Goal: Information Seeking & Learning: Learn about a topic

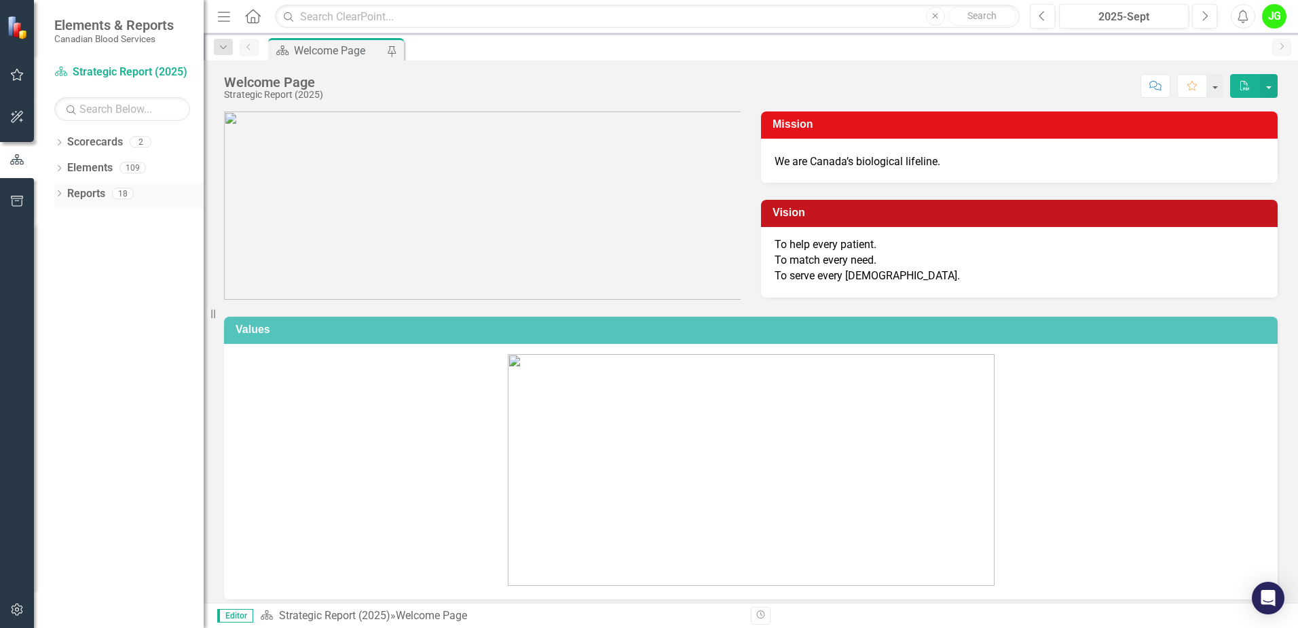
click at [58, 193] on icon "Dropdown" at bounding box center [59, 194] width 10 height 7
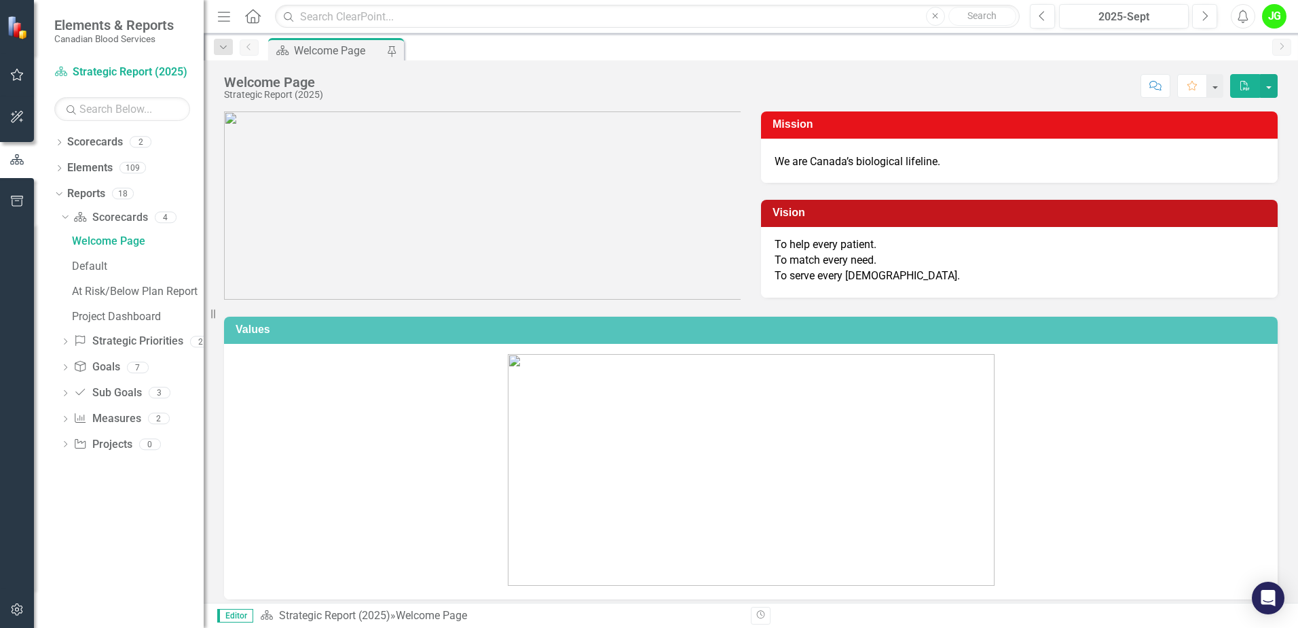
click at [23, 78] on icon "button" at bounding box center [17, 74] width 14 height 11
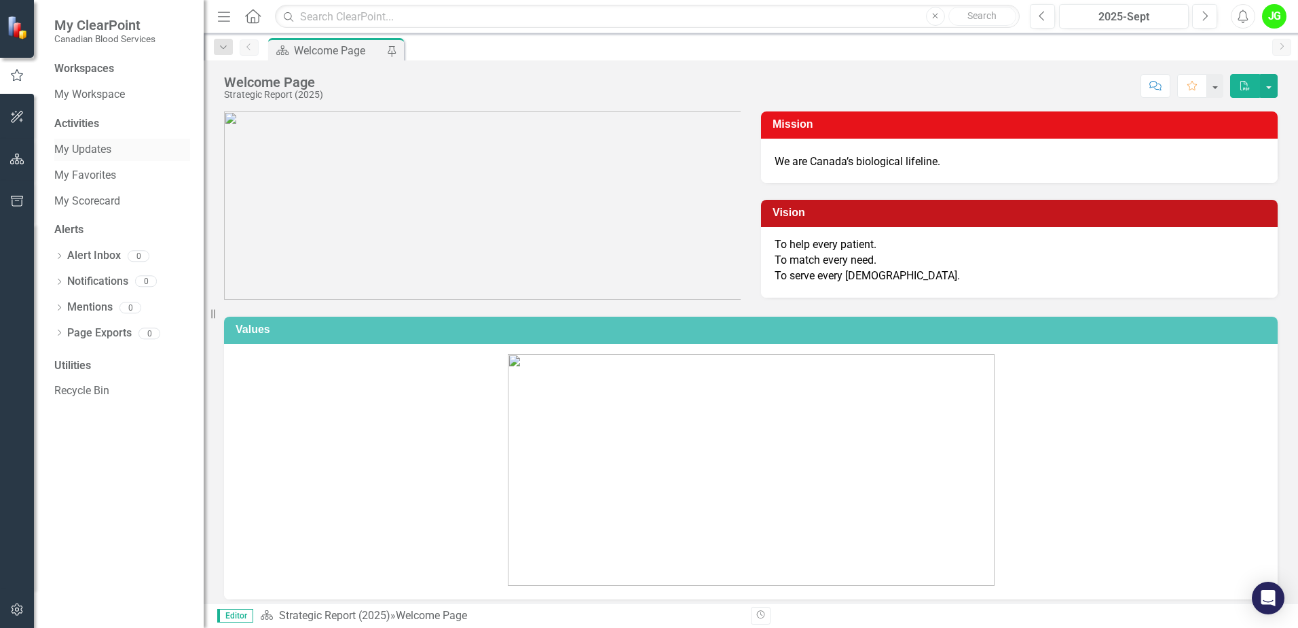
click at [95, 150] on link "My Updates" at bounding box center [122, 150] width 136 height 16
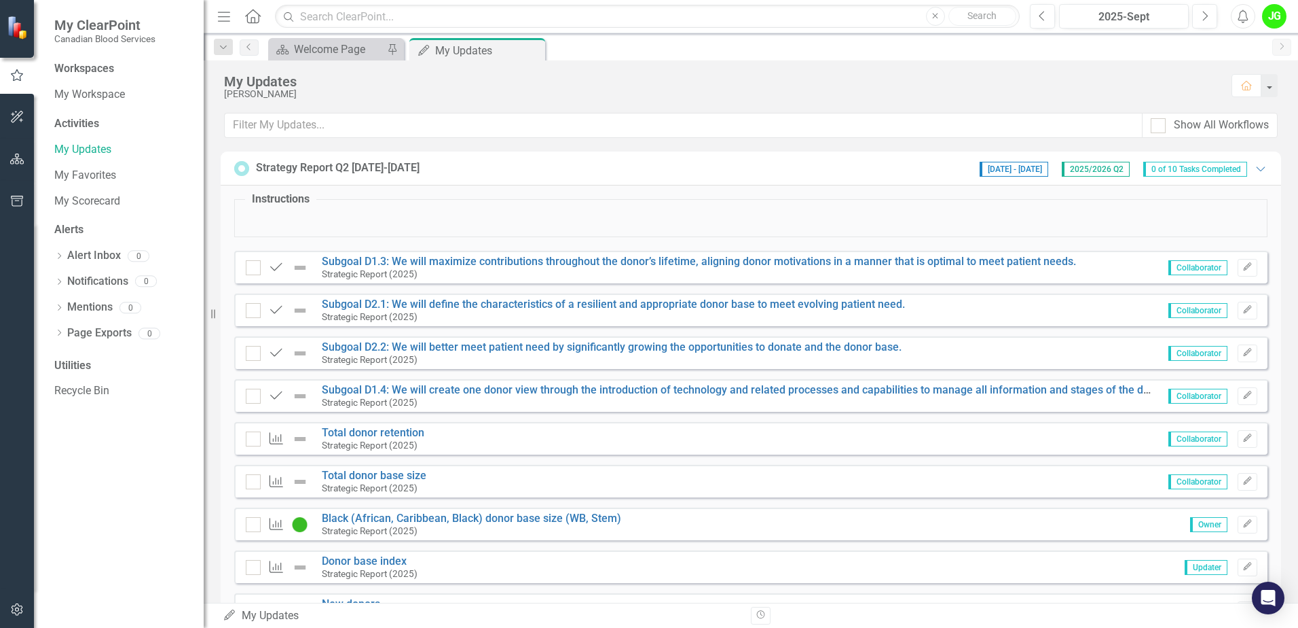
click at [377, 168] on div "Strategy Report Q2 [DATE]-[DATE]" at bounding box center [338, 168] width 164 height 16
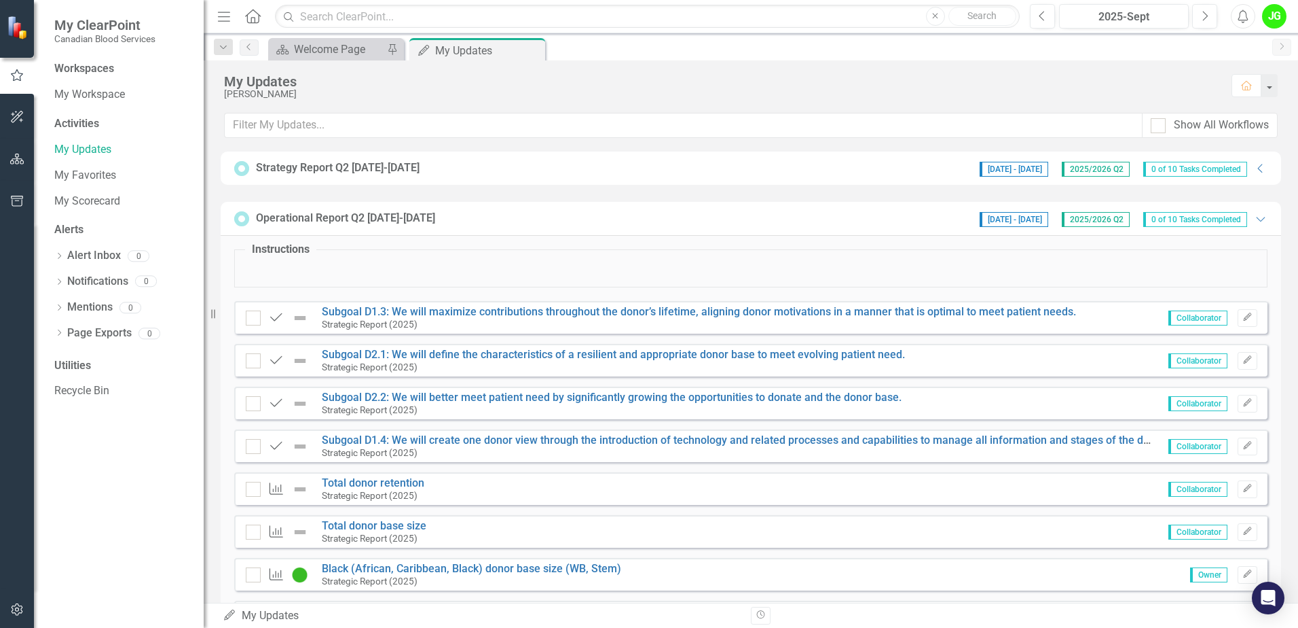
click at [16, 122] on icon "button" at bounding box center [17, 116] width 14 height 11
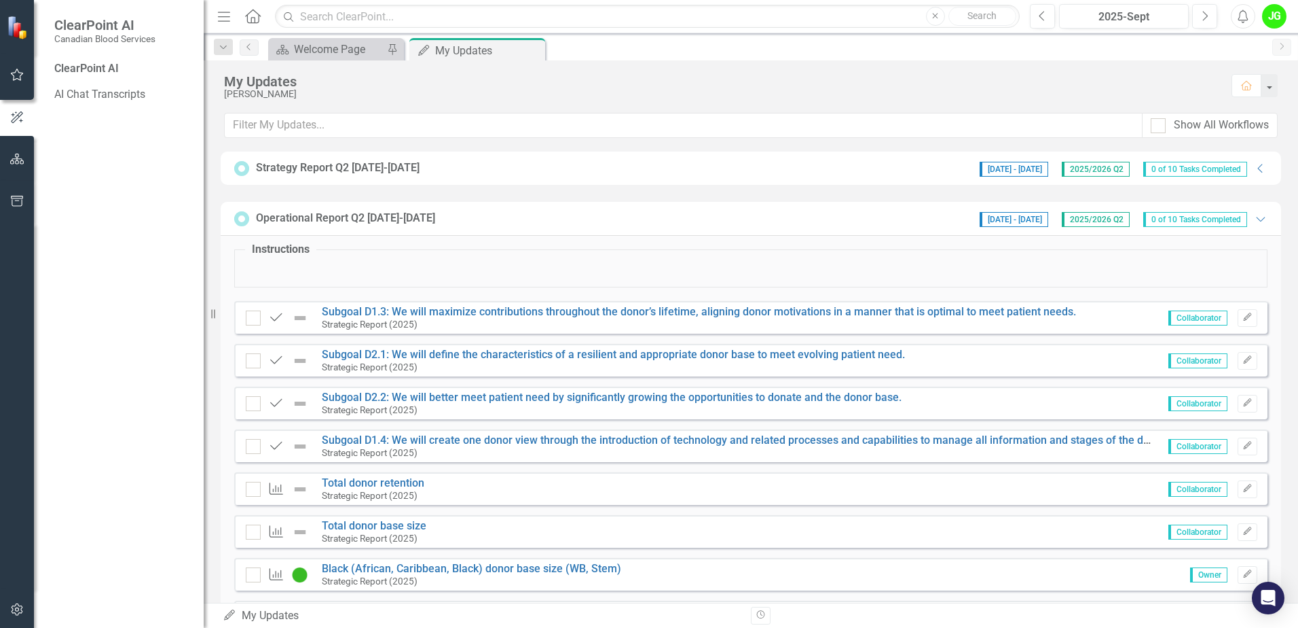
click at [18, 156] on icon "button" at bounding box center [17, 158] width 14 height 11
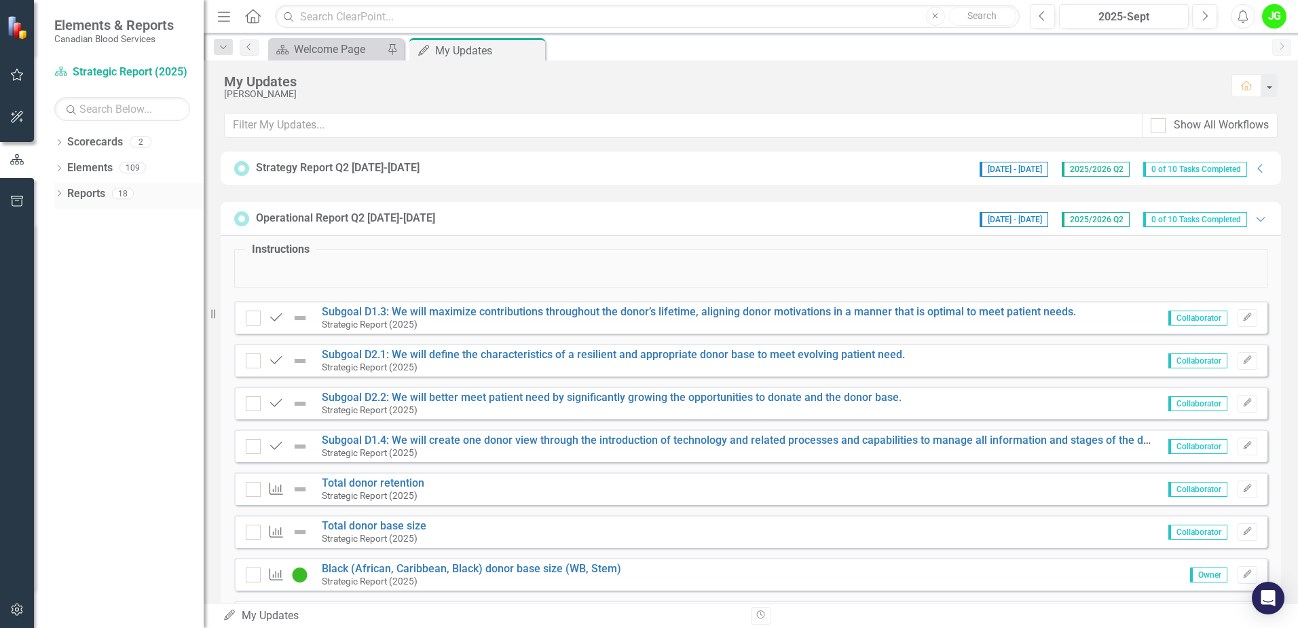
click at [58, 189] on div "Dropdown" at bounding box center [59, 195] width 10 height 12
click at [66, 320] on icon "Dropdown" at bounding box center [65, 321] width 10 height 7
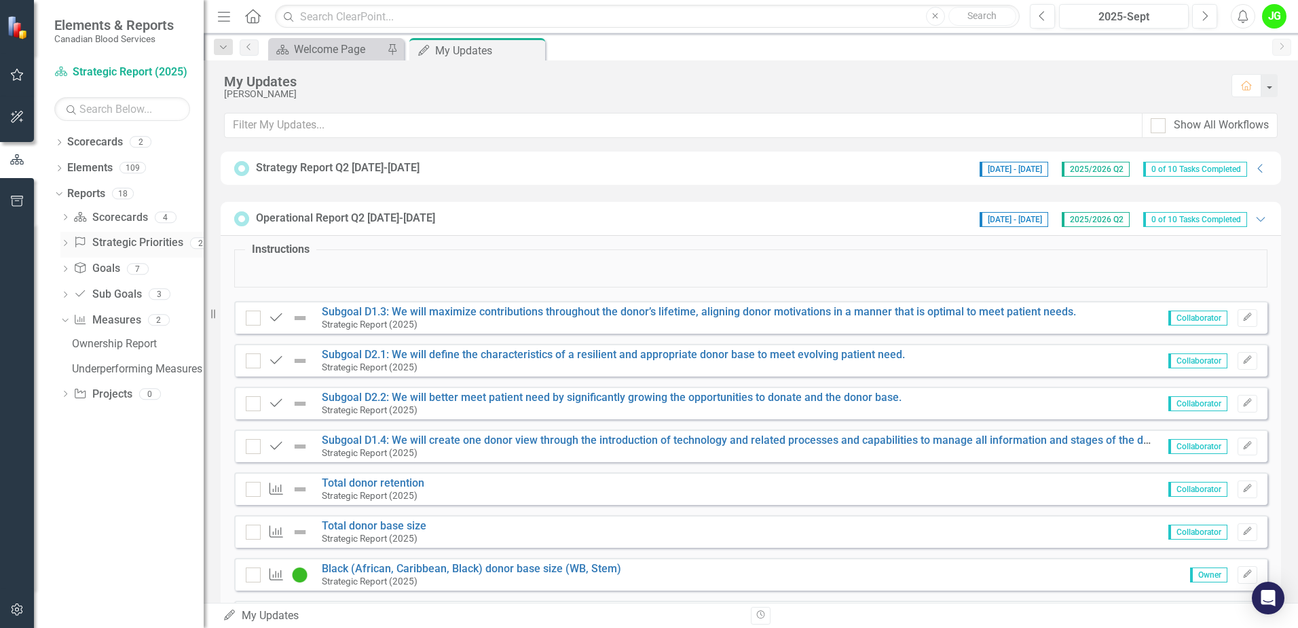
click at [69, 240] on div "Dropdown" at bounding box center [65, 245] width 10 height 12
click at [64, 217] on icon "Dropdown" at bounding box center [65, 218] width 10 height 7
click at [67, 367] on icon "Dropdown" at bounding box center [65, 368] width 10 height 7
click at [61, 468] on icon "Dropdown" at bounding box center [65, 469] width 10 height 7
click at [240, 166] on icon at bounding box center [241, 168] width 15 height 15
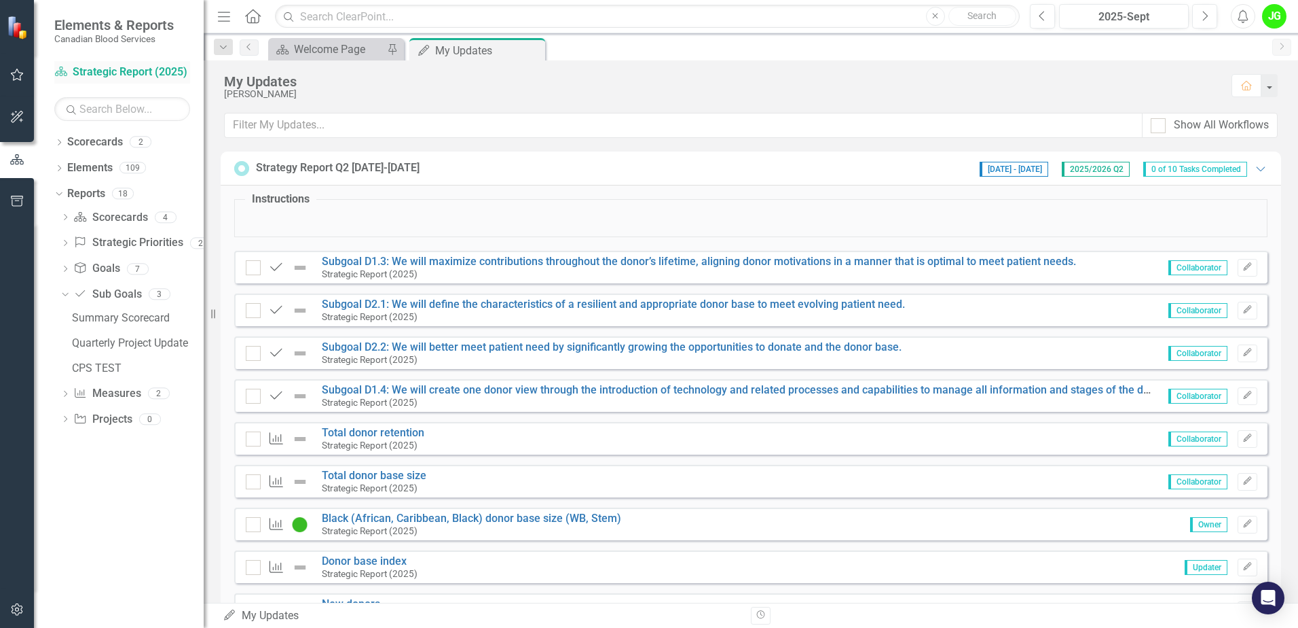
click at [123, 75] on link "Scorecard Strategic Report (2025)" at bounding box center [122, 73] width 136 height 16
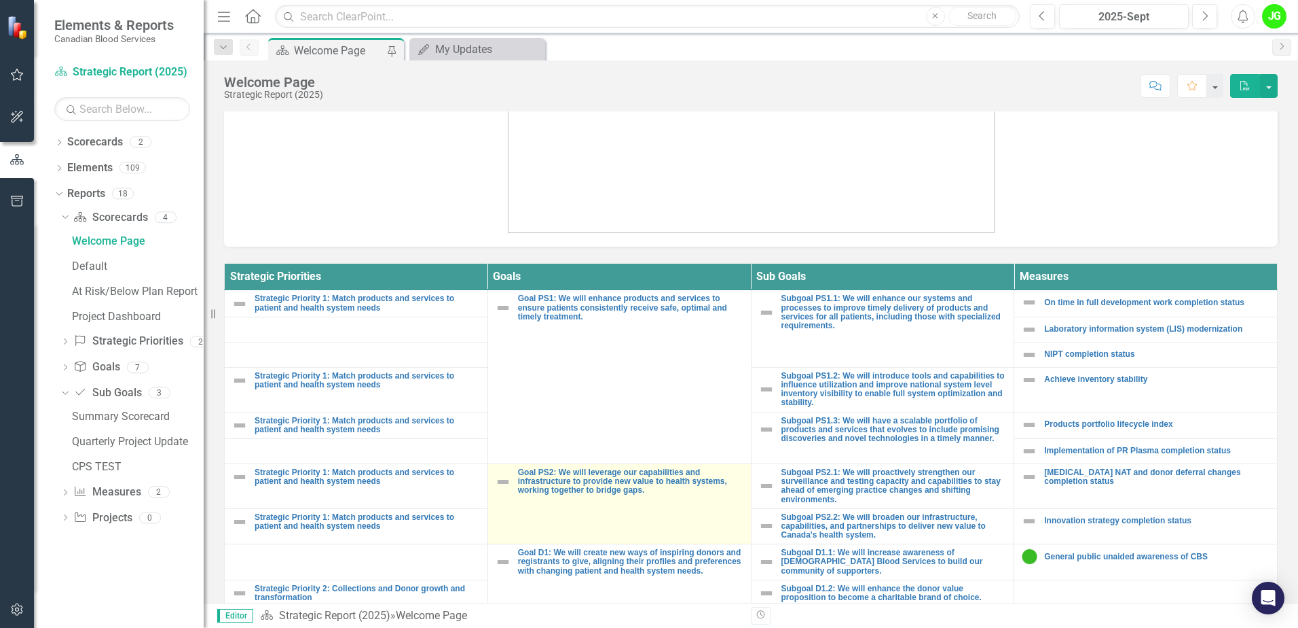
scroll to position [498, 0]
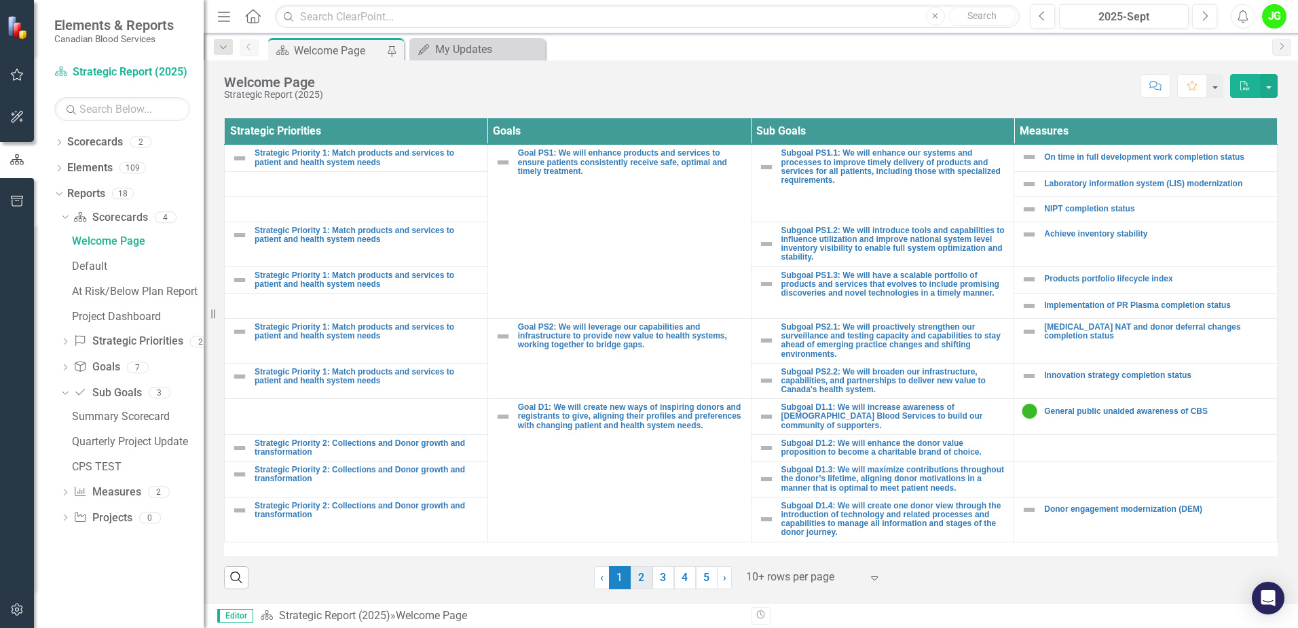
click at [636, 586] on link "2" at bounding box center [642, 577] width 22 height 23
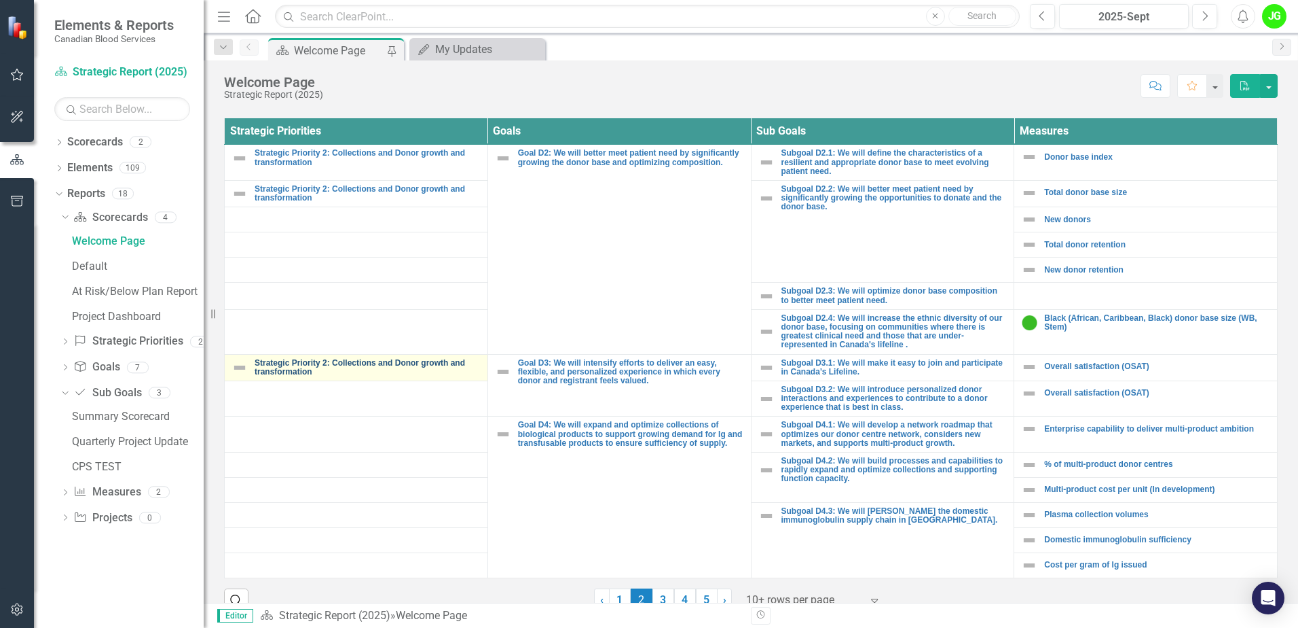
click at [388, 363] on link "Strategic Priority 2: Collections and Donor growth and transformation" at bounding box center [368, 368] width 226 height 18
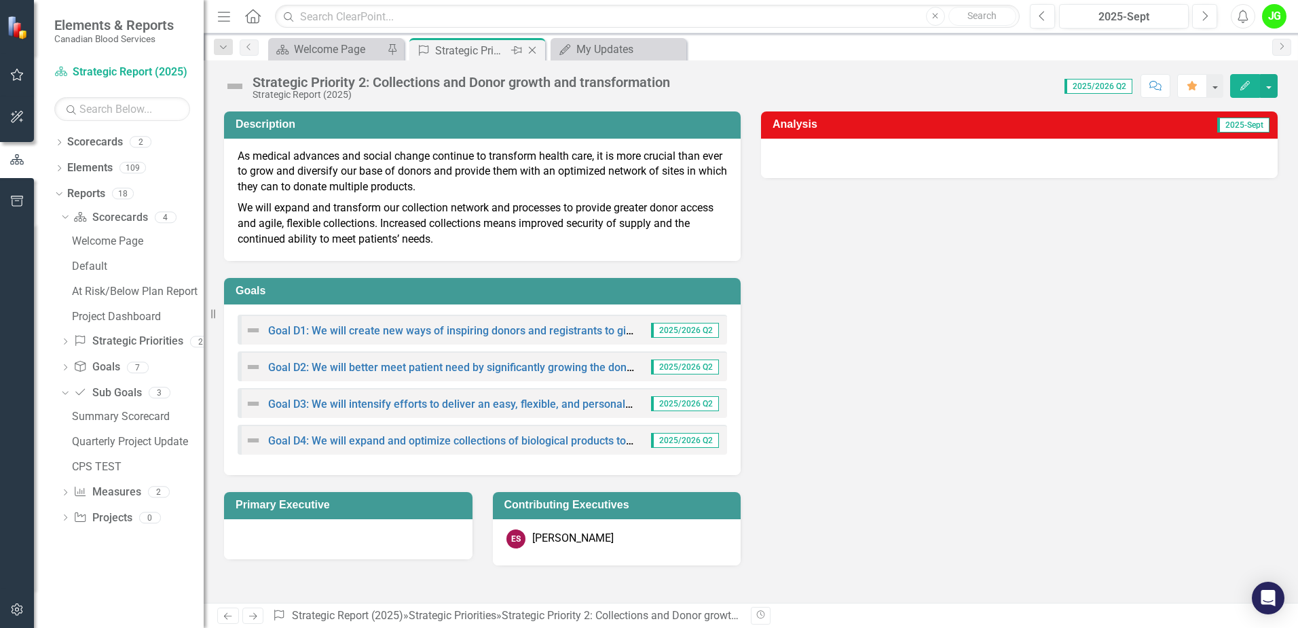
click at [538, 48] on icon "Close" at bounding box center [533, 50] width 14 height 11
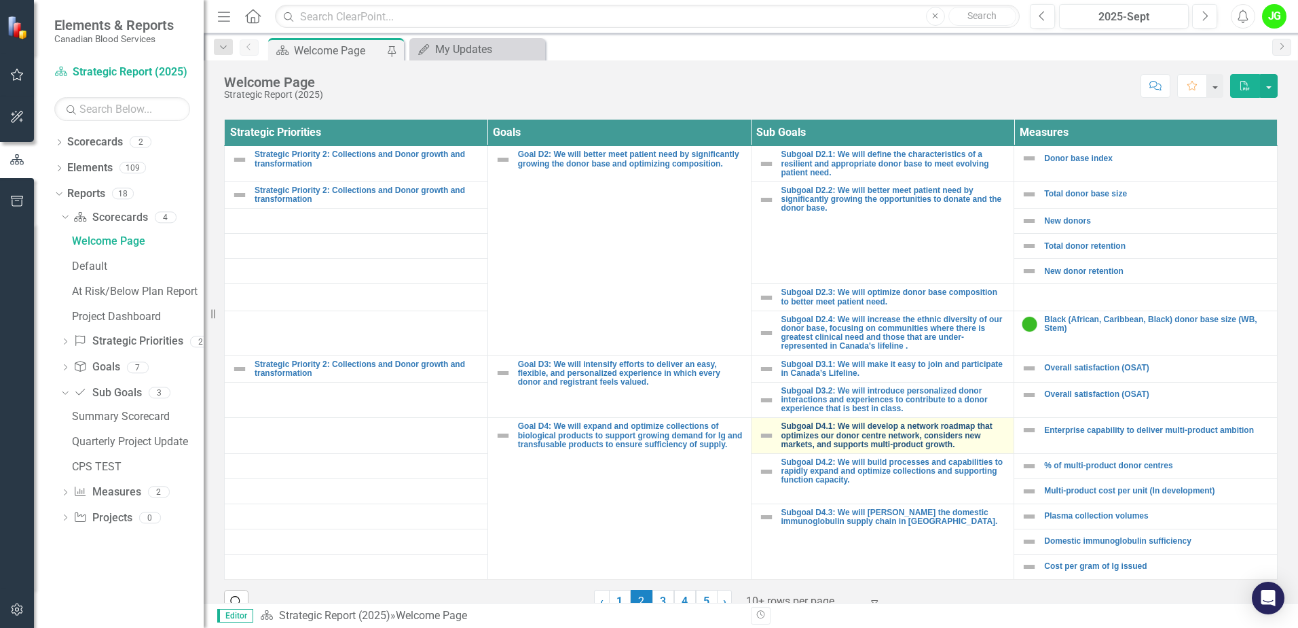
scroll to position [520, 0]
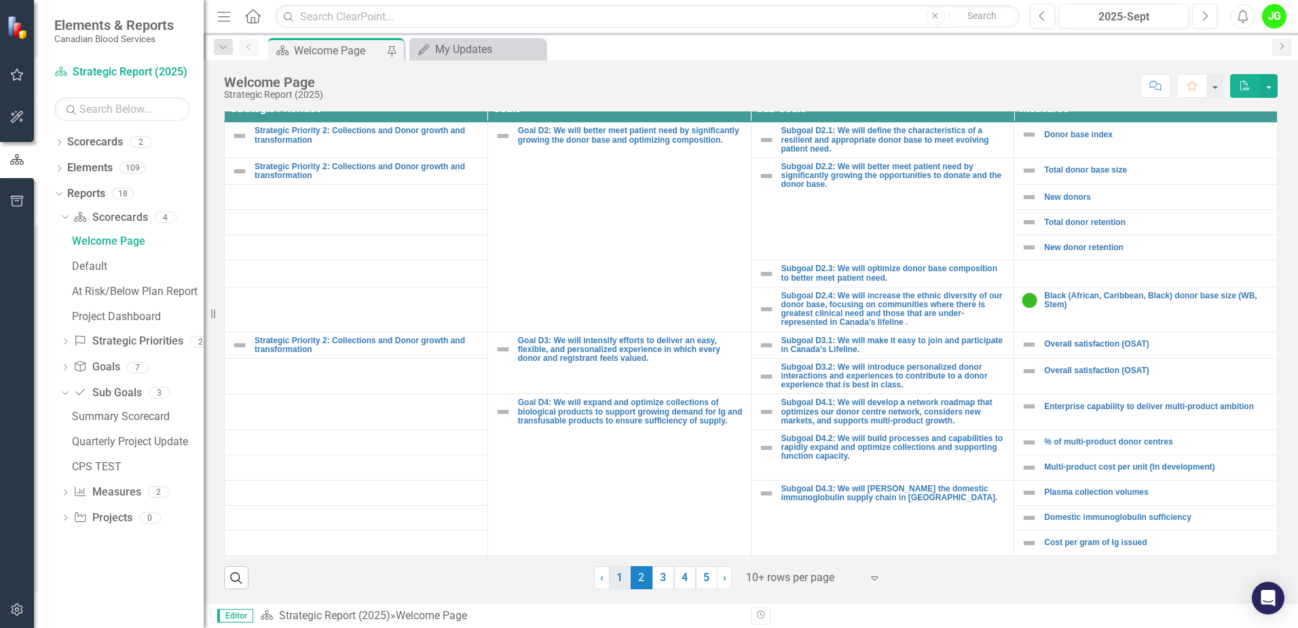
click at [619, 578] on link "1" at bounding box center [620, 577] width 22 height 23
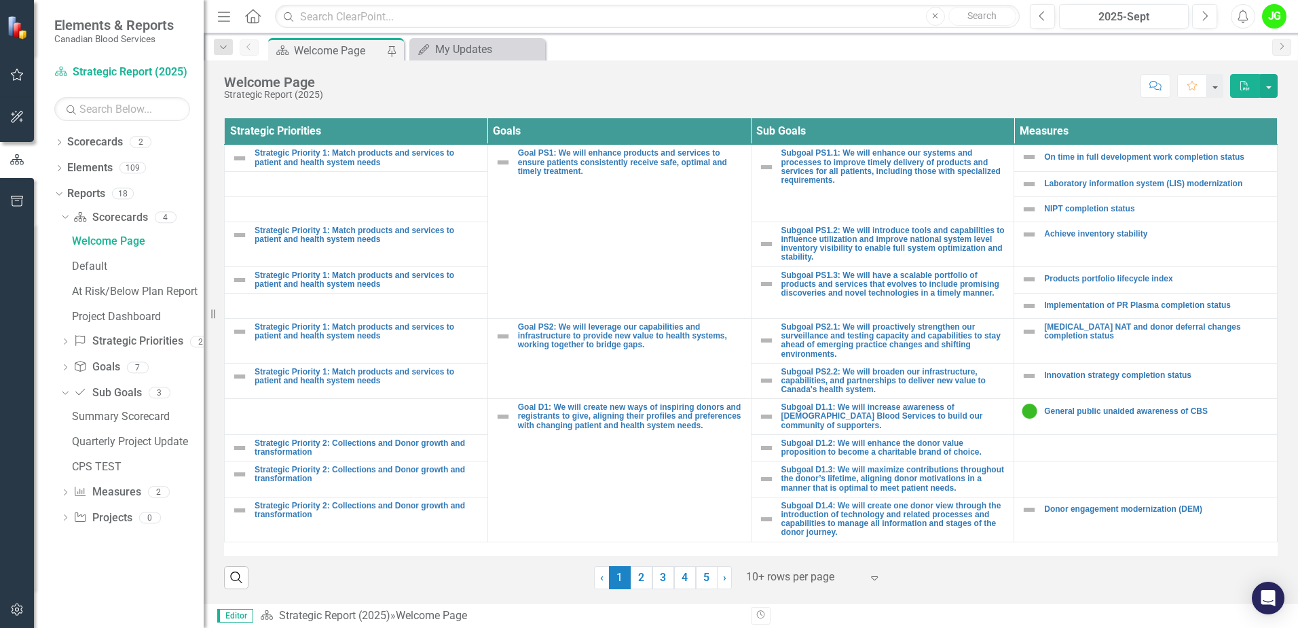
scroll to position [498, 0]
click at [377, 439] on link "Strategic Priority 2: Collections and Donor growth and transformation" at bounding box center [368, 448] width 226 height 18
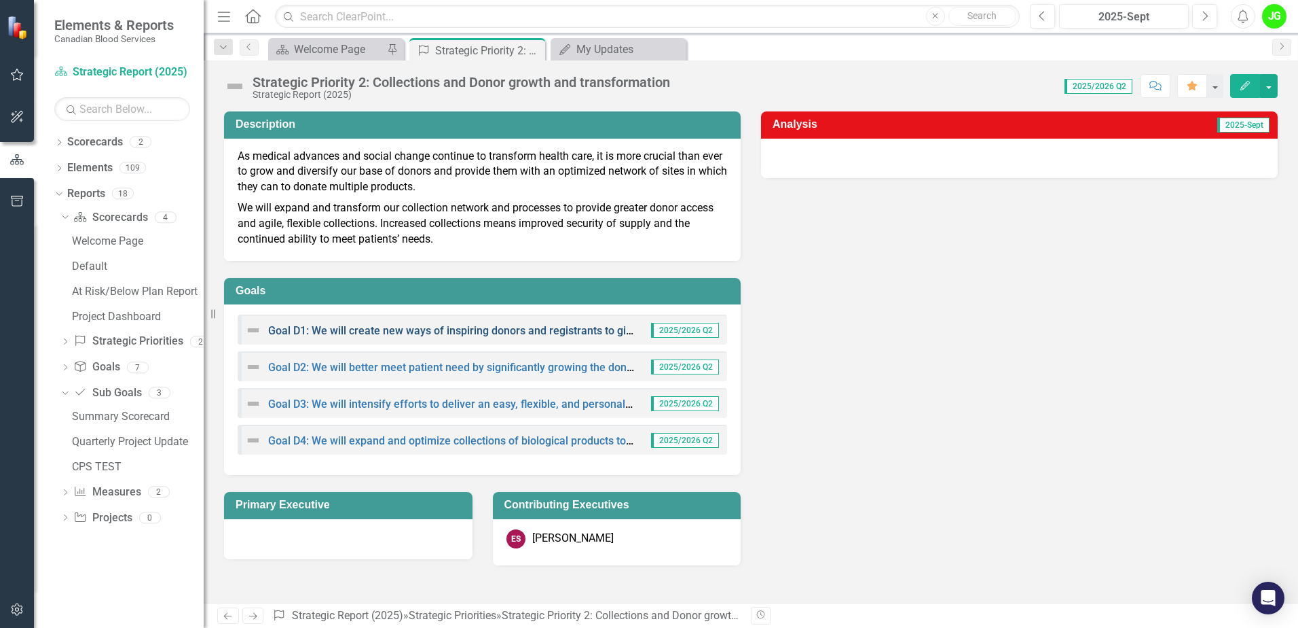
click at [496, 326] on link "Goal D1: We will create new ways of inspiring donors and registrants to give, a…" at bounding box center [666, 330] width 797 height 13
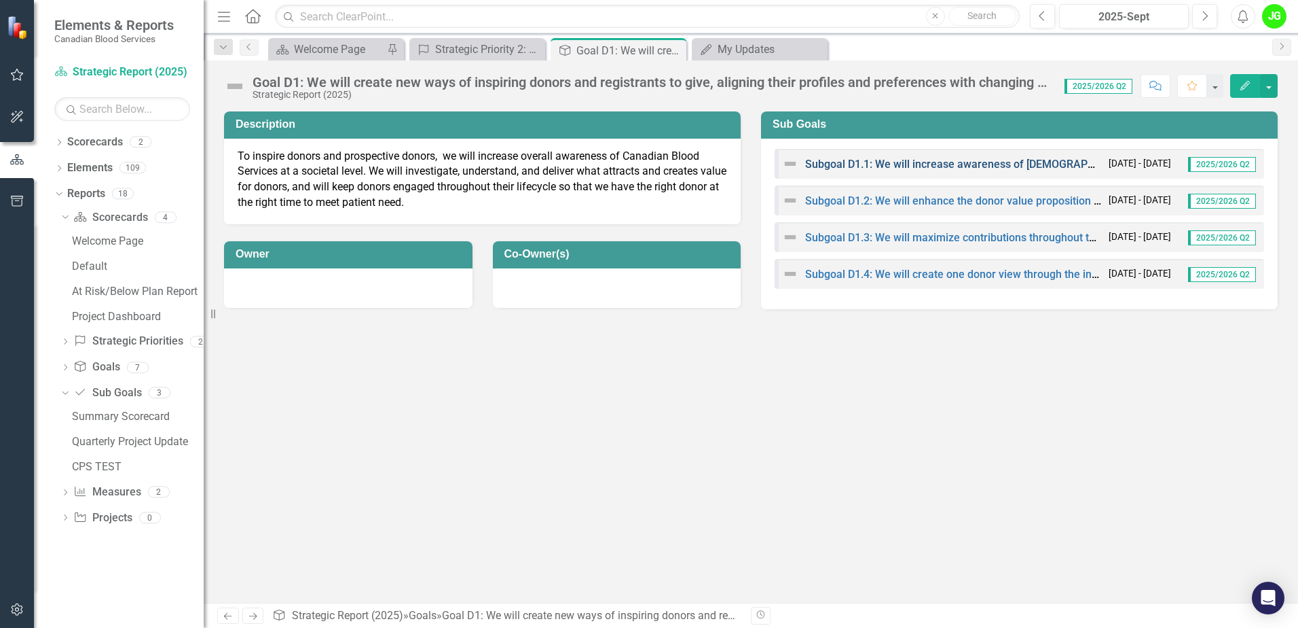
click at [966, 160] on link "Subgoal D1.1: We will increase awareness of [DEMOGRAPHIC_DATA] Blood Services t…" at bounding box center [1103, 164] width 596 height 13
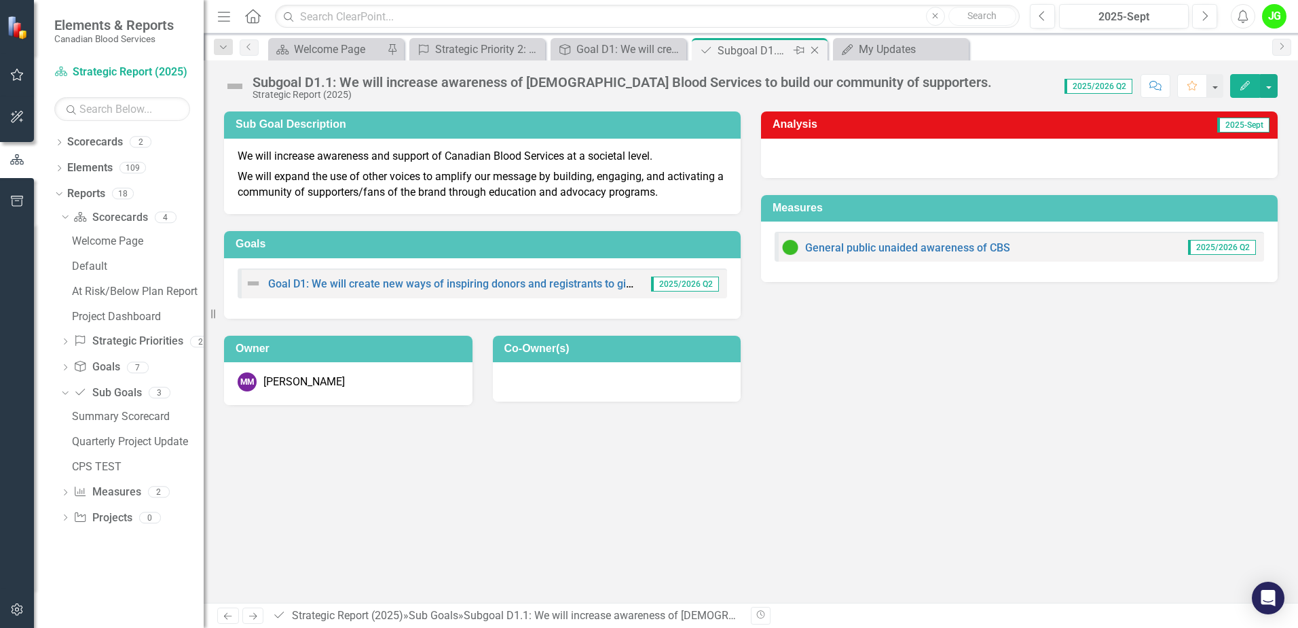
click at [819, 52] on icon "Close" at bounding box center [815, 50] width 14 height 11
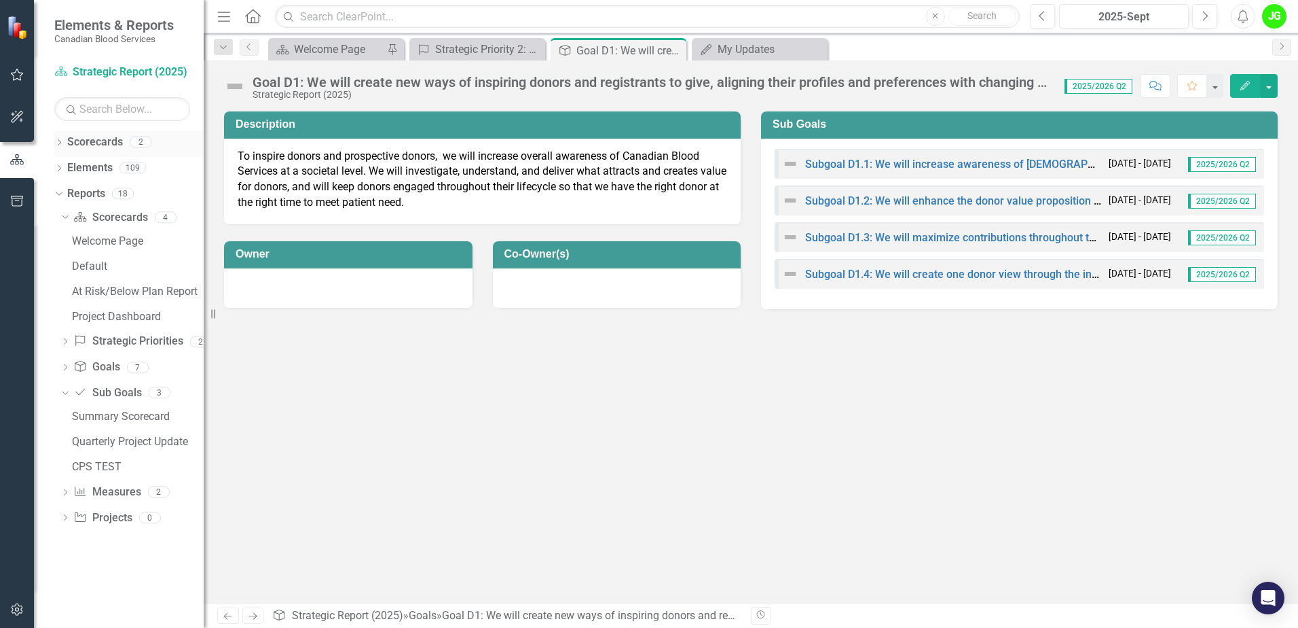
click at [59, 140] on icon at bounding box center [59, 142] width 3 height 6
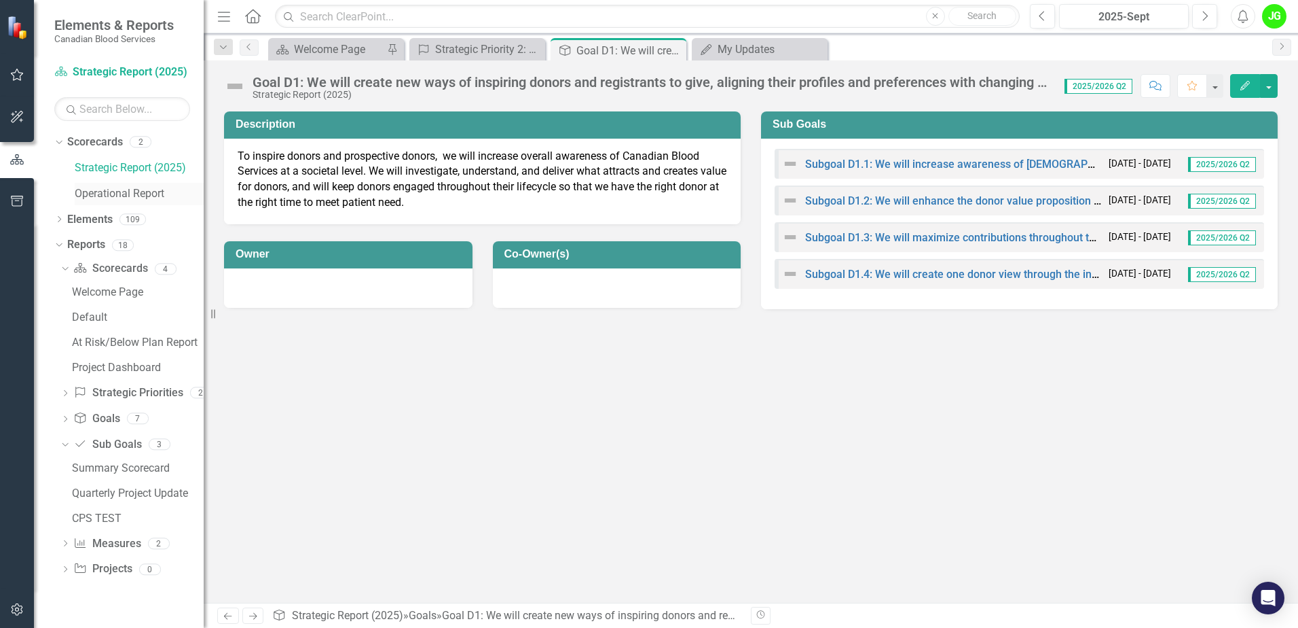
click at [113, 193] on link "Operational Report" at bounding box center [139, 194] width 129 height 16
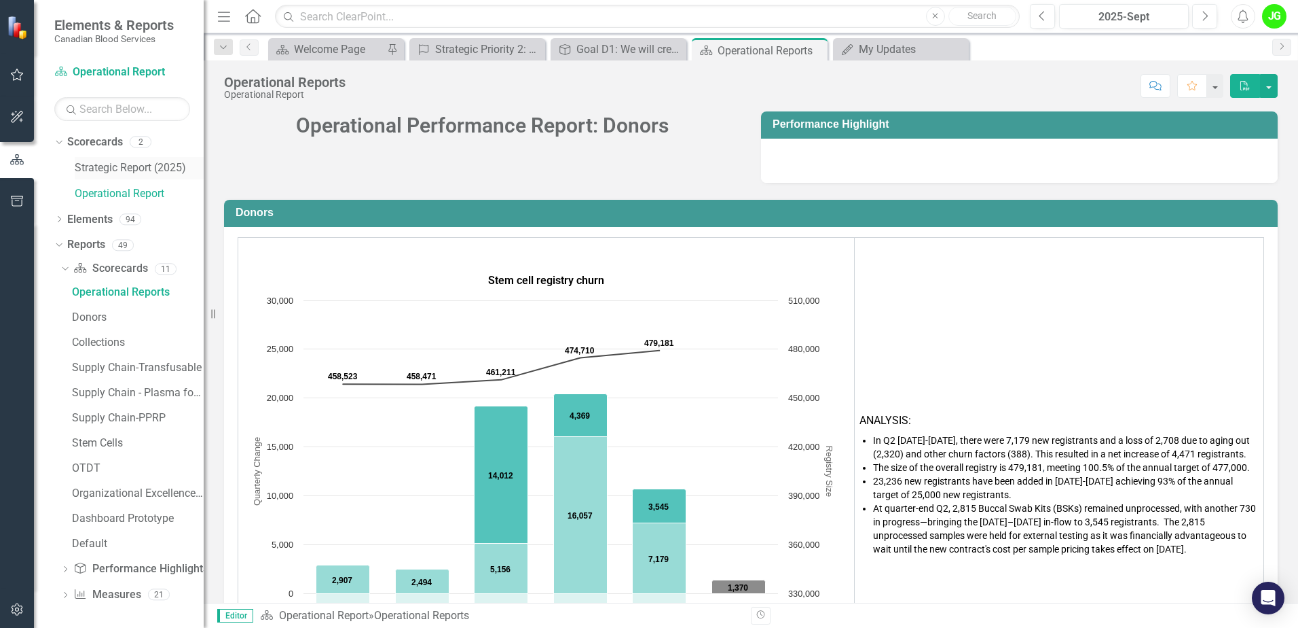
click at [139, 166] on link "Strategic Report (2025)" at bounding box center [139, 168] width 129 height 16
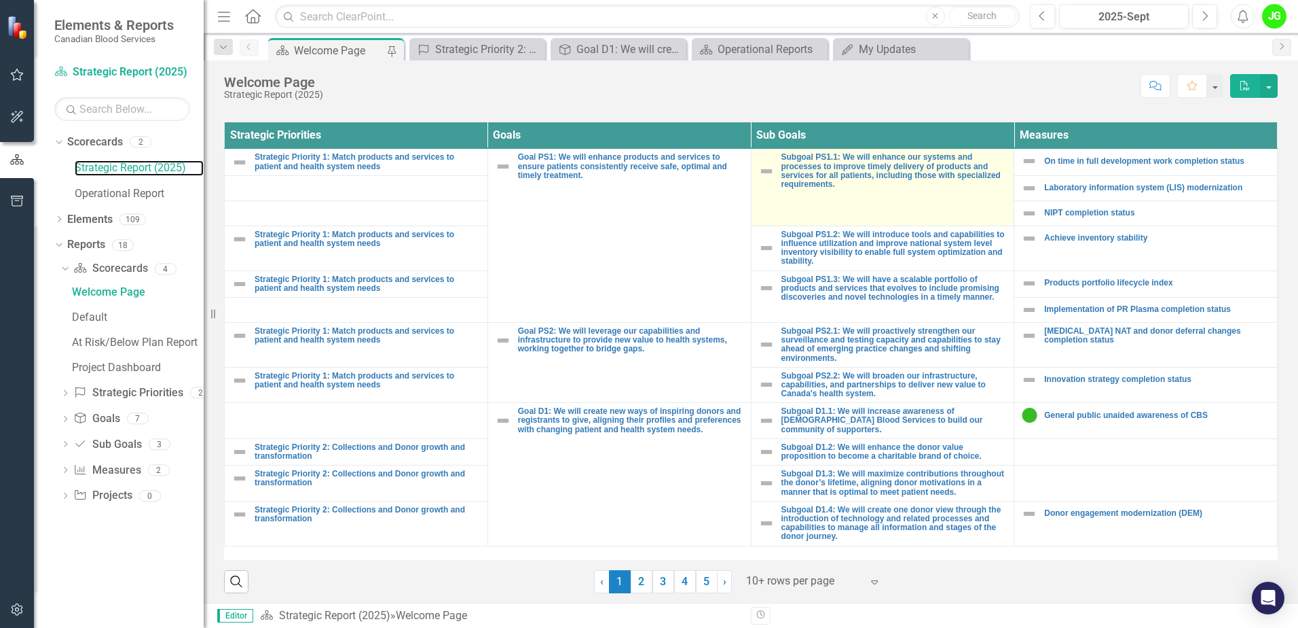
scroll to position [498, 0]
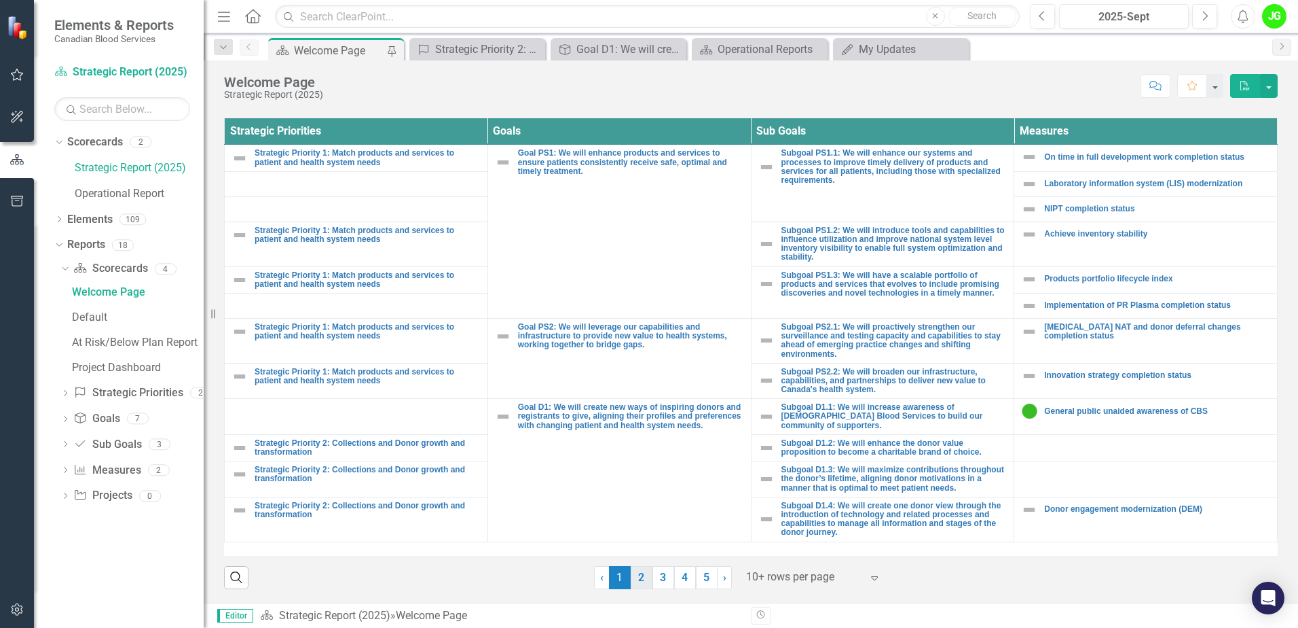
click at [636, 579] on link "2" at bounding box center [642, 577] width 22 height 23
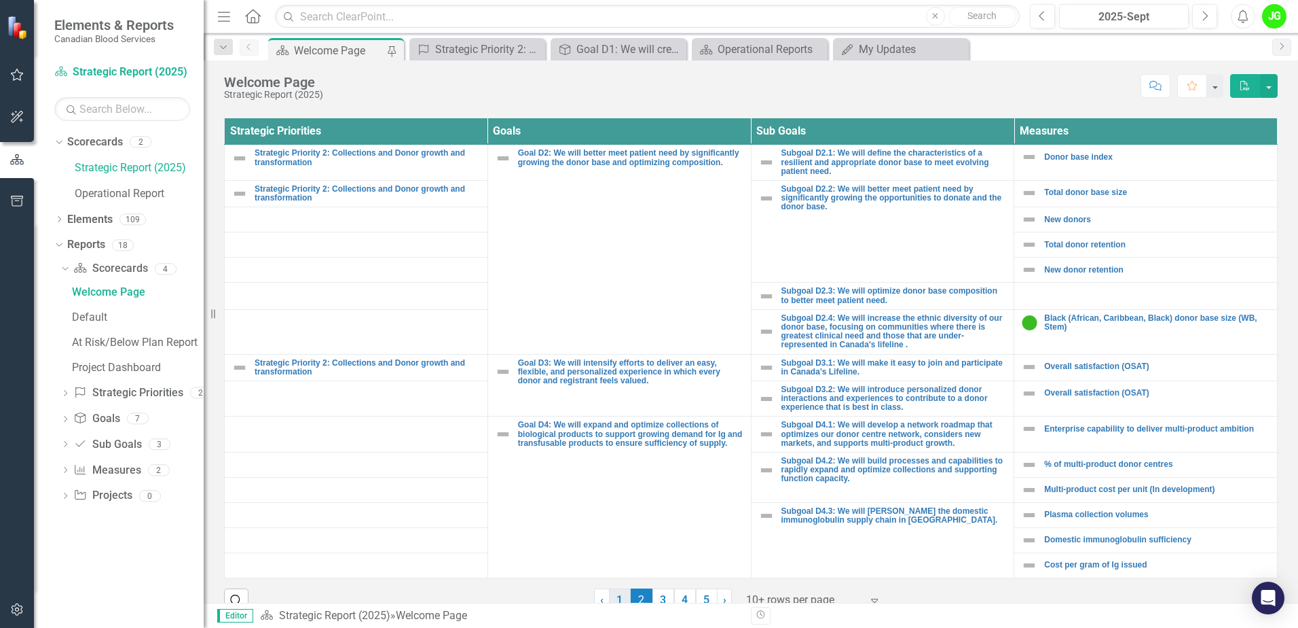
click at [619, 596] on link "1" at bounding box center [620, 599] width 22 height 23
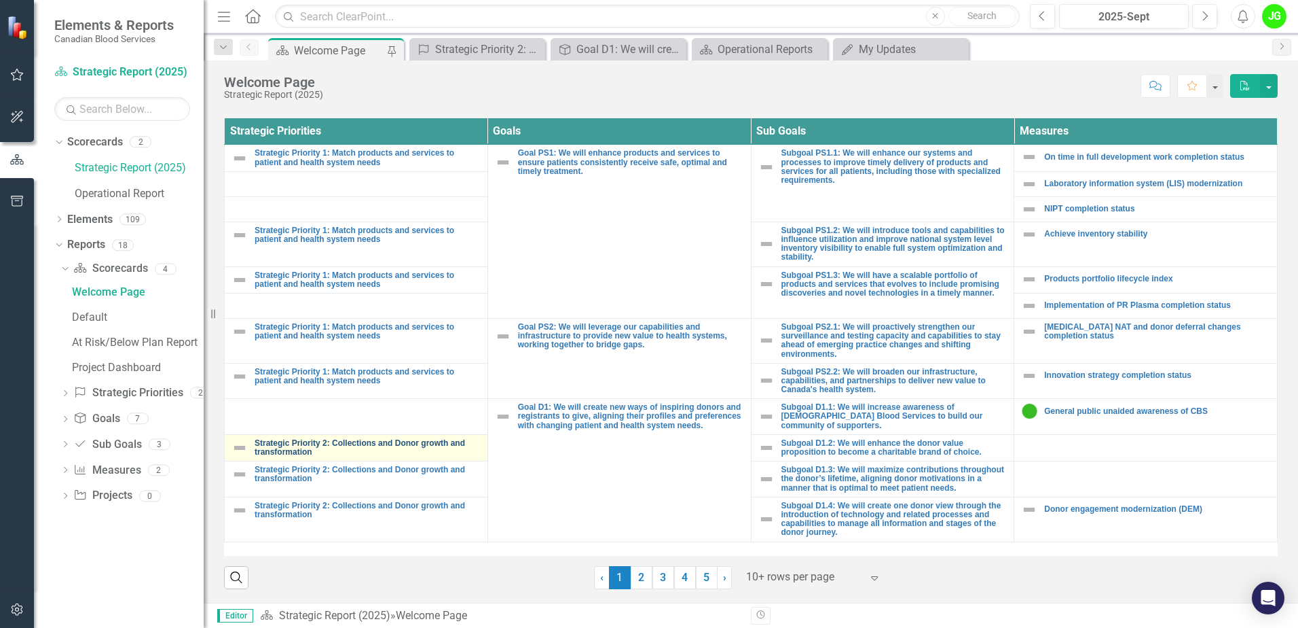
click at [406, 439] on link "Strategic Priority 2: Collections and Donor growth and transformation" at bounding box center [368, 448] width 226 height 18
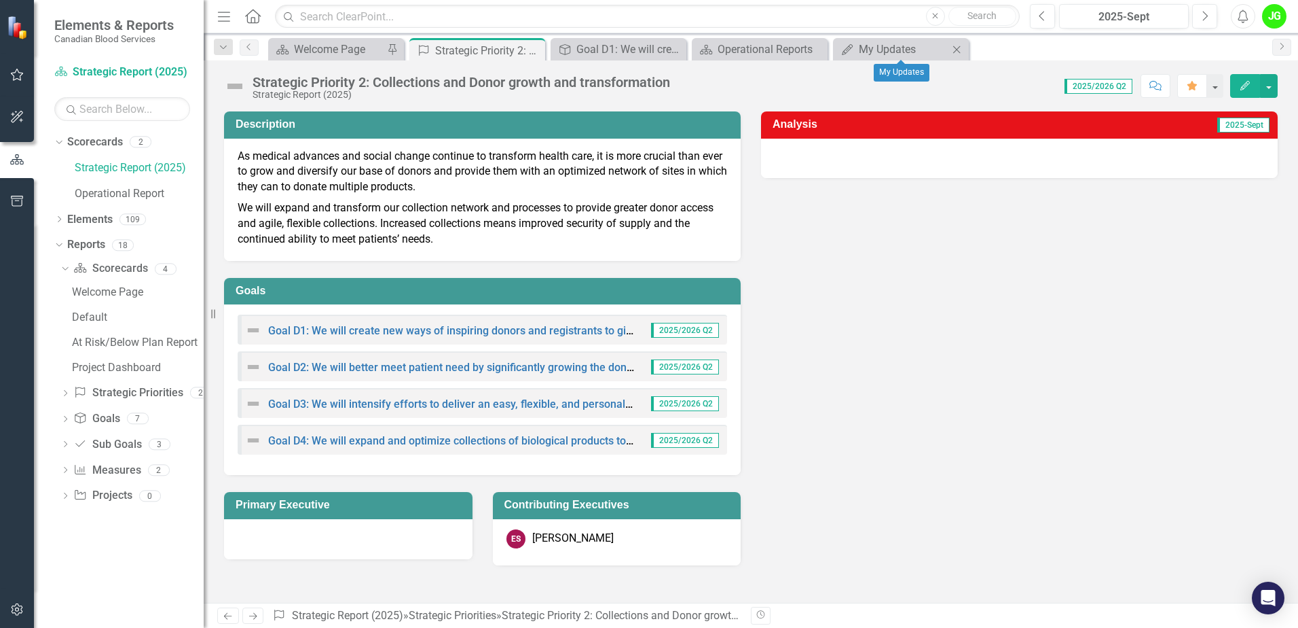
click at [958, 48] on icon "Close" at bounding box center [957, 49] width 14 height 11
drag, startPoint x: 817, startPoint y: 48, endPoint x: 799, endPoint y: 52, distance: 18.9
click at [0, 0] on icon "Close" at bounding box center [0, 0] width 0 height 0
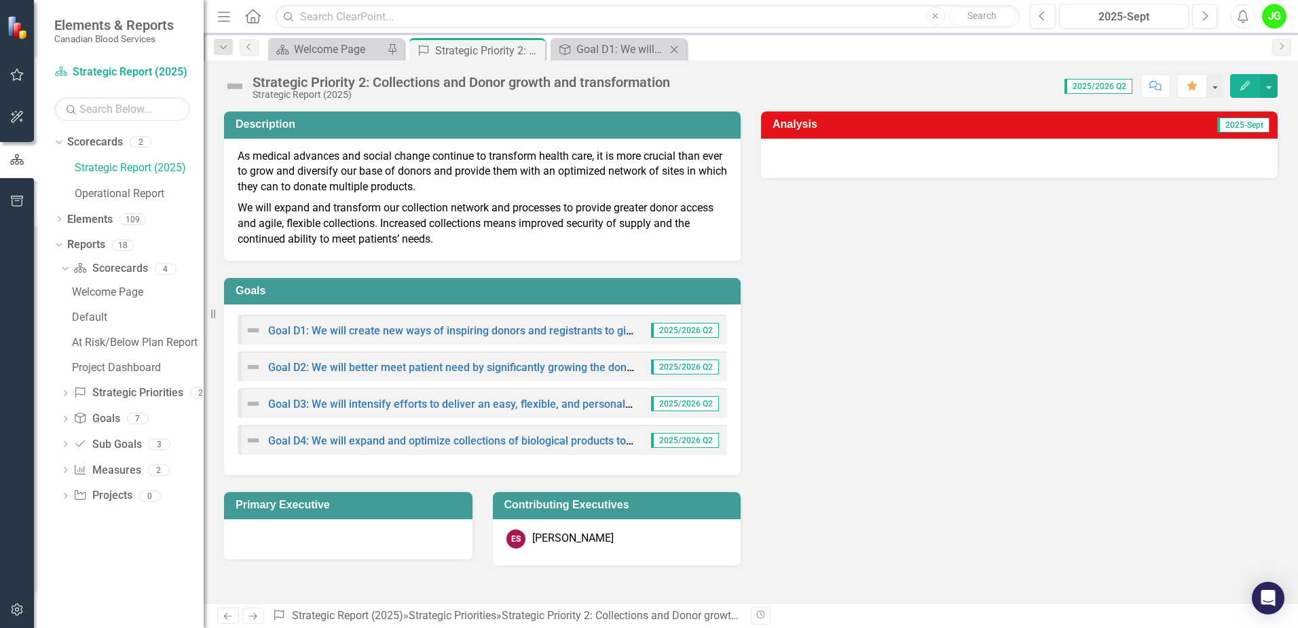
click at [675, 51] on icon "Close" at bounding box center [675, 49] width 14 height 11
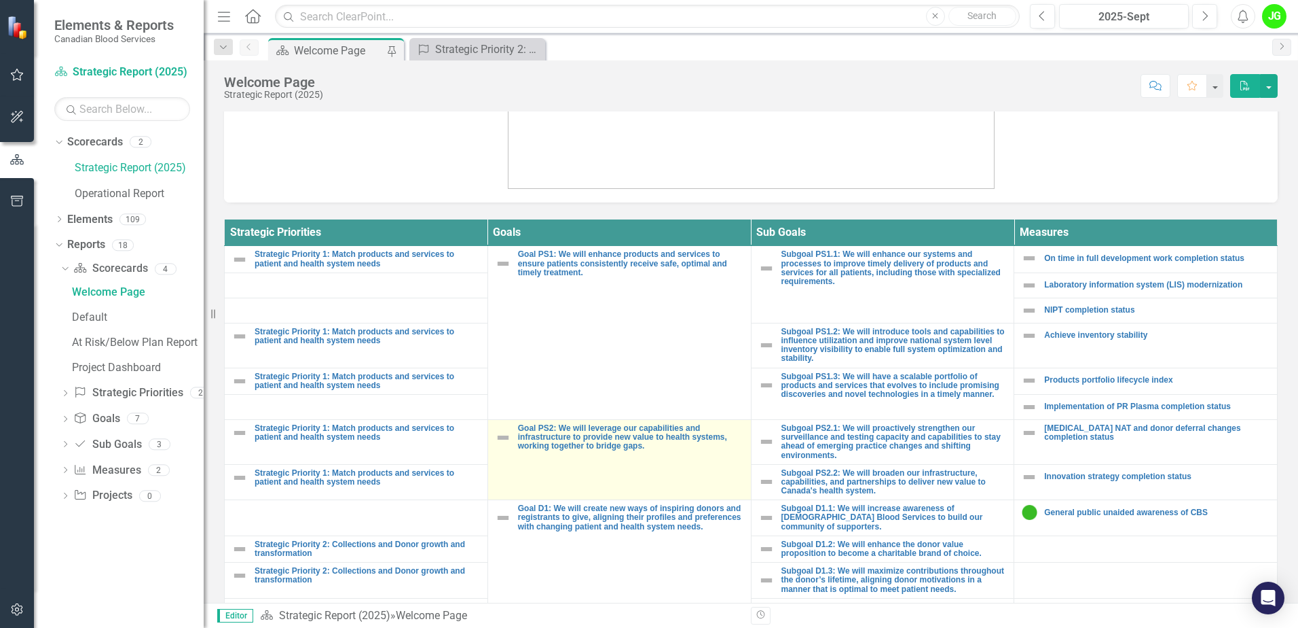
scroll to position [498, 0]
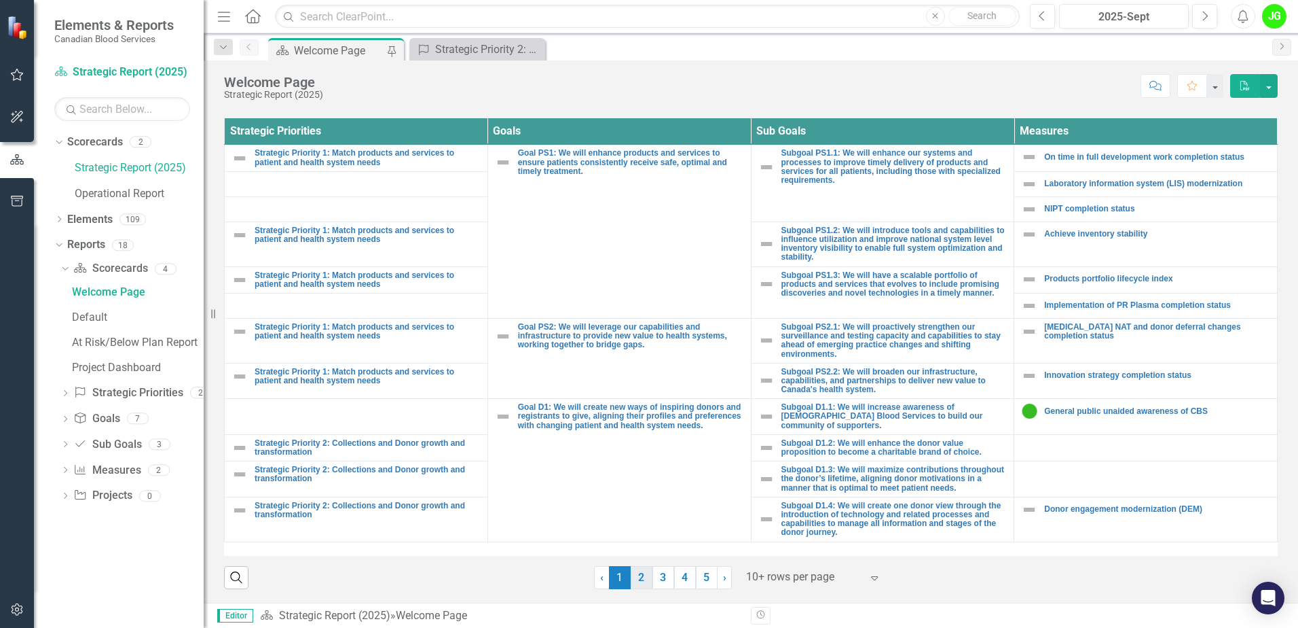
click at [644, 575] on link "2" at bounding box center [642, 577] width 22 height 23
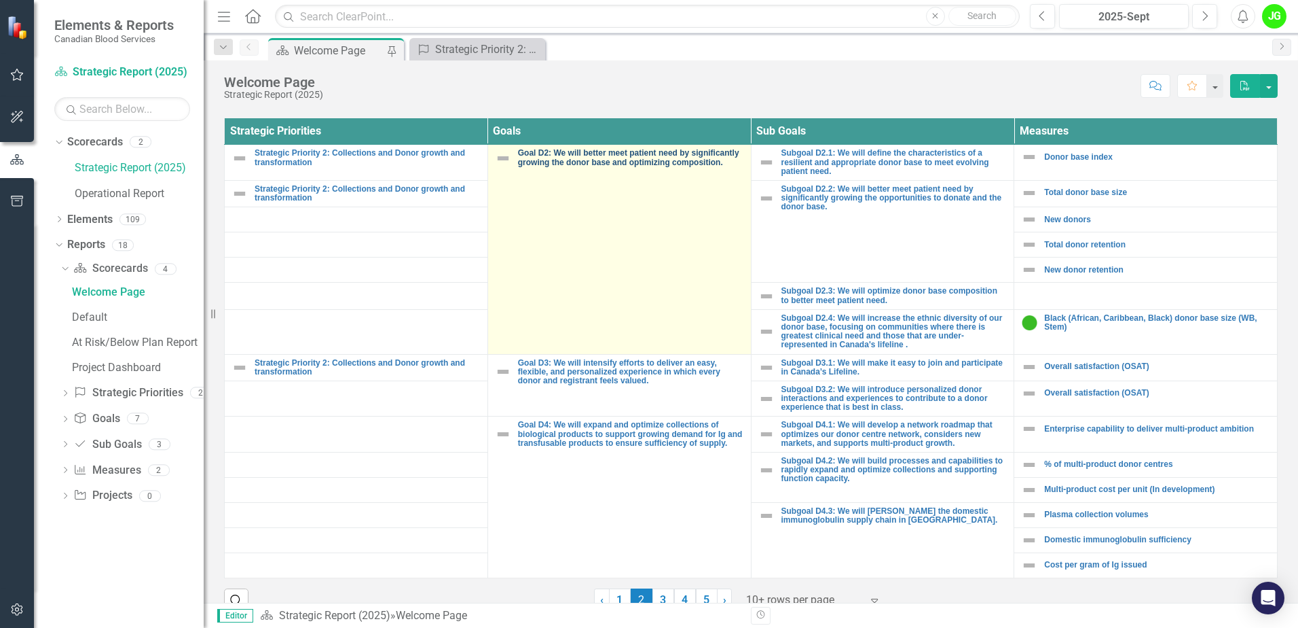
click at [575, 153] on link "Goal D2: We will better meet patient need by significantly growing the donor ba…" at bounding box center [631, 158] width 226 height 18
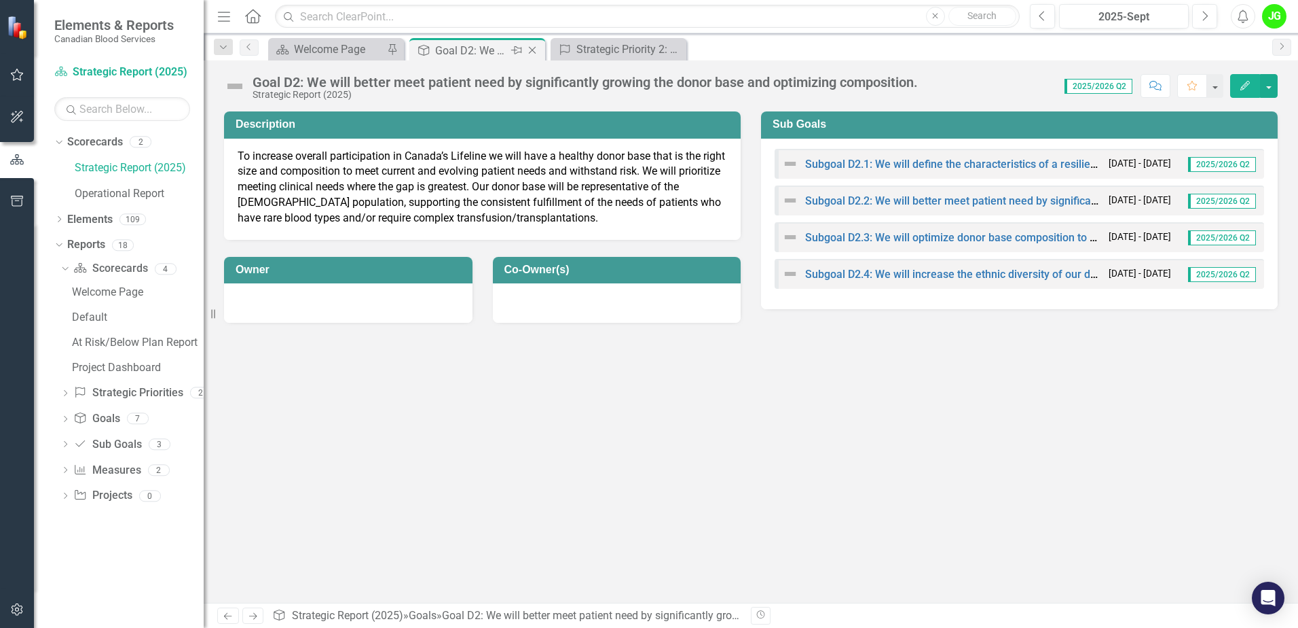
click at [534, 50] on icon "Close" at bounding box center [533, 50] width 14 height 11
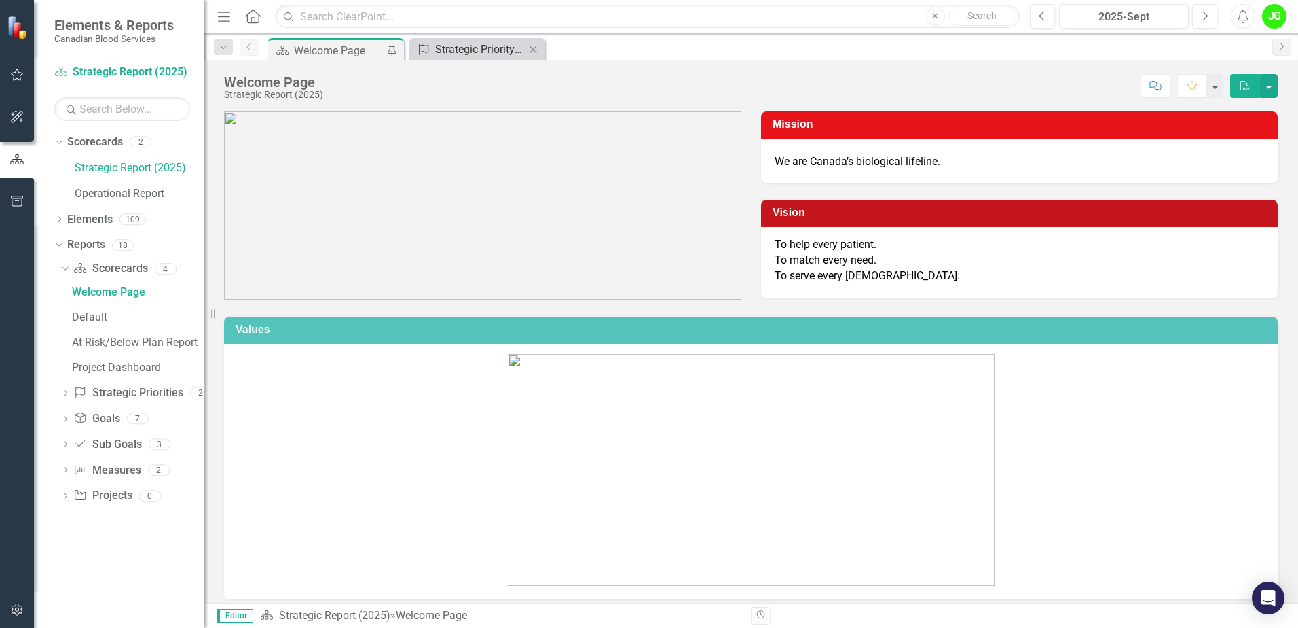
click at [482, 56] on div "Strategic Priority 2: Collections and Donor growth and transformation" at bounding box center [480, 49] width 90 height 17
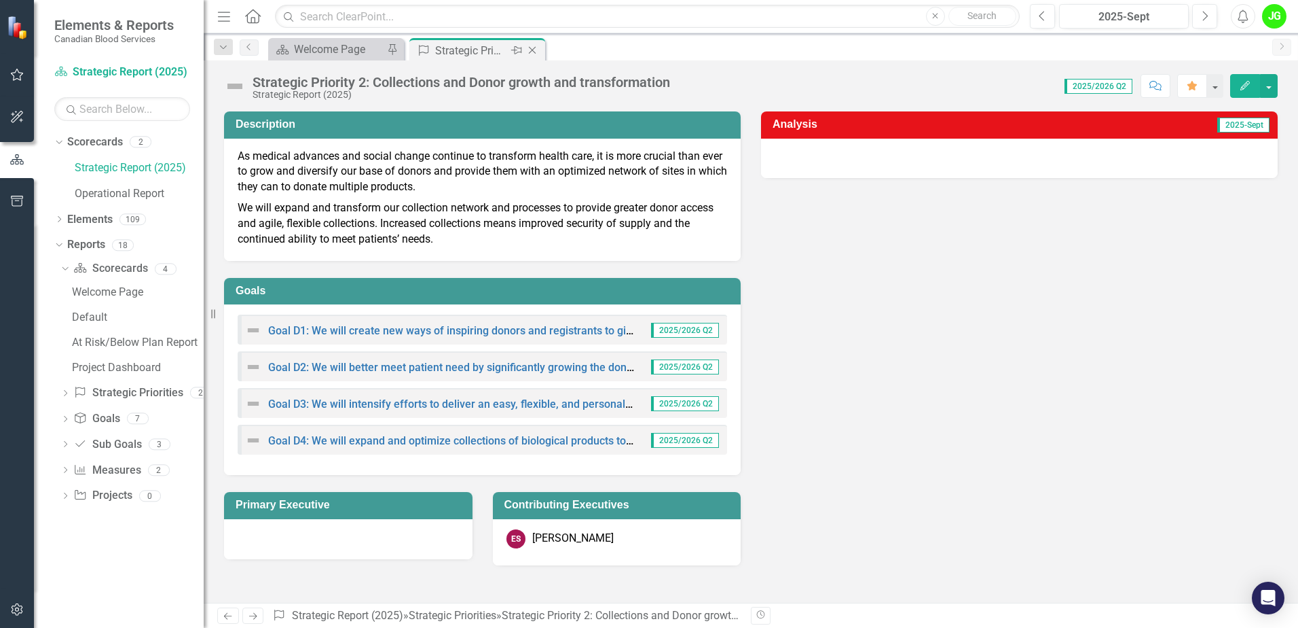
click at [534, 50] on icon "Close" at bounding box center [533, 50] width 14 height 11
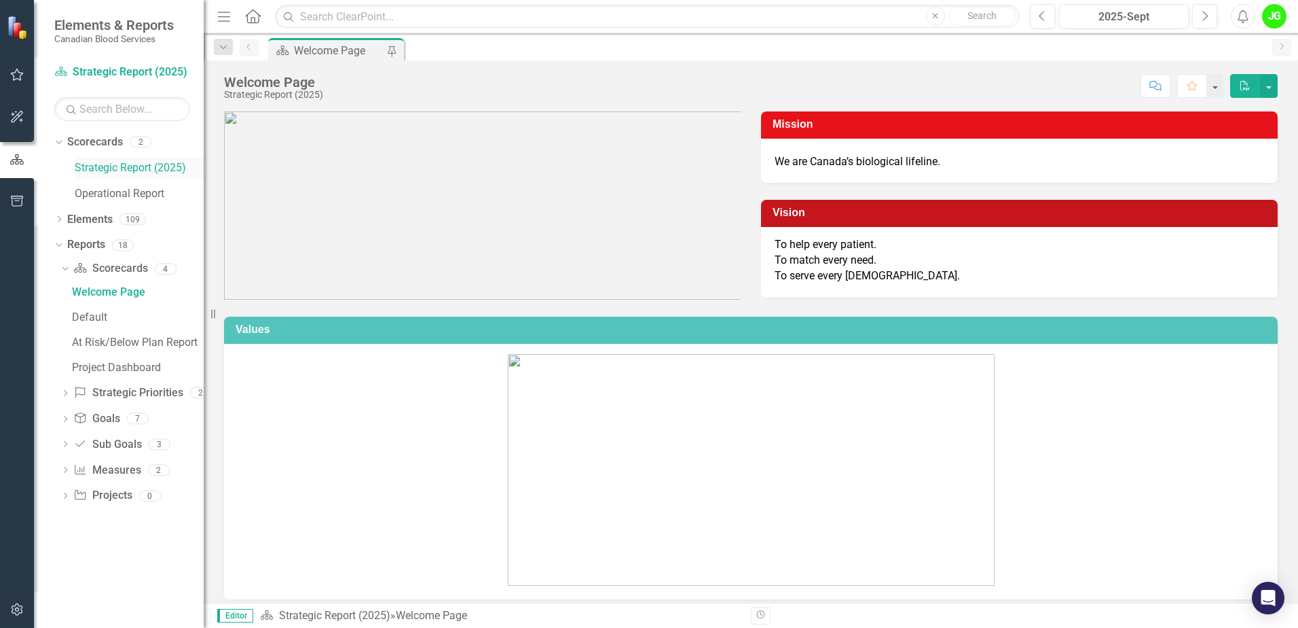
click at [150, 162] on link "Strategic Report (2025)" at bounding box center [139, 168] width 129 height 16
click at [156, 170] on link "Strategic Report (2025)" at bounding box center [139, 168] width 129 height 16
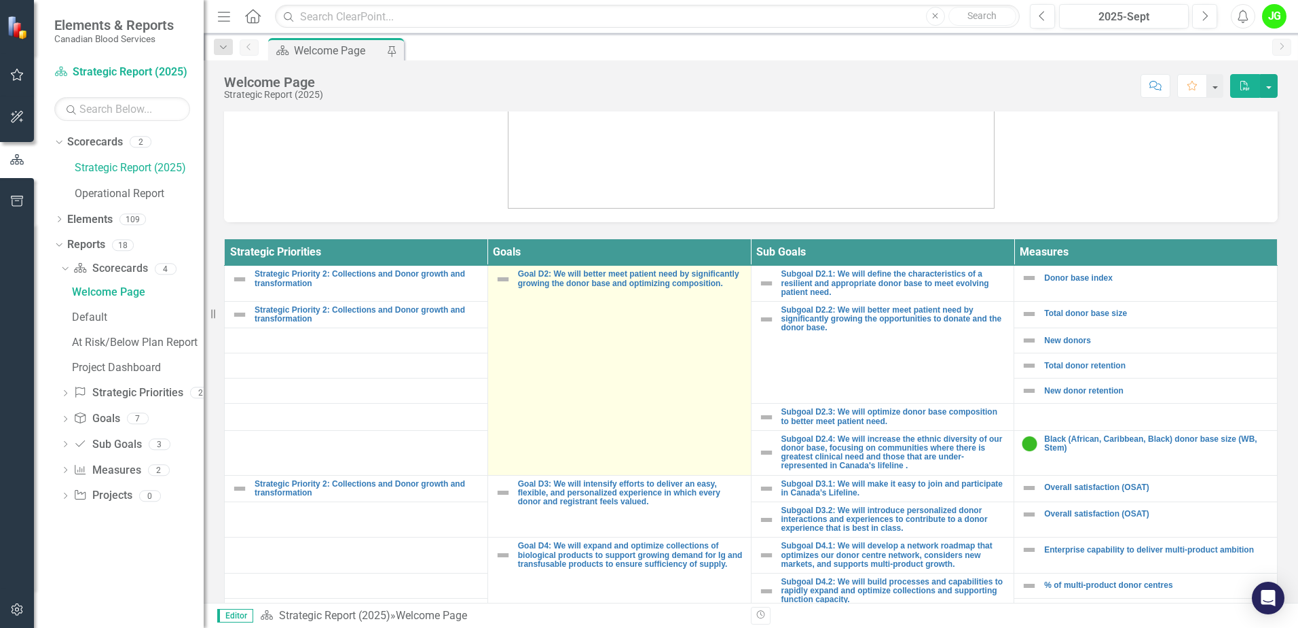
scroll to position [422, 0]
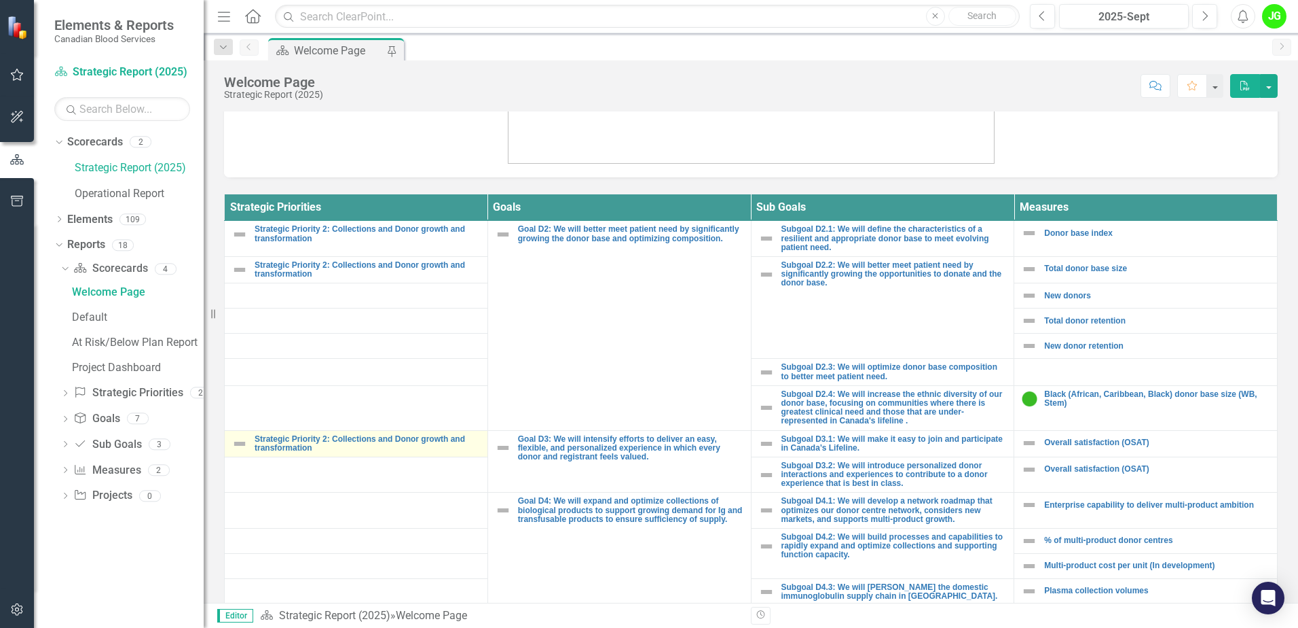
click at [392, 432] on td "Strategic Priority 2: Collections and Donor growth and transformation Edit Edit…" at bounding box center [357, 443] width 264 height 26
click at [390, 437] on link "Strategic Priority 2: Collections and Donor growth and transformation" at bounding box center [368, 444] width 226 height 18
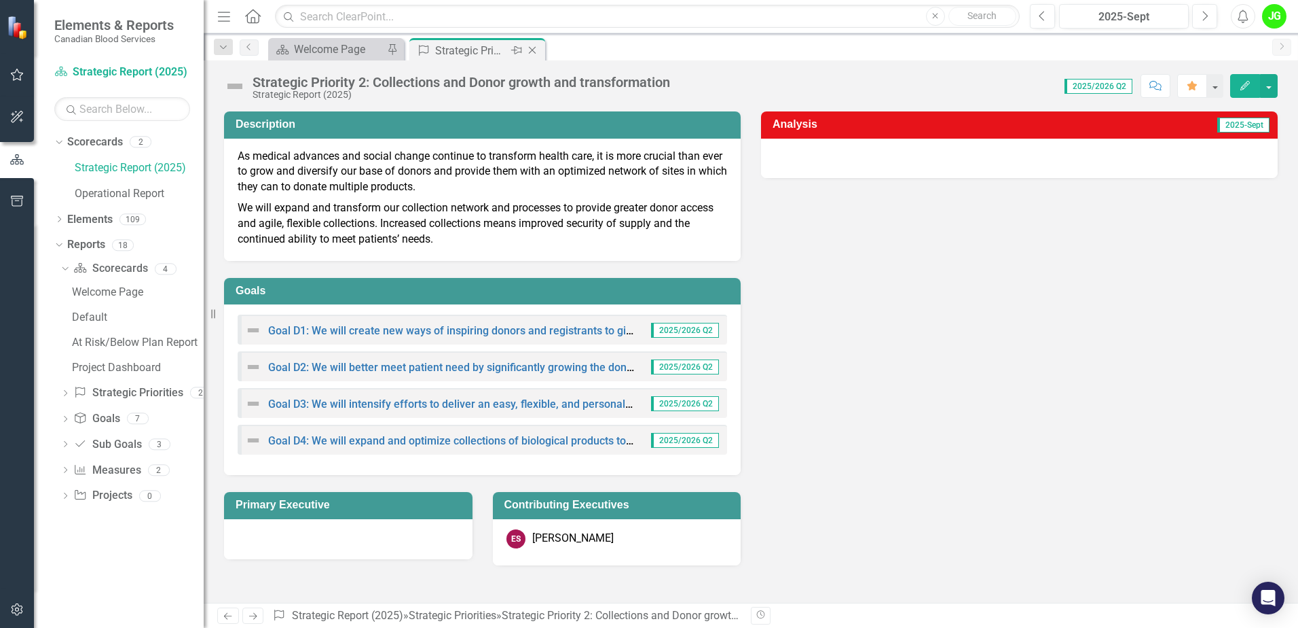
click at [532, 48] on icon "Close" at bounding box center [533, 50] width 14 height 11
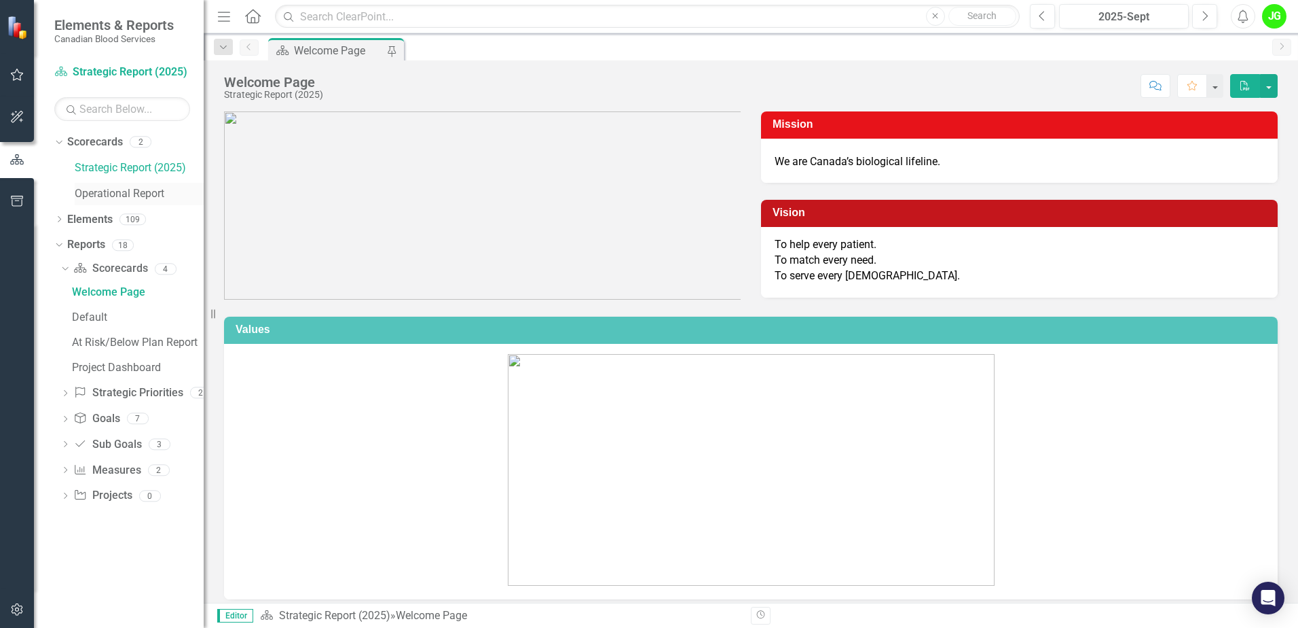
click at [137, 194] on link "Operational Report" at bounding box center [139, 194] width 129 height 16
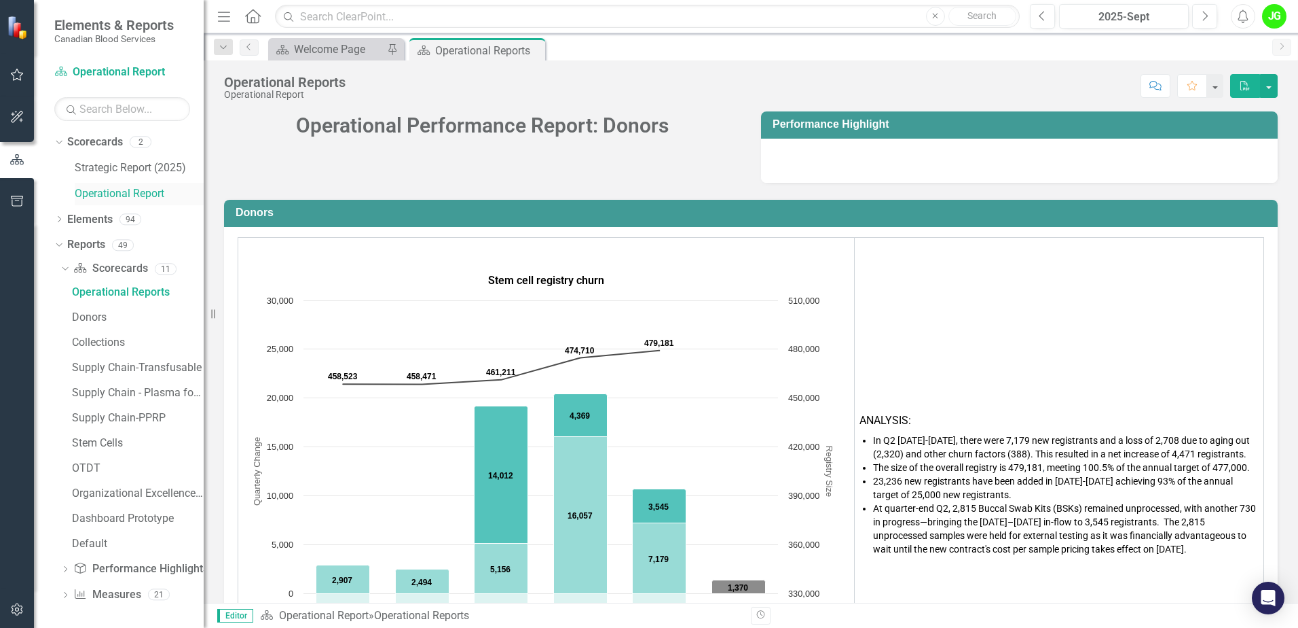
click at [110, 181] on div "Strategic Report (2025)" at bounding box center [139, 170] width 129 height 26
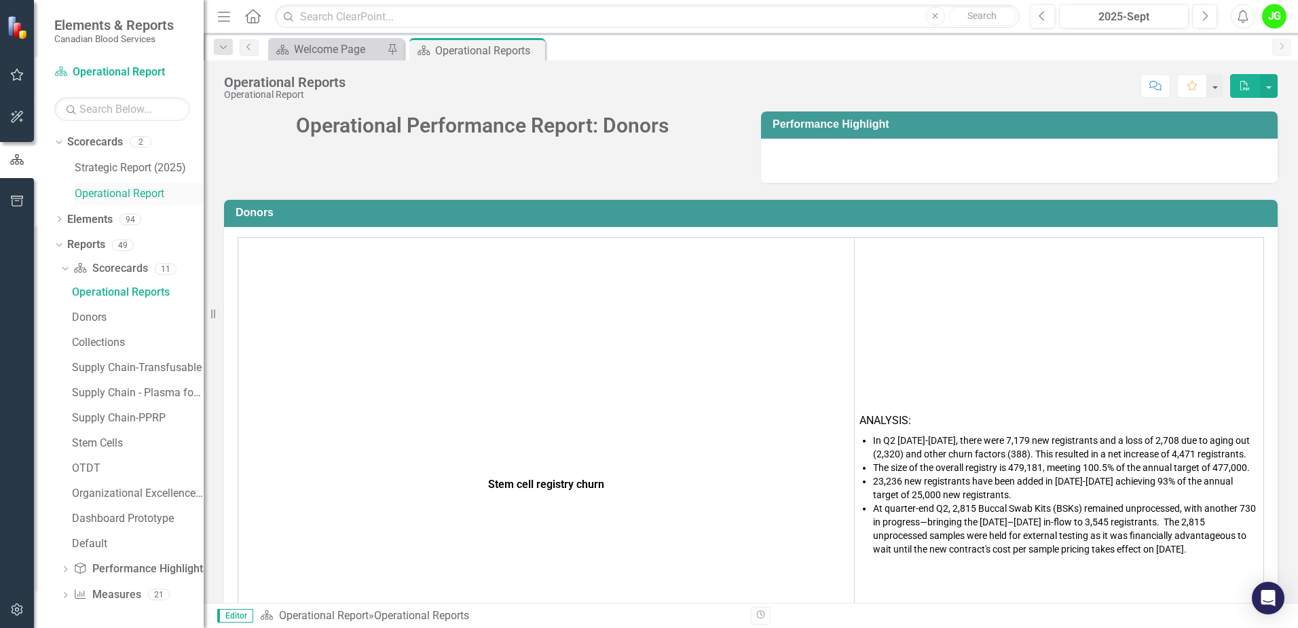
click at [119, 193] on link "Operational Report" at bounding box center [139, 194] width 129 height 16
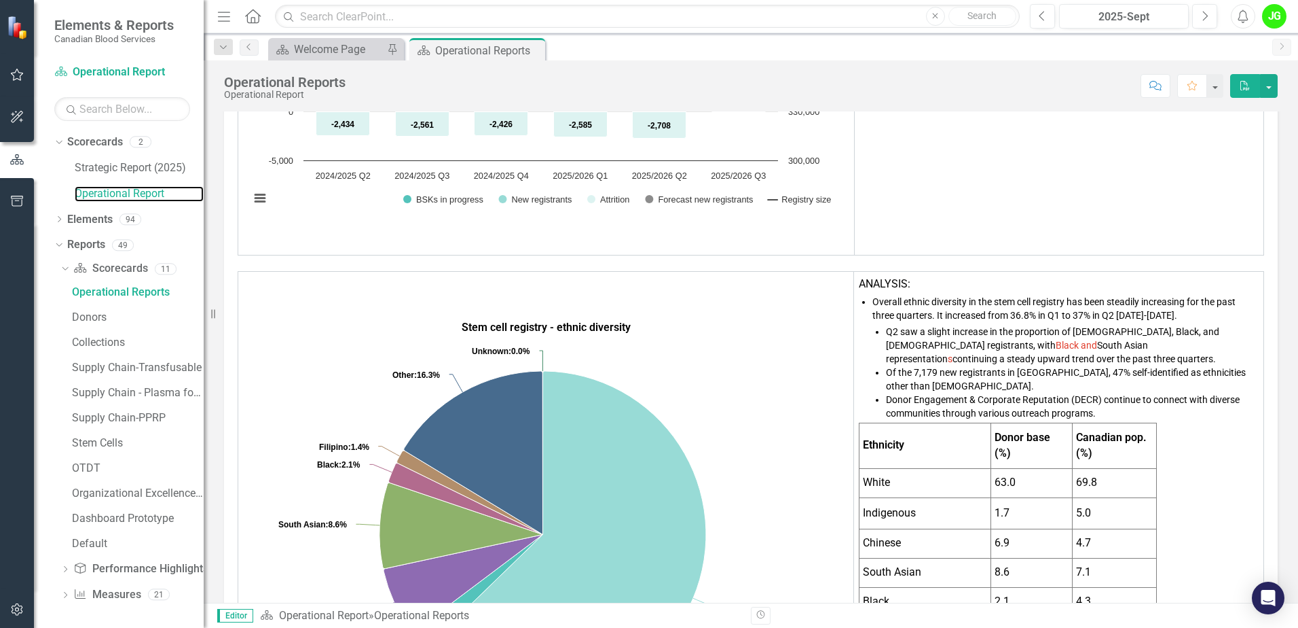
scroll to position [611, 0]
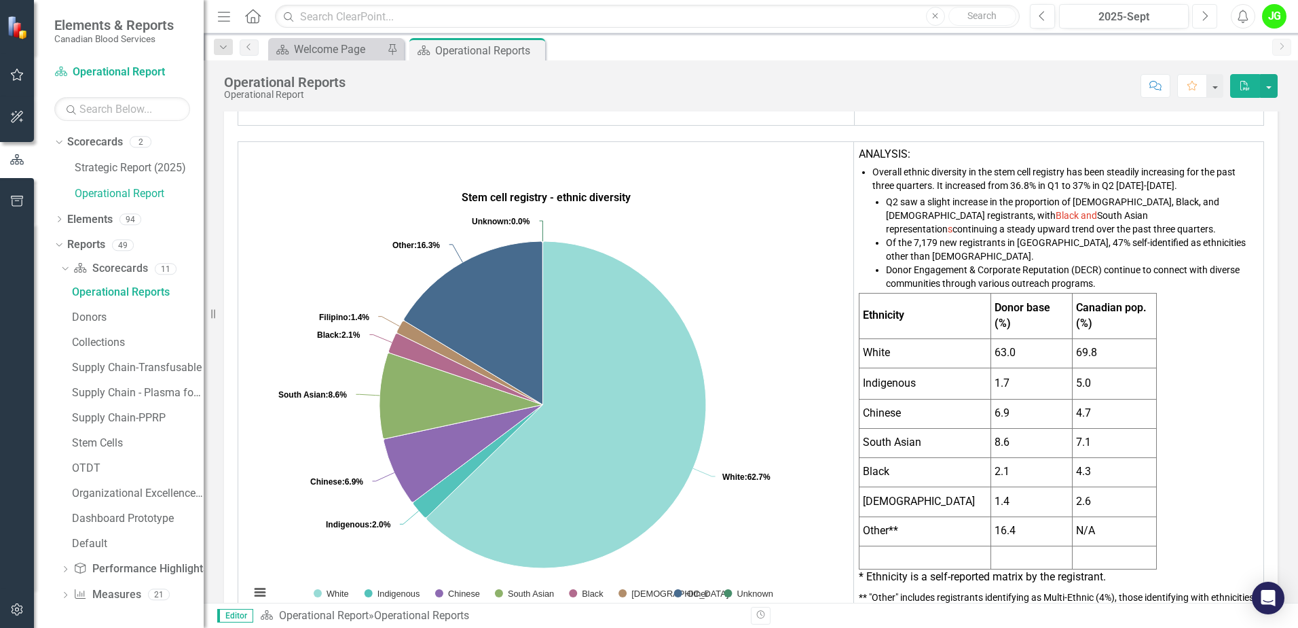
click at [1213, 22] on button "Next" at bounding box center [1205, 16] width 25 height 24
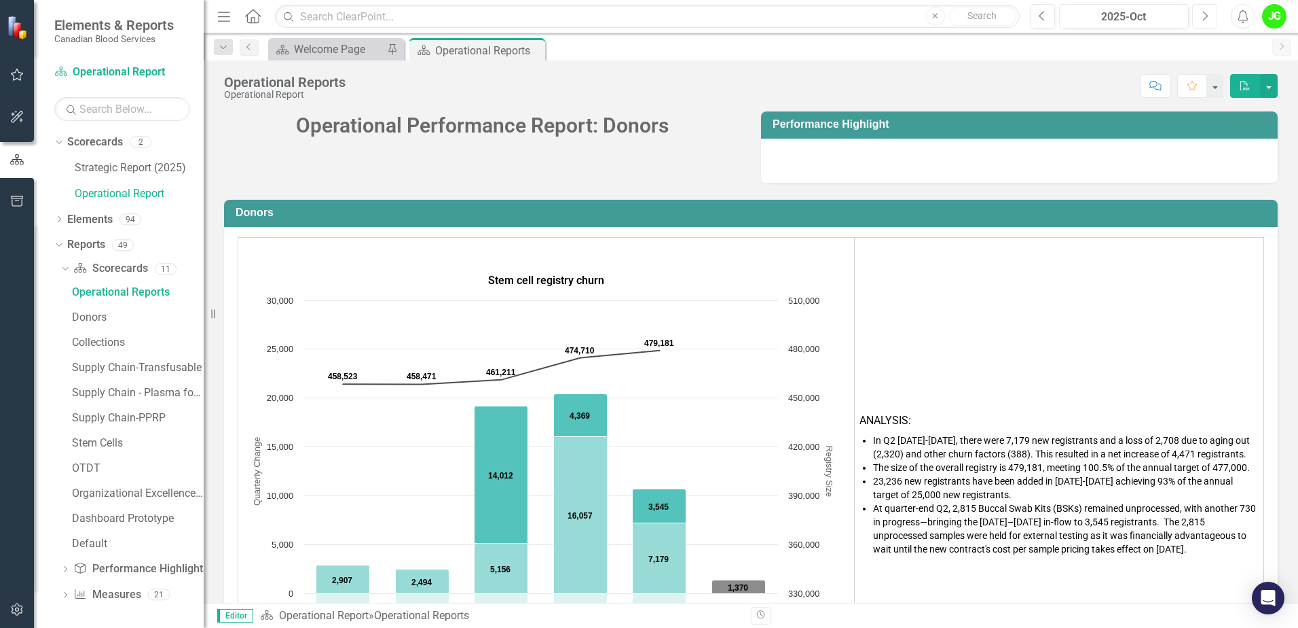
click at [1213, 16] on button "Next" at bounding box center [1205, 16] width 25 height 24
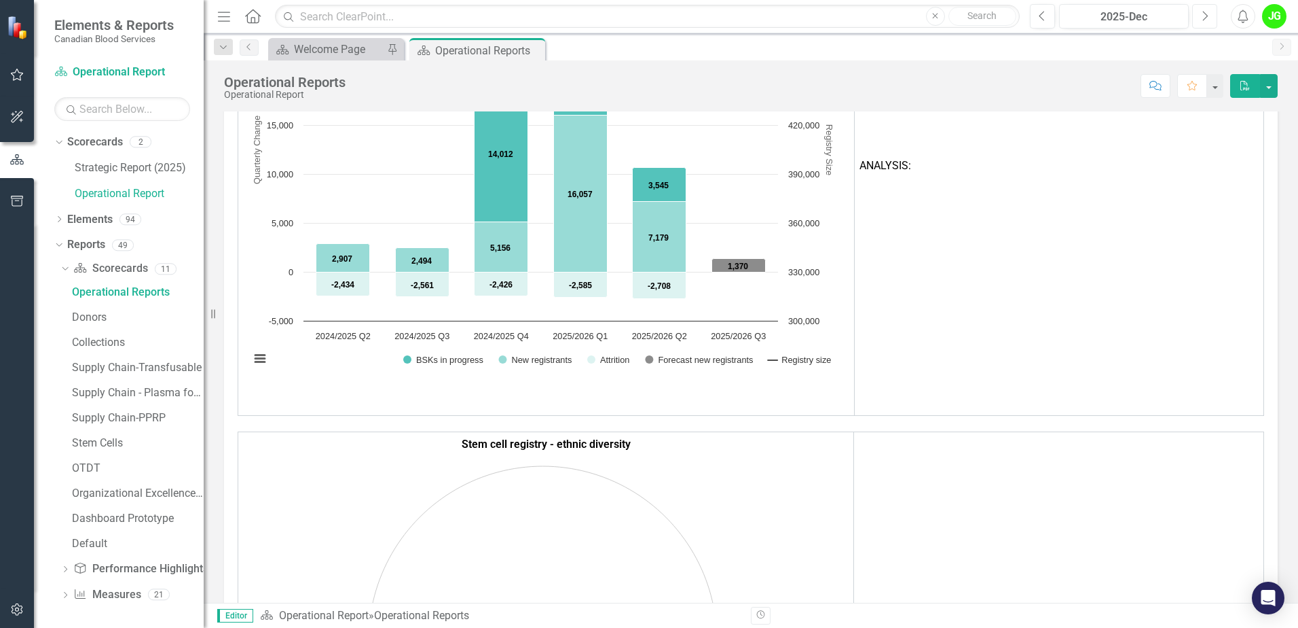
scroll to position [407, 0]
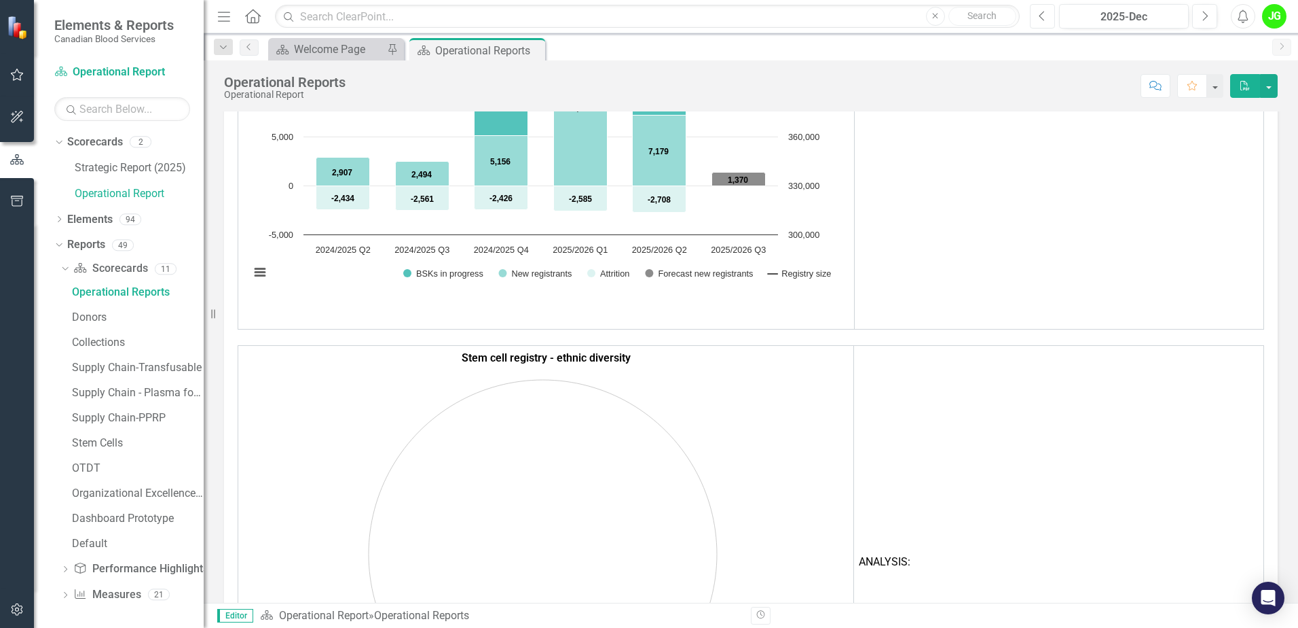
click at [1045, 16] on icon "Previous" at bounding box center [1042, 16] width 7 height 12
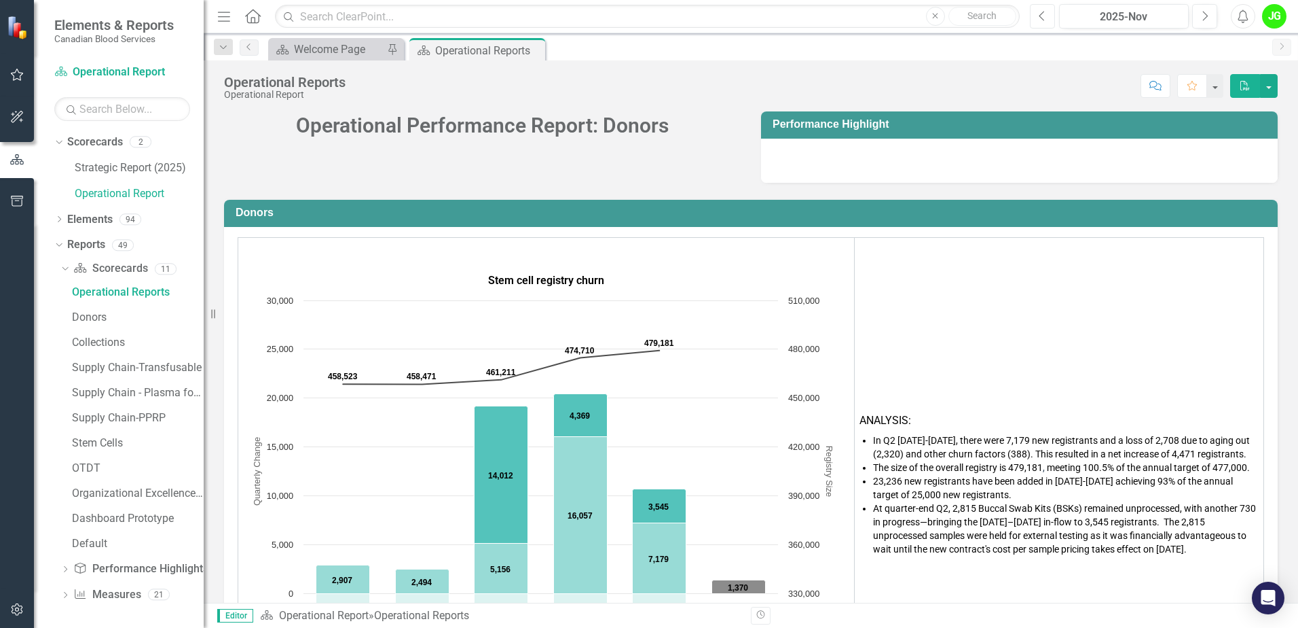
click at [1044, 22] on button "Previous" at bounding box center [1042, 16] width 25 height 24
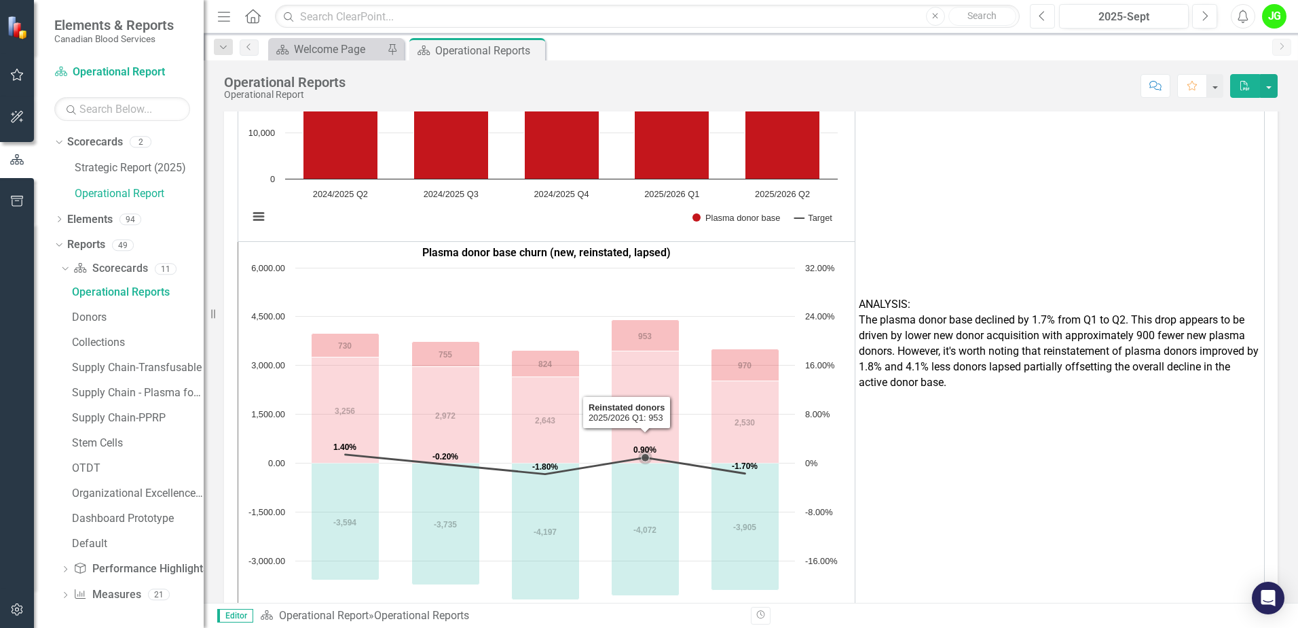
scroll to position [1358, 0]
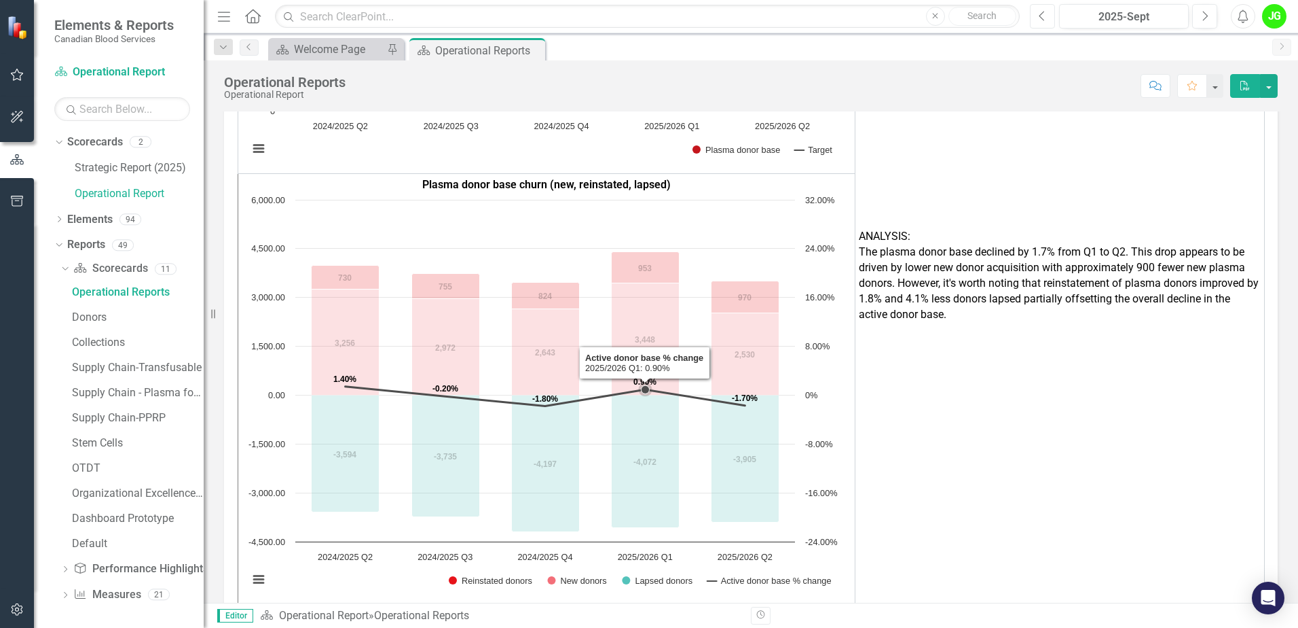
click at [641, 377] on text "0.90%" at bounding box center [645, 382] width 23 height 10
click at [646, 386] on icon "2025/2026 Q1, 0.9. Active donor base % change." at bounding box center [646, 390] width 8 height 8
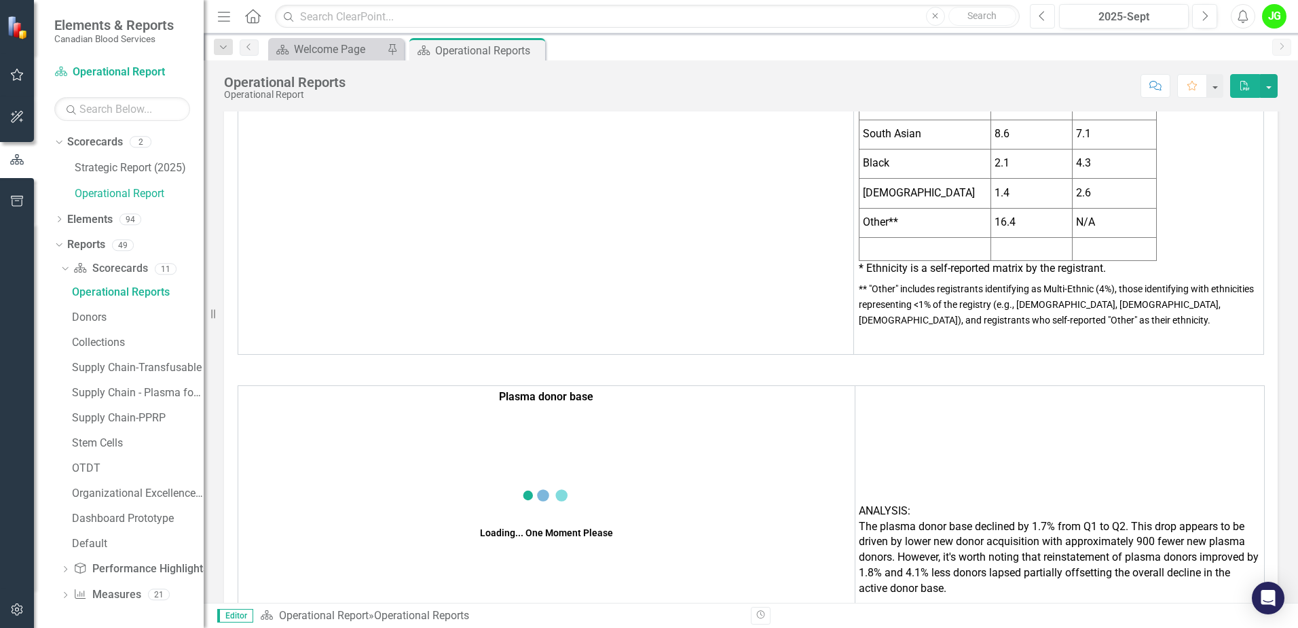
scroll to position [0, 0]
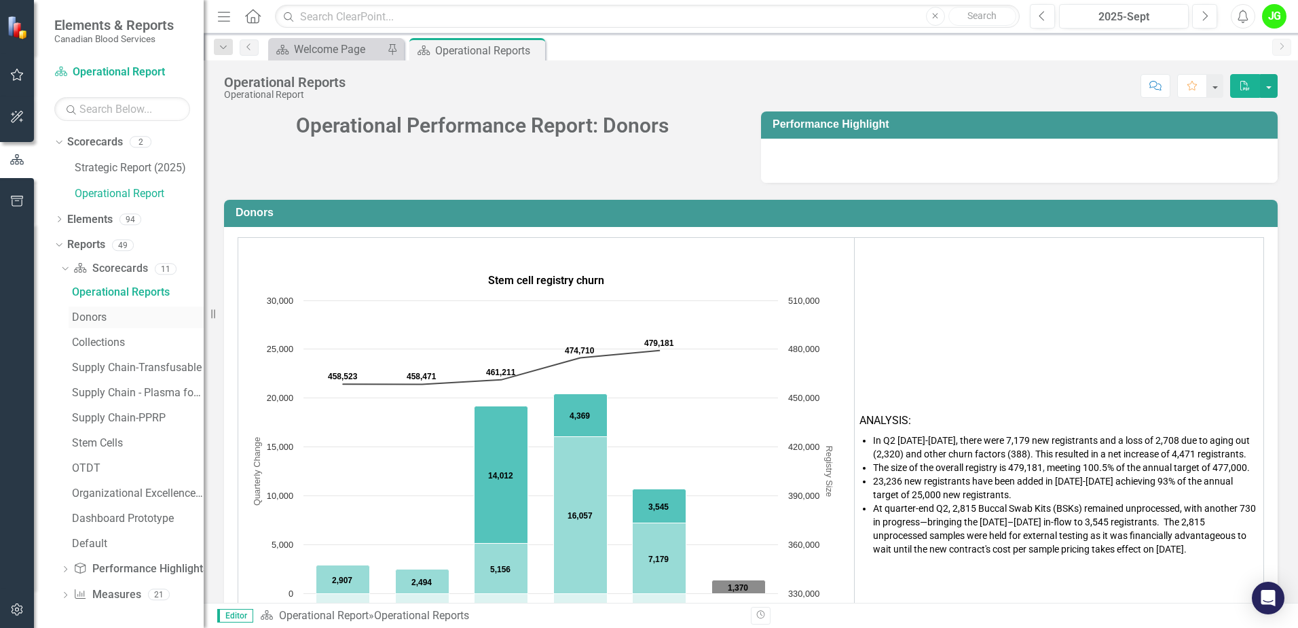
click at [88, 316] on div "Donors" at bounding box center [138, 317] width 132 height 12
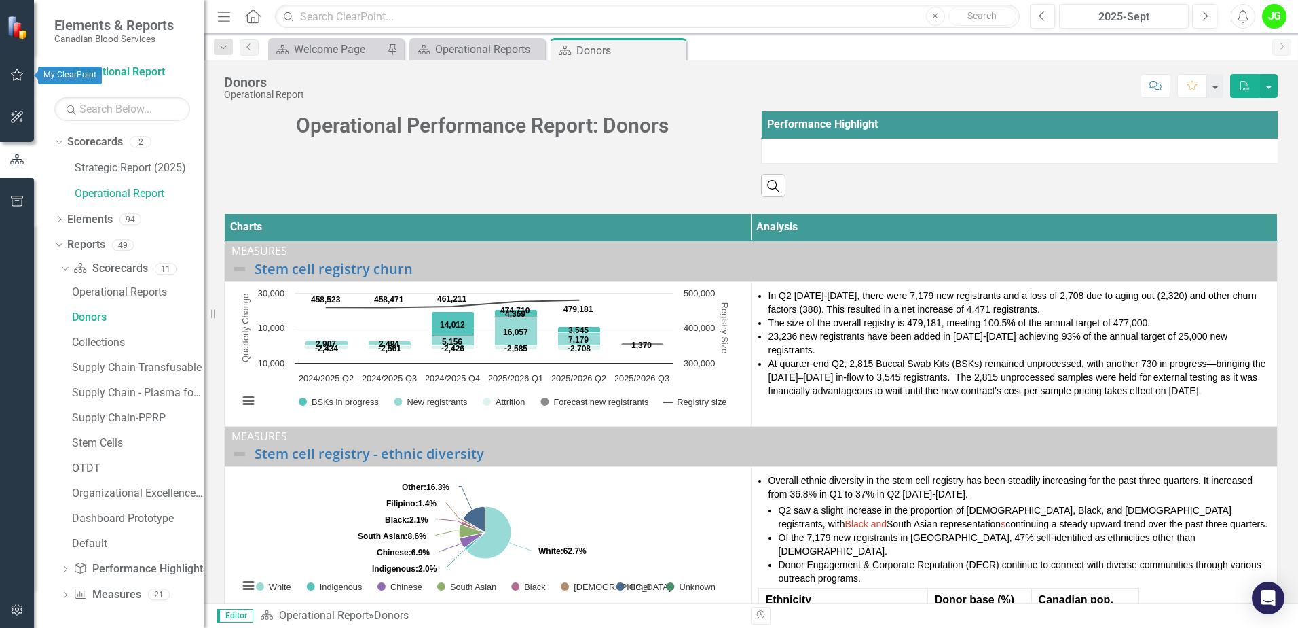
click at [22, 73] on icon "button" at bounding box center [17, 74] width 14 height 11
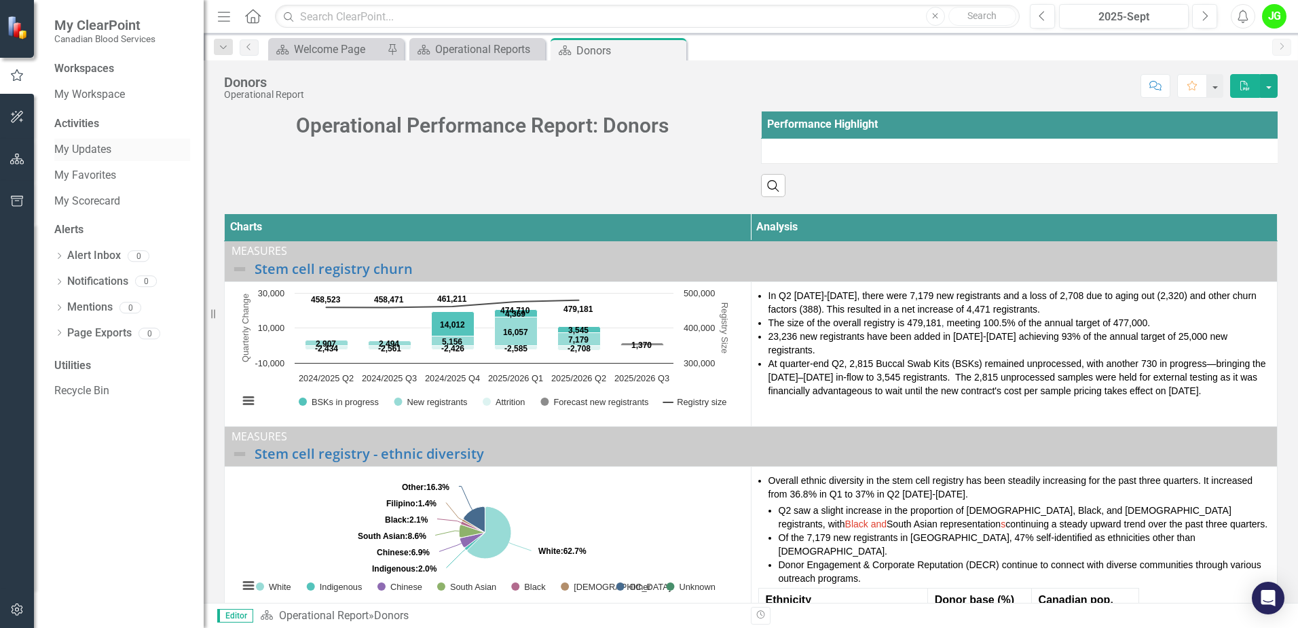
click at [101, 149] on link "My Updates" at bounding box center [122, 150] width 136 height 16
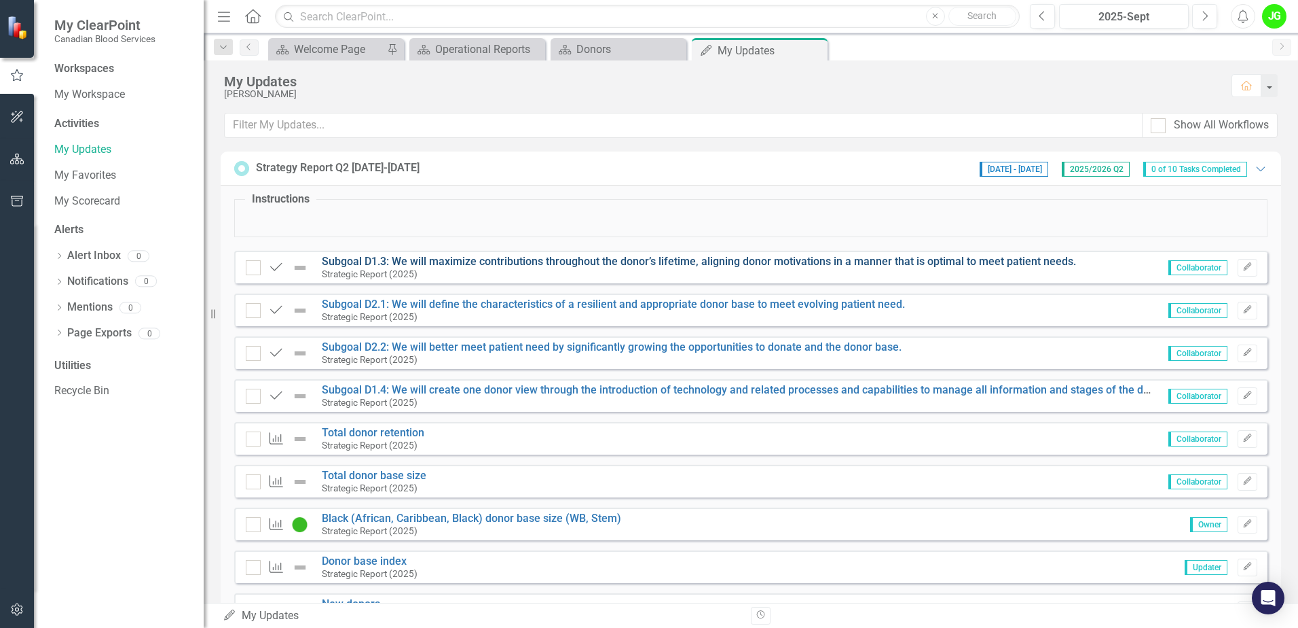
click at [465, 261] on link "Subgoal D1.3: We will maximize contributions throughout the donor’s lifetime, a…" at bounding box center [699, 261] width 755 height 13
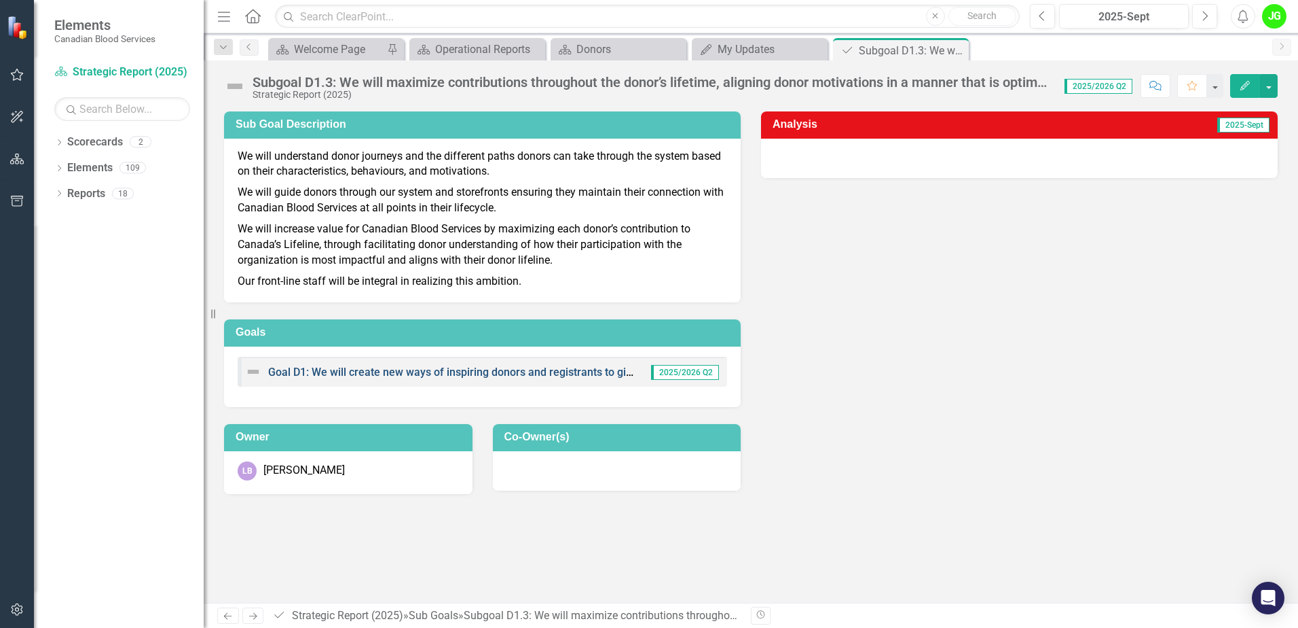
click at [463, 369] on link "Goal D1: We will create new ways of inspiring donors and registrants to give, a…" at bounding box center [666, 371] width 797 height 13
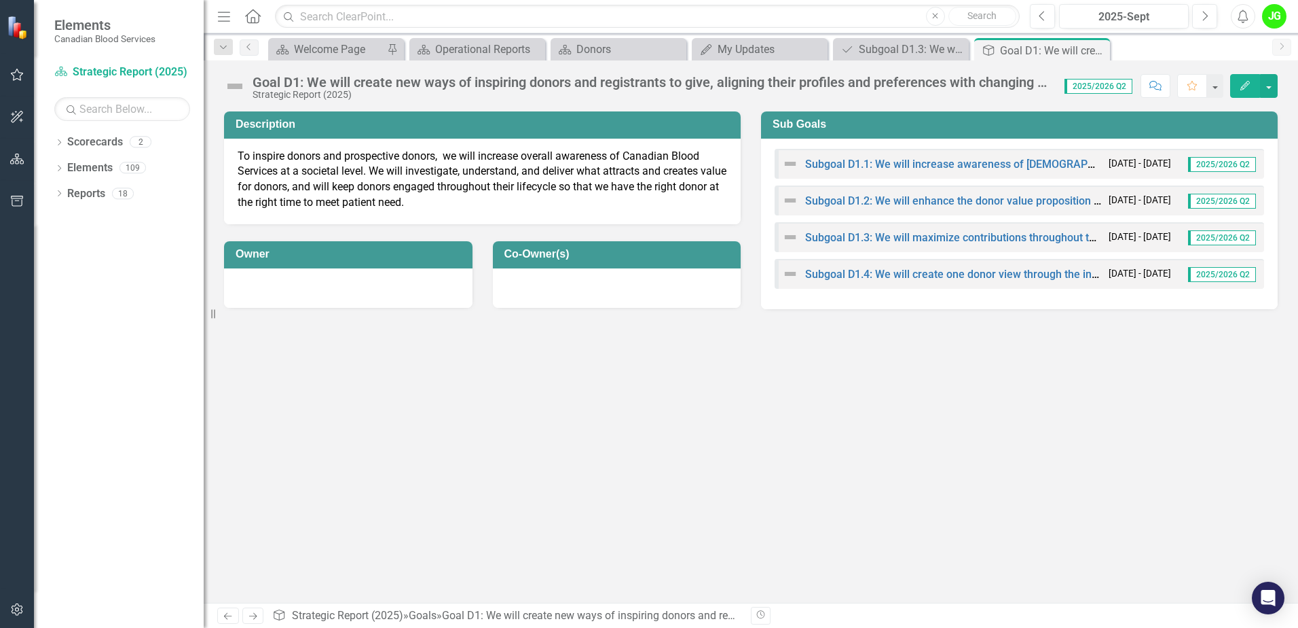
click at [908, 154] on div "Subgoal D1.1: We will increase awareness of [DEMOGRAPHIC_DATA] Blood Services t…" at bounding box center [1020, 164] width 490 height 30
click at [906, 163] on link "Subgoal D1.1: We will increase awareness of [DEMOGRAPHIC_DATA] Blood Services t…" at bounding box center [1103, 164] width 596 height 13
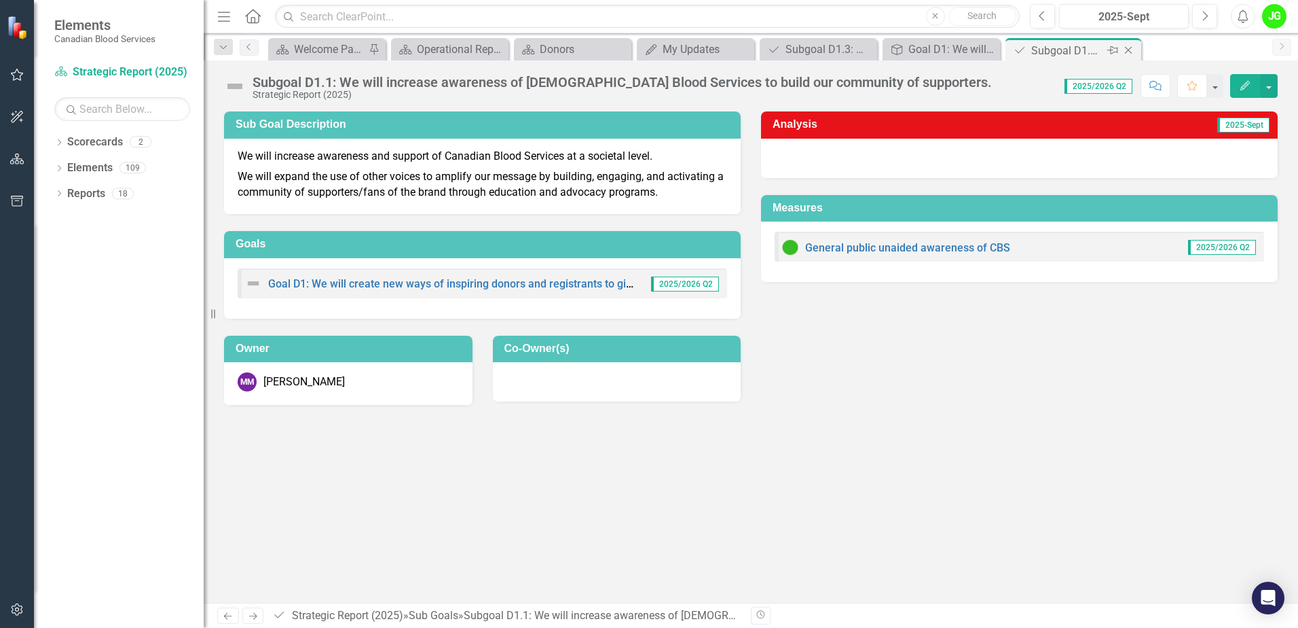
click at [1127, 49] on icon at bounding box center [1128, 50] width 7 height 7
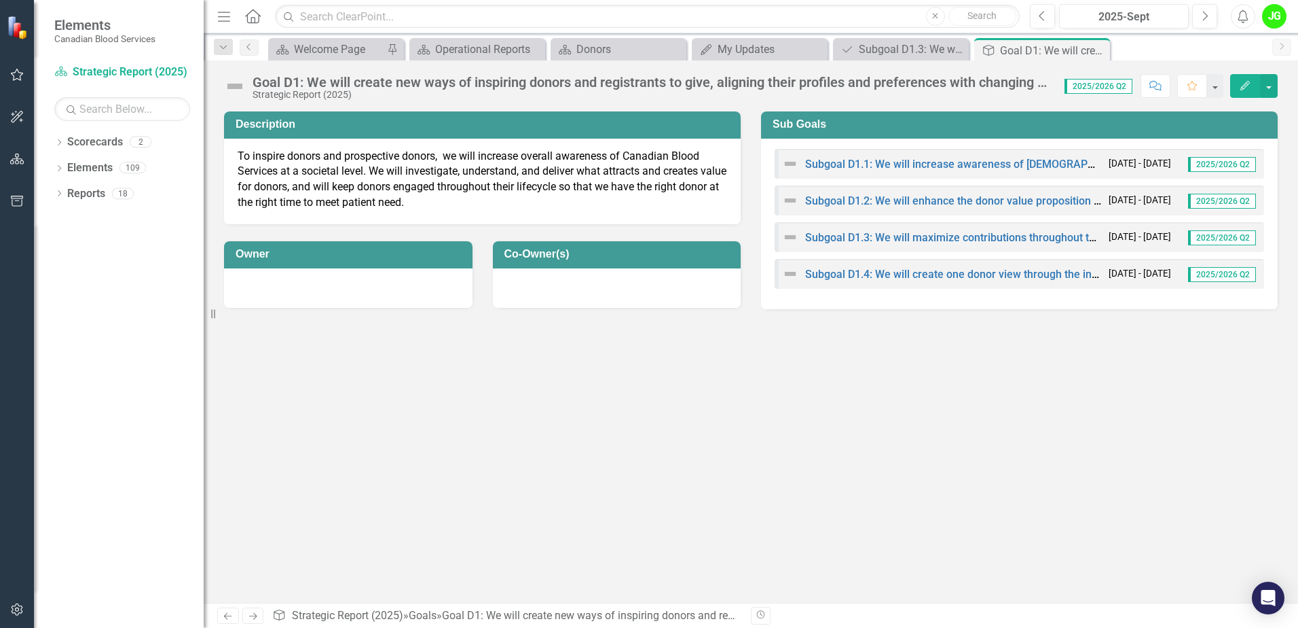
click at [913, 207] on div "Subgoal D1.2: We will enhance the donor value proposition to become a charitabl…" at bounding box center [942, 200] width 320 height 16
click at [918, 202] on link "Subgoal D1.2: We will enhance the donor value proposition to become a charitabl…" at bounding box center [1046, 200] width 482 height 13
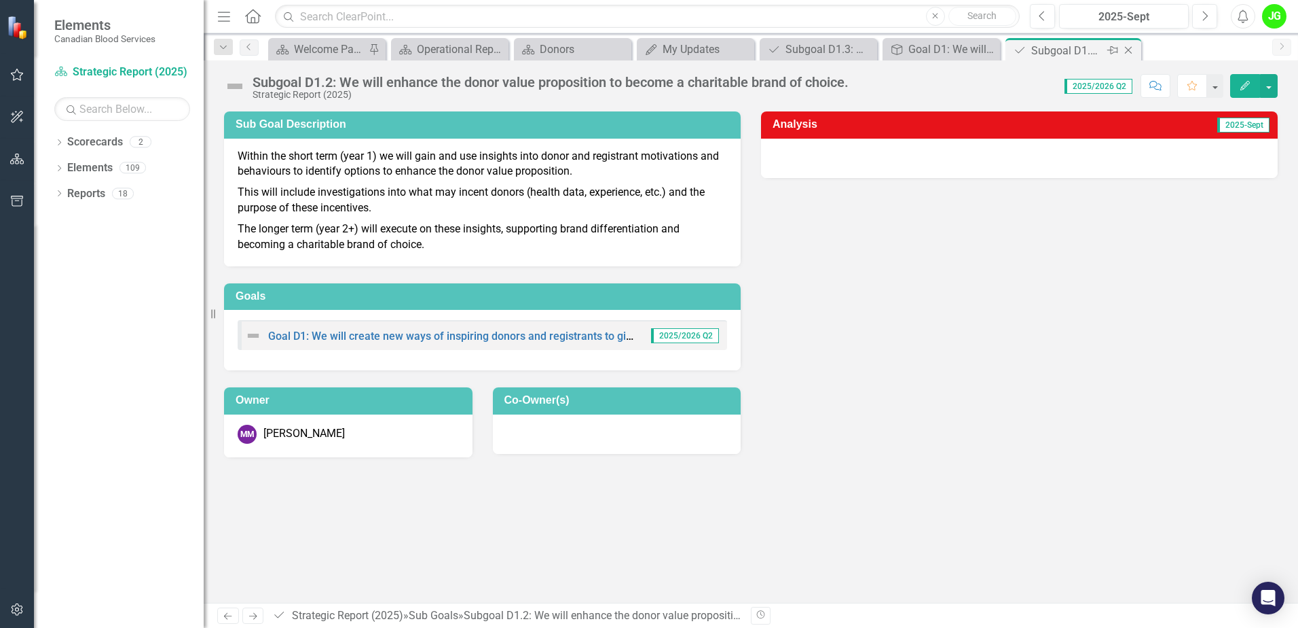
click at [1127, 48] on icon at bounding box center [1128, 50] width 7 height 7
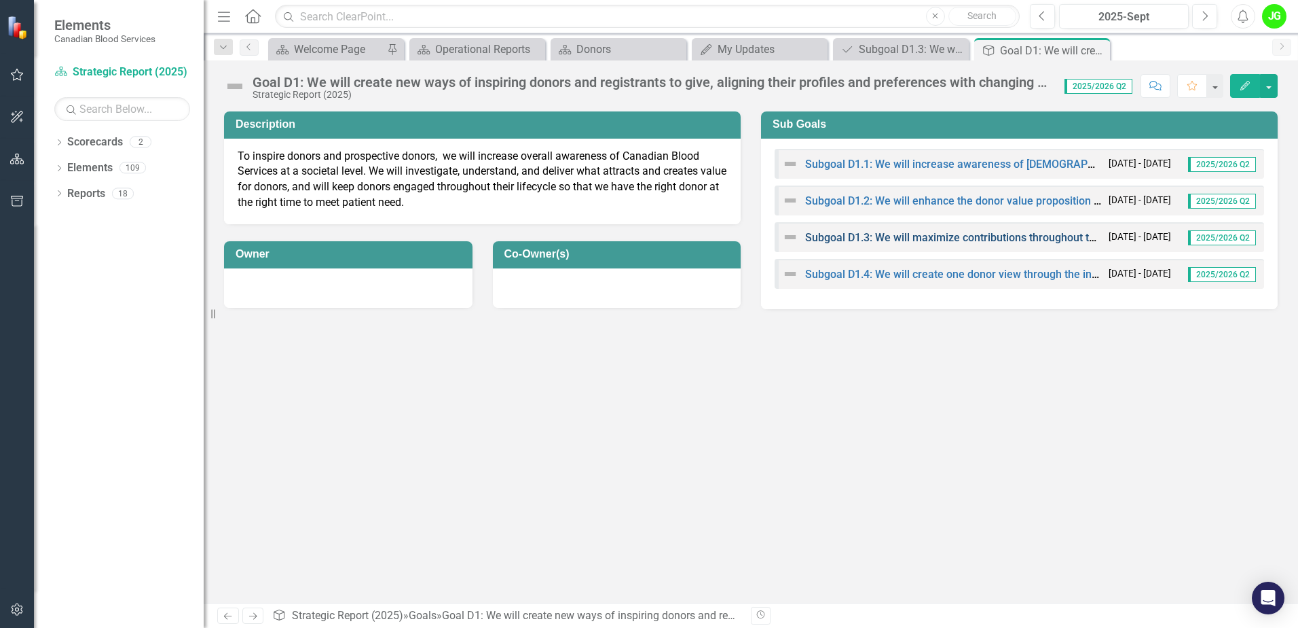
click at [880, 232] on link "Subgoal D1.3: We will maximize contributions throughout the donor’s lifetime, a…" at bounding box center [1182, 237] width 755 height 13
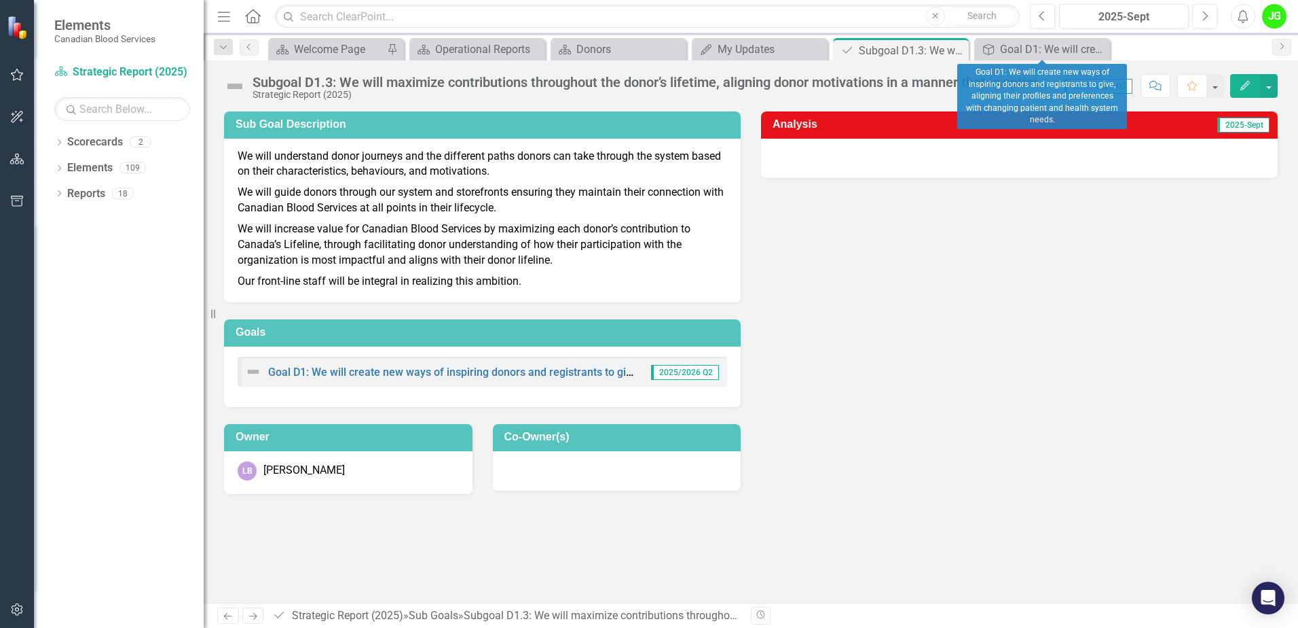
drag, startPoint x: 1097, startPoint y: 48, endPoint x: 1085, endPoint y: 56, distance: 14.7
click at [0, 0] on icon at bounding box center [0, 0] width 0 height 0
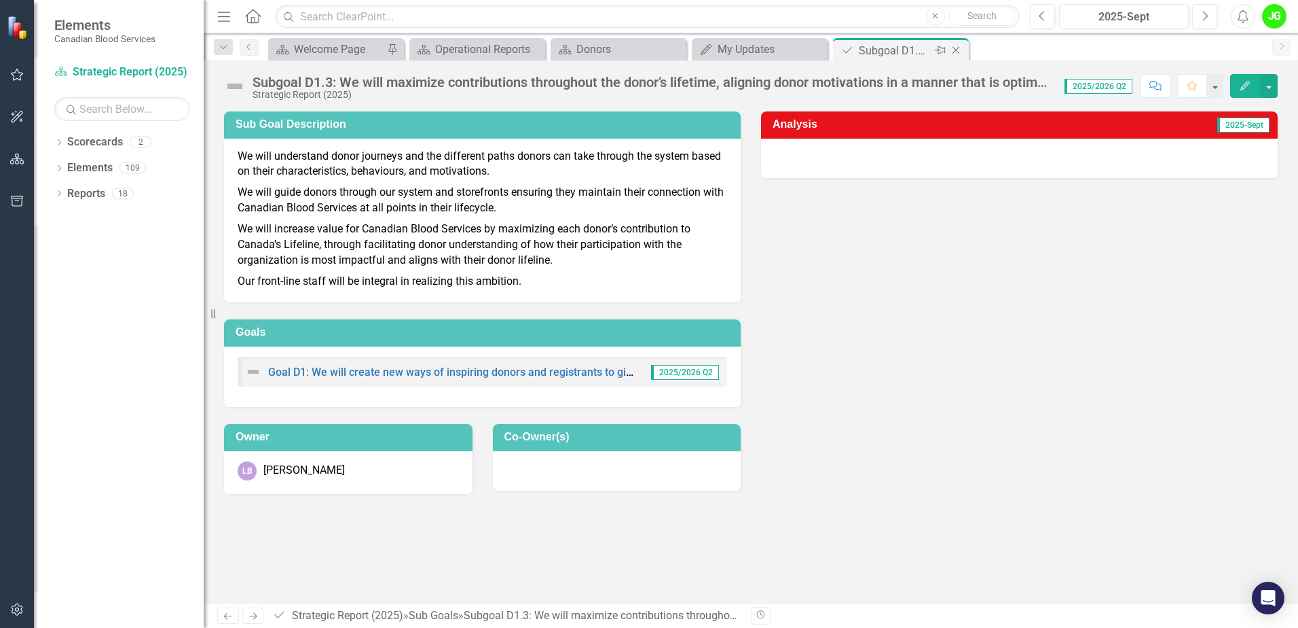
click at [960, 54] on icon "Close" at bounding box center [956, 50] width 14 height 11
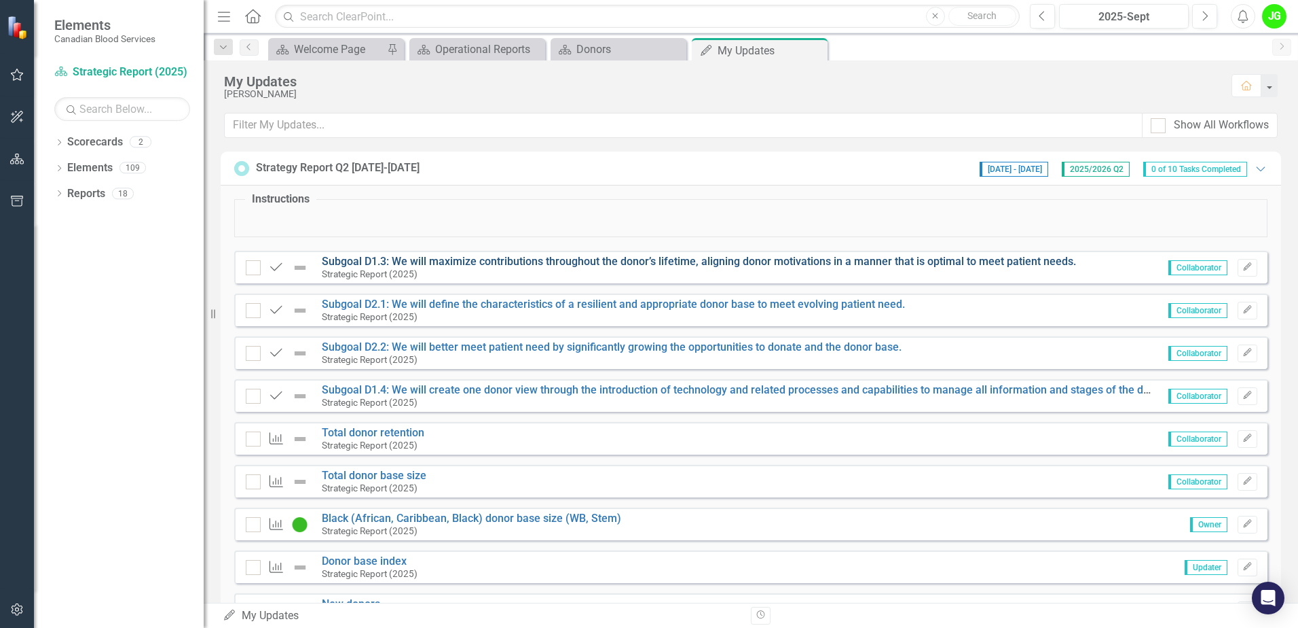
click at [491, 264] on link "Subgoal D1.3: We will maximize contributions throughout the donor’s lifetime, a…" at bounding box center [699, 261] width 755 height 13
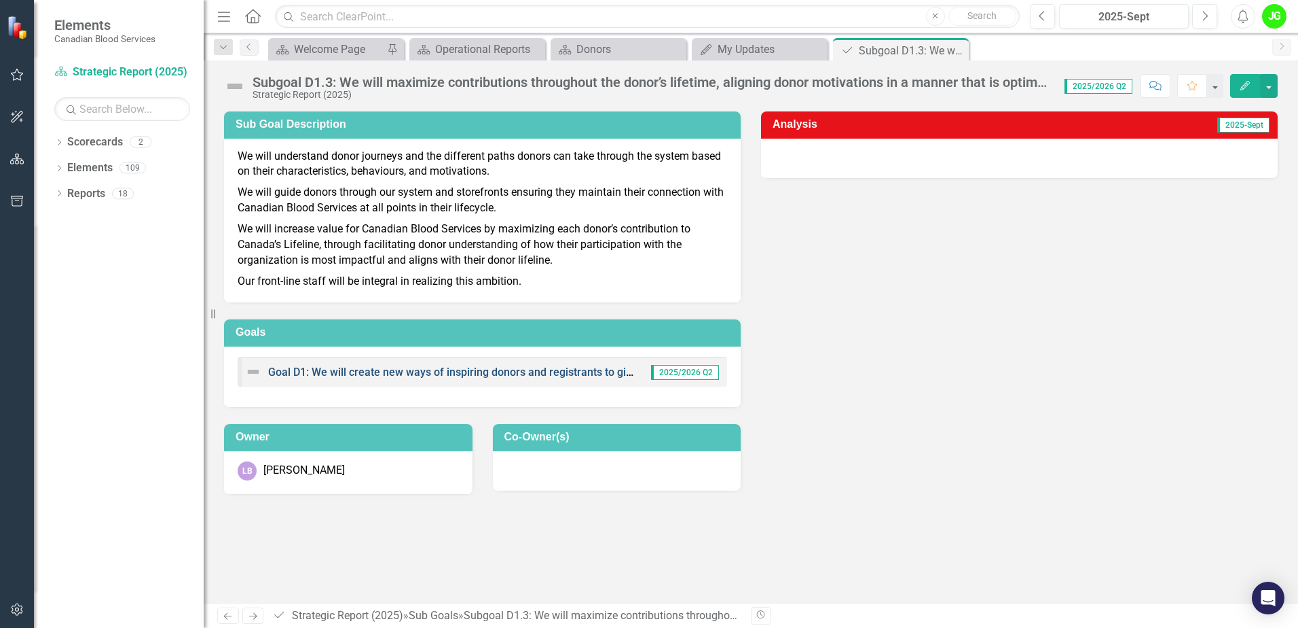
click at [426, 368] on link "Goal D1: We will create new ways of inspiring donors and registrants to give, a…" at bounding box center [666, 371] width 797 height 13
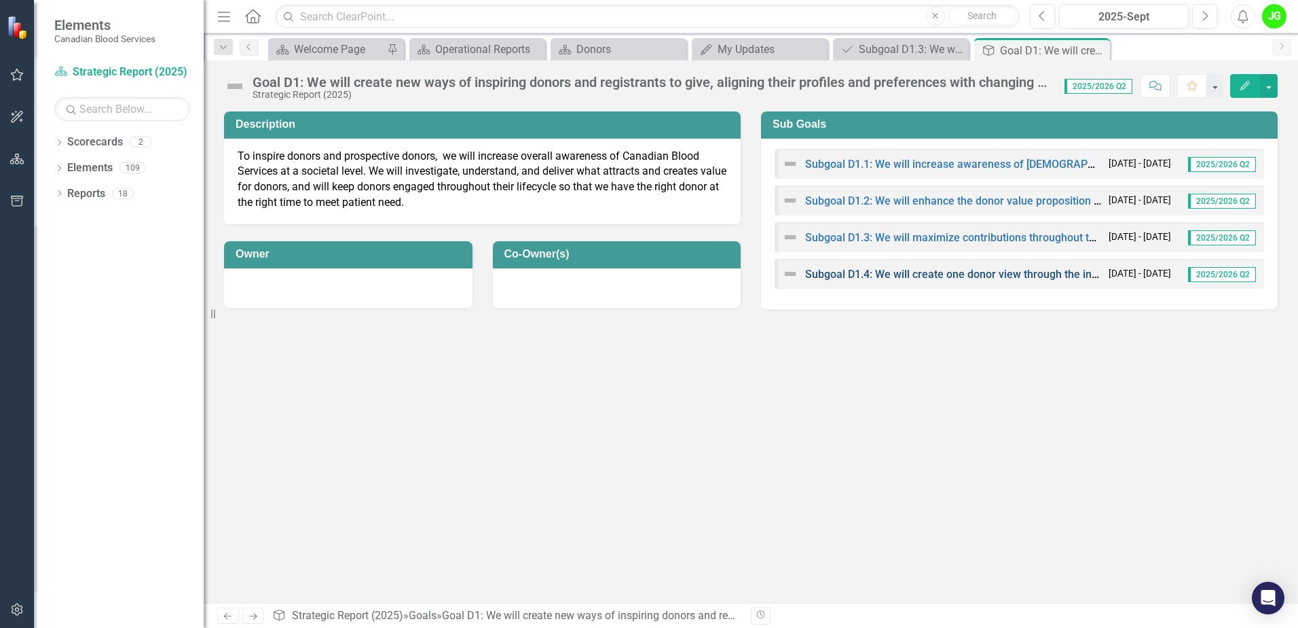
click at [900, 274] on link "Subgoal D1.4: We will create one donor view through the introduction of technol…" at bounding box center [1248, 274] width 886 height 13
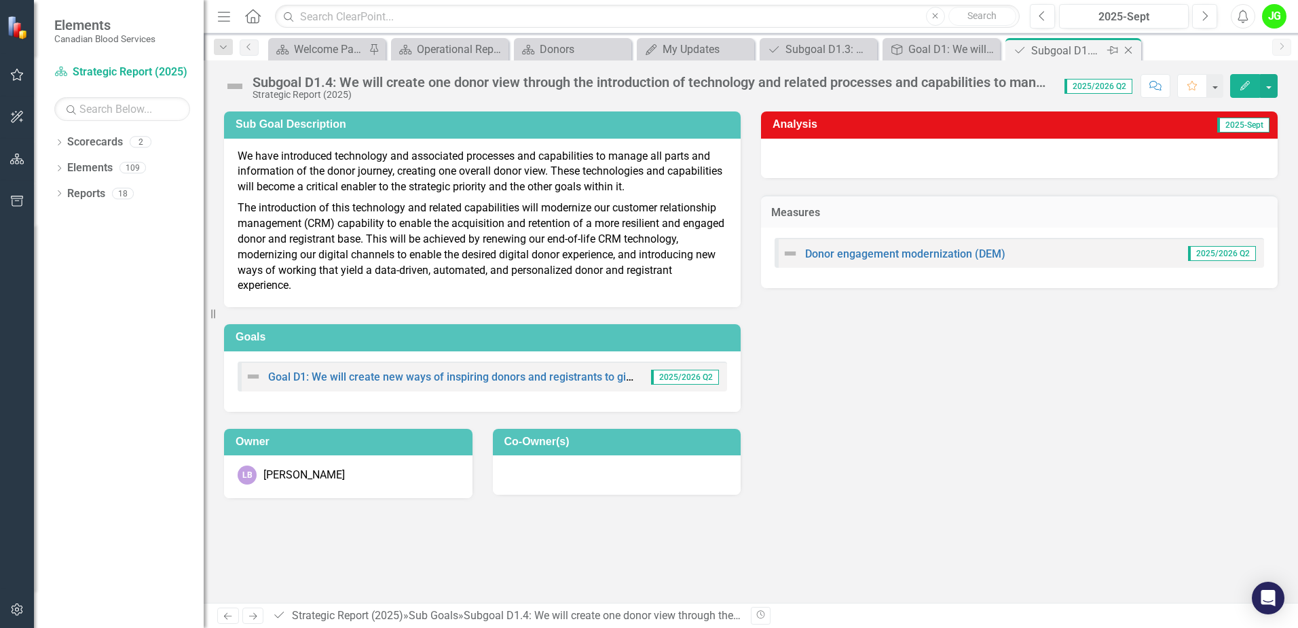
click at [1132, 52] on icon "Close" at bounding box center [1129, 50] width 14 height 11
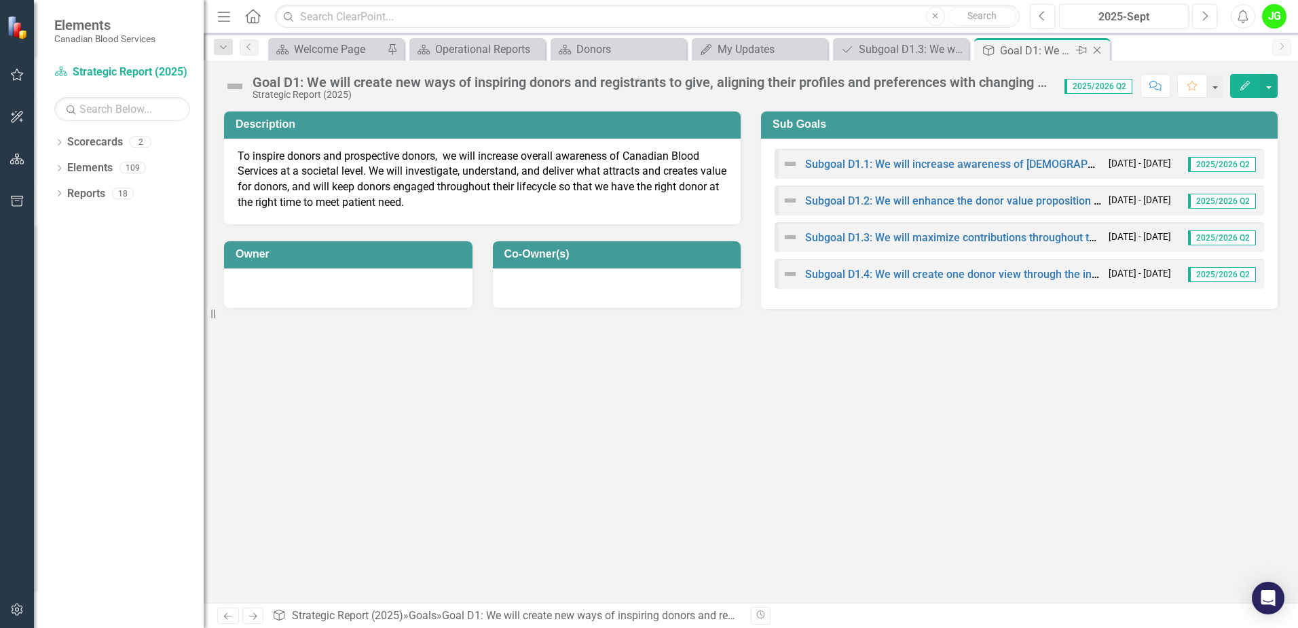
click at [1102, 52] on icon "Close" at bounding box center [1098, 50] width 14 height 11
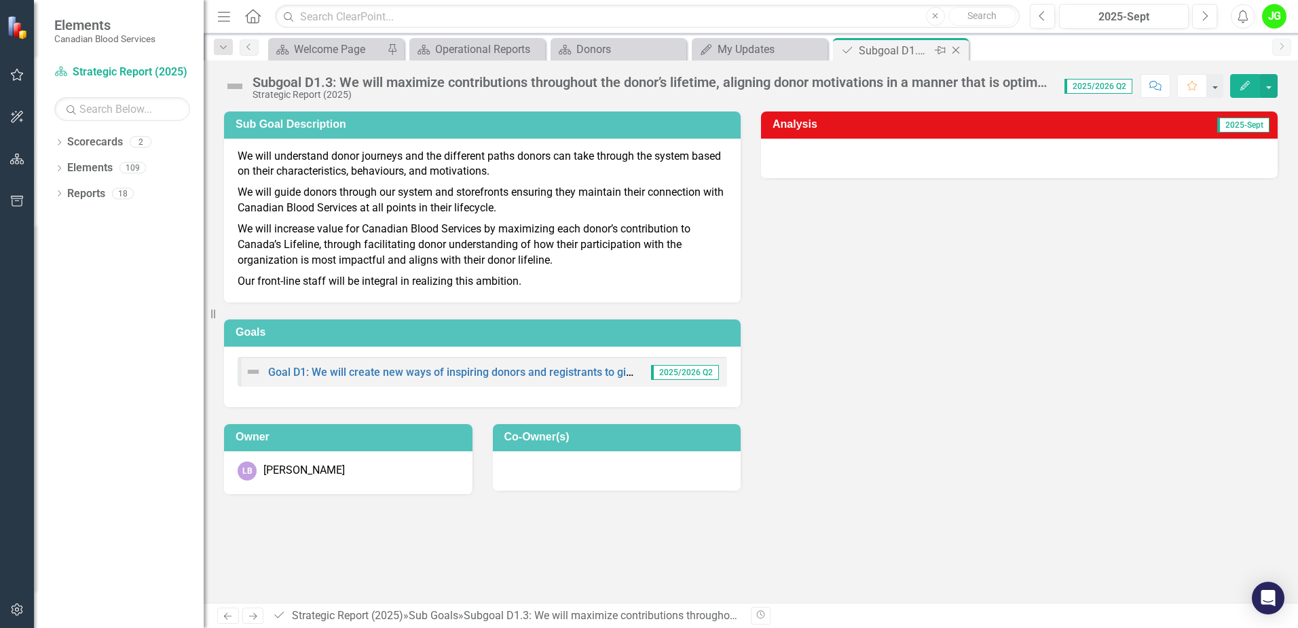
click at [960, 50] on icon "Close" at bounding box center [956, 50] width 14 height 11
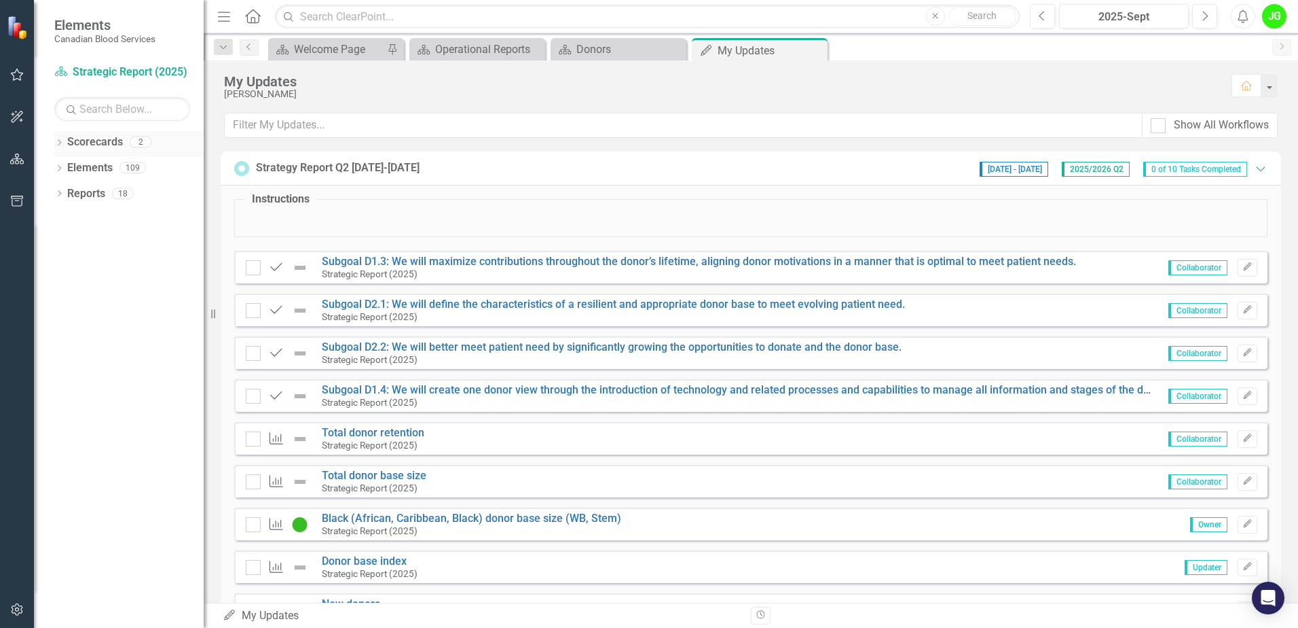
click at [58, 139] on icon at bounding box center [59, 142] width 3 height 6
click at [94, 170] on link "Strategic Report (2025)" at bounding box center [139, 168] width 129 height 16
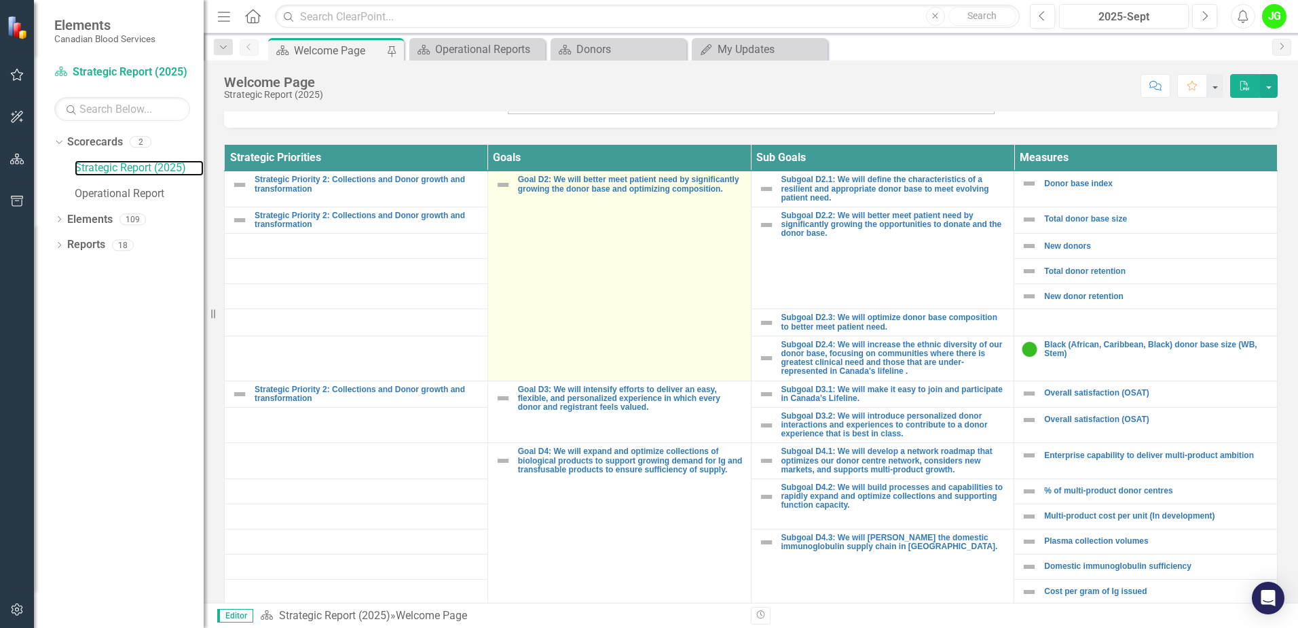
scroll to position [452, 0]
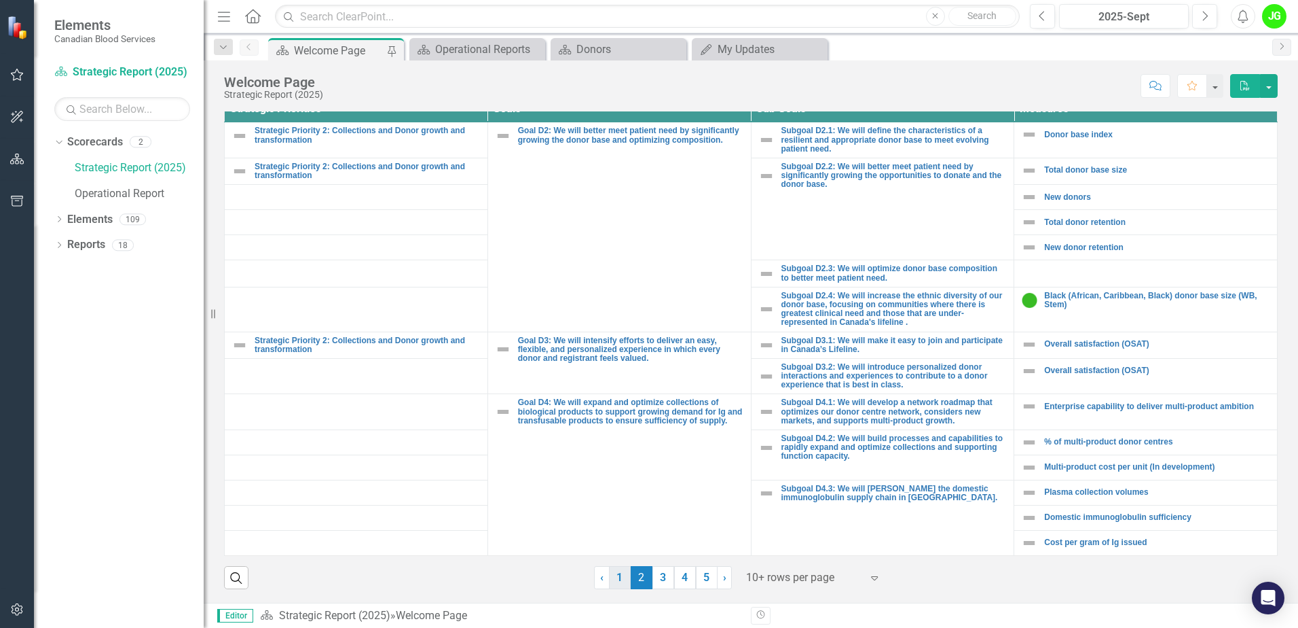
click at [617, 578] on link "1" at bounding box center [620, 577] width 22 height 23
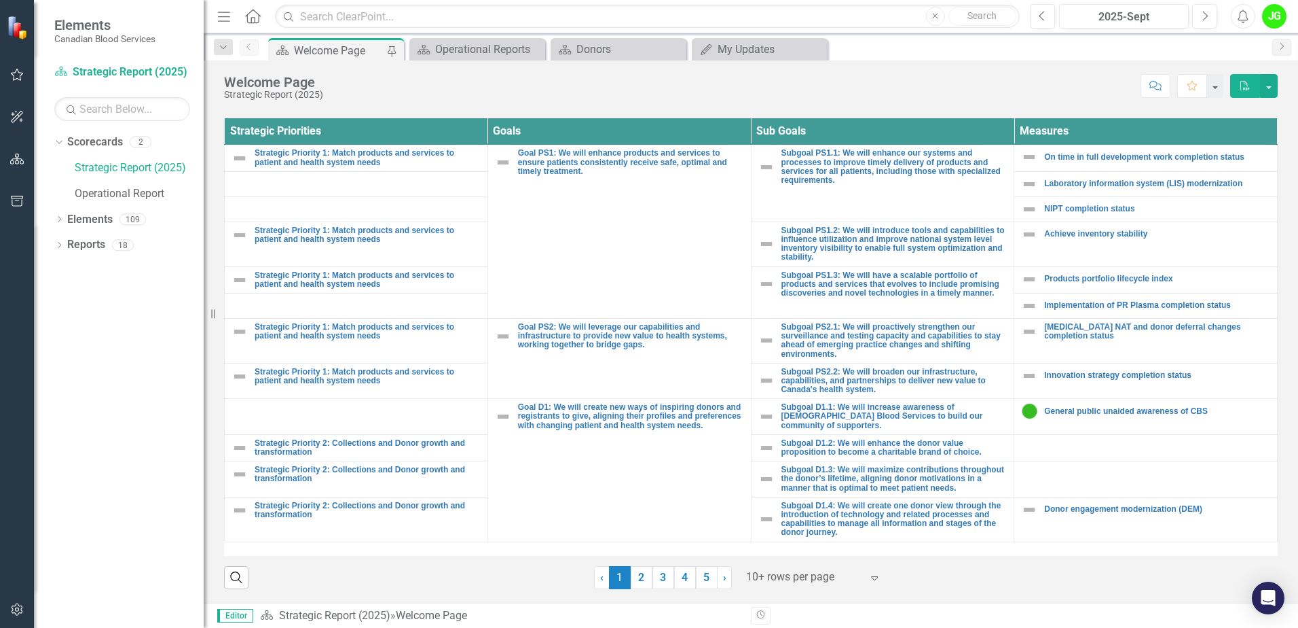
scroll to position [498, 0]
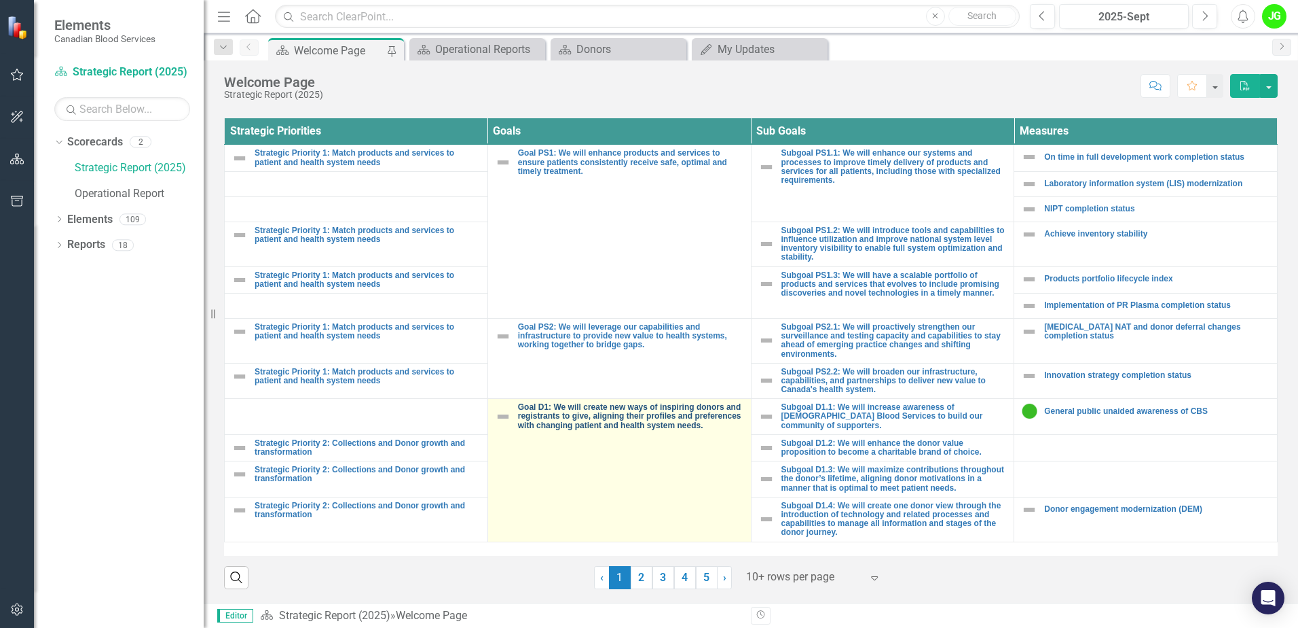
click at [704, 414] on link "Goal D1: We will create new ways of inspiring donors and registrants to give, a…" at bounding box center [631, 416] width 226 height 27
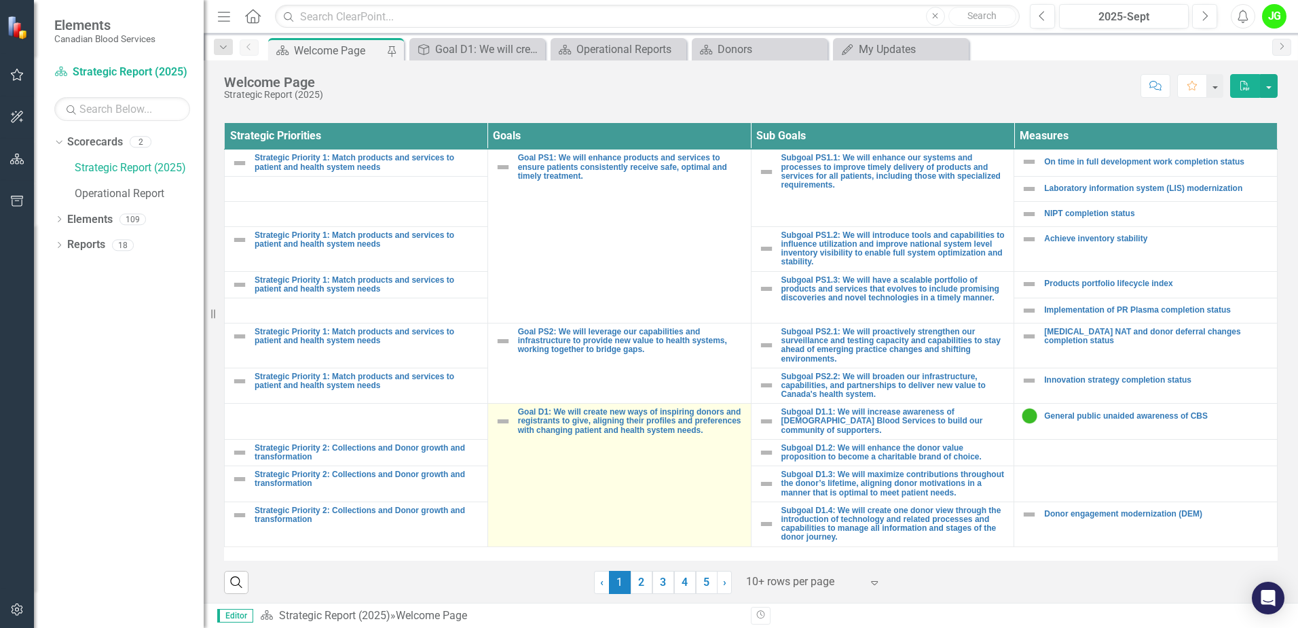
scroll to position [498, 0]
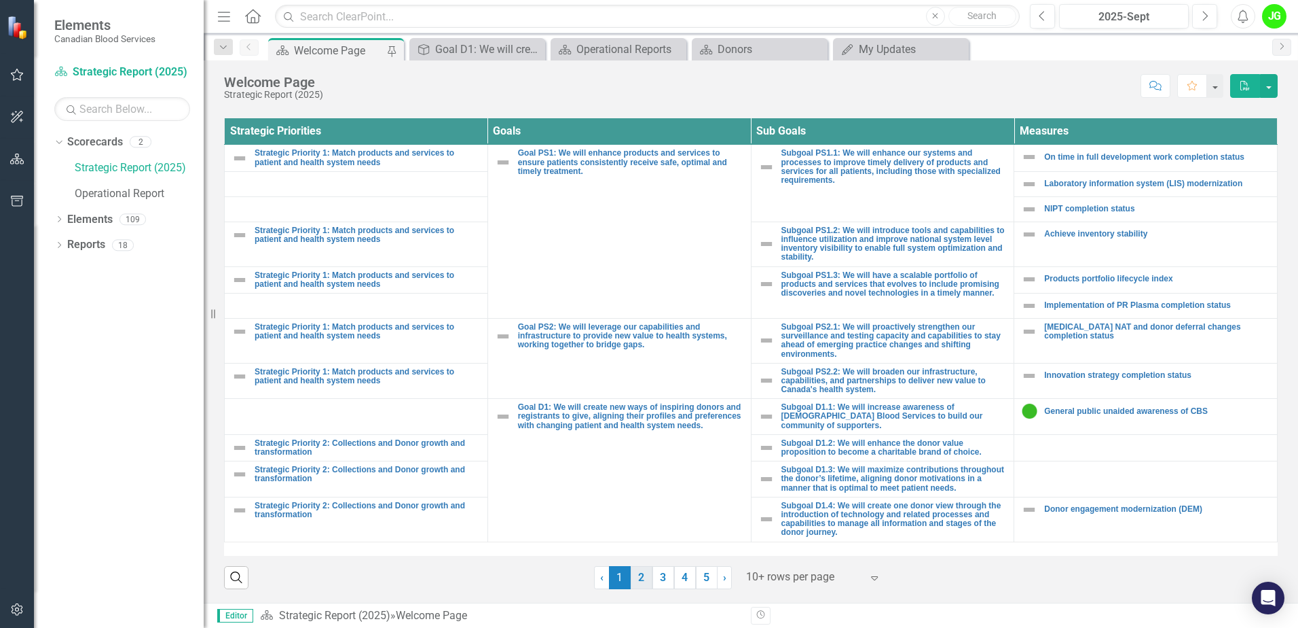
click at [642, 574] on link "2" at bounding box center [642, 577] width 22 height 23
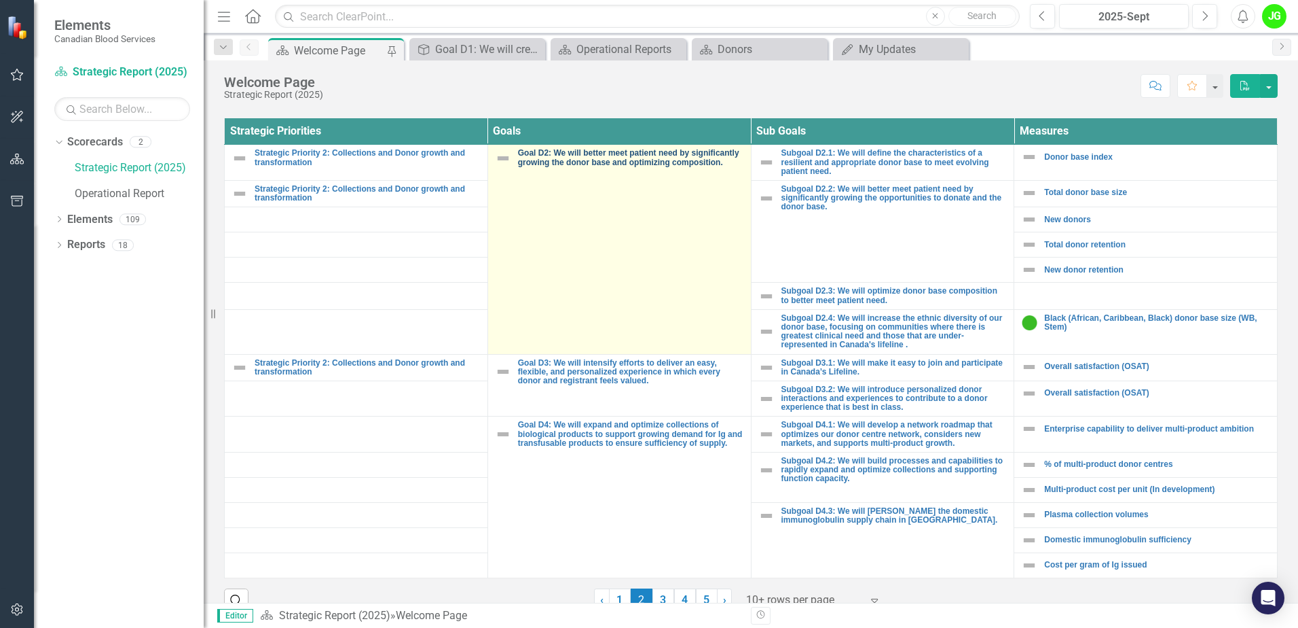
click at [631, 160] on link "Goal D2: We will better meet patient need by significantly growing the donor ba…" at bounding box center [631, 158] width 226 height 18
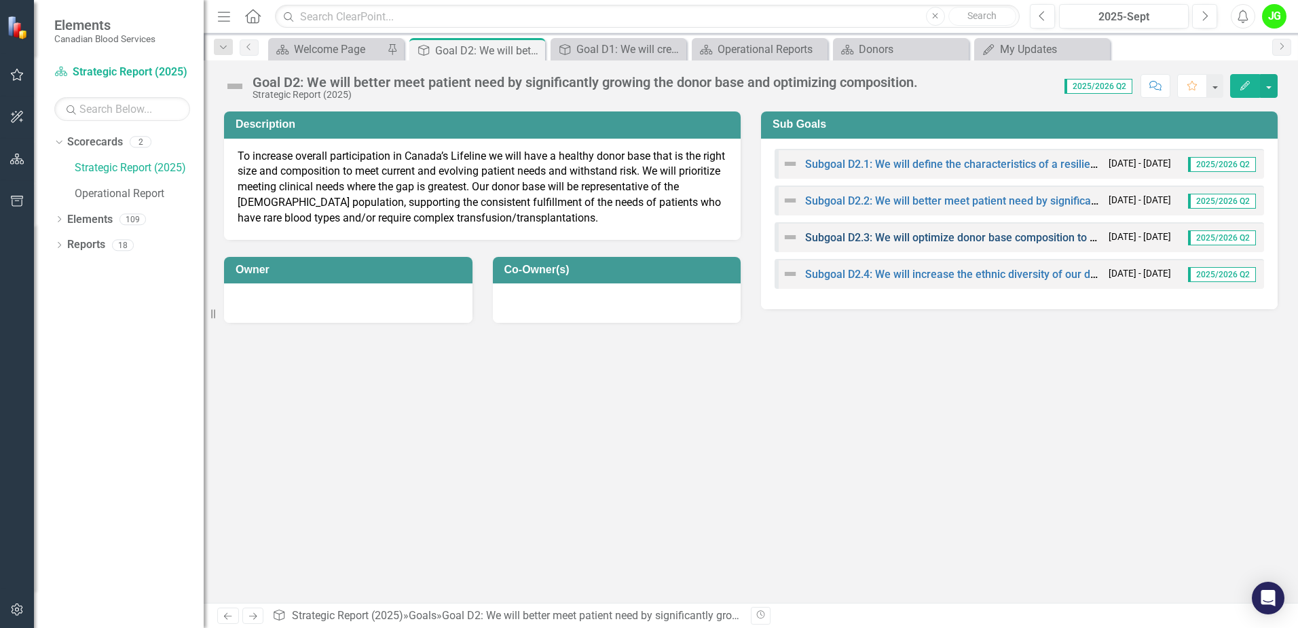
click at [921, 238] on link "Subgoal D2.3: We will optimize donor base composition to better meet patient ne…" at bounding box center [1009, 237] width 408 height 13
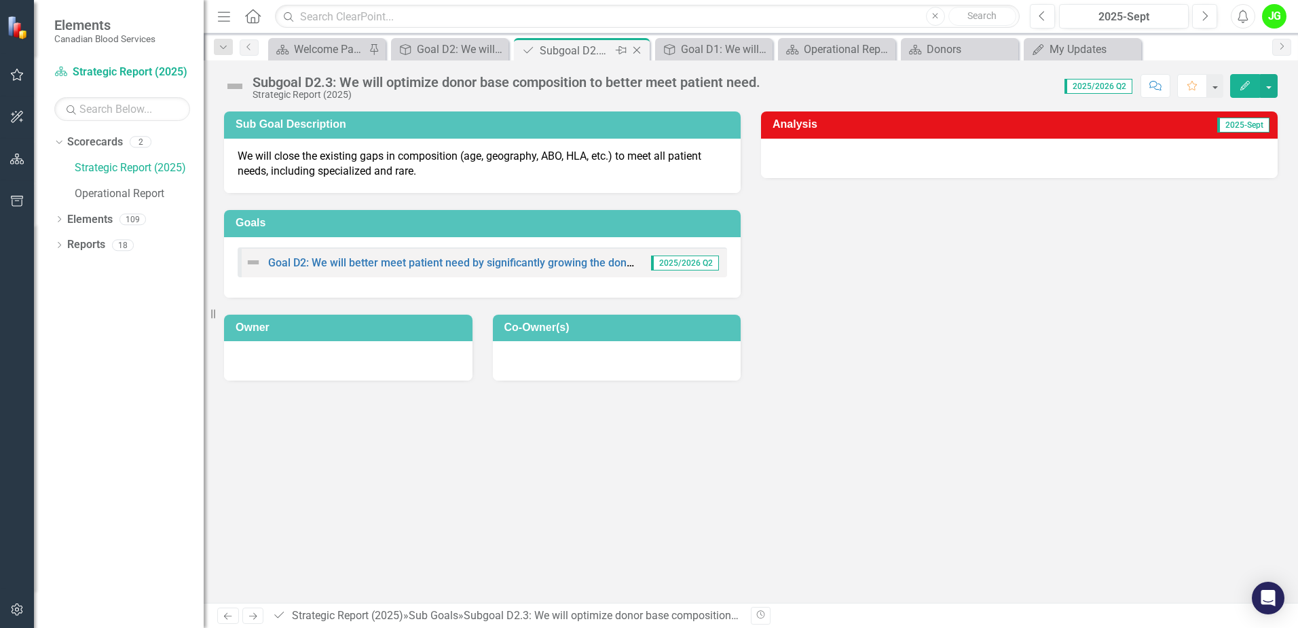
click at [637, 52] on icon "Close" at bounding box center [637, 50] width 14 height 11
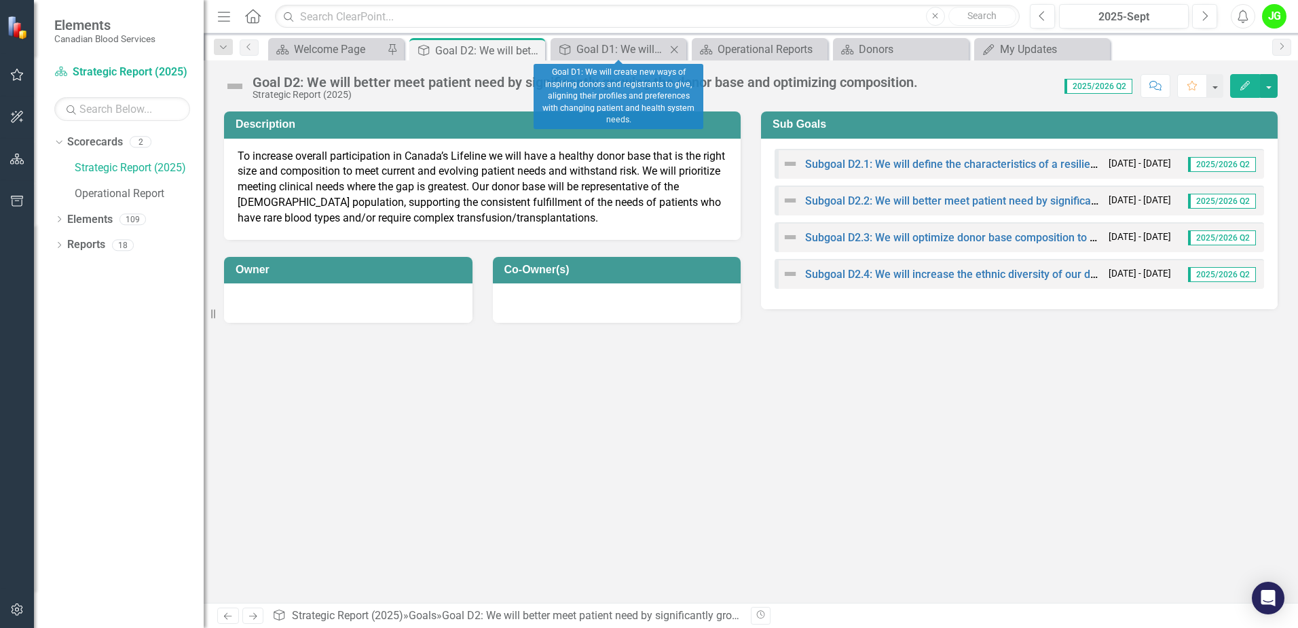
click at [677, 46] on icon "Close" at bounding box center [675, 49] width 14 height 11
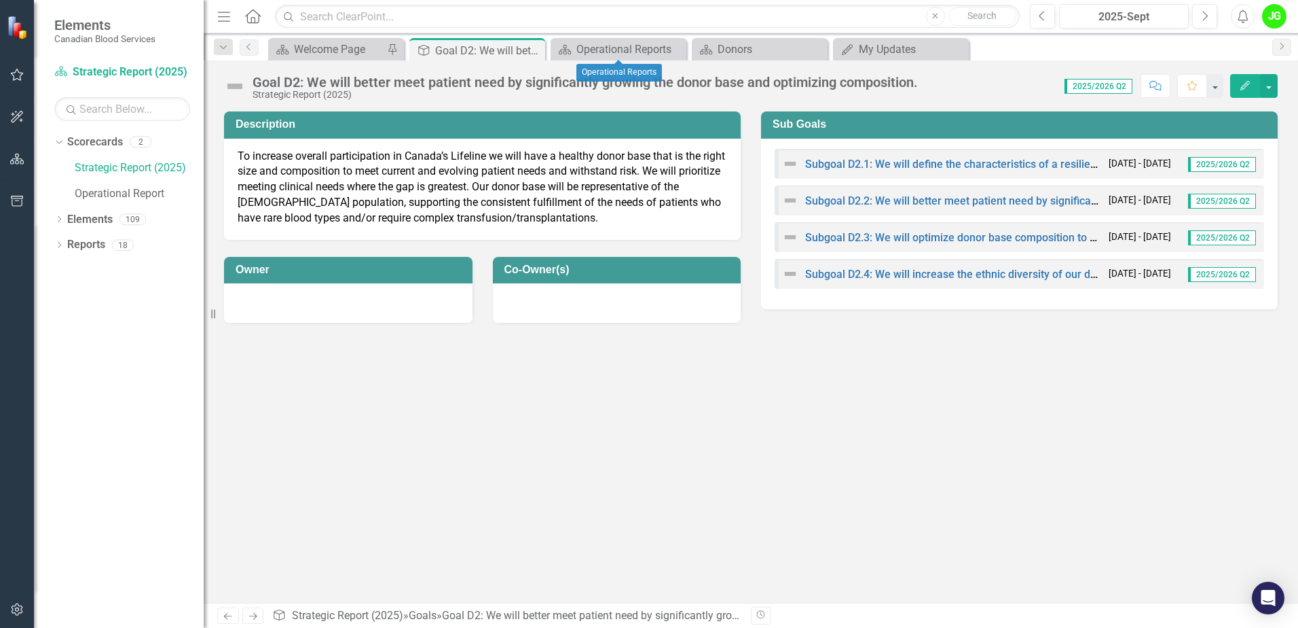
click at [0, 0] on icon "Close" at bounding box center [0, 0] width 0 height 0
click at [680, 46] on icon "Close" at bounding box center [675, 49] width 14 height 11
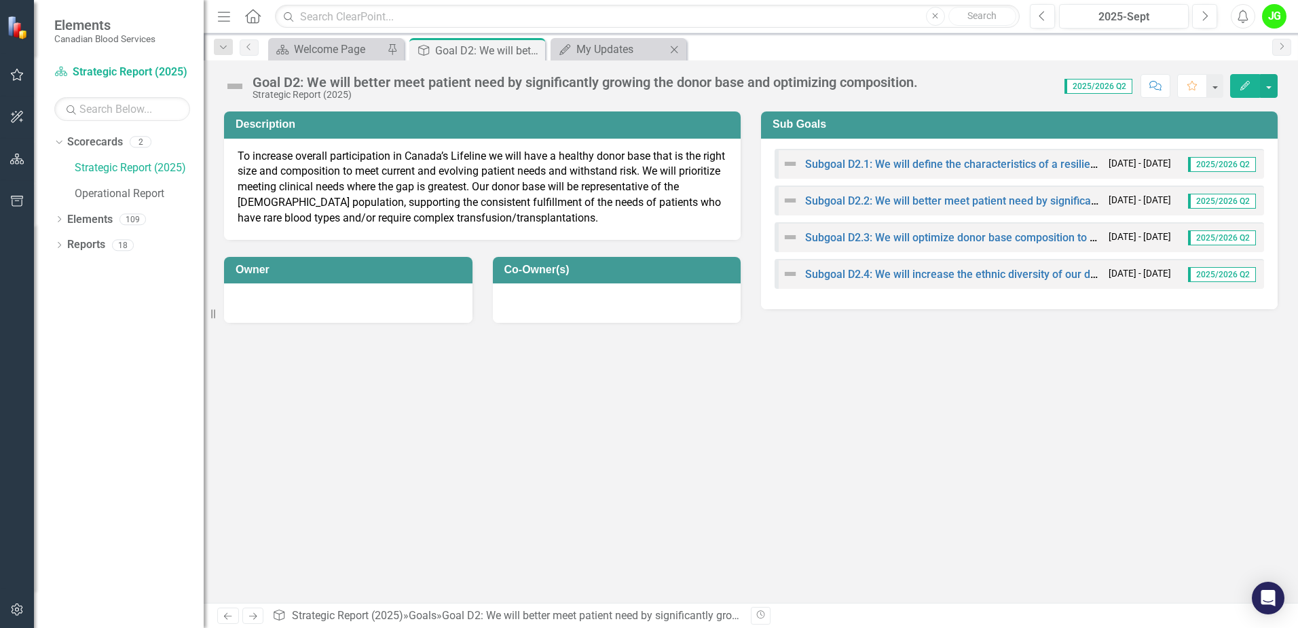
click at [675, 52] on icon "Close" at bounding box center [675, 49] width 14 height 11
click at [941, 240] on link "Subgoal D2.3: We will optimize donor base composition to better meet patient ne…" at bounding box center [1009, 237] width 408 height 13
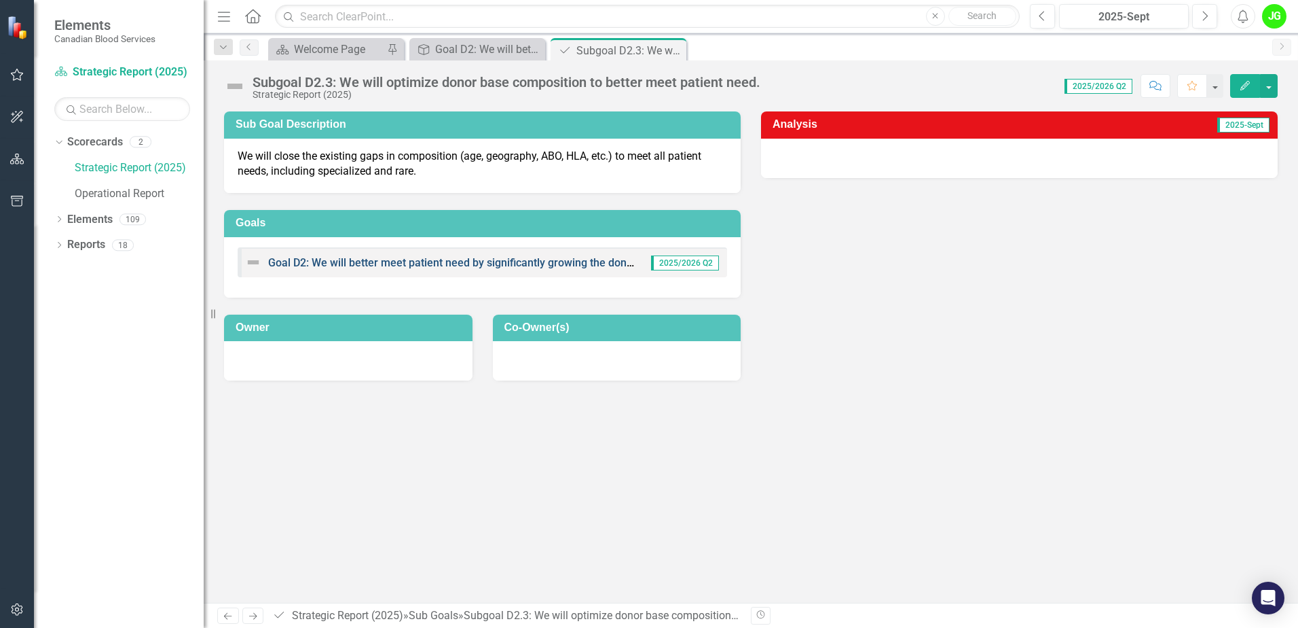
click at [476, 264] on link "Goal D2: We will better meet patient need by significantly growing the donor ba…" at bounding box center [535, 262] width 535 height 13
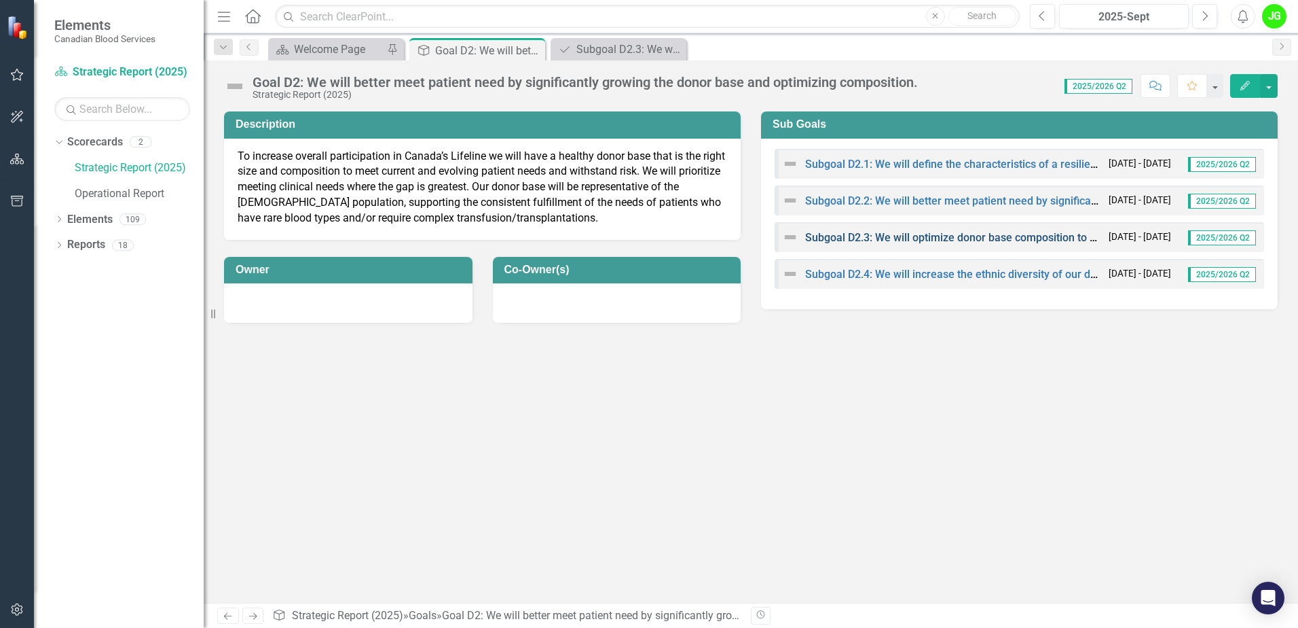
click at [941, 234] on link "Subgoal D2.3: We will optimize donor base composition to better meet patient ne…" at bounding box center [1009, 237] width 408 height 13
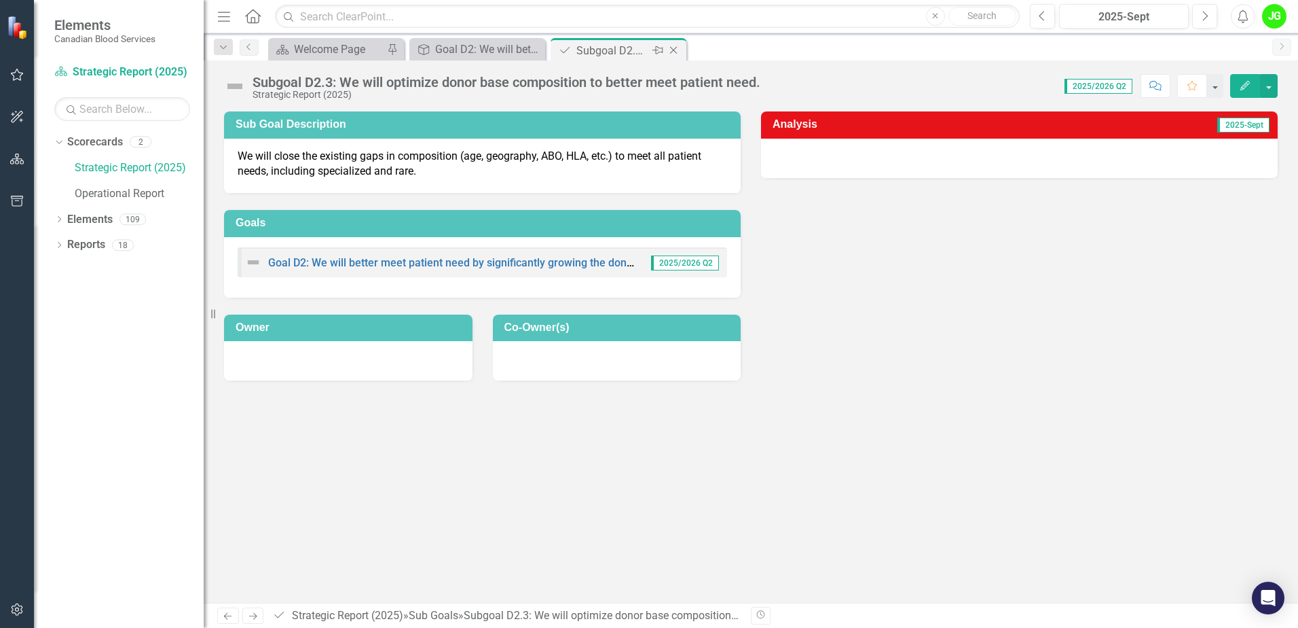
click at [676, 51] on icon "Close" at bounding box center [674, 50] width 14 height 11
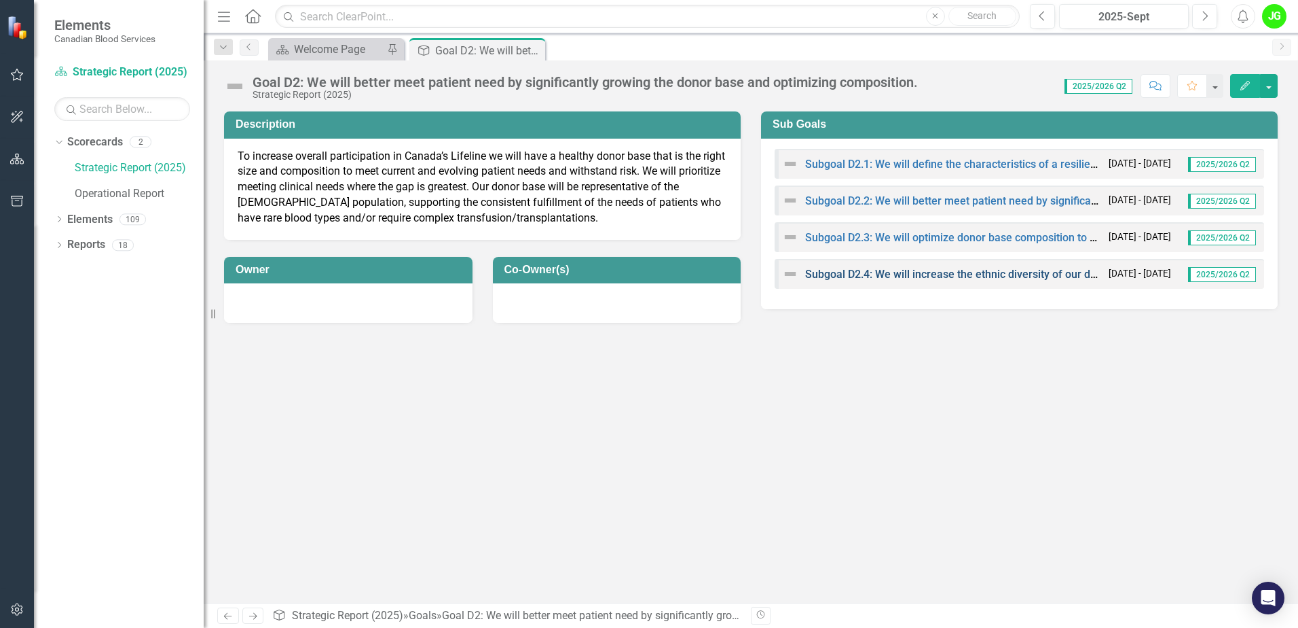
click at [901, 277] on link "Subgoal D2.4: We will increase the ethnic diversity of our donor base, focusing…" at bounding box center [1269, 274] width 928 height 13
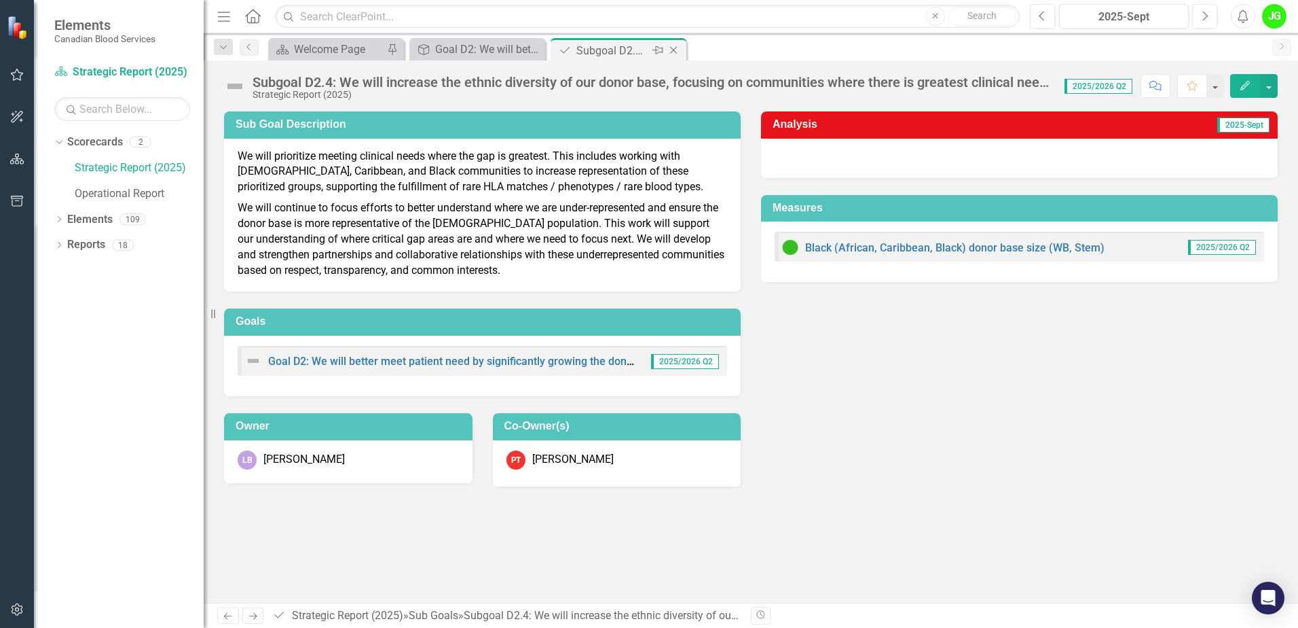
click at [675, 52] on icon "Close" at bounding box center [674, 50] width 14 height 11
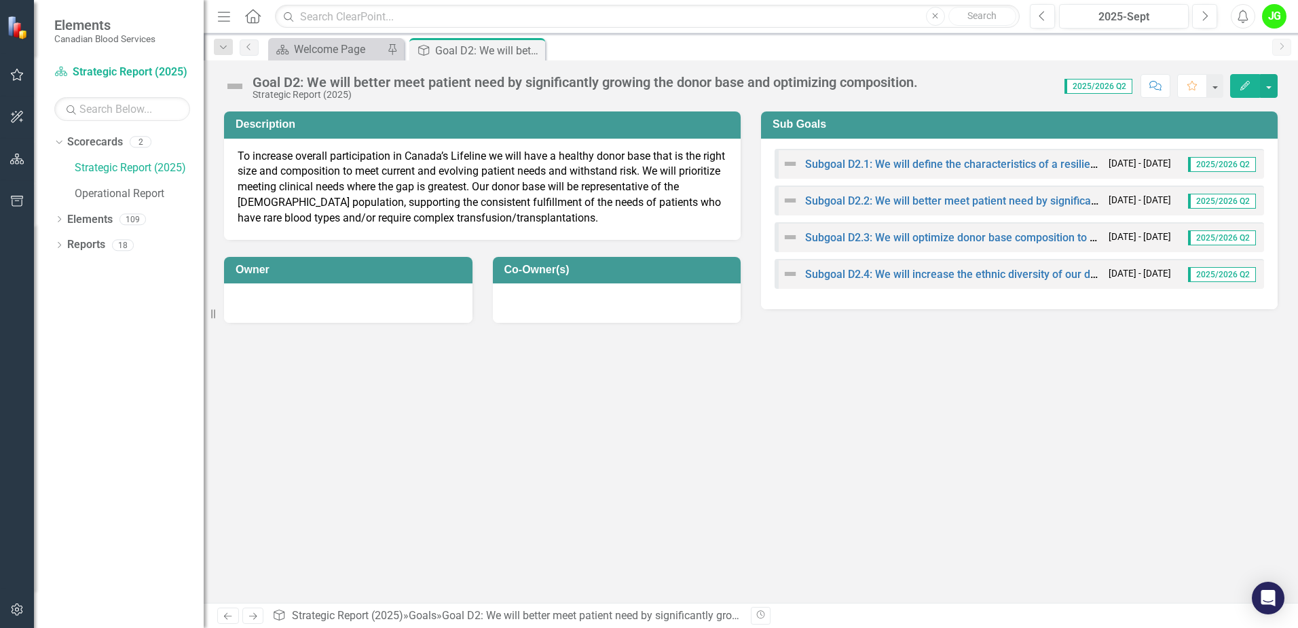
drag, startPoint x: 534, startPoint y: 43, endPoint x: 548, endPoint y: 48, distance: 15.0
click at [0, 0] on div "Close" at bounding box center [0, 0] width 0 height 0
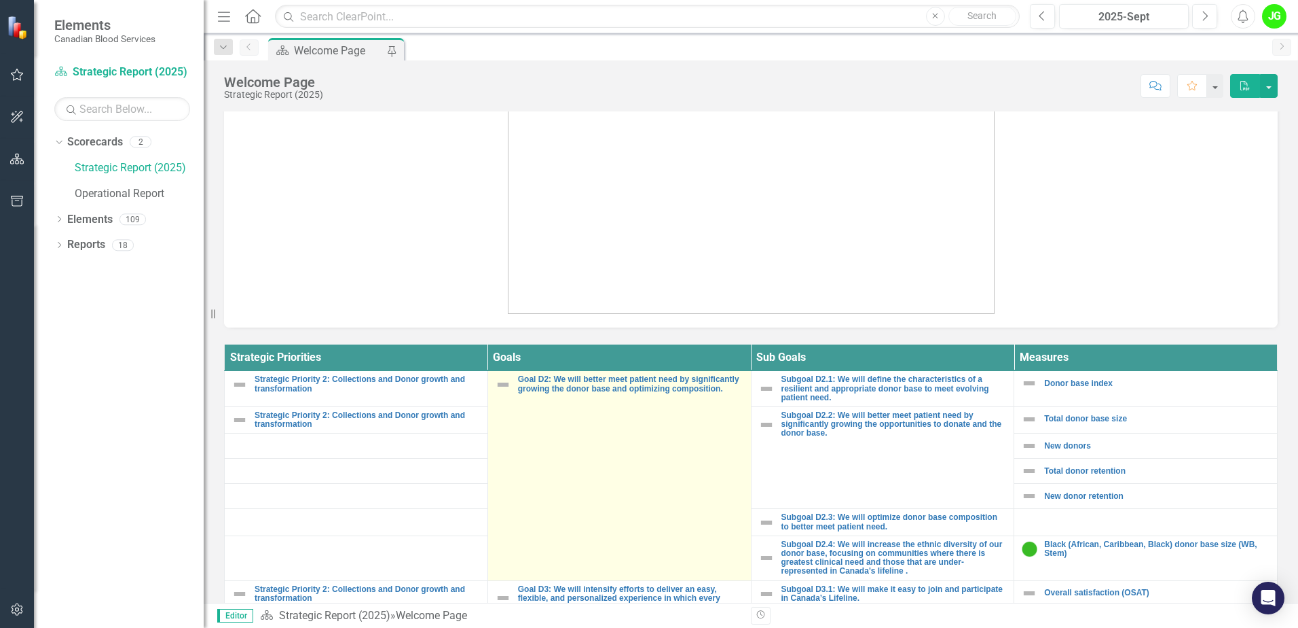
scroll to position [475, 0]
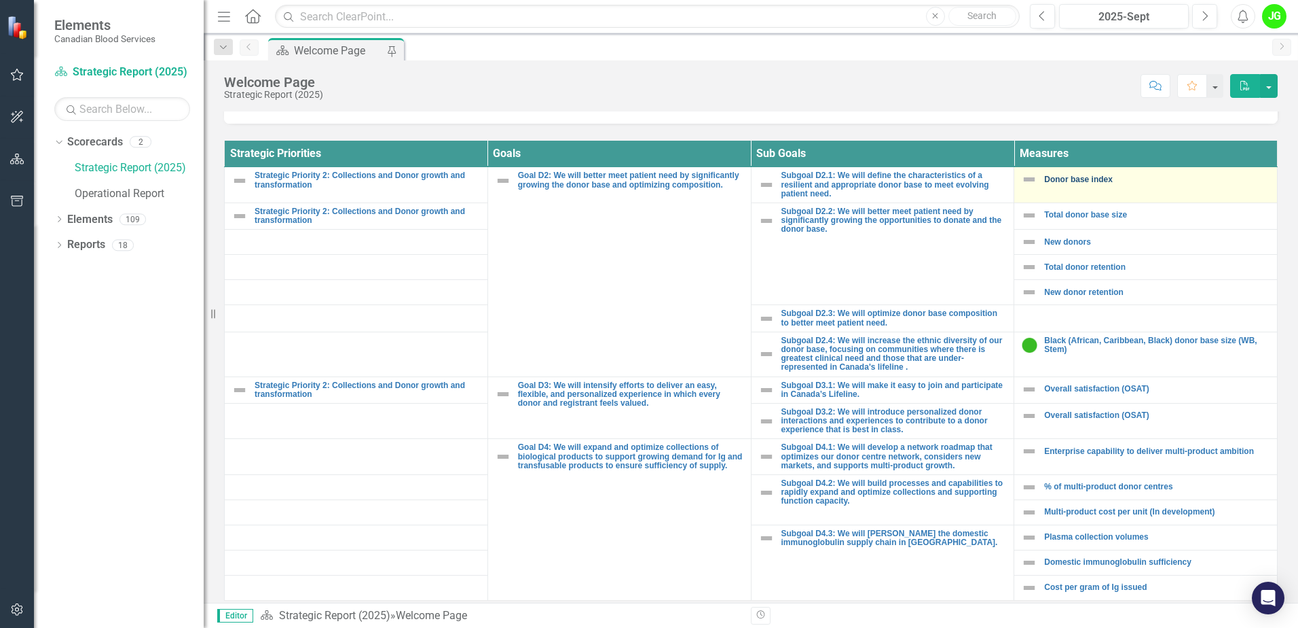
click at [1091, 180] on link "Donor base index" at bounding box center [1157, 179] width 226 height 9
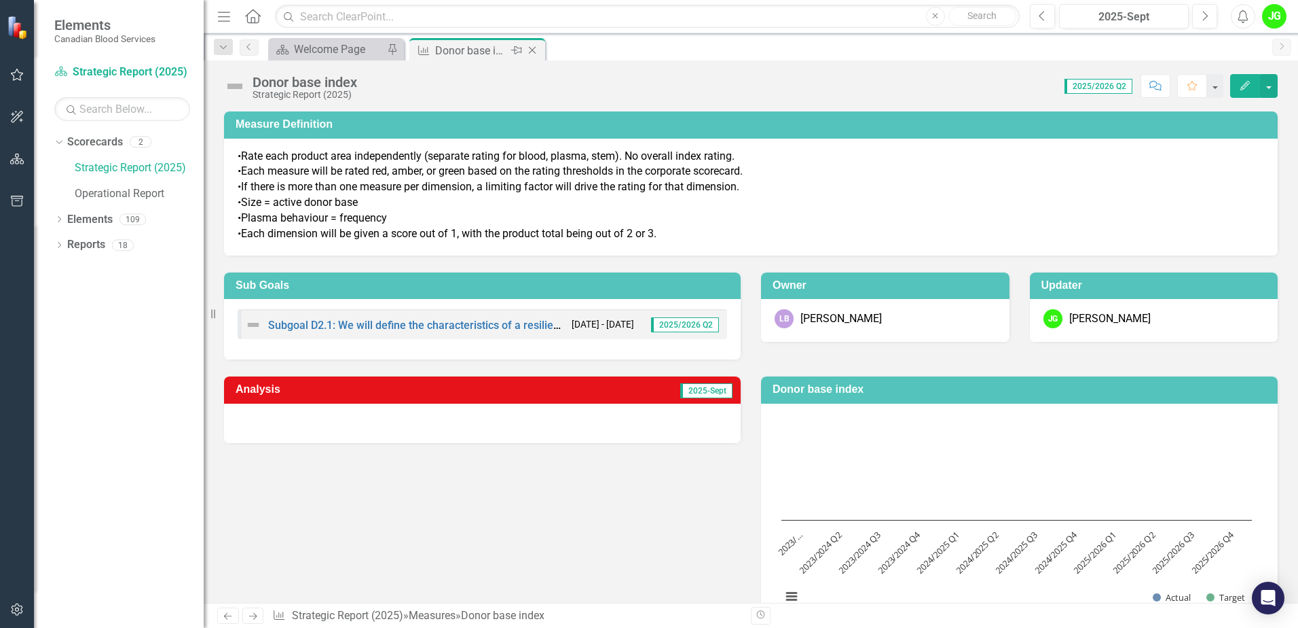
click at [530, 48] on icon at bounding box center [532, 50] width 7 height 7
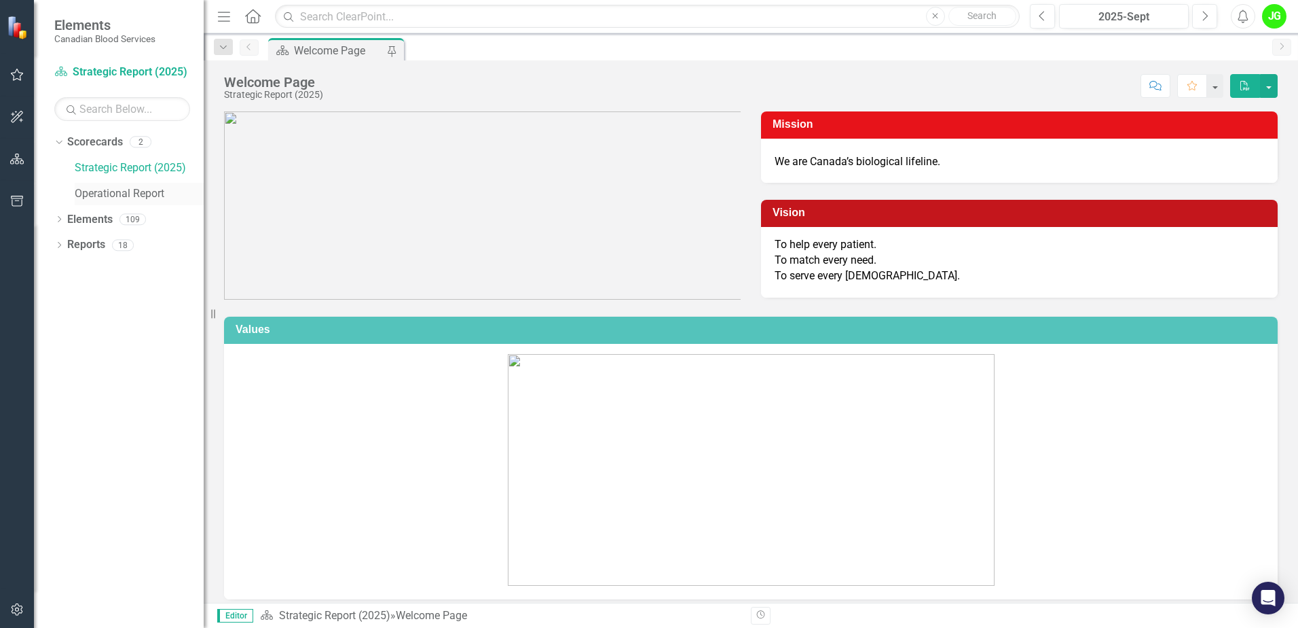
click at [126, 183] on div "Operational Report" at bounding box center [139, 194] width 129 height 22
click at [145, 197] on link "Operational Report" at bounding box center [139, 194] width 129 height 16
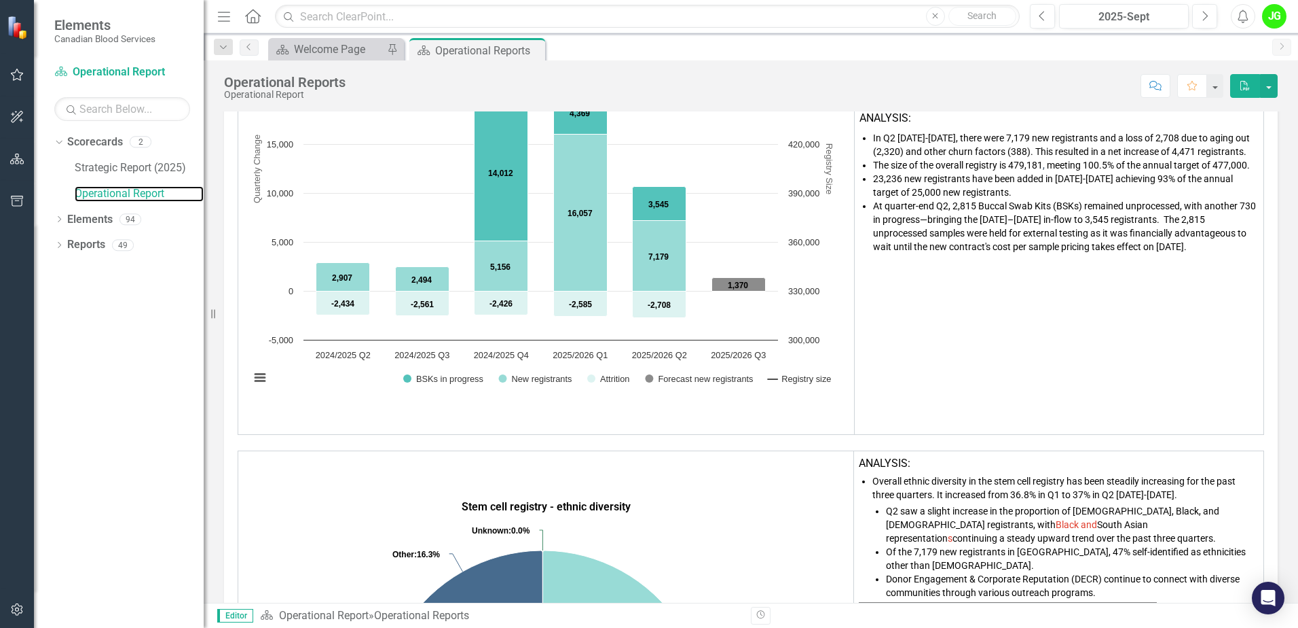
scroll to position [475, 0]
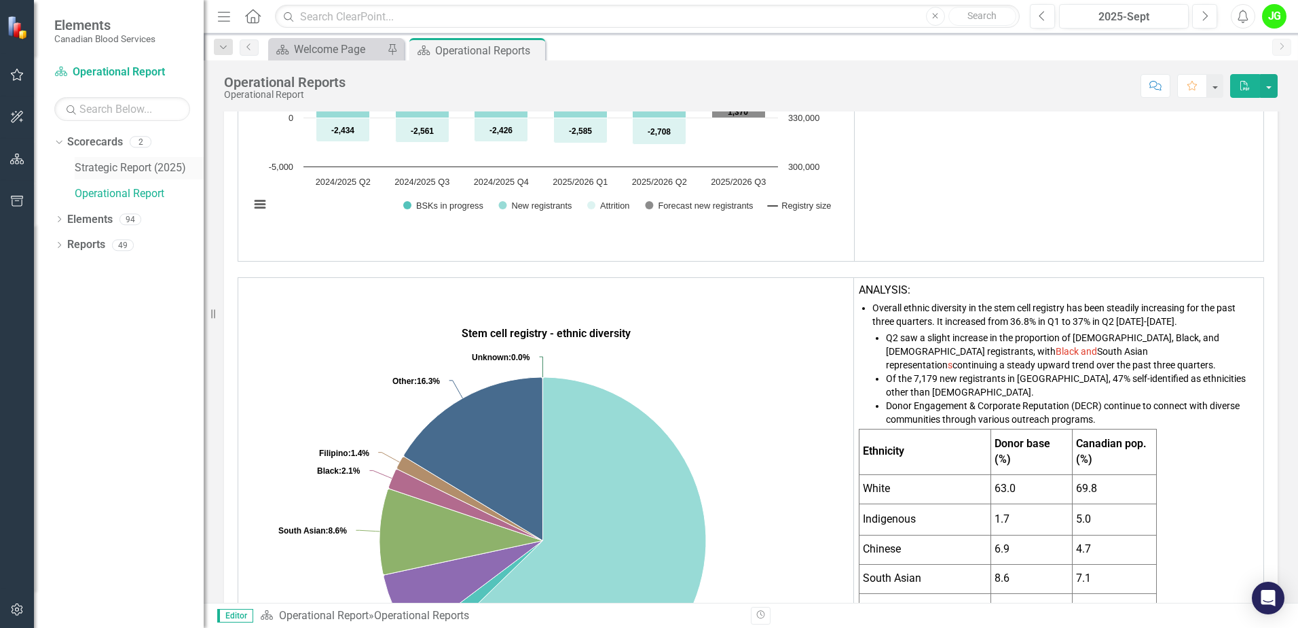
click at [141, 168] on link "Strategic Report (2025)" at bounding box center [139, 168] width 129 height 16
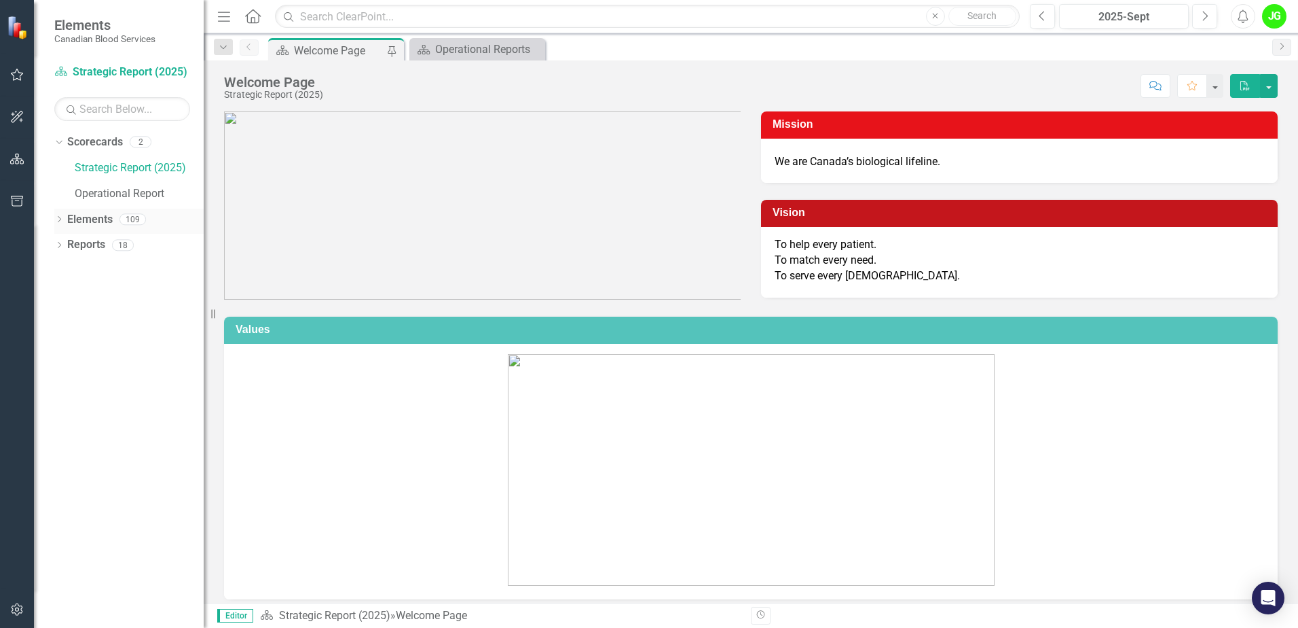
click at [60, 221] on icon "Dropdown" at bounding box center [59, 220] width 10 height 7
click at [67, 299] on icon "Dropdown" at bounding box center [66, 297] width 10 height 7
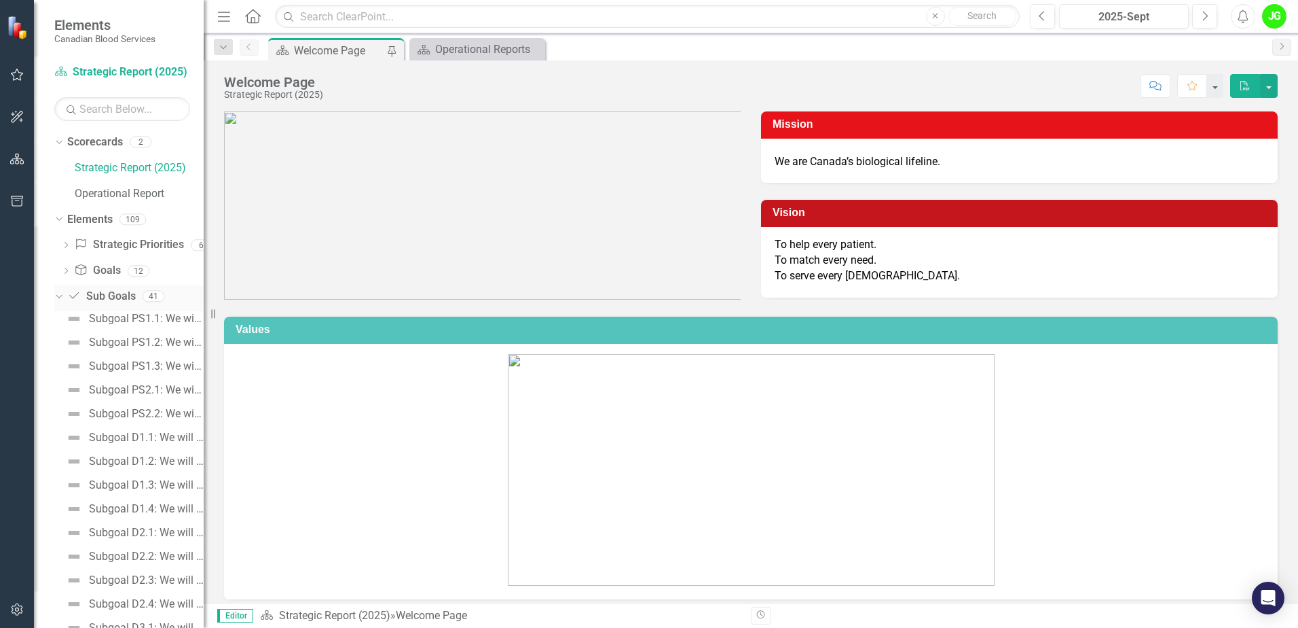
click at [61, 295] on icon "Dropdown" at bounding box center [57, 296] width 7 height 10
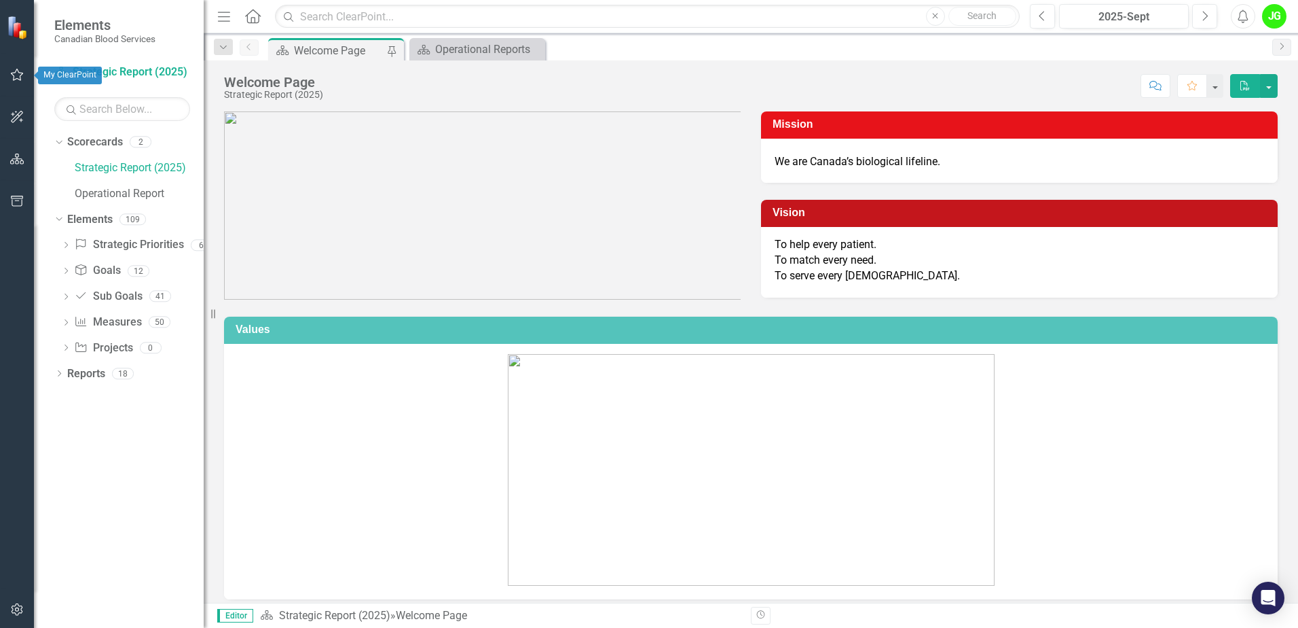
click at [9, 73] on button "button" at bounding box center [17, 75] width 31 height 29
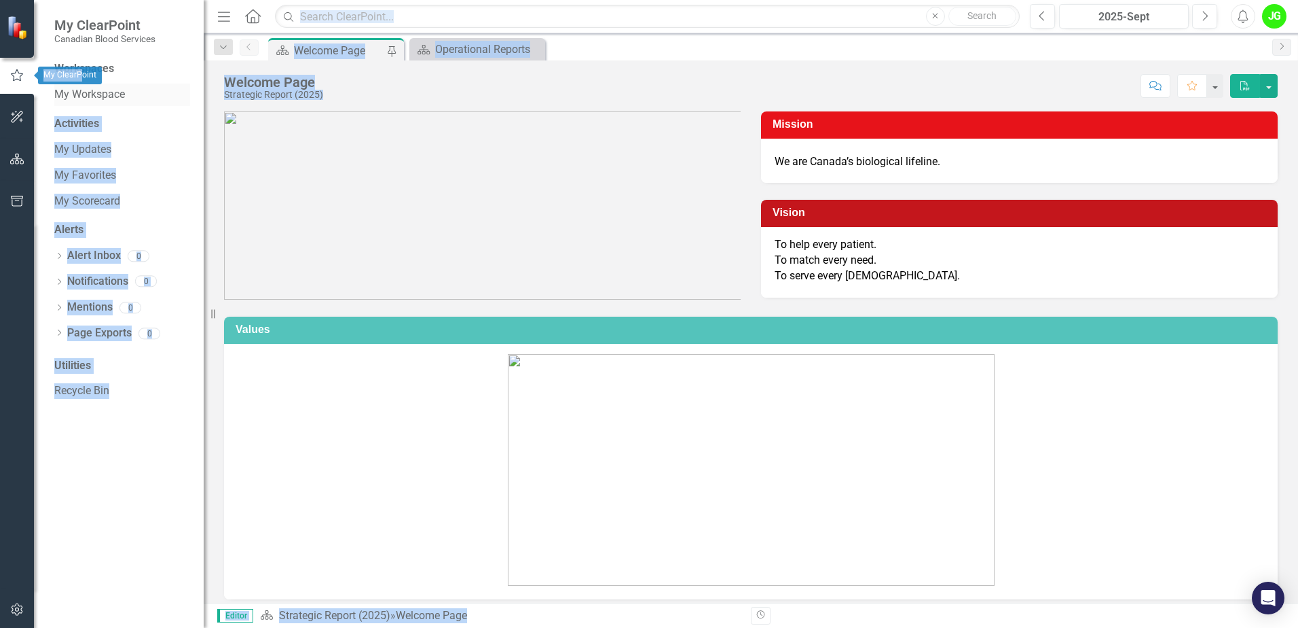
drag, startPoint x: 101, startPoint y: 74, endPoint x: 146, endPoint y: 89, distance: 47.9
click at [142, 86] on body "My ClearPoint Canadian Blood Services Workspaces My Workspace Activities My Upd…" at bounding box center [649, 314] width 1298 height 628
drag, startPoint x: 146, startPoint y: 89, endPoint x: 158, endPoint y: 170, distance: 82.3
click at [176, 170] on link "My Favorites" at bounding box center [122, 176] width 136 height 16
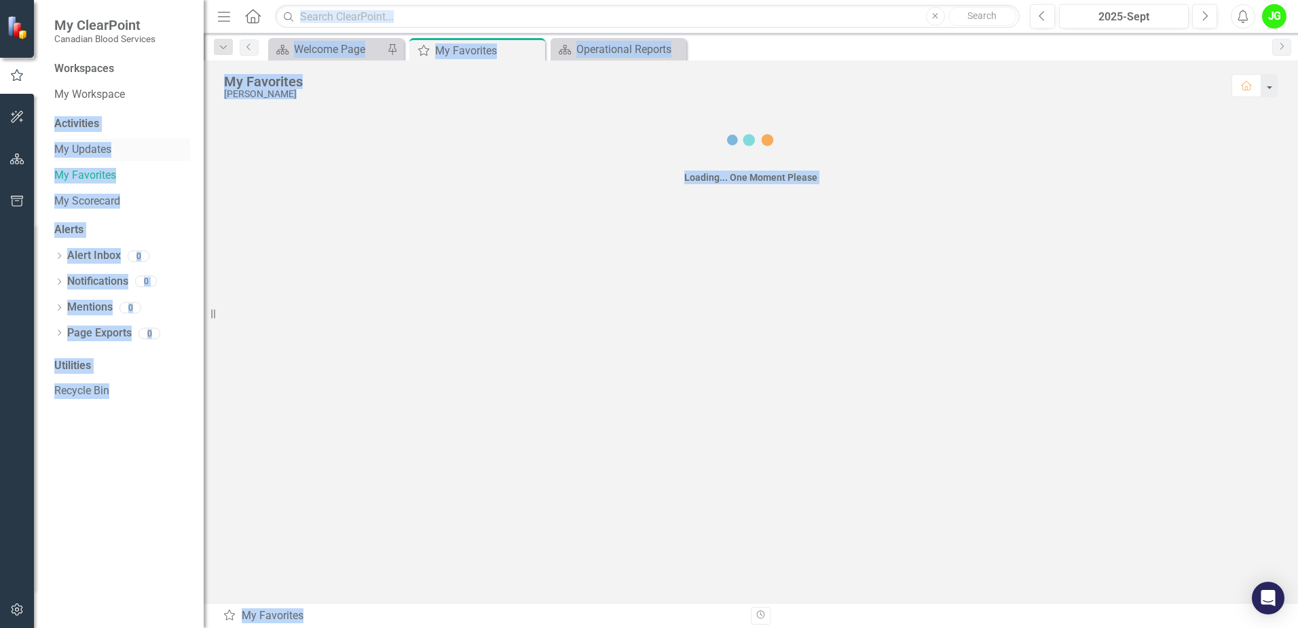
click at [83, 144] on link "My Updates" at bounding box center [122, 150] width 136 height 16
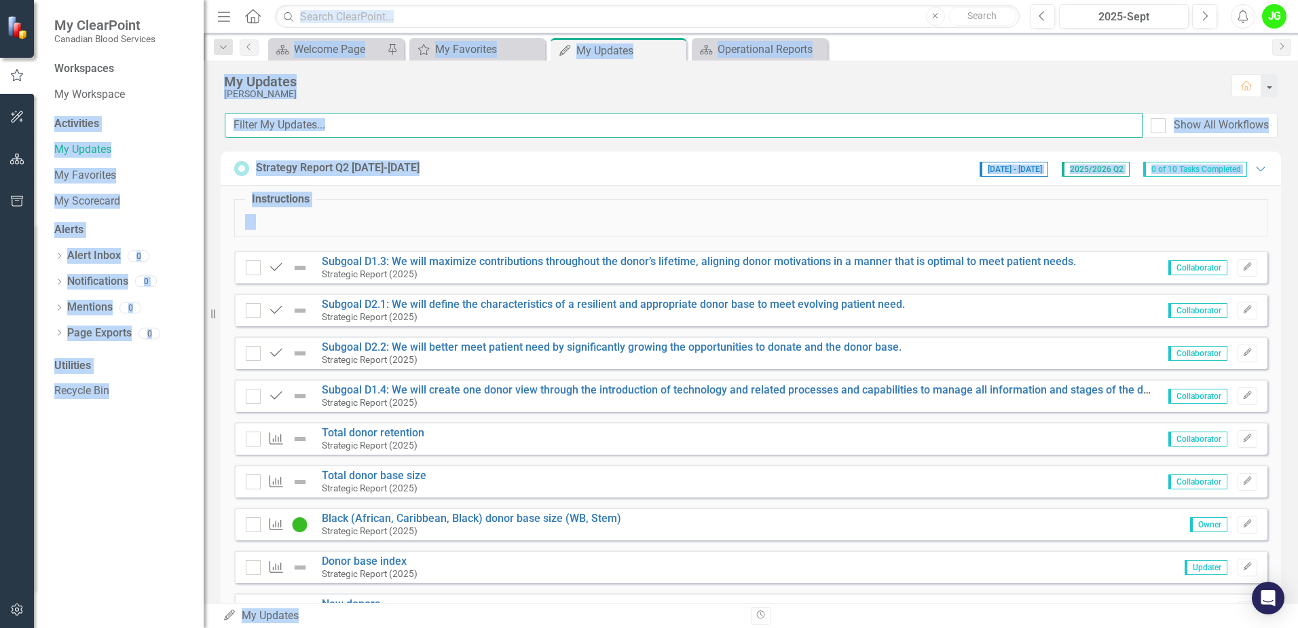
click at [479, 132] on input "text" at bounding box center [684, 125] width 918 height 25
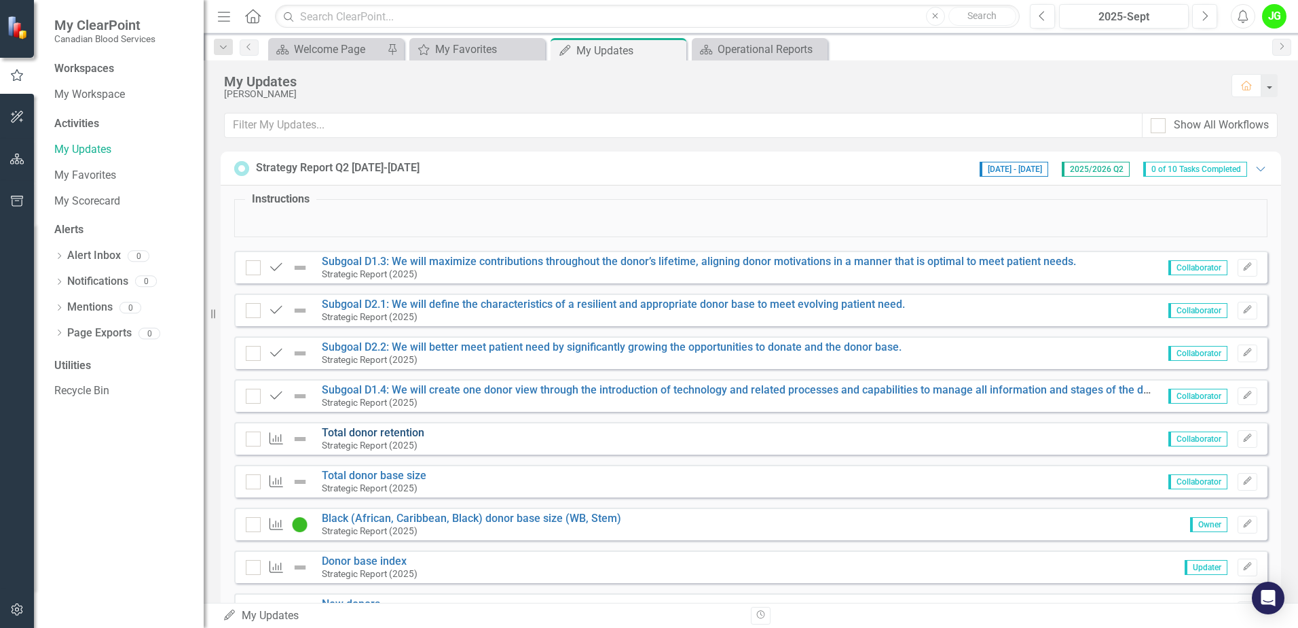
click at [407, 428] on link "Total donor retention" at bounding box center [373, 432] width 103 height 13
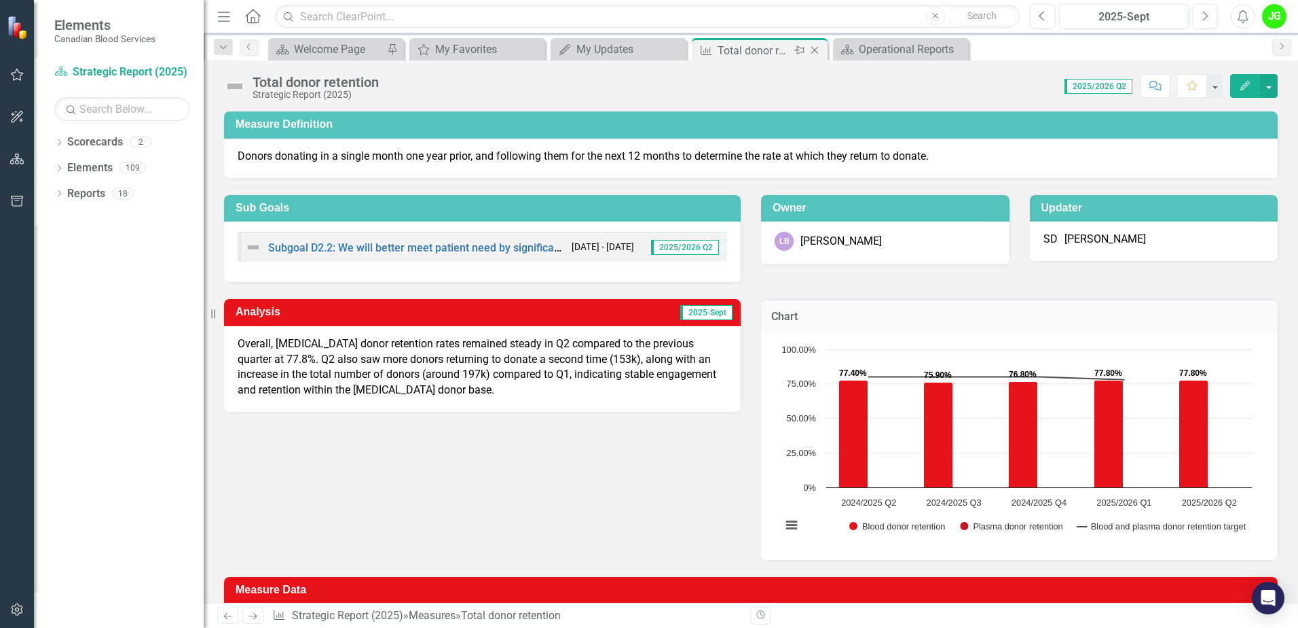
click at [818, 48] on icon "Close" at bounding box center [815, 50] width 14 height 11
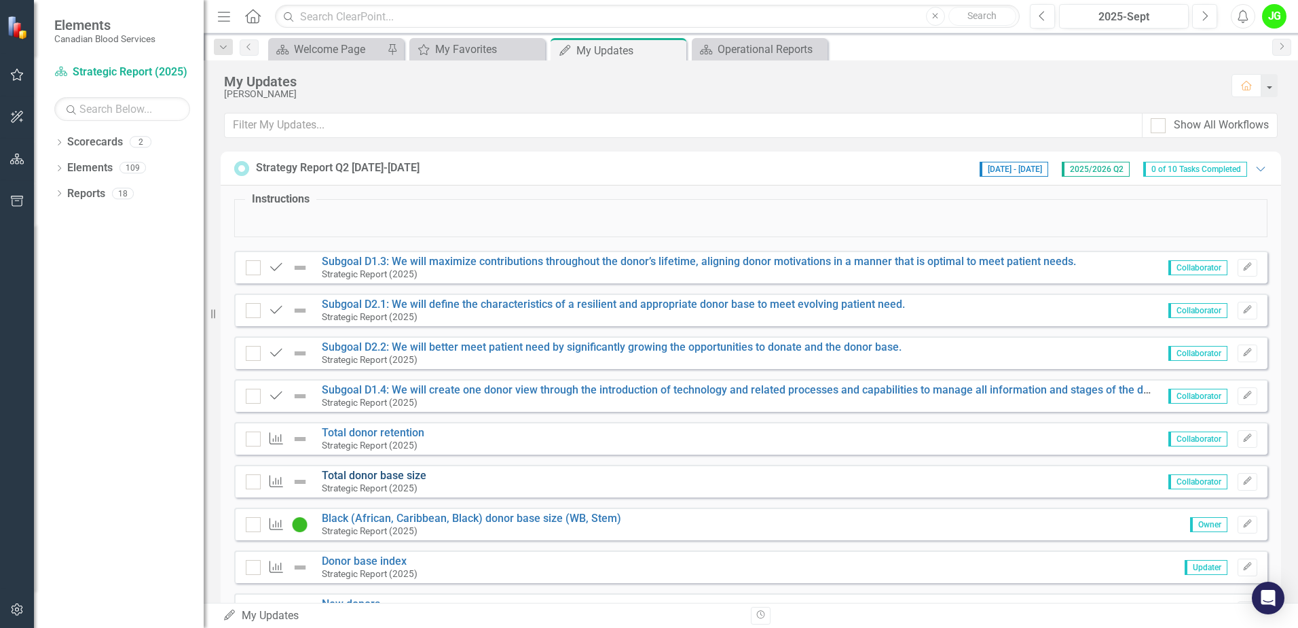
click at [386, 479] on link "Total donor base size" at bounding box center [374, 475] width 105 height 13
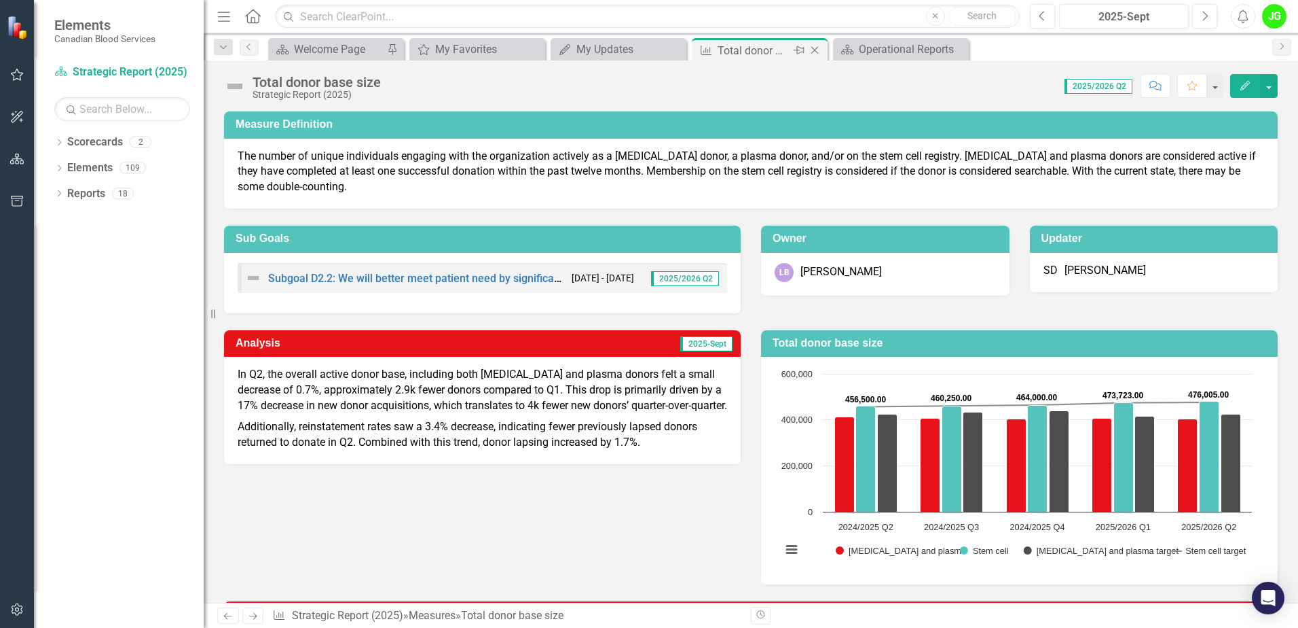
click at [821, 51] on icon "Close" at bounding box center [815, 50] width 14 height 11
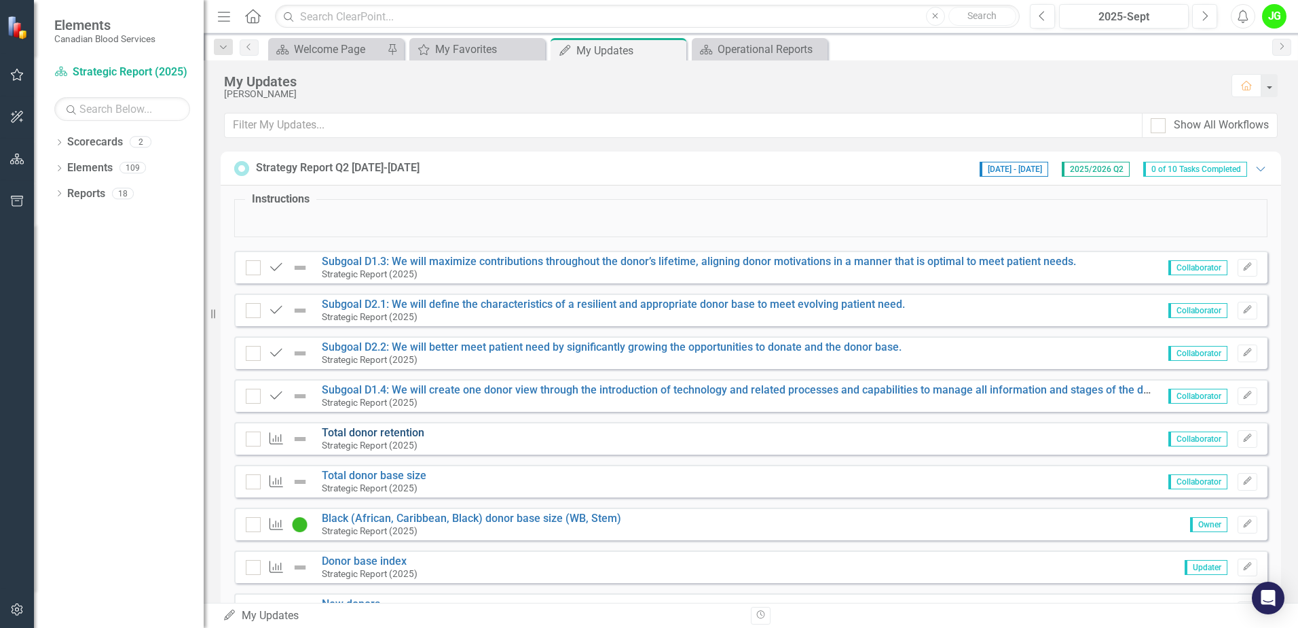
click at [374, 431] on link "Total donor retention" at bounding box center [373, 432] width 103 height 13
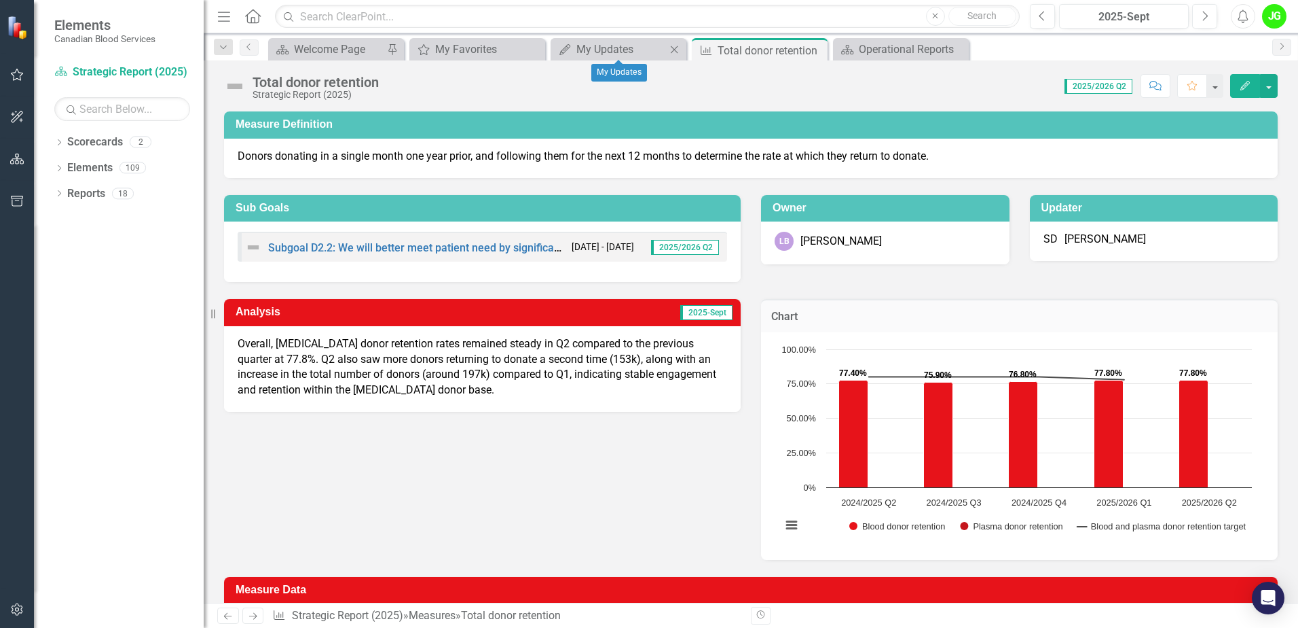
click at [624, 58] on div "My Updates My Updates Close" at bounding box center [619, 49] width 136 height 22
click at [624, 48] on div "My Updates" at bounding box center [622, 49] width 90 height 17
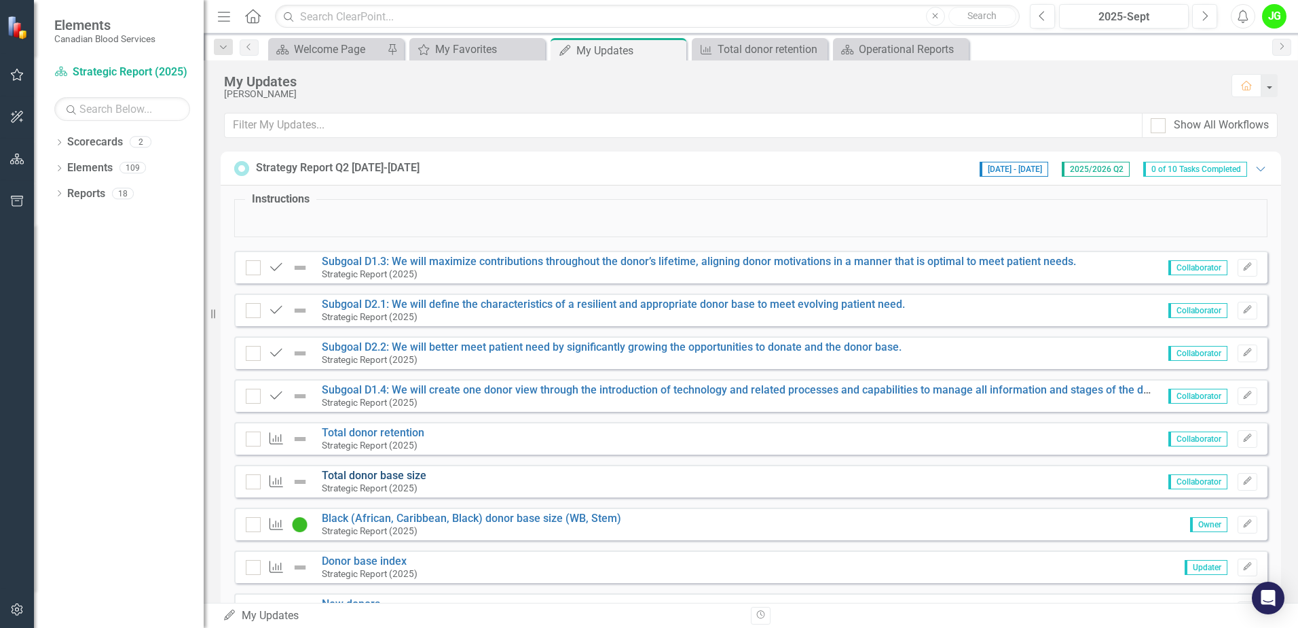
click at [412, 474] on link "Total donor base size" at bounding box center [374, 475] width 105 height 13
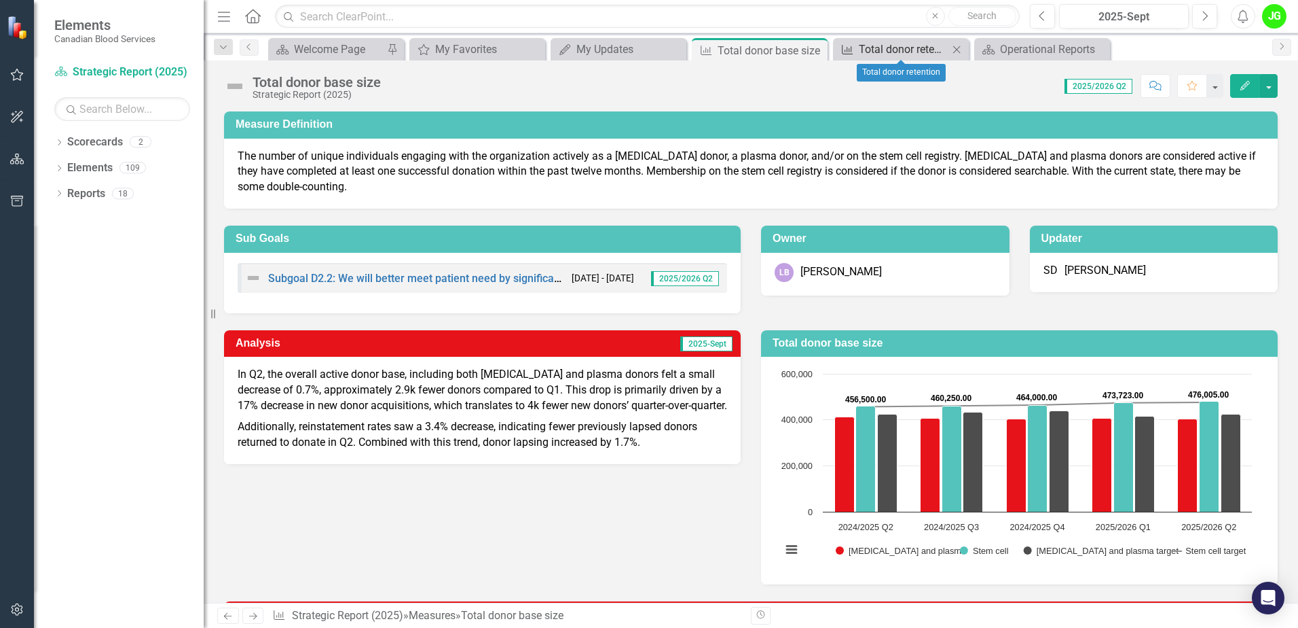
click at [923, 46] on div "Total donor retention" at bounding box center [904, 49] width 90 height 17
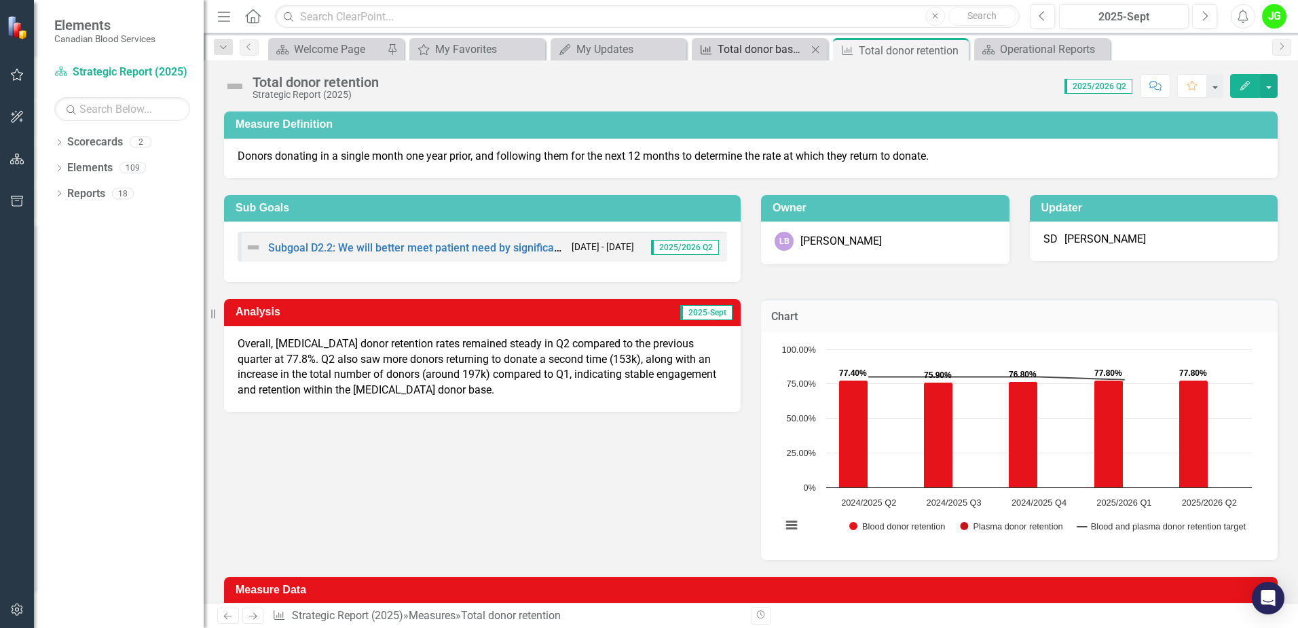
click at [760, 53] on div "Total donor base size" at bounding box center [763, 49] width 90 height 17
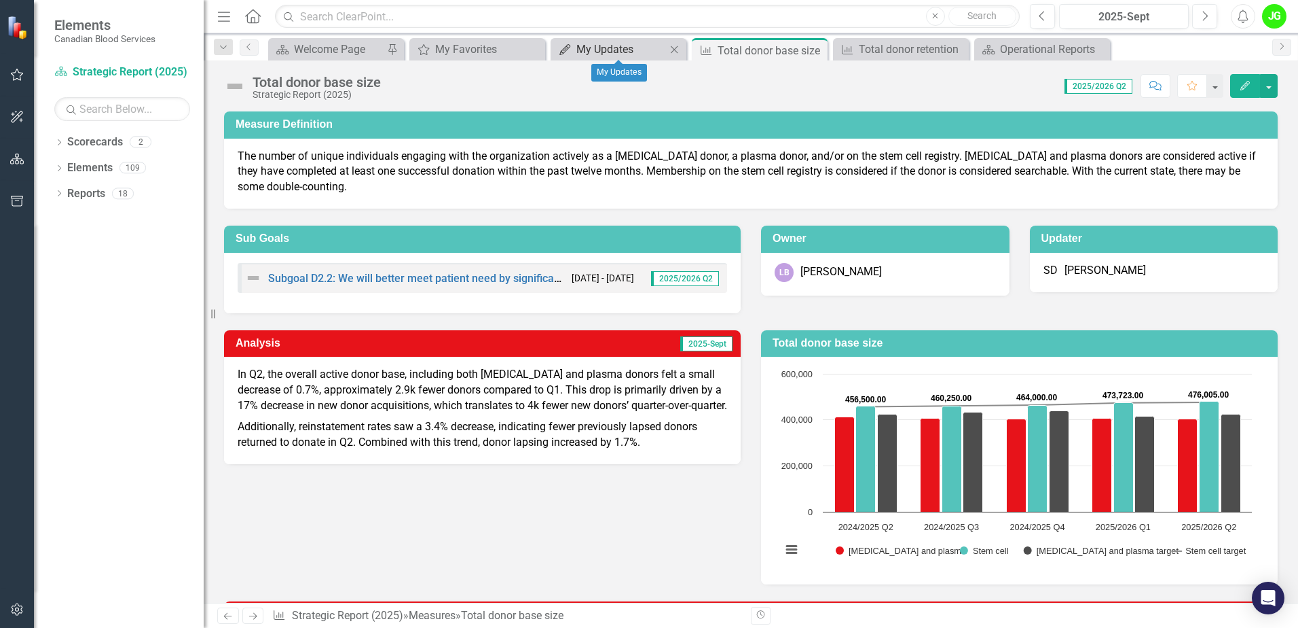
click at [639, 49] on div "My Updates" at bounding box center [622, 49] width 90 height 17
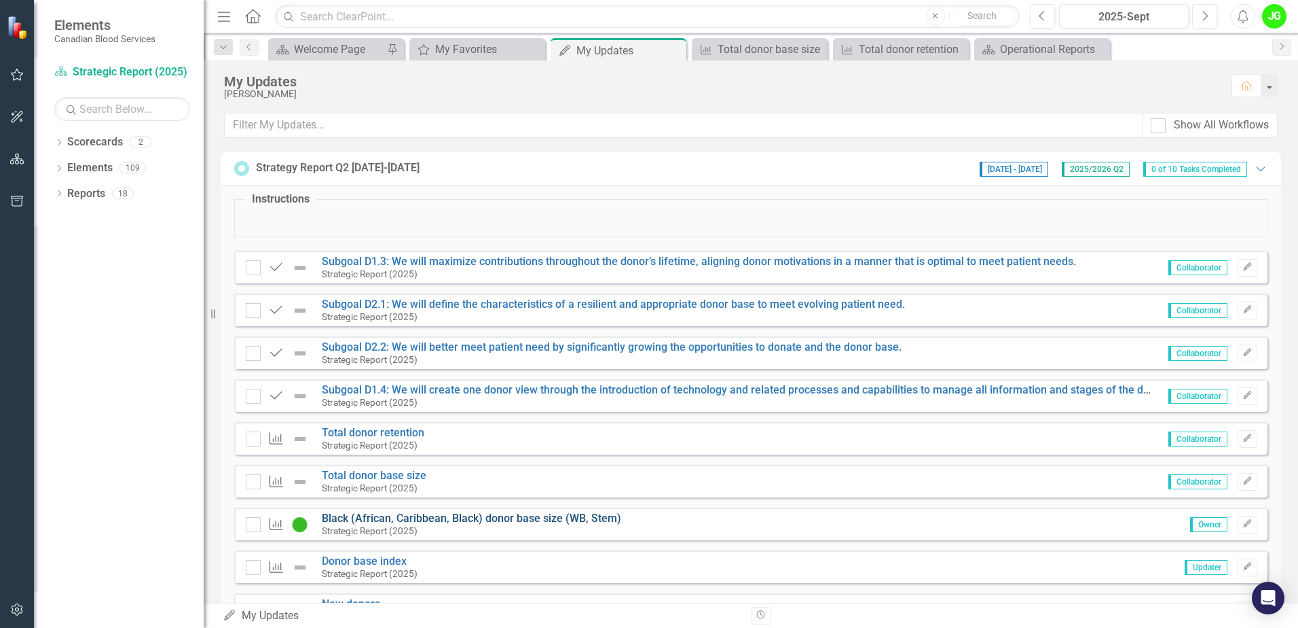
click at [530, 515] on link "Black (African, Caribbean, Black) donor base size (WB, Stem)" at bounding box center [471, 517] width 299 height 13
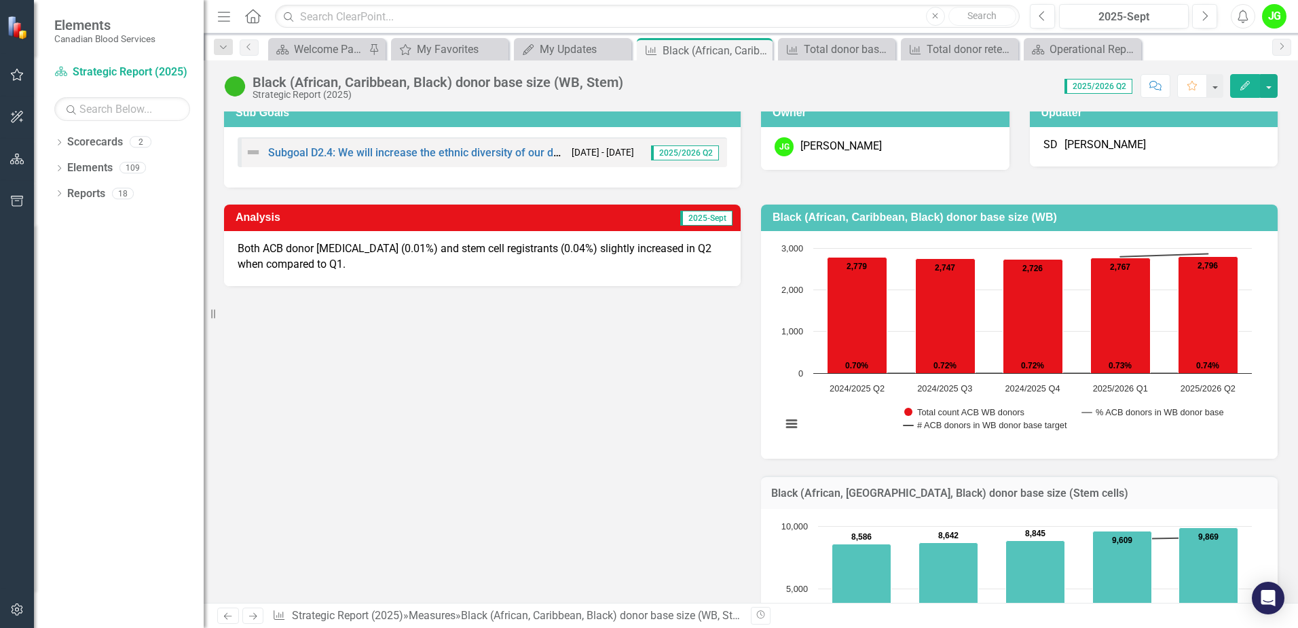
scroll to position [136, 0]
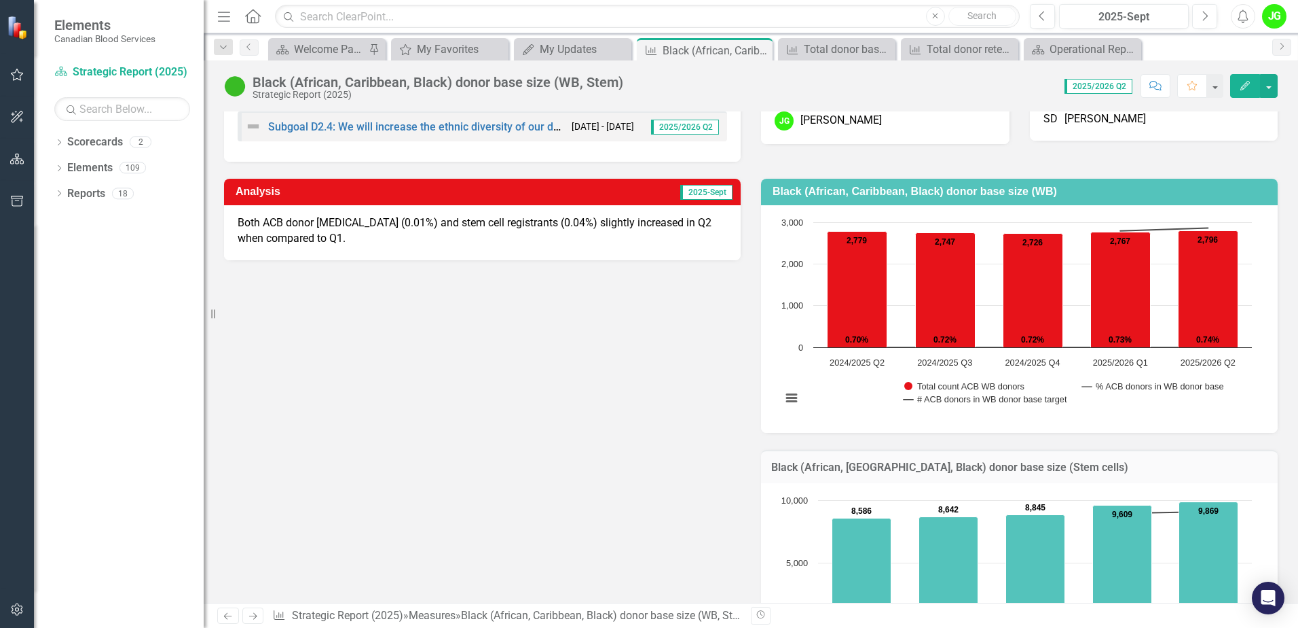
click at [236, 84] on img at bounding box center [235, 86] width 22 height 22
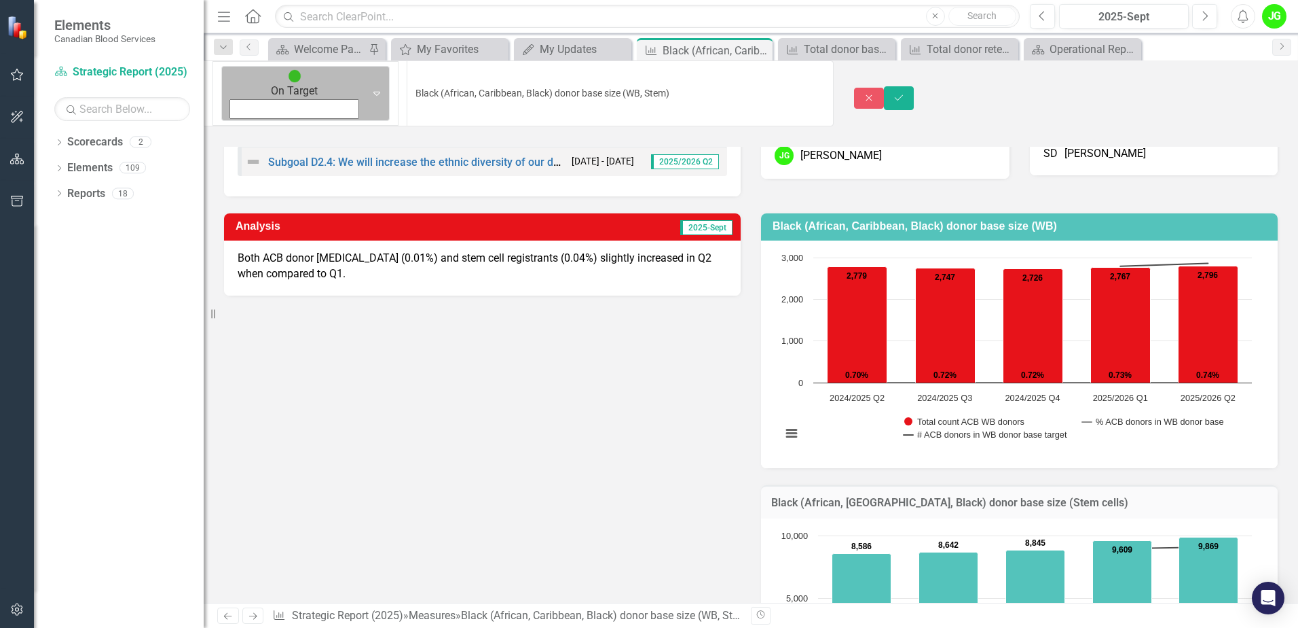
click at [374, 92] on icon at bounding box center [377, 94] width 7 height 4
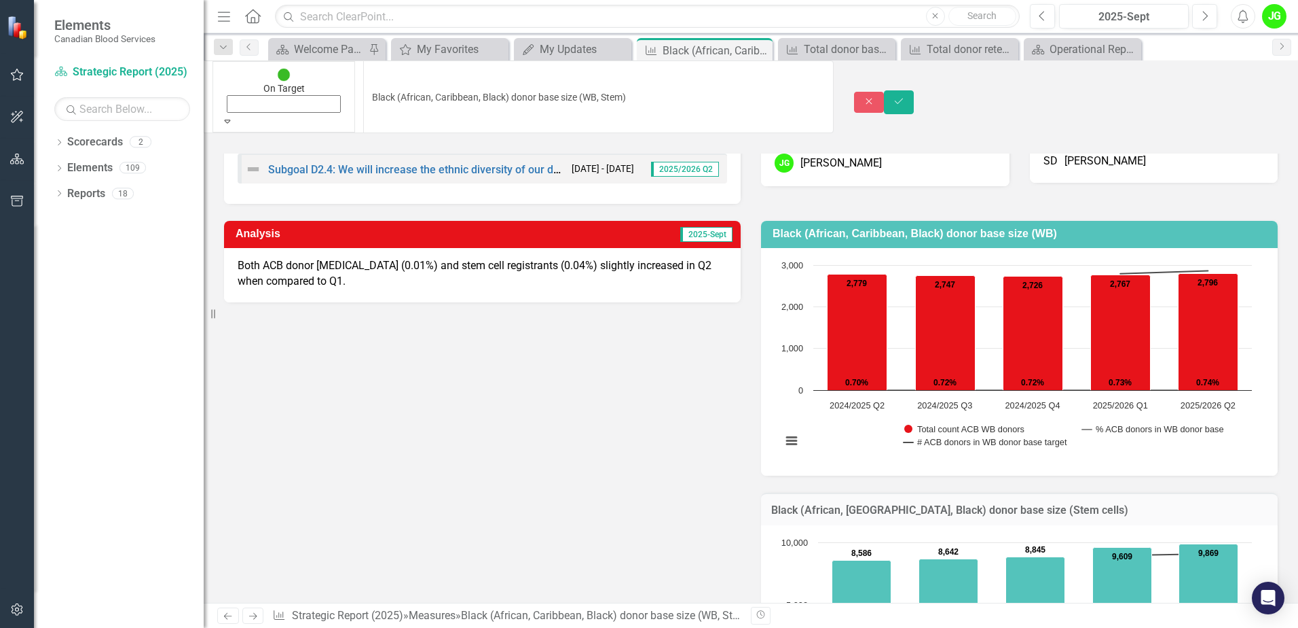
click at [905, 96] on icon "Save" at bounding box center [899, 101] width 12 height 10
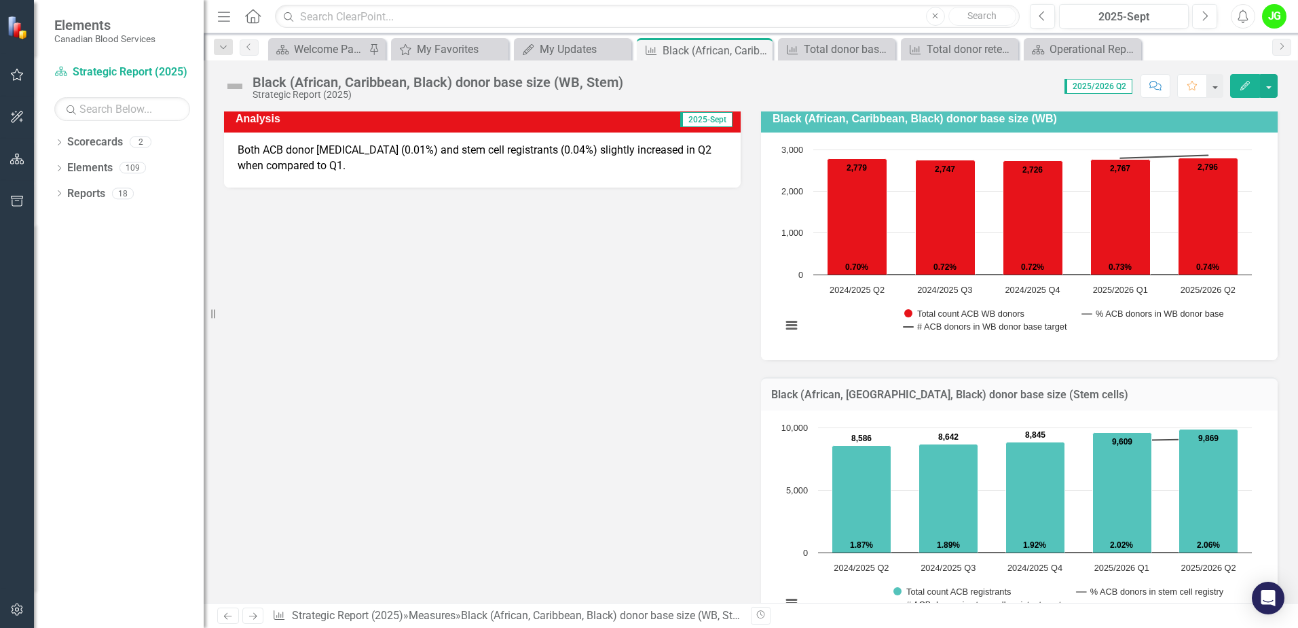
scroll to position [207, 0]
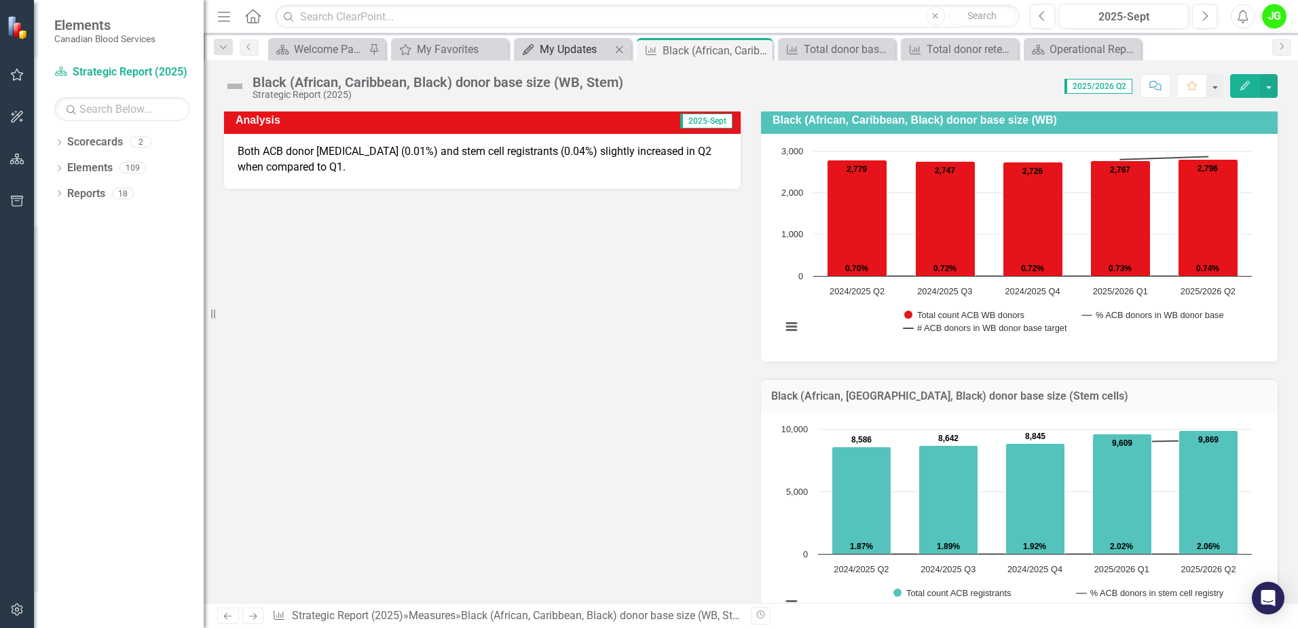
click at [587, 48] on div "My Updates" at bounding box center [575, 49] width 71 height 17
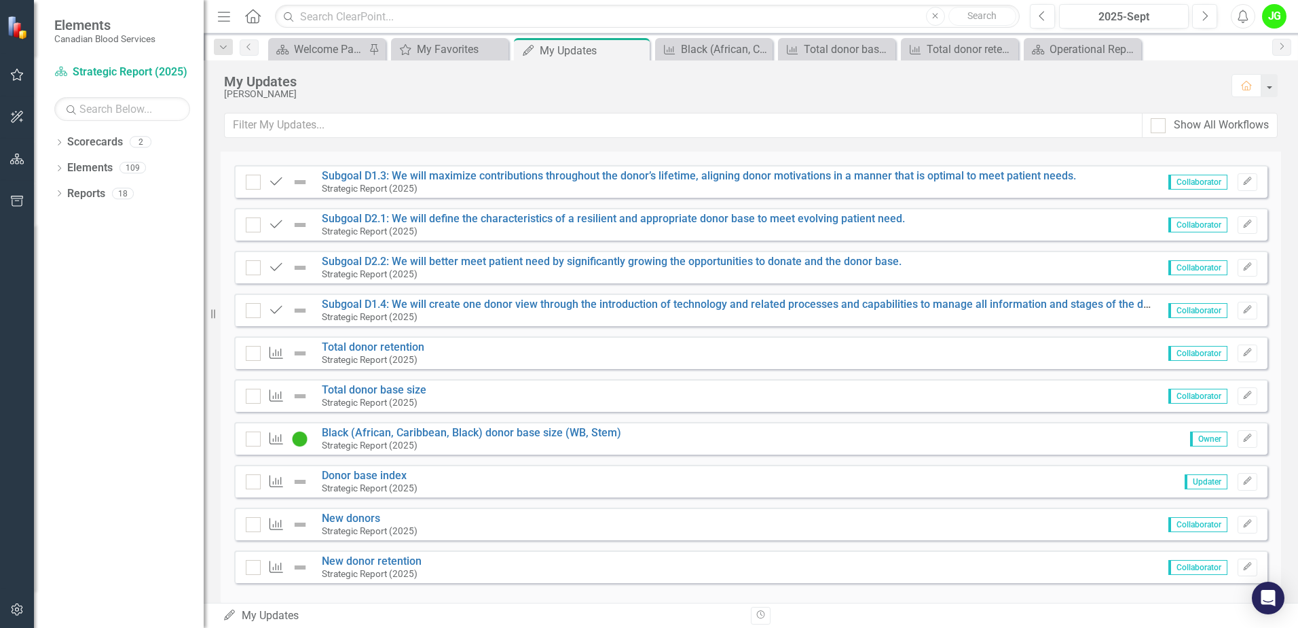
scroll to position [136, 0]
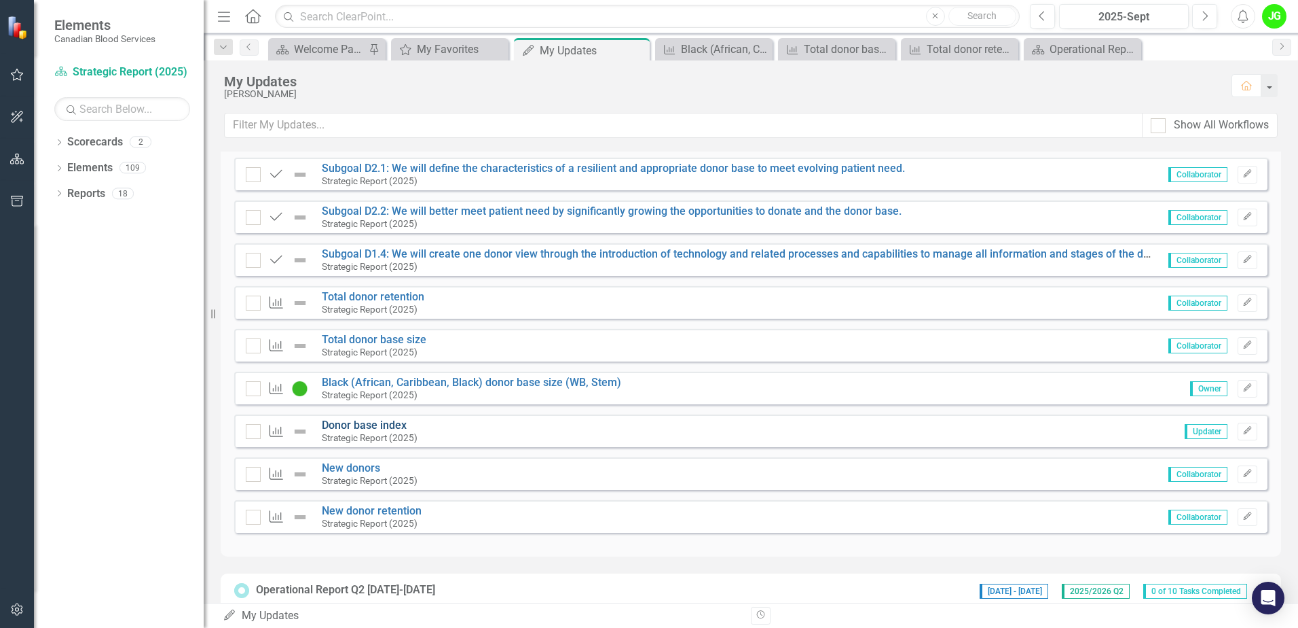
click at [383, 423] on link "Donor base index" at bounding box center [364, 424] width 85 height 13
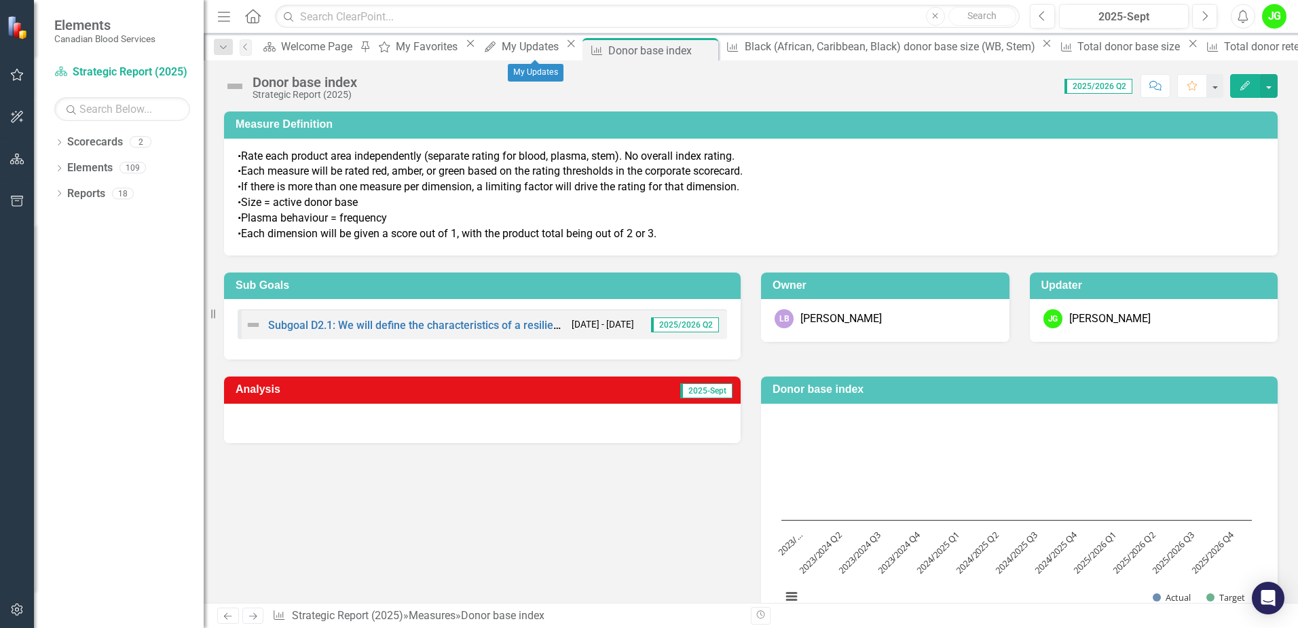
click at [530, 55] on div "My Updates My Updates Close" at bounding box center [529, 46] width 101 height 17
click at [514, 45] on div "My Updates" at bounding box center [532, 46] width 61 height 17
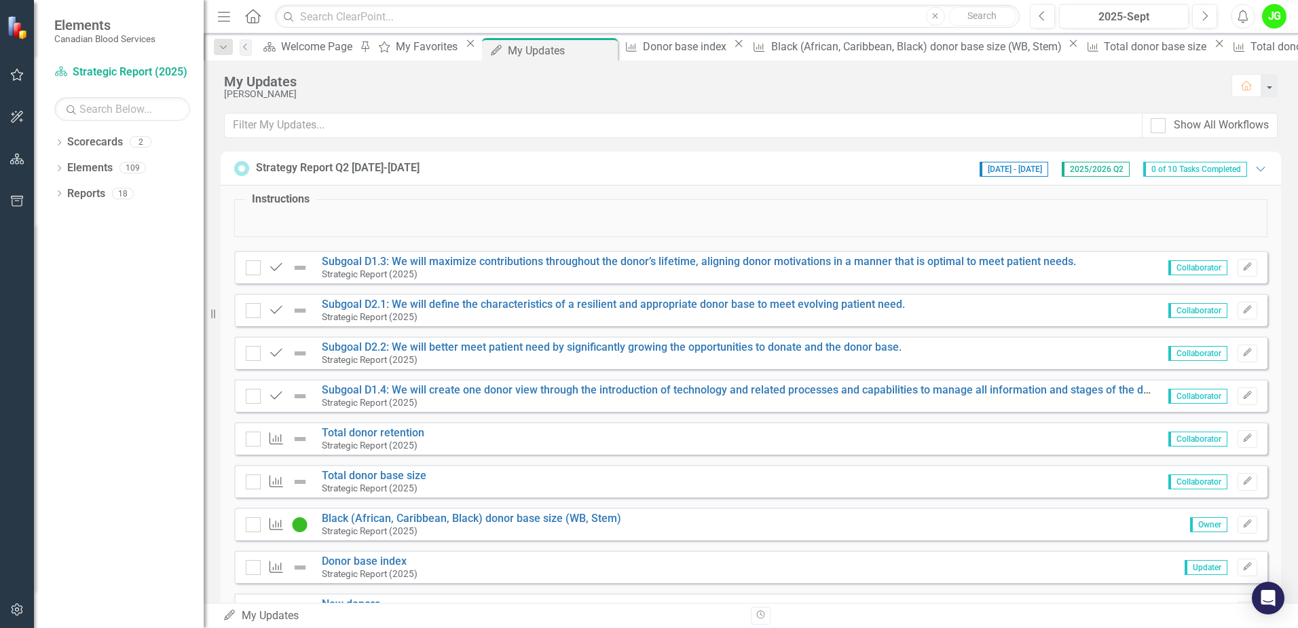
scroll to position [136, 0]
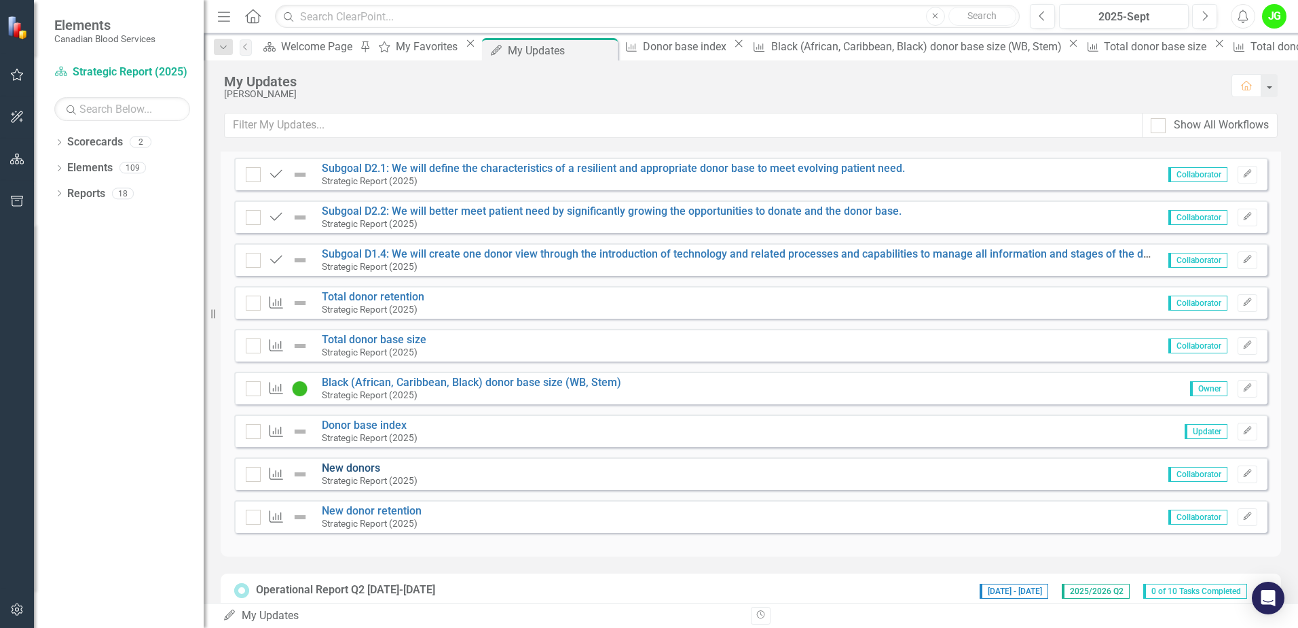
click at [361, 466] on link "New donors" at bounding box center [351, 467] width 58 height 13
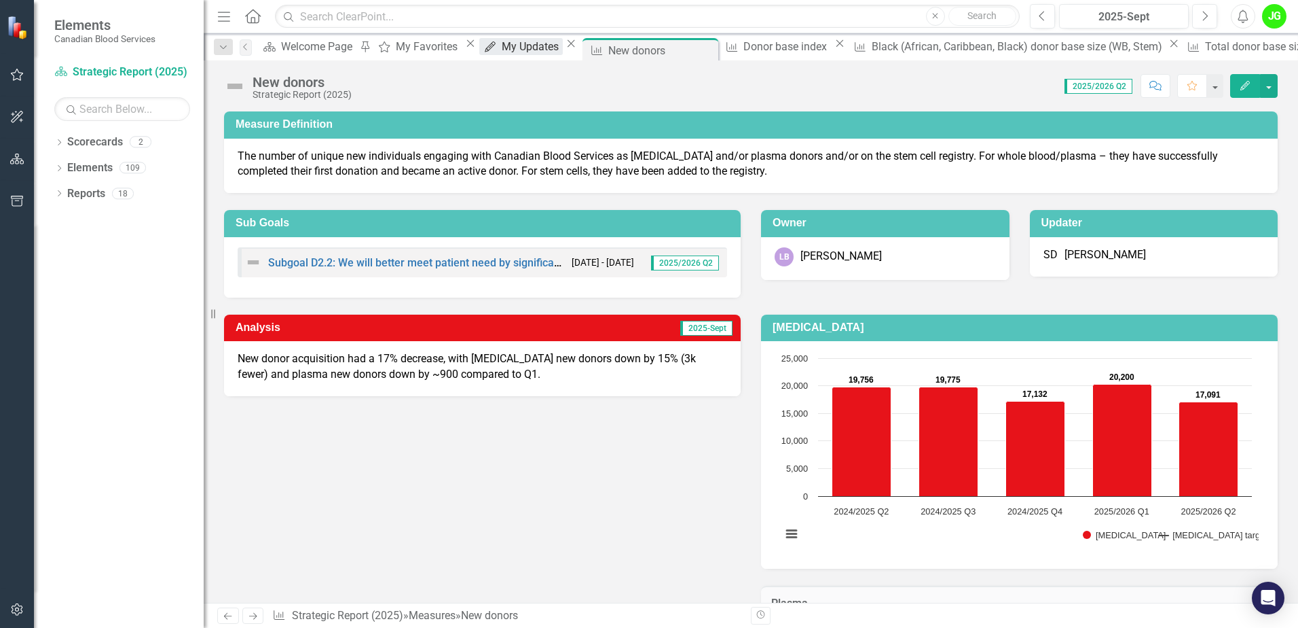
click at [511, 46] on div "My Updates" at bounding box center [532, 46] width 61 height 17
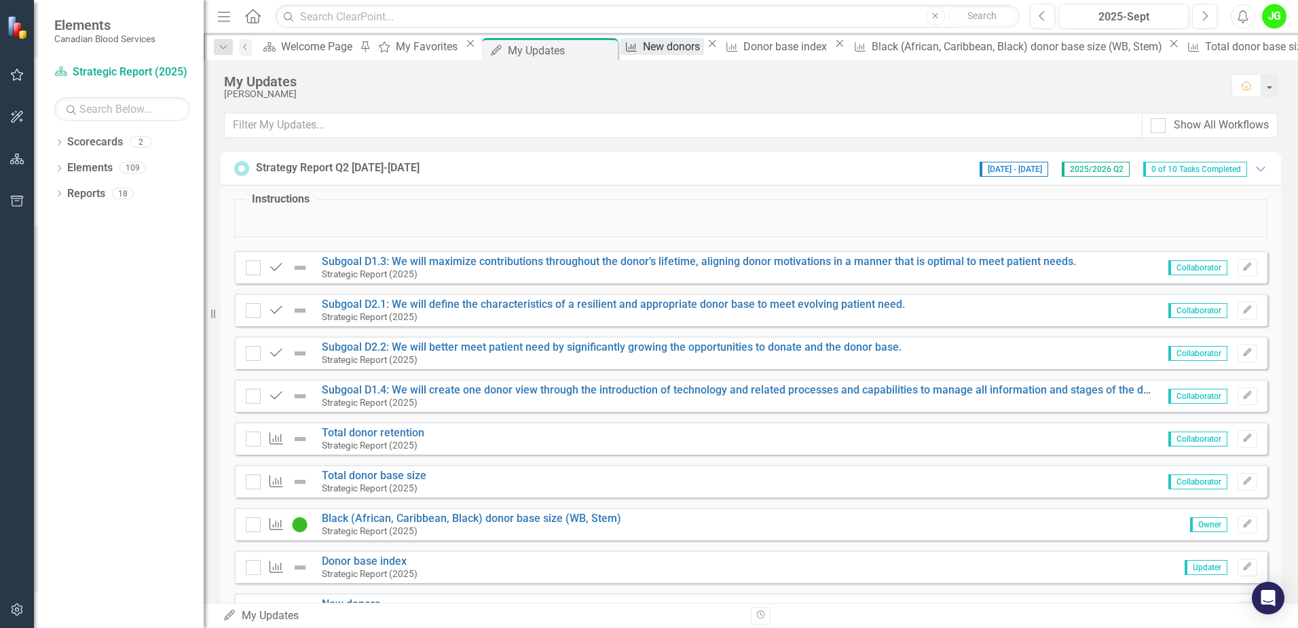
click at [655, 50] on div "New donors" at bounding box center [673, 46] width 61 height 17
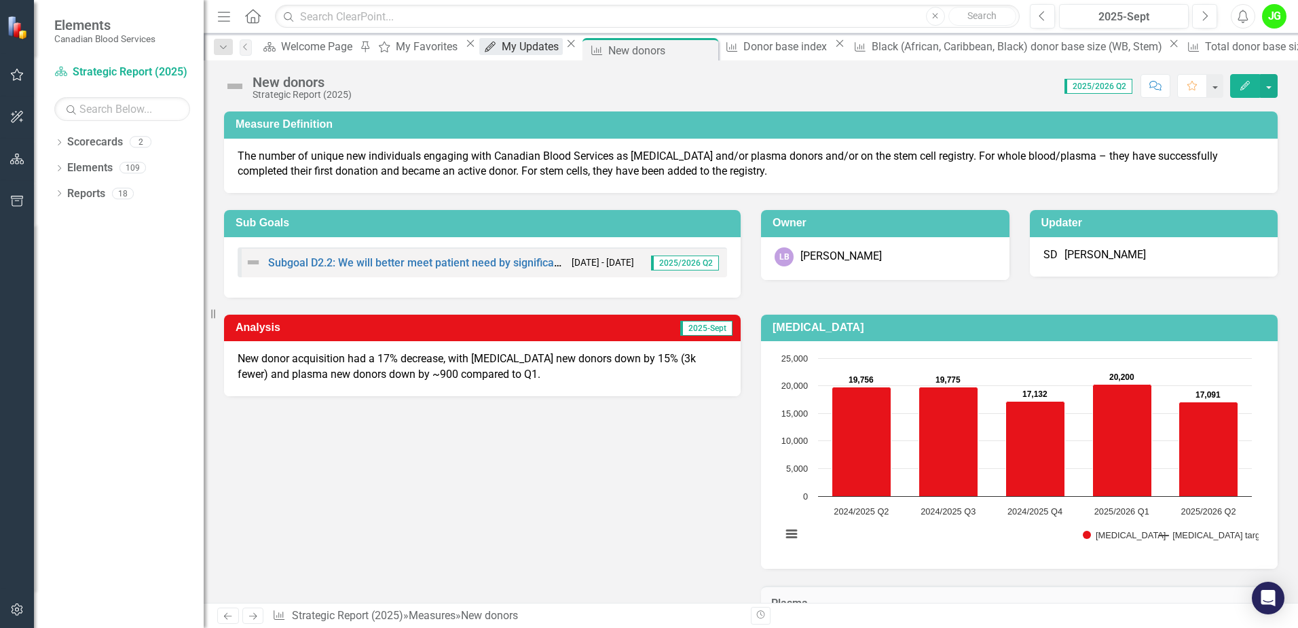
click at [503, 50] on div "My Updates" at bounding box center [532, 46] width 61 height 17
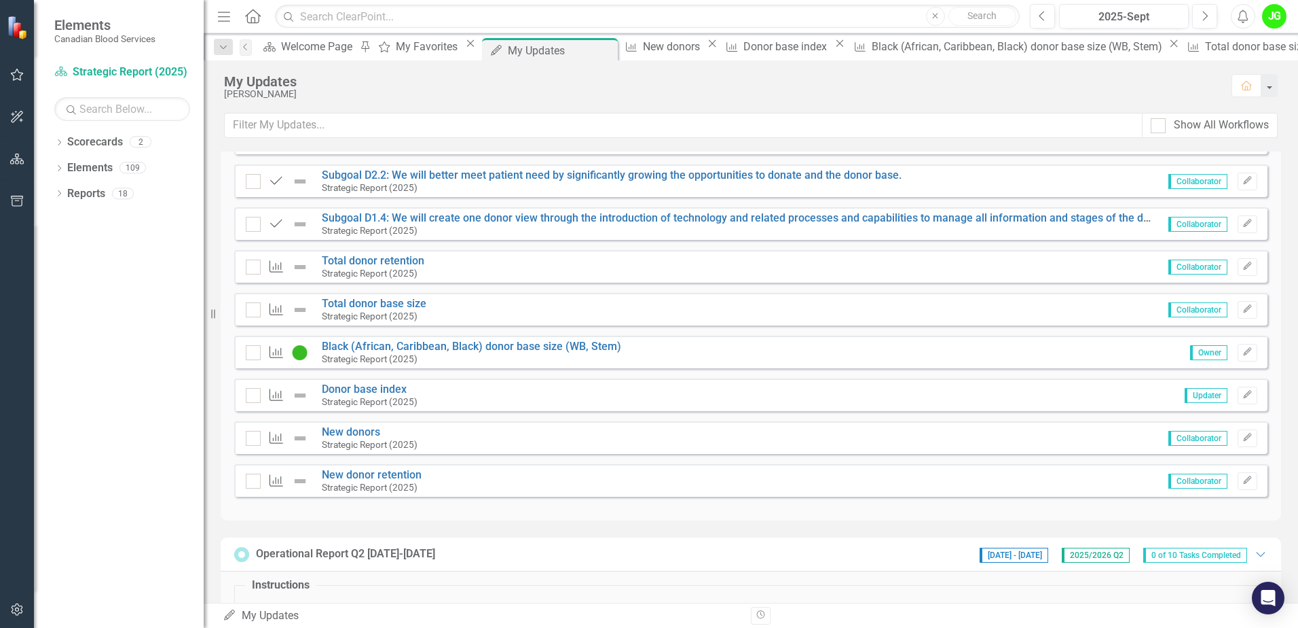
scroll to position [272, 0]
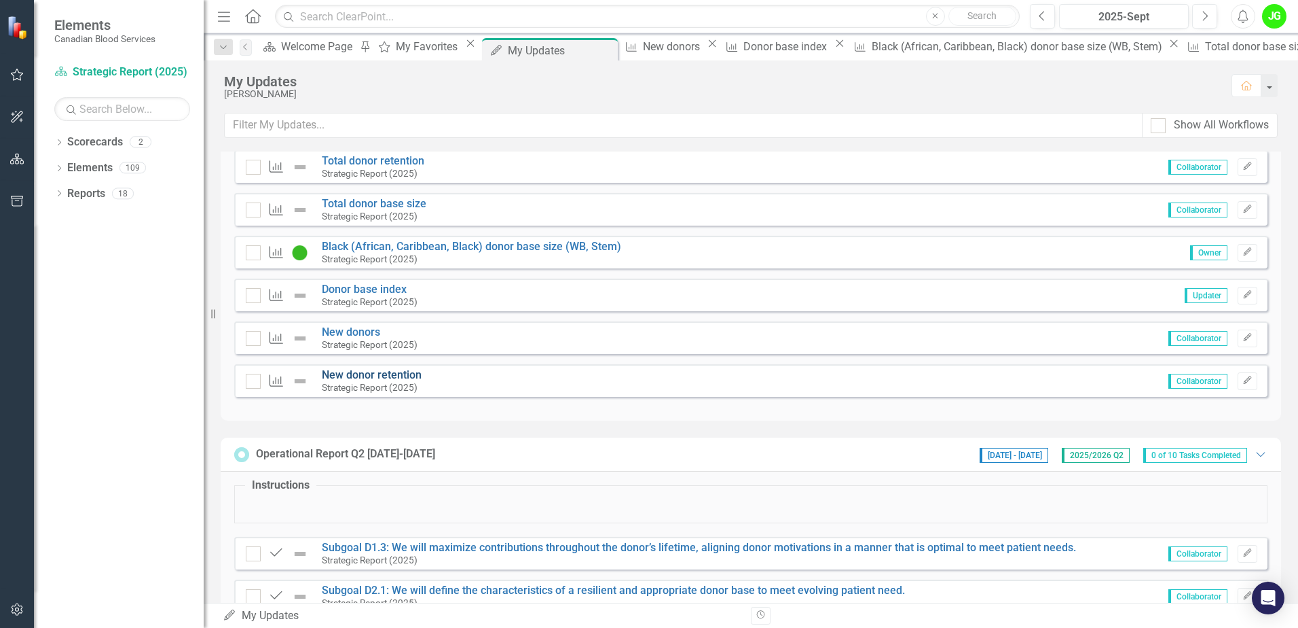
click at [382, 375] on link "New donor retention" at bounding box center [372, 374] width 100 height 13
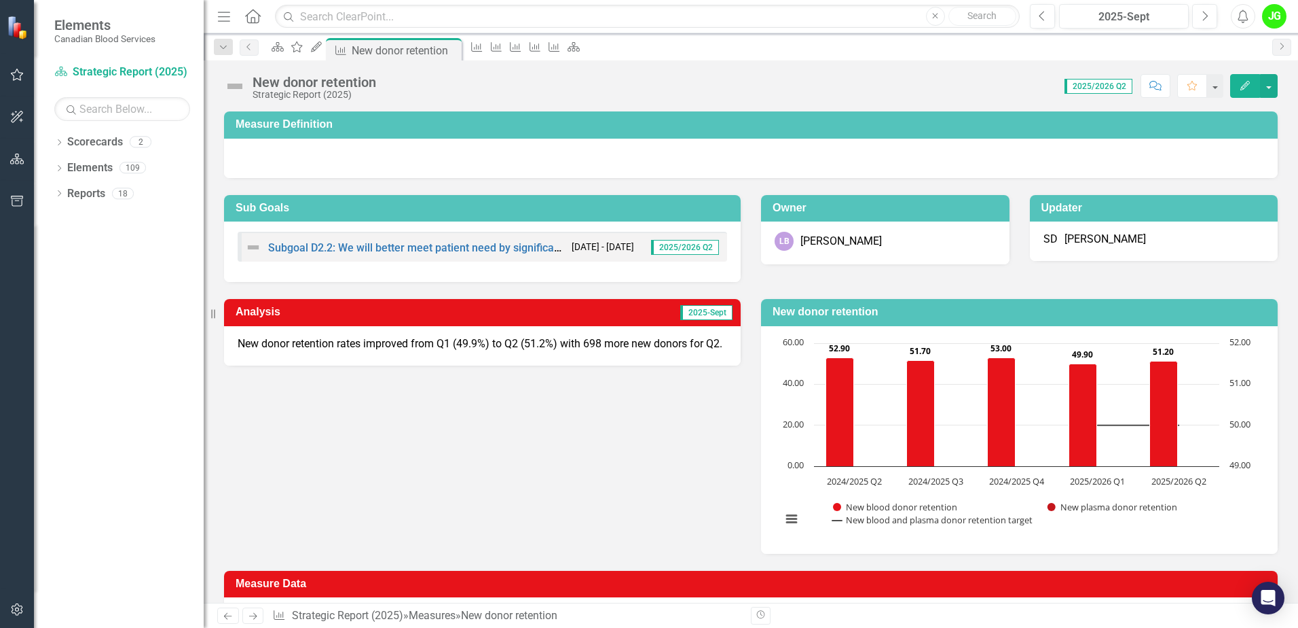
click at [24, 81] on button "button" at bounding box center [17, 75] width 31 height 29
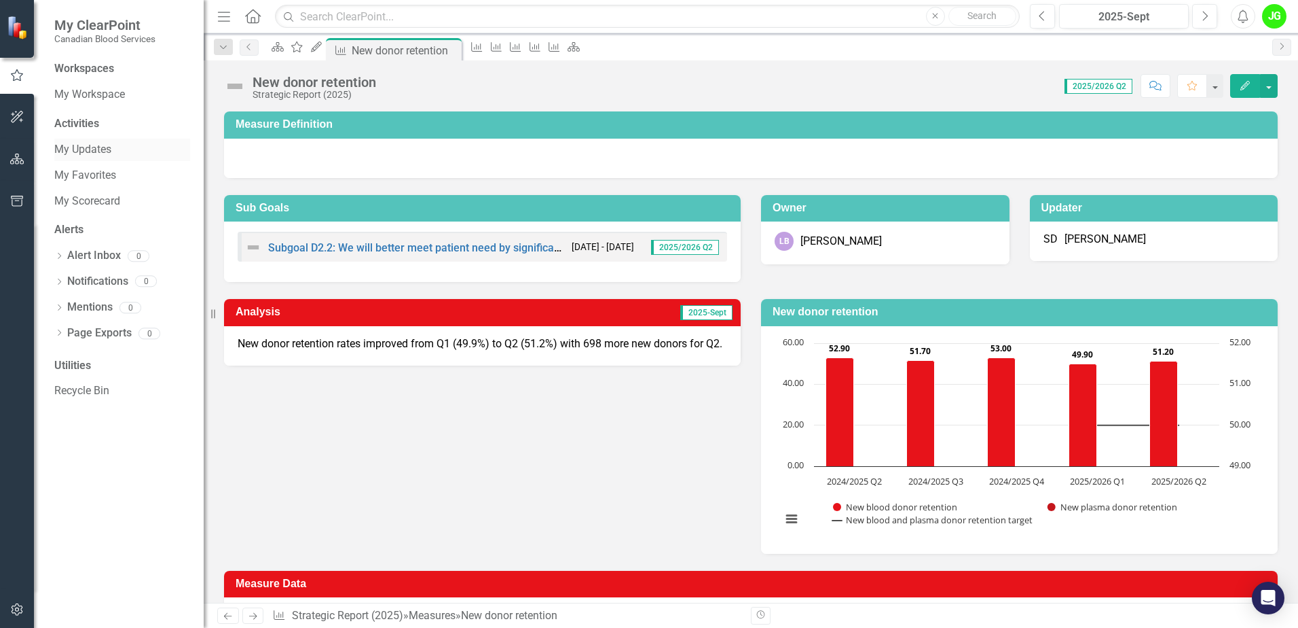
click at [101, 151] on link "My Updates" at bounding box center [122, 150] width 136 height 16
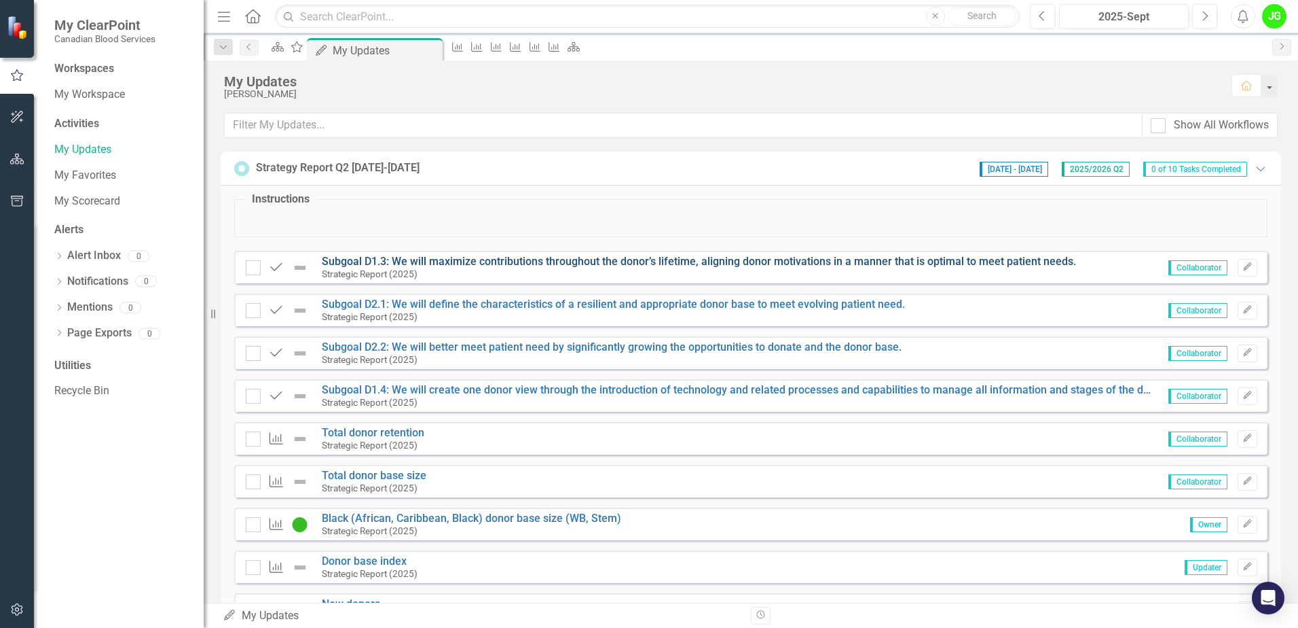
click at [515, 264] on link "Subgoal D1.3: We will maximize contributions throughout the donor’s lifetime, a…" at bounding box center [699, 261] width 755 height 13
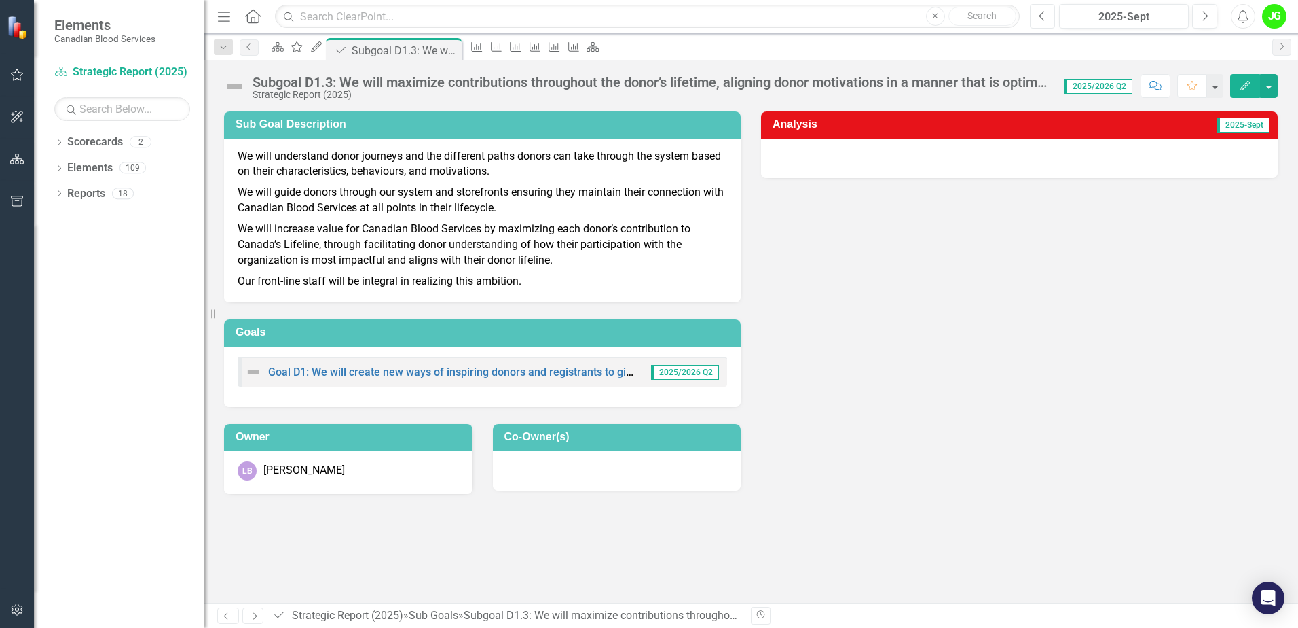
click at [1040, 12] on icon "Previous" at bounding box center [1042, 16] width 7 height 12
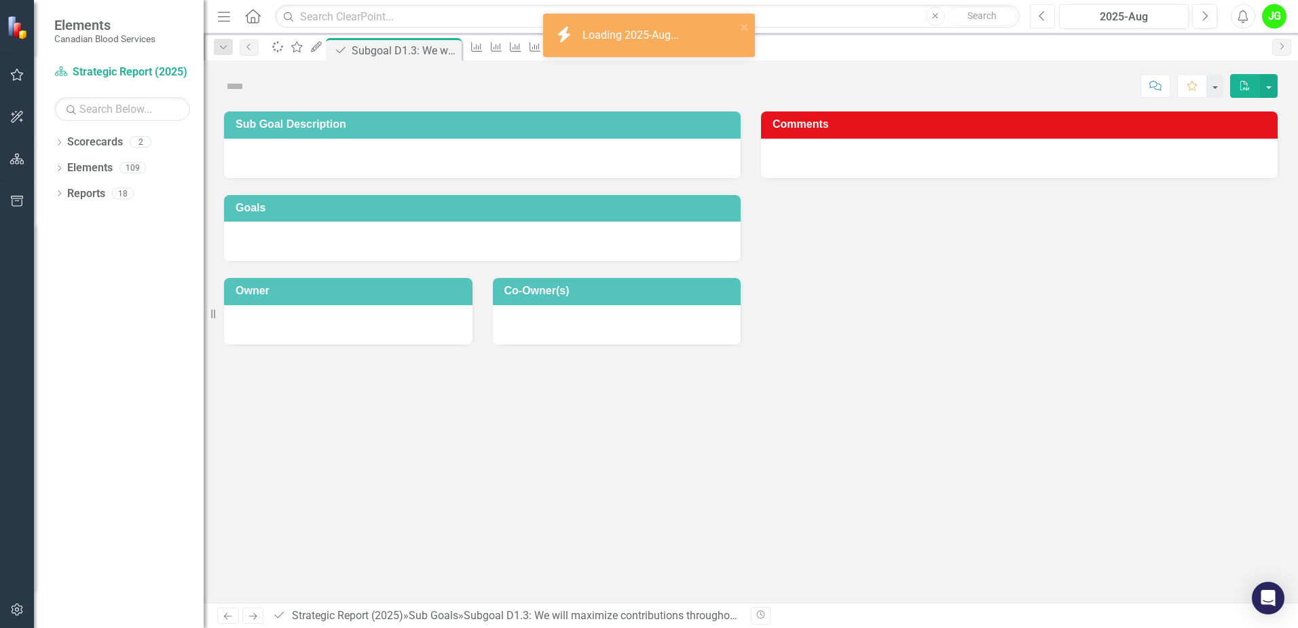
click at [1040, 12] on icon "Previous" at bounding box center [1042, 16] width 7 height 12
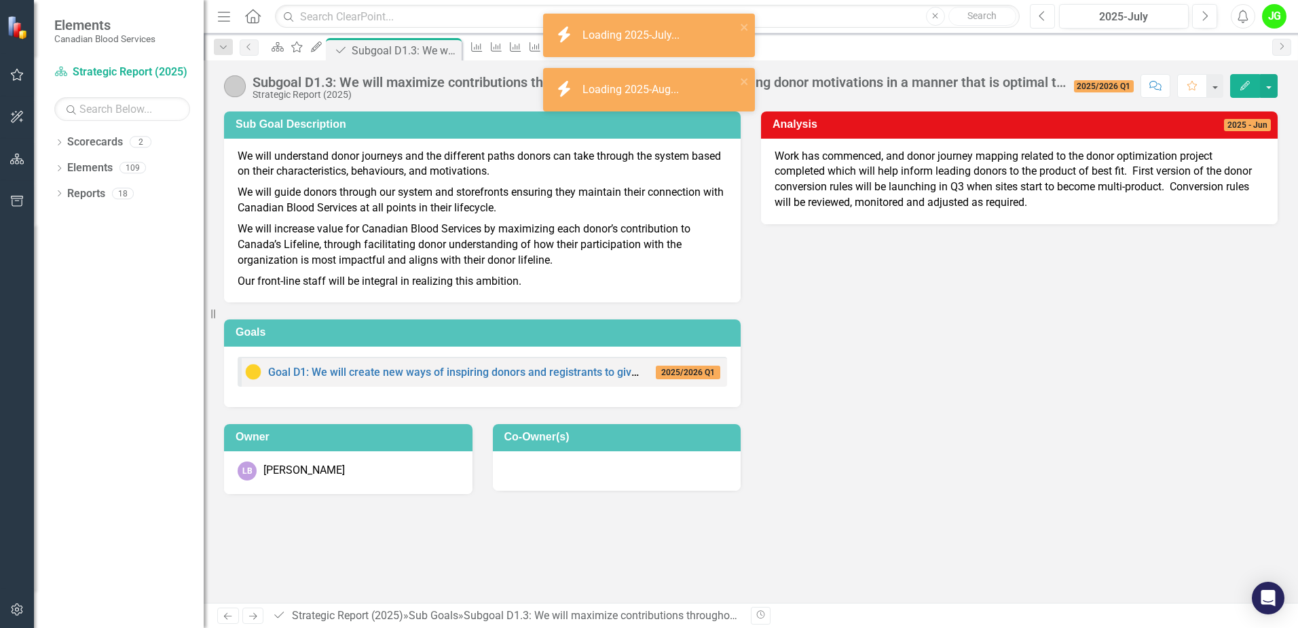
click at [1040, 12] on icon "Previous" at bounding box center [1042, 16] width 7 height 12
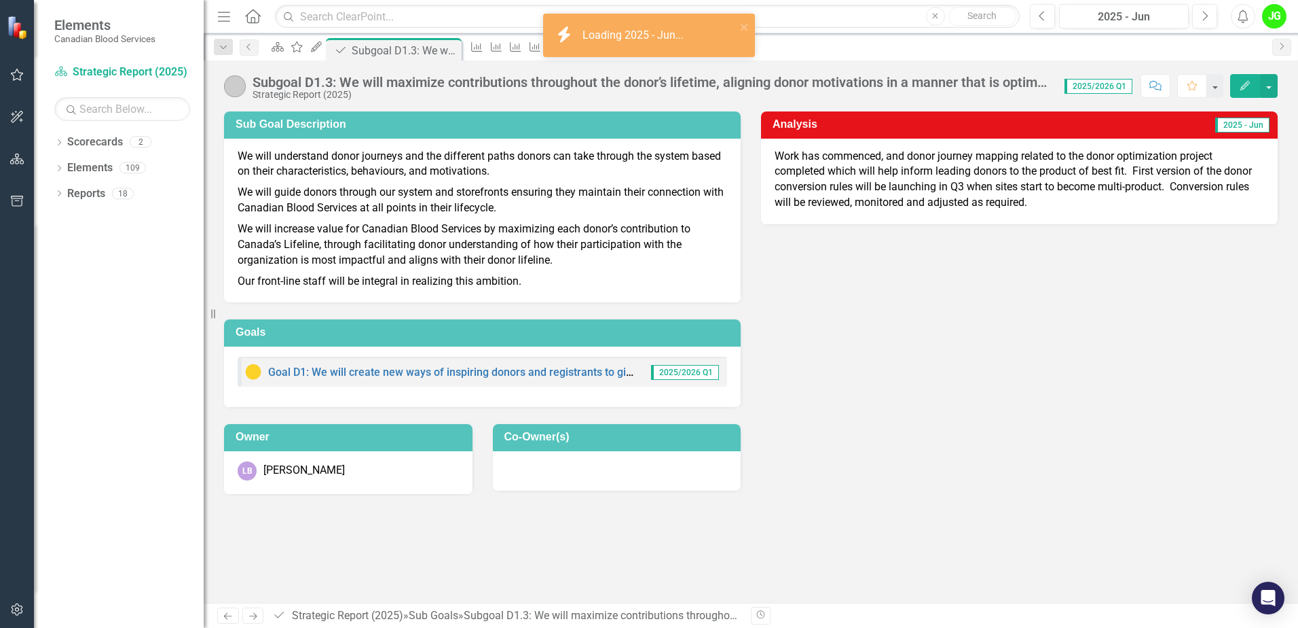
click at [1190, 375] on div "Sub Goal Description We will understand donor journeys and the different paths …" at bounding box center [751, 293] width 1074 height 399
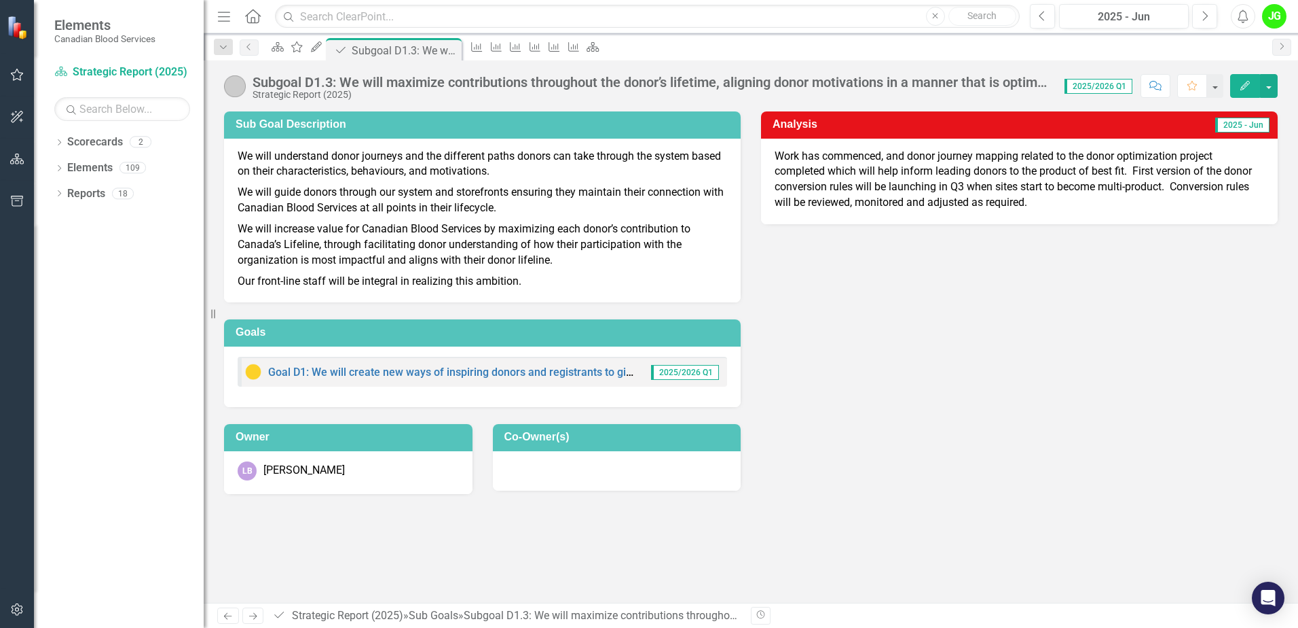
click at [523, 366] on div "Goal D1: We will create new ways of inspiring donors and registrants to give, a…" at bounding box center [439, 371] width 389 height 16
click at [520, 379] on div "Goal D1: We will create new ways of inspiring donors and registrants to give, a…" at bounding box center [439, 371] width 389 height 16
click at [523, 374] on link "Goal D1: We will create new ways of inspiring donors and registrants to give, a…" at bounding box center [666, 371] width 797 height 13
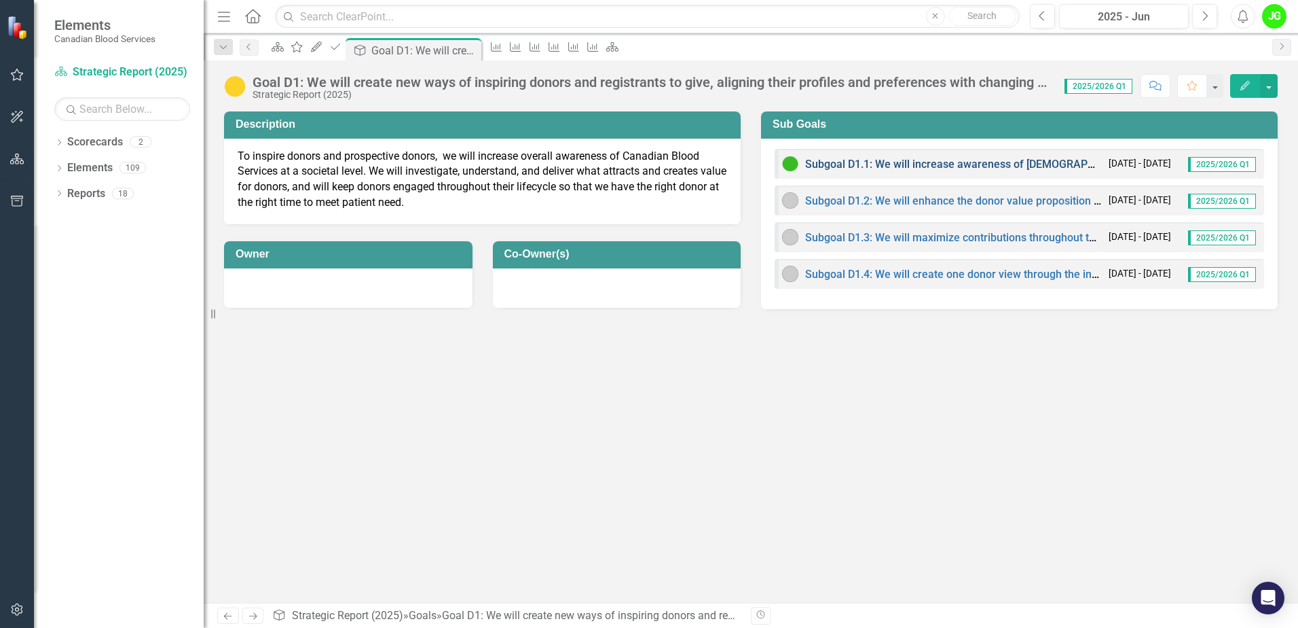
click at [926, 166] on link "Subgoal D1.1: We will increase awareness of [DEMOGRAPHIC_DATA] Blood Services t…" at bounding box center [1103, 164] width 596 height 13
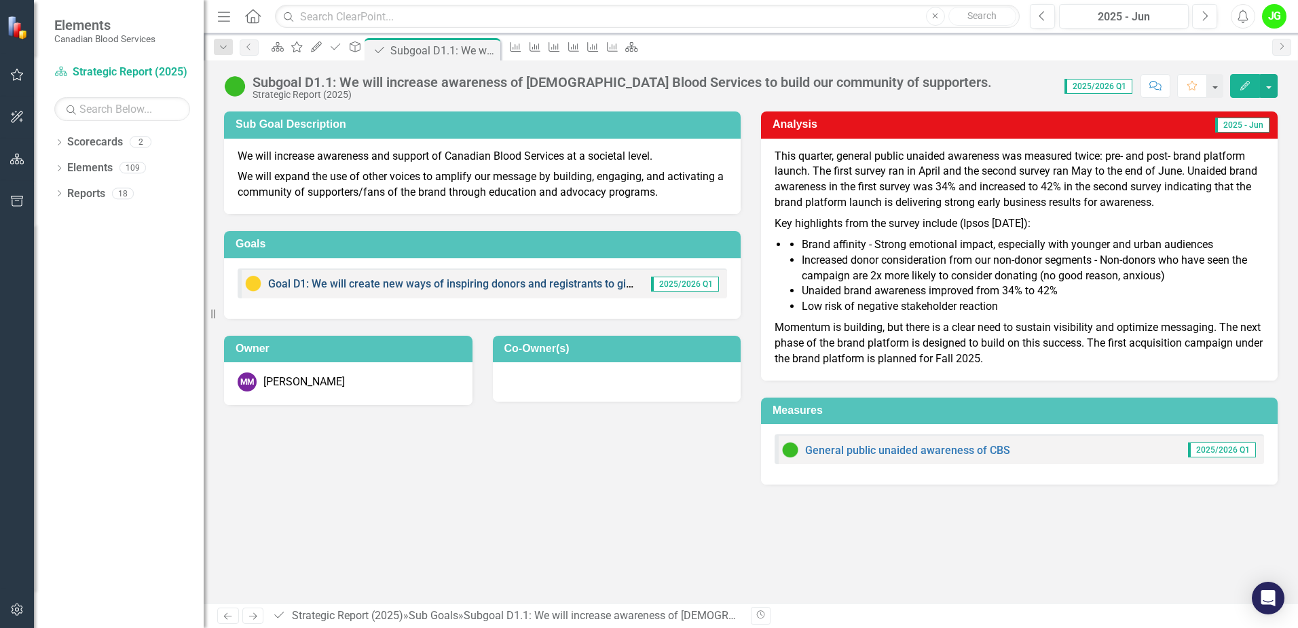
click at [442, 284] on link "Goal D1: We will create new ways of inspiring donors and registrants to give, a…" at bounding box center [666, 283] width 797 height 13
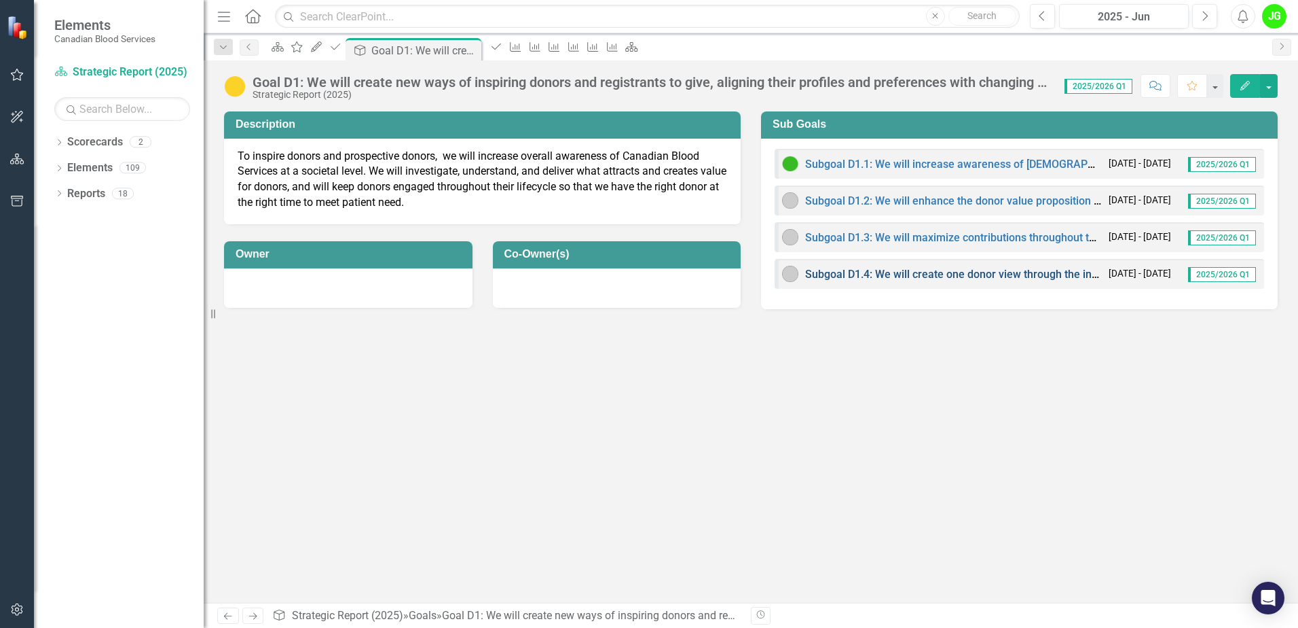
click at [869, 272] on link "Subgoal D1.4: We will create one donor view through the introduction of technol…" at bounding box center [1248, 274] width 886 height 13
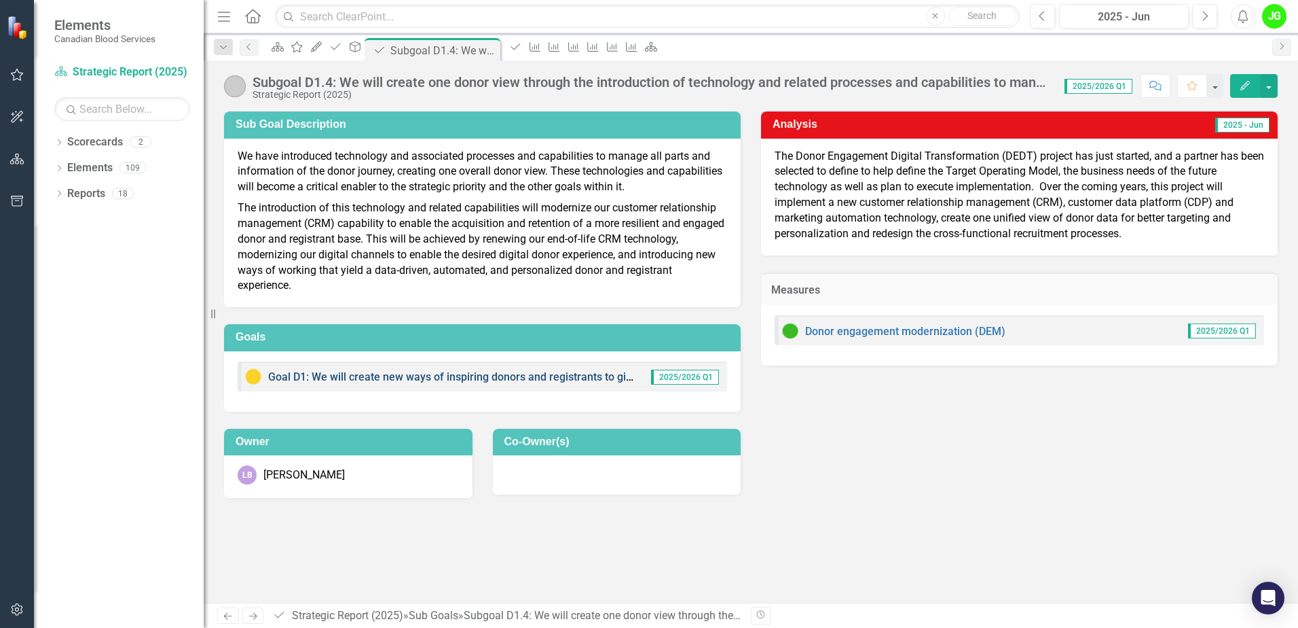
click at [483, 379] on link "Goal D1: We will create new ways of inspiring donors and registrants to give, a…" at bounding box center [666, 376] width 797 height 13
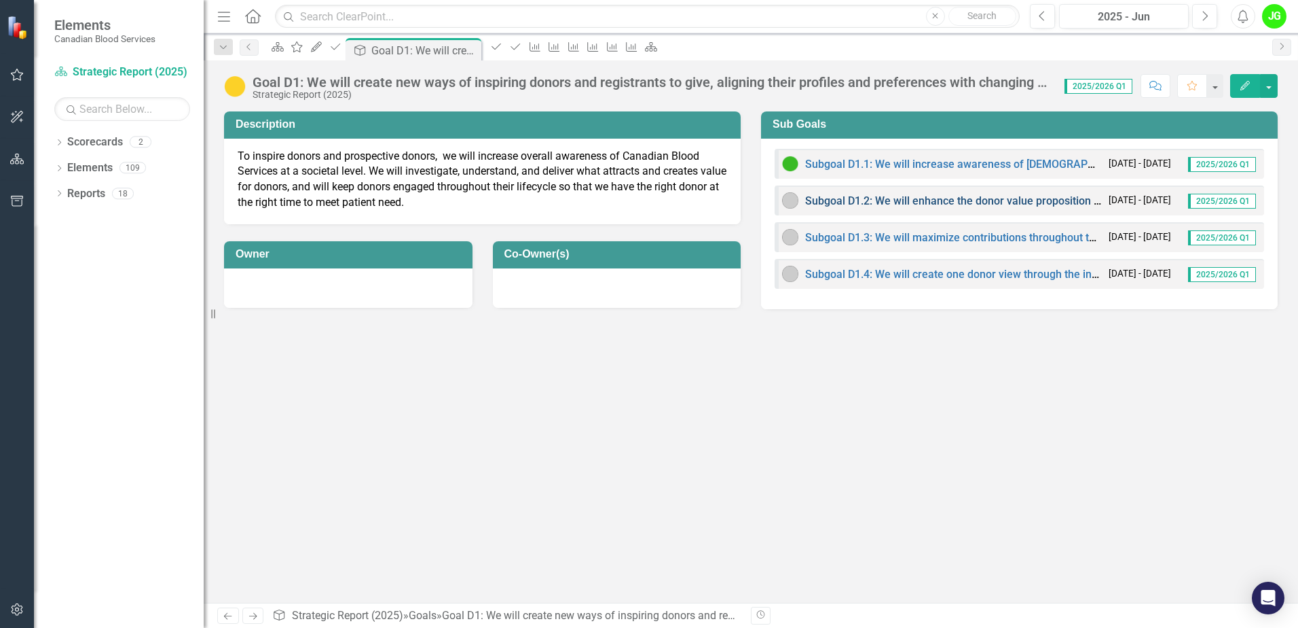
click at [865, 204] on link "Subgoal D1.2: We will enhance the donor value proposition to become a charitabl…" at bounding box center [1046, 200] width 482 height 13
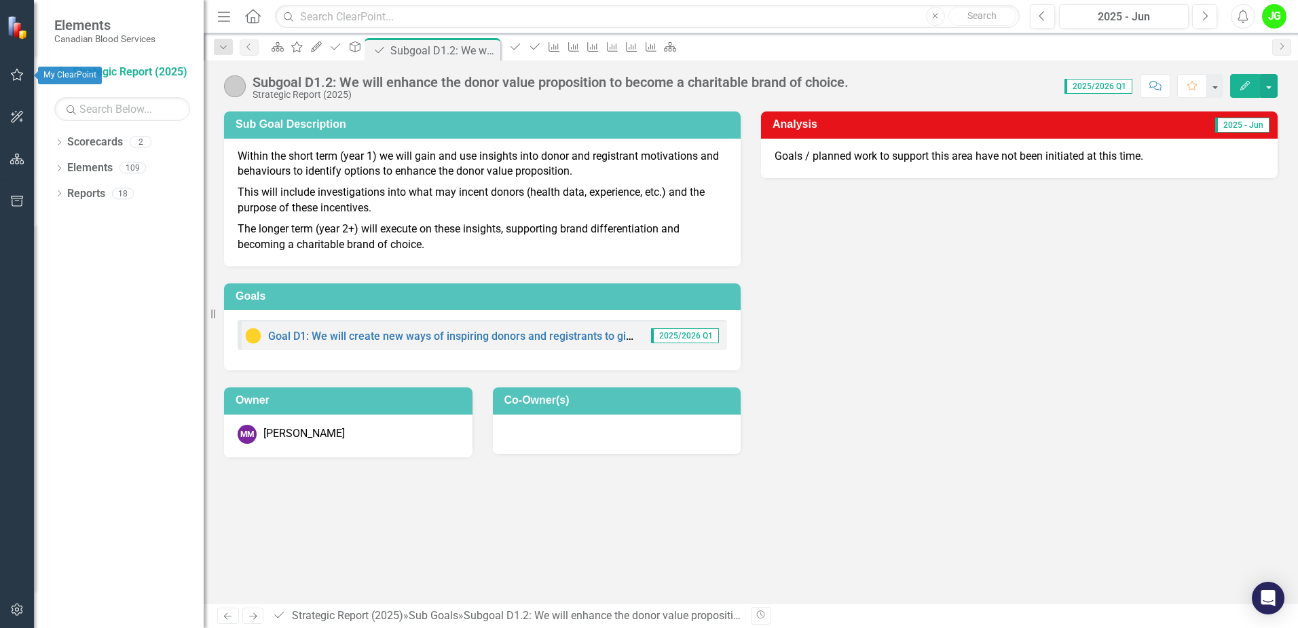
click at [22, 83] on button "button" at bounding box center [17, 75] width 31 height 29
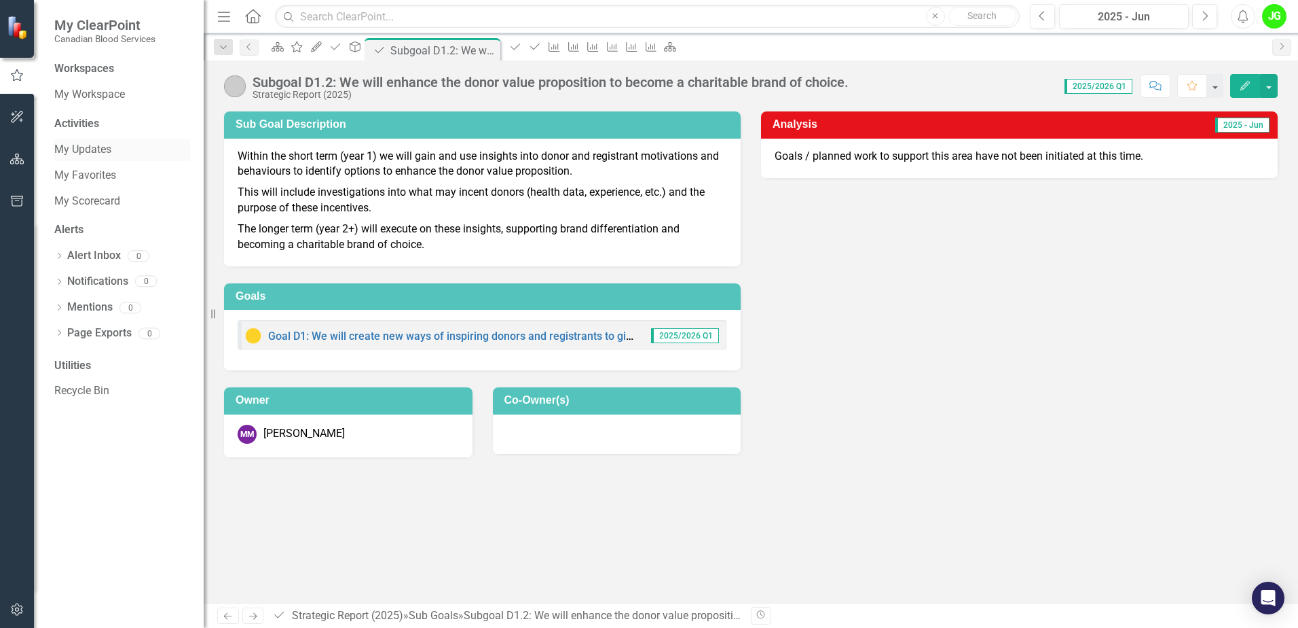
click at [83, 153] on link "My Updates" at bounding box center [122, 150] width 136 height 16
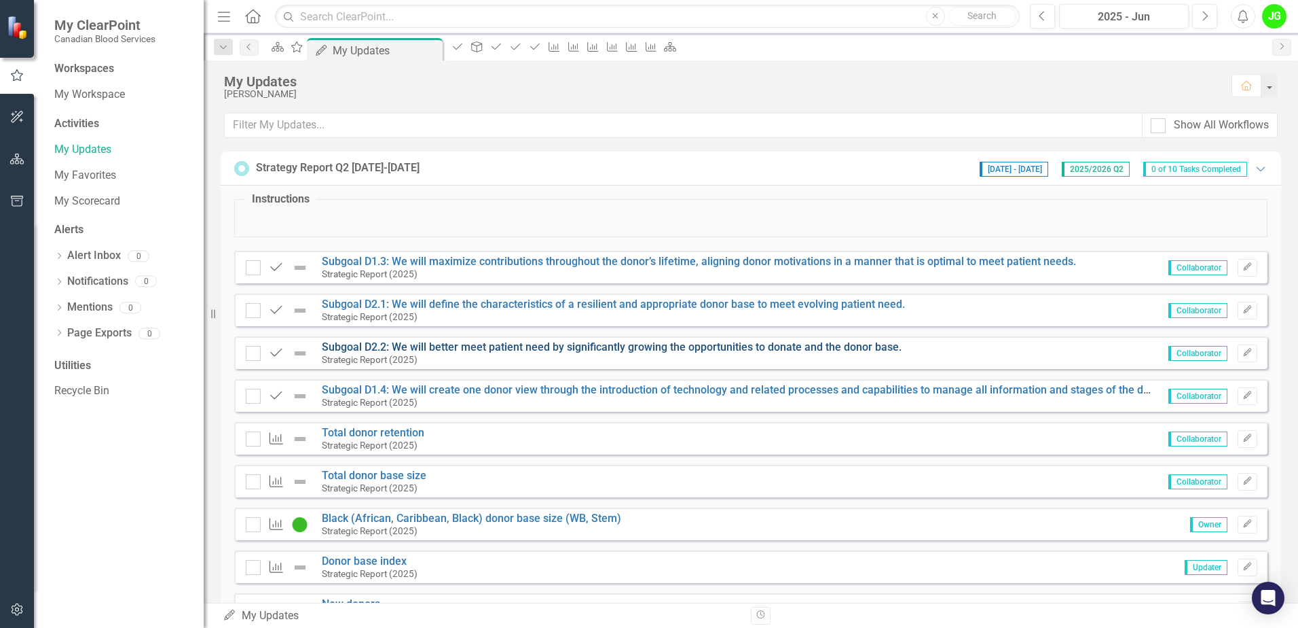
click at [443, 346] on link "Subgoal D2.2: We will better meet patient need by significantly growing the opp…" at bounding box center [612, 346] width 580 height 13
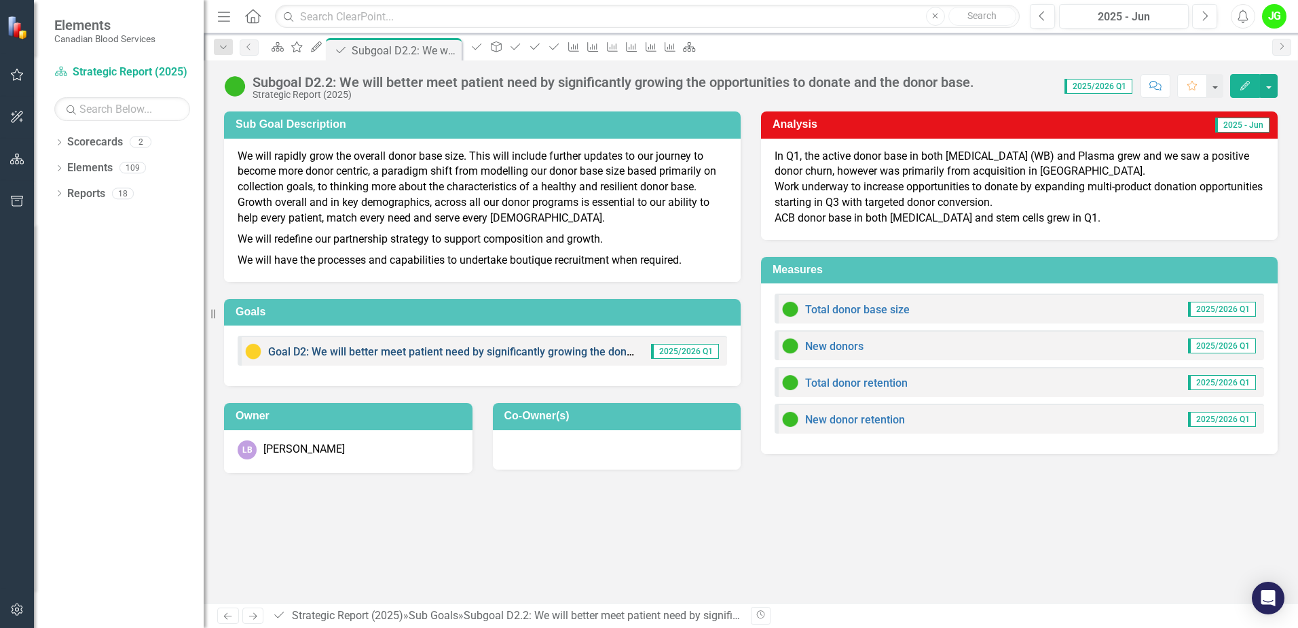
click at [422, 355] on link "Goal D2: We will better meet patient need by significantly growing the donor ba…" at bounding box center [535, 351] width 535 height 13
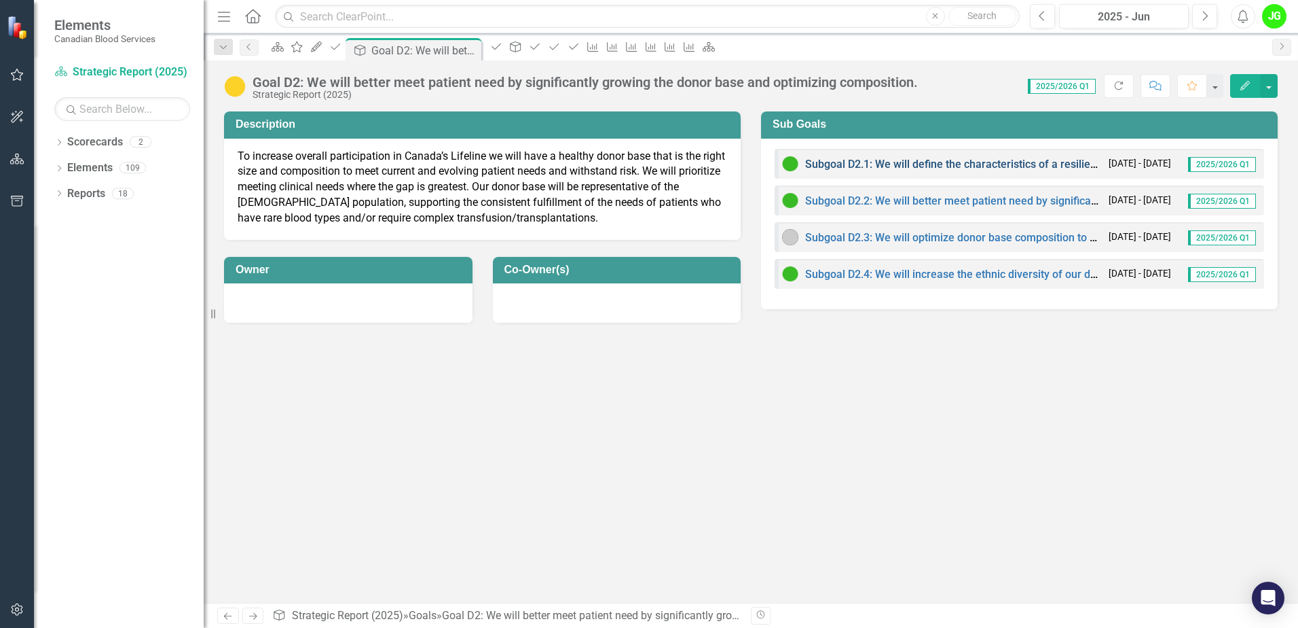
click at [914, 164] on link "Subgoal D2.1: We will define the characteristics of a resilient and appropriate…" at bounding box center [1096, 164] width 583 height 13
click at [885, 166] on link "Subgoal D2.1: We will define the characteristics of a resilient and appropriate…" at bounding box center [1096, 164] width 583 height 13
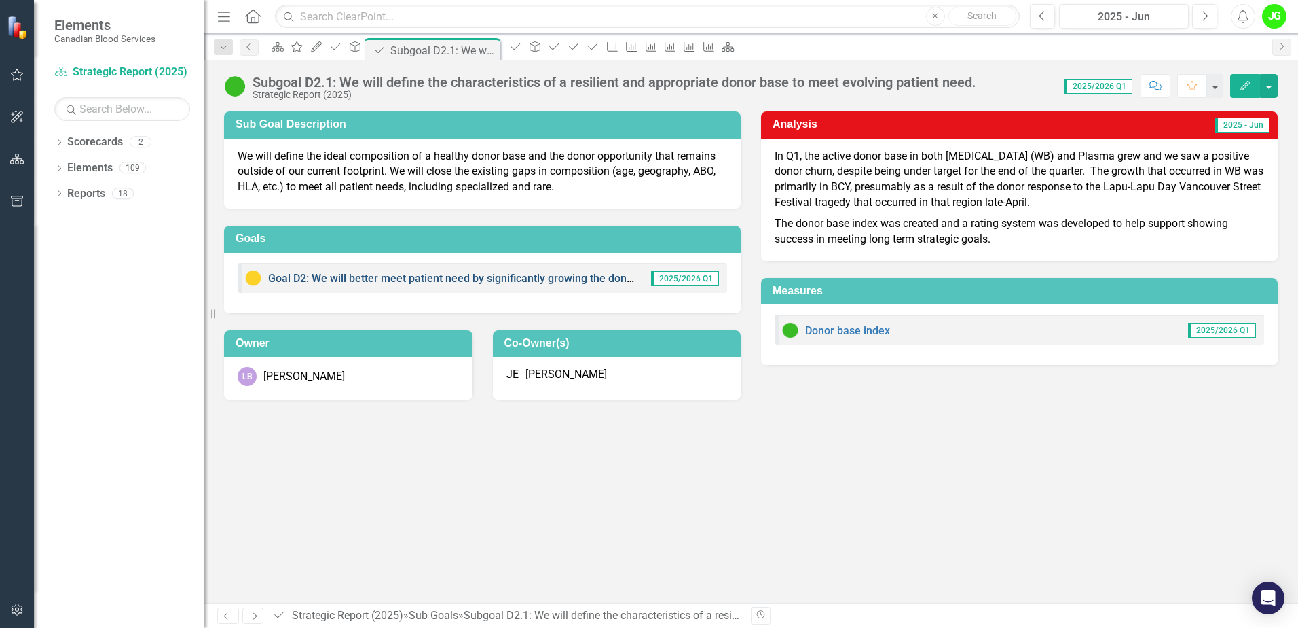
click at [437, 273] on link "Goal D2: We will better meet patient need by significantly growing the donor ba…" at bounding box center [535, 278] width 535 height 13
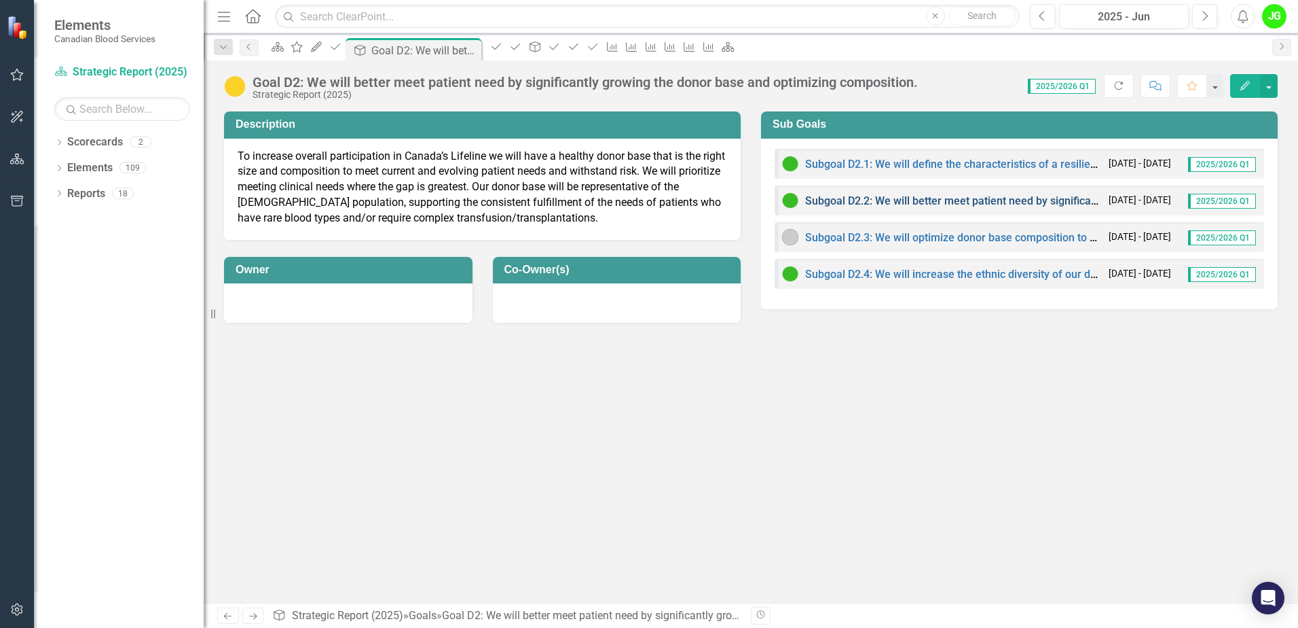
click at [939, 200] on link "Subgoal D2.2: We will better meet patient need by significantly growing the opp…" at bounding box center [1095, 200] width 580 height 13
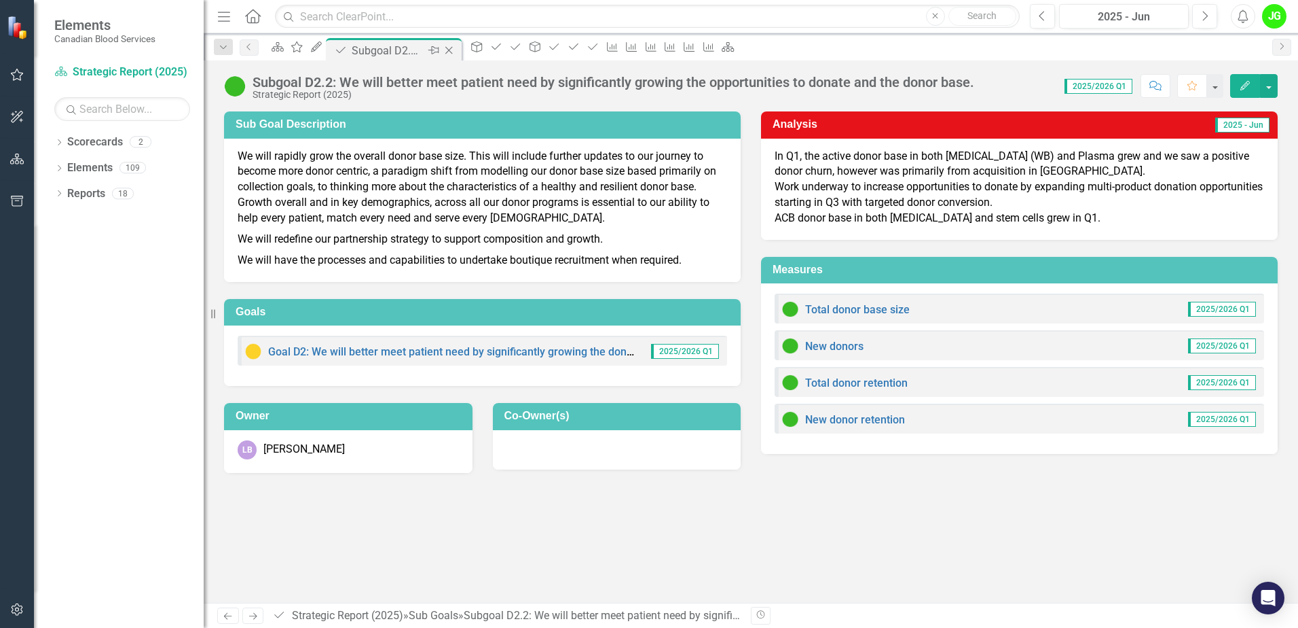
click at [456, 49] on icon "Close" at bounding box center [449, 50] width 14 height 11
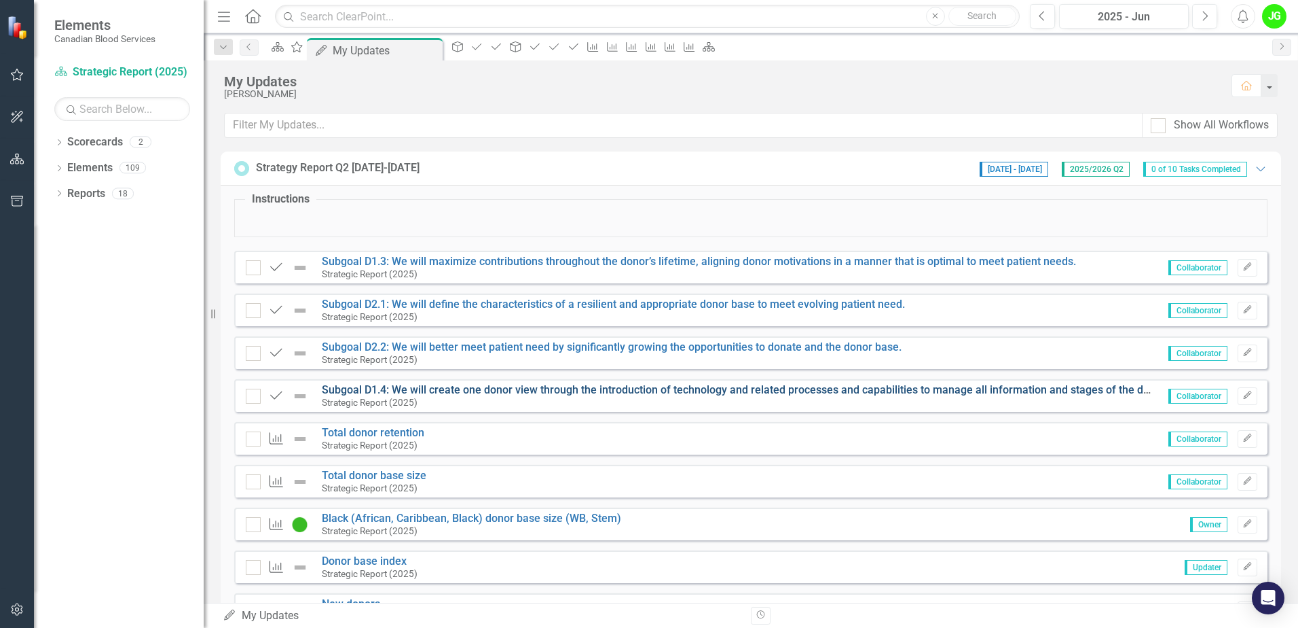
click at [534, 385] on link "Subgoal D1.4: We will create one donor view through the introduction of technol…" at bounding box center [765, 389] width 886 height 13
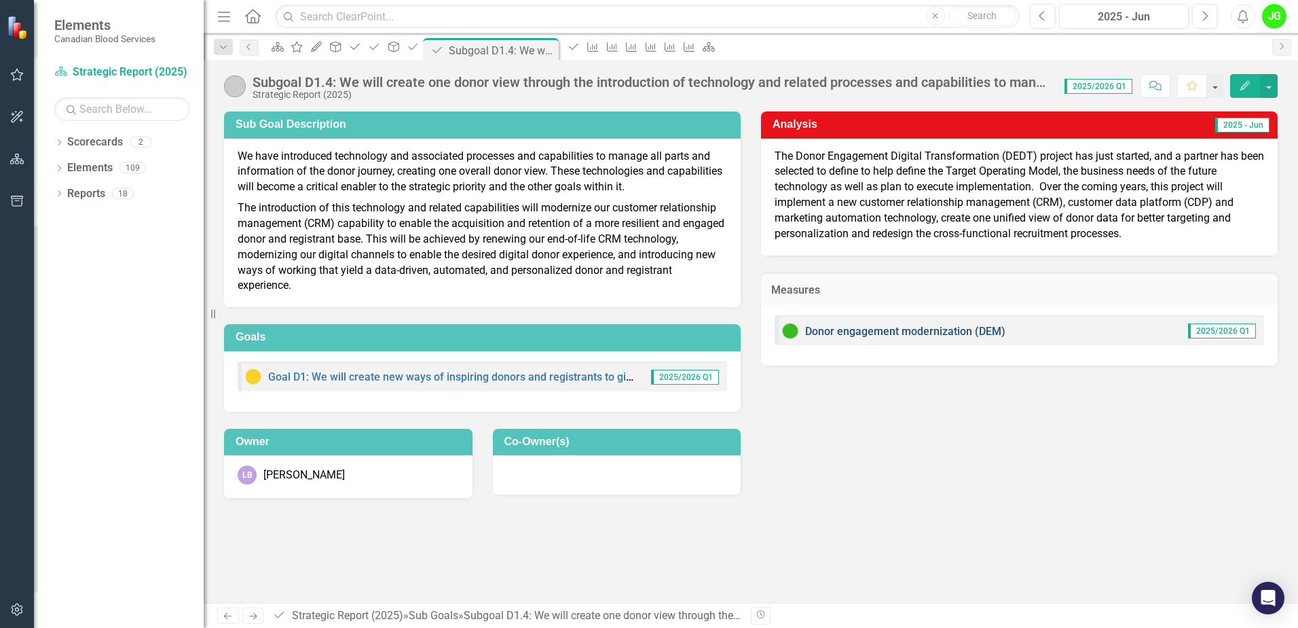
click at [884, 329] on link "Donor engagement modernization (DEM)" at bounding box center [905, 331] width 200 height 13
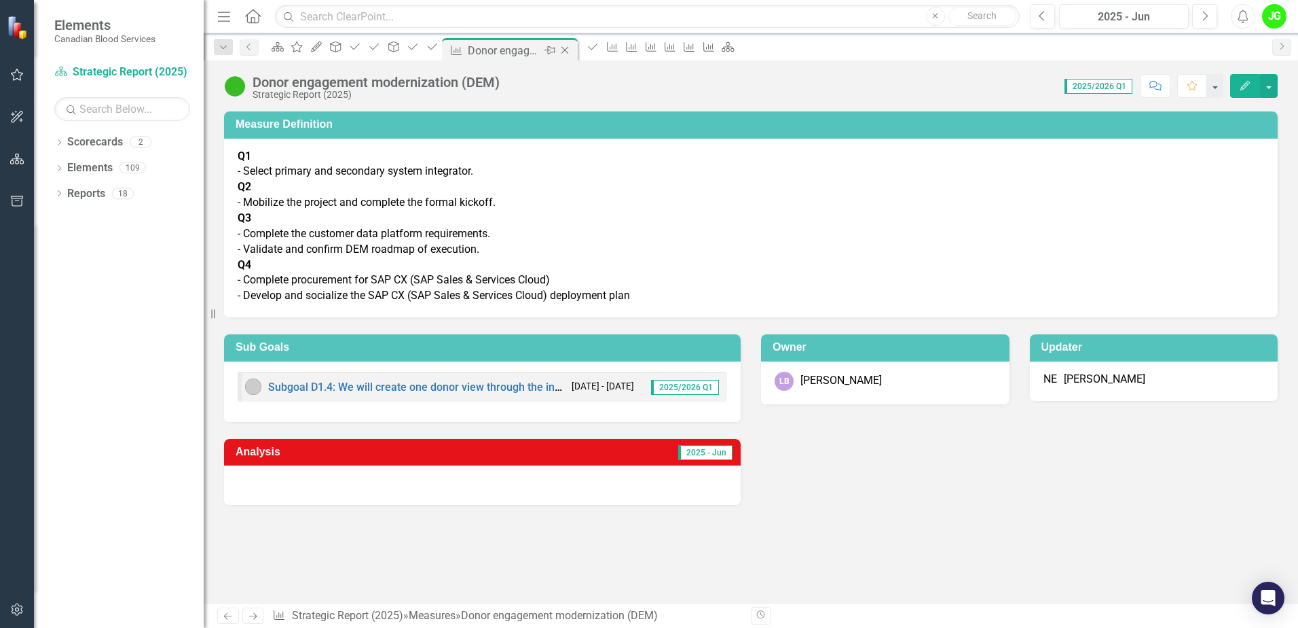
click at [572, 50] on icon "Close" at bounding box center [565, 50] width 14 height 11
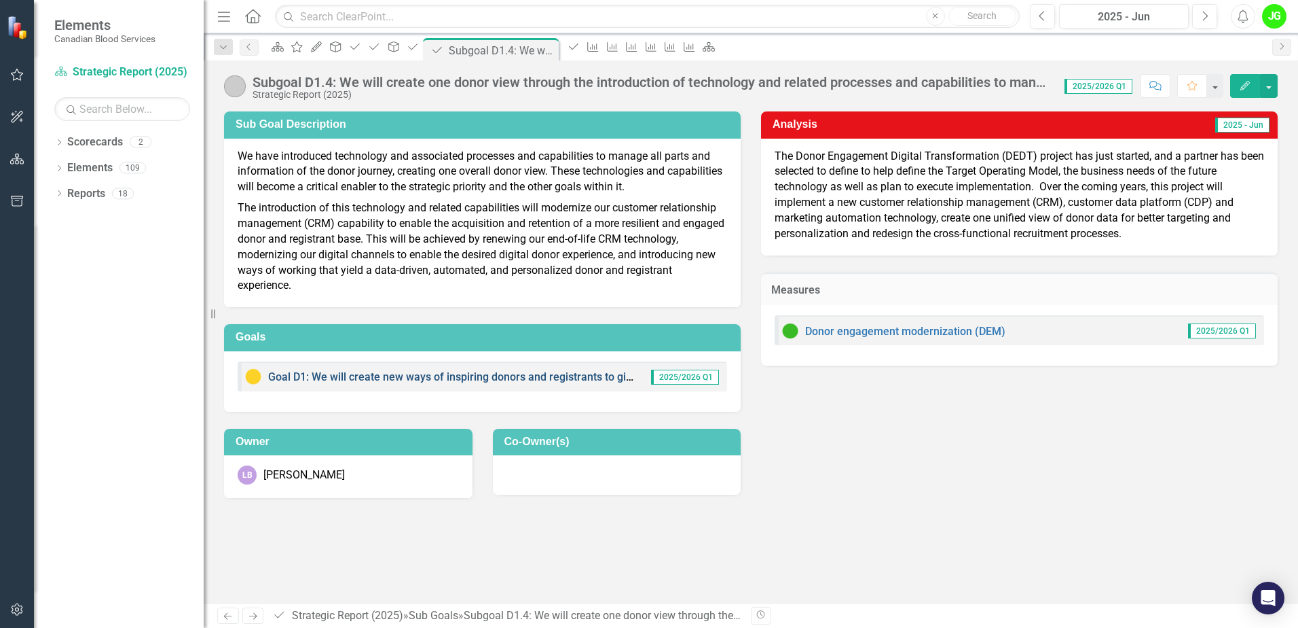
click at [482, 374] on link "Goal D1: We will create new ways of inspiring donors and registrants to give, a…" at bounding box center [666, 376] width 797 height 13
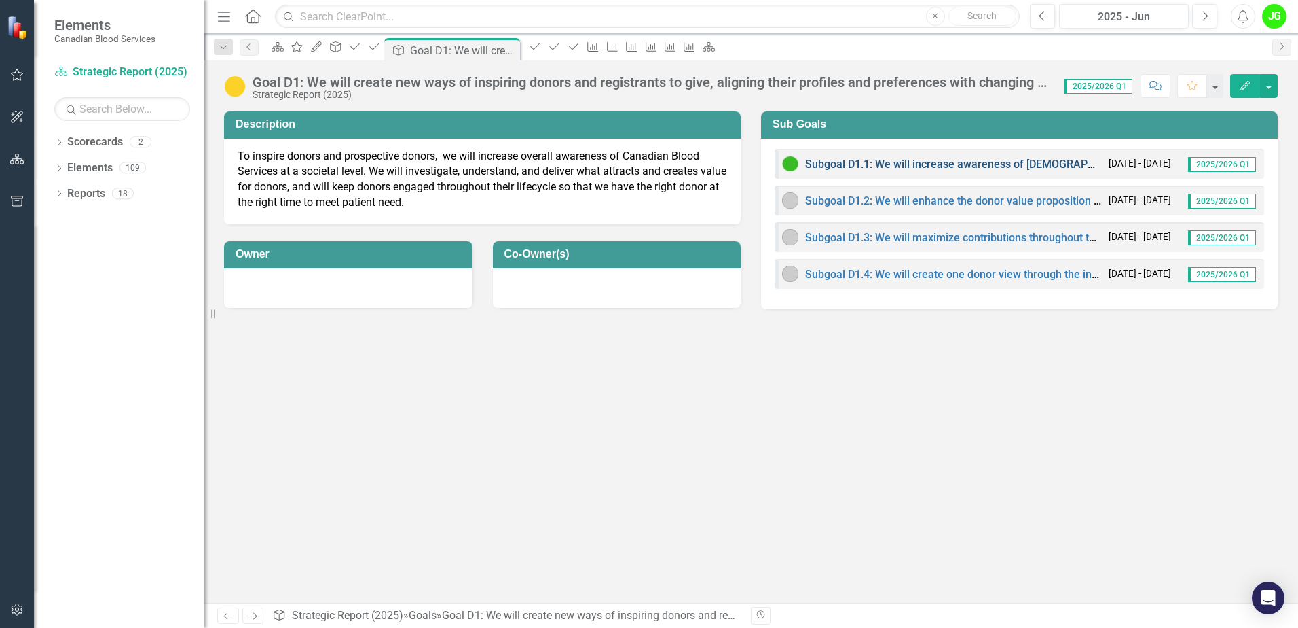
click at [896, 164] on link "Subgoal D1.1: We will increase awareness of [DEMOGRAPHIC_DATA] Blood Services t…" at bounding box center [1103, 164] width 596 height 13
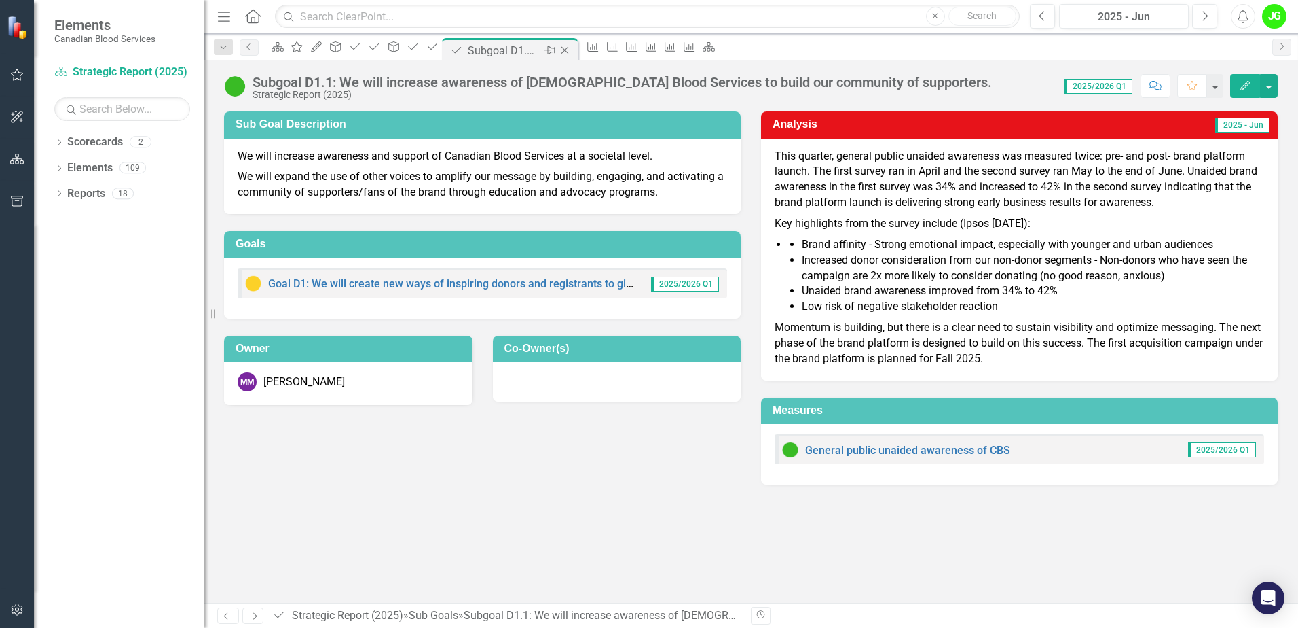
click at [569, 51] on icon at bounding box center [565, 50] width 7 height 7
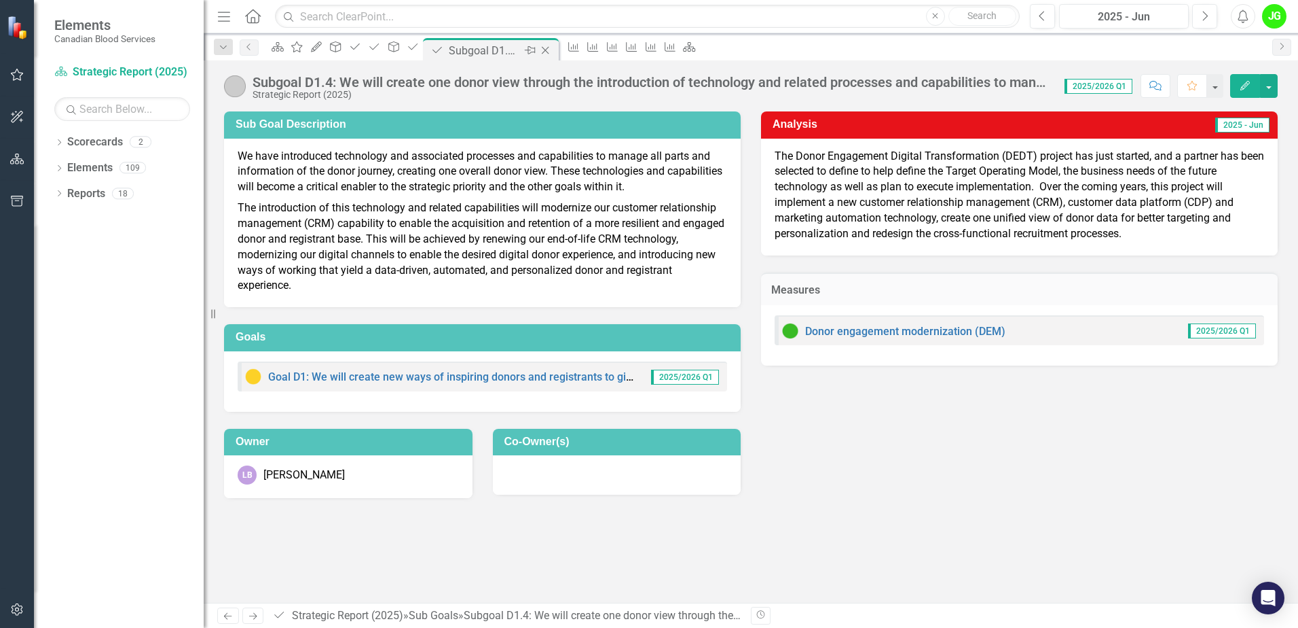
click at [552, 51] on icon "Close" at bounding box center [546, 50] width 14 height 11
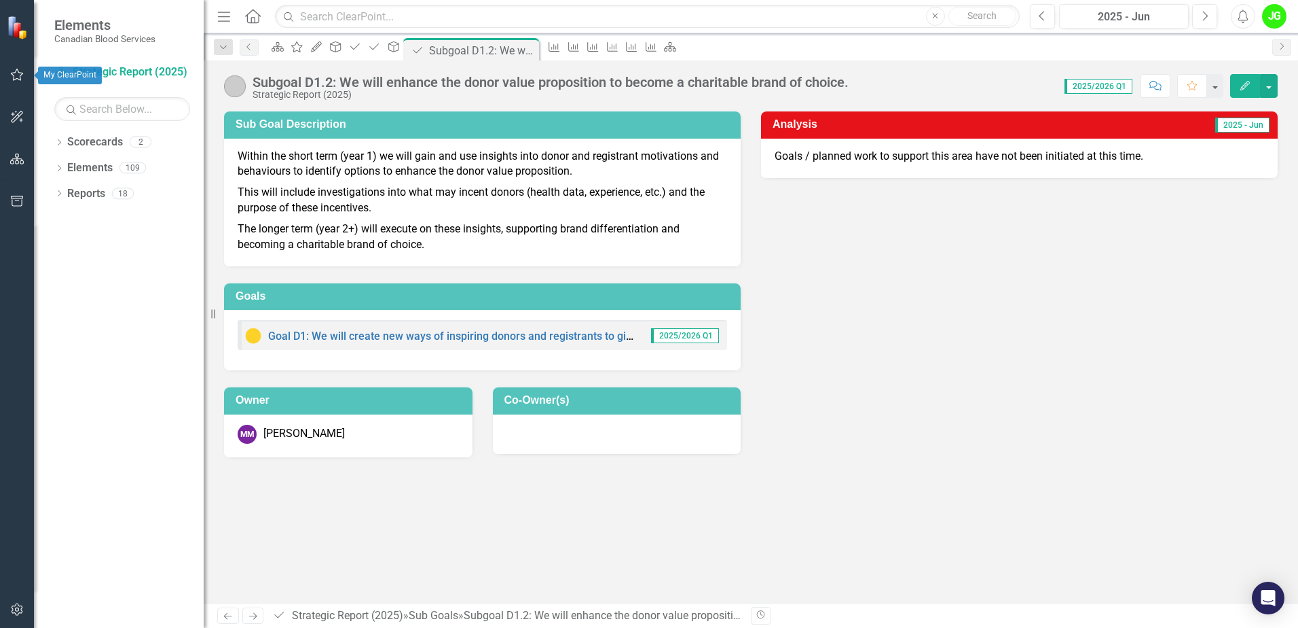
click at [21, 66] on button "button" at bounding box center [17, 75] width 31 height 29
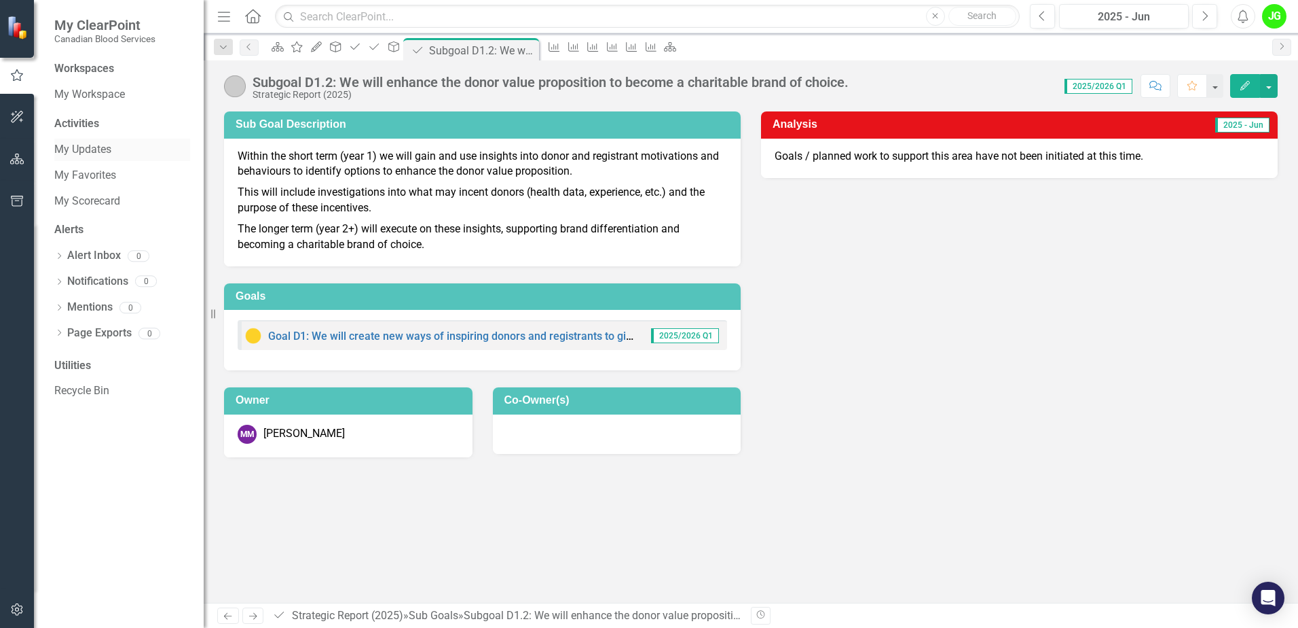
click at [91, 145] on link "My Updates" at bounding box center [122, 150] width 136 height 16
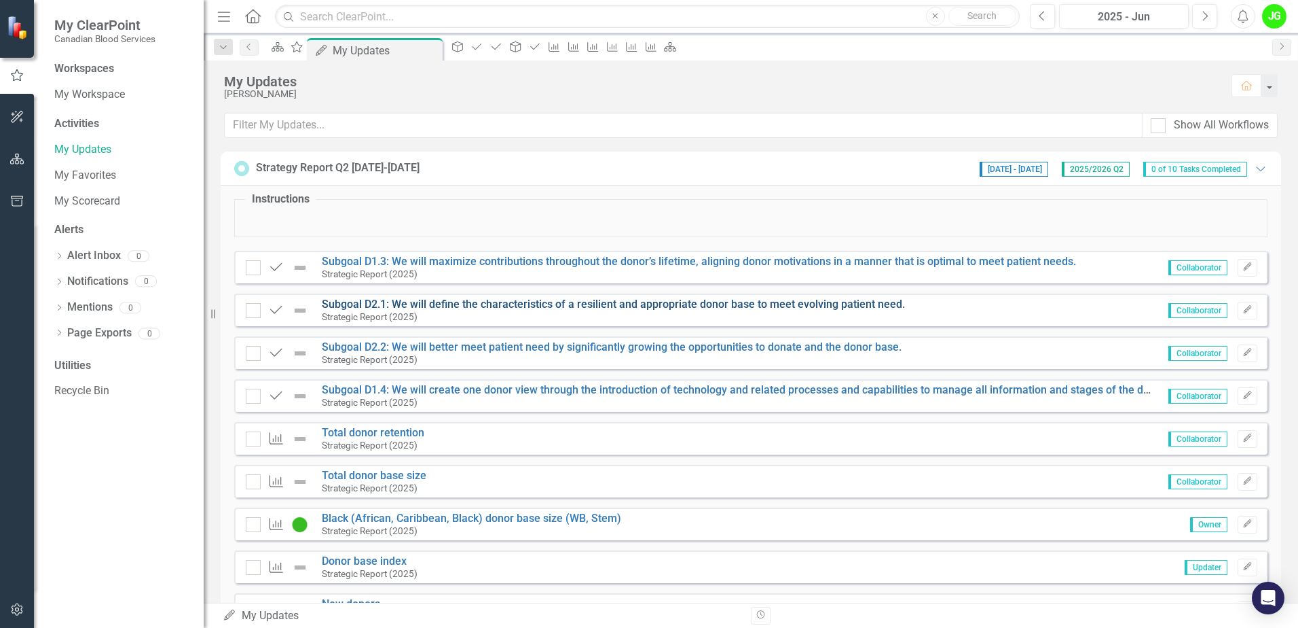
click at [431, 301] on link "Subgoal D2.1: We will define the characteristics of a resilient and appropriate…" at bounding box center [613, 303] width 583 height 13
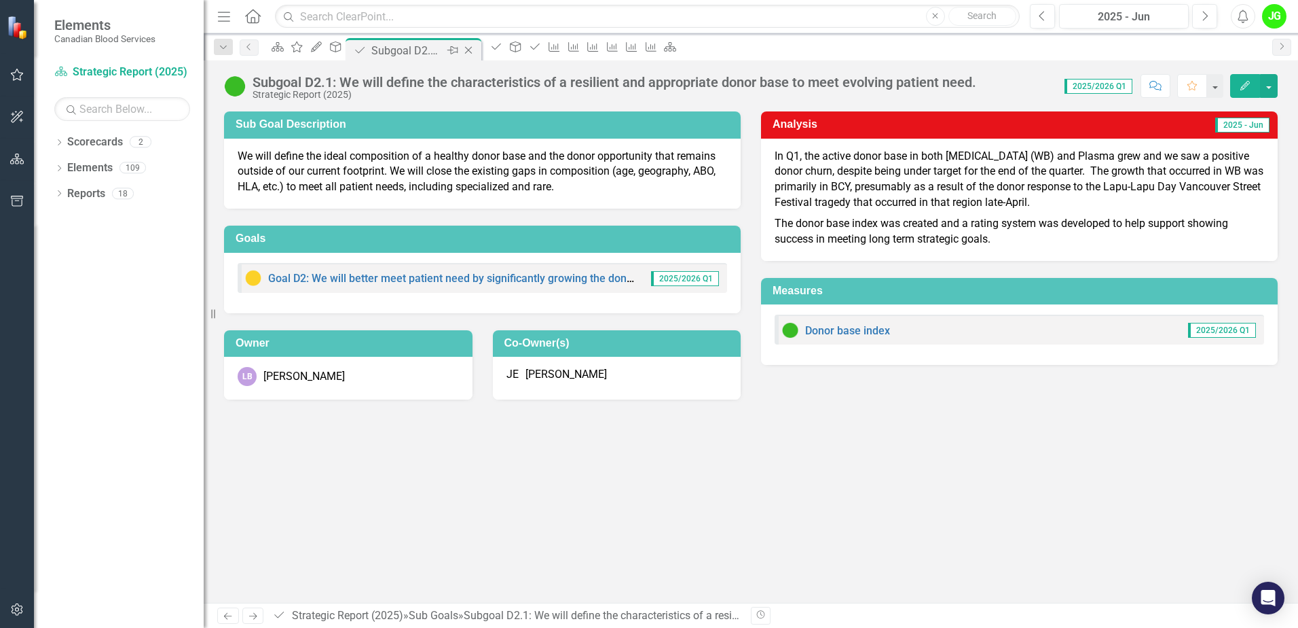
click at [475, 54] on icon "Close" at bounding box center [469, 50] width 14 height 11
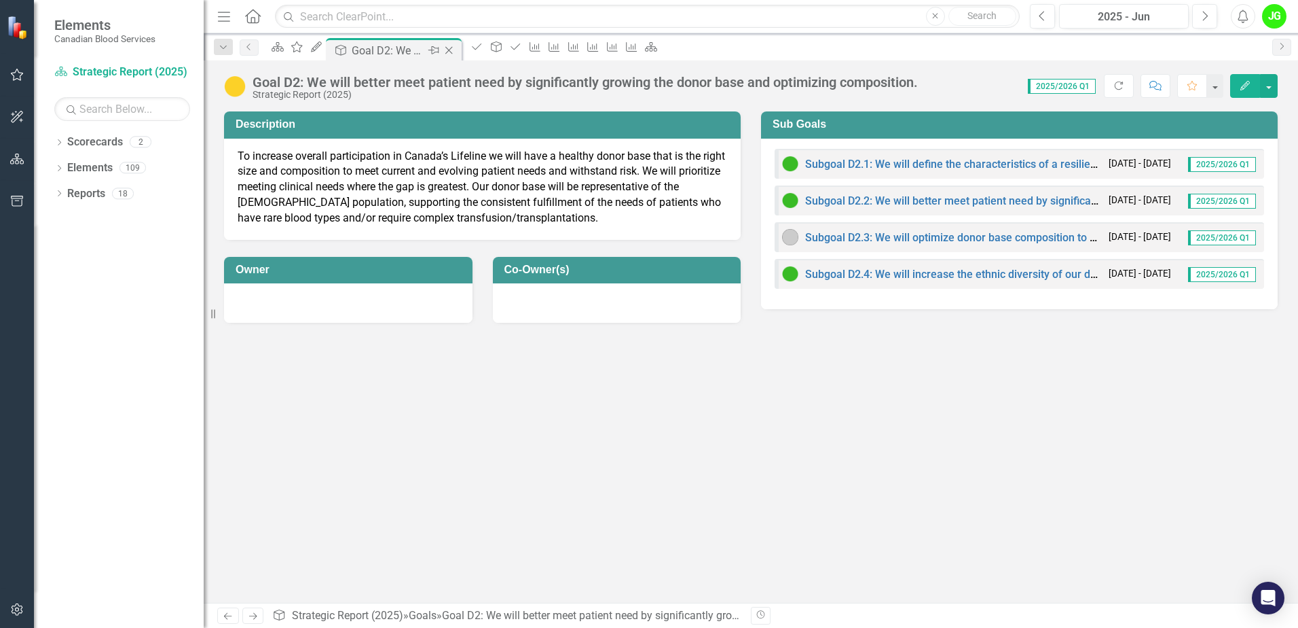
click at [456, 48] on icon "Close" at bounding box center [449, 50] width 14 height 11
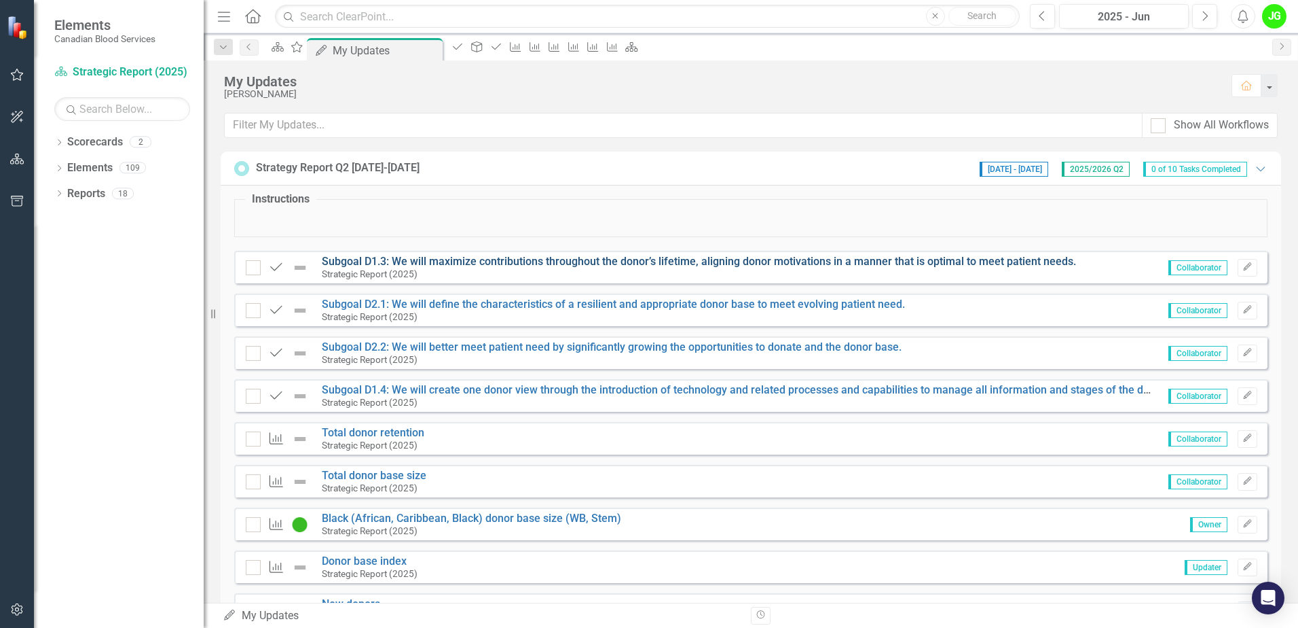
click at [469, 259] on link "Subgoal D1.3: We will maximize contributions throughout the donor’s lifetime, a…" at bounding box center [699, 261] width 755 height 13
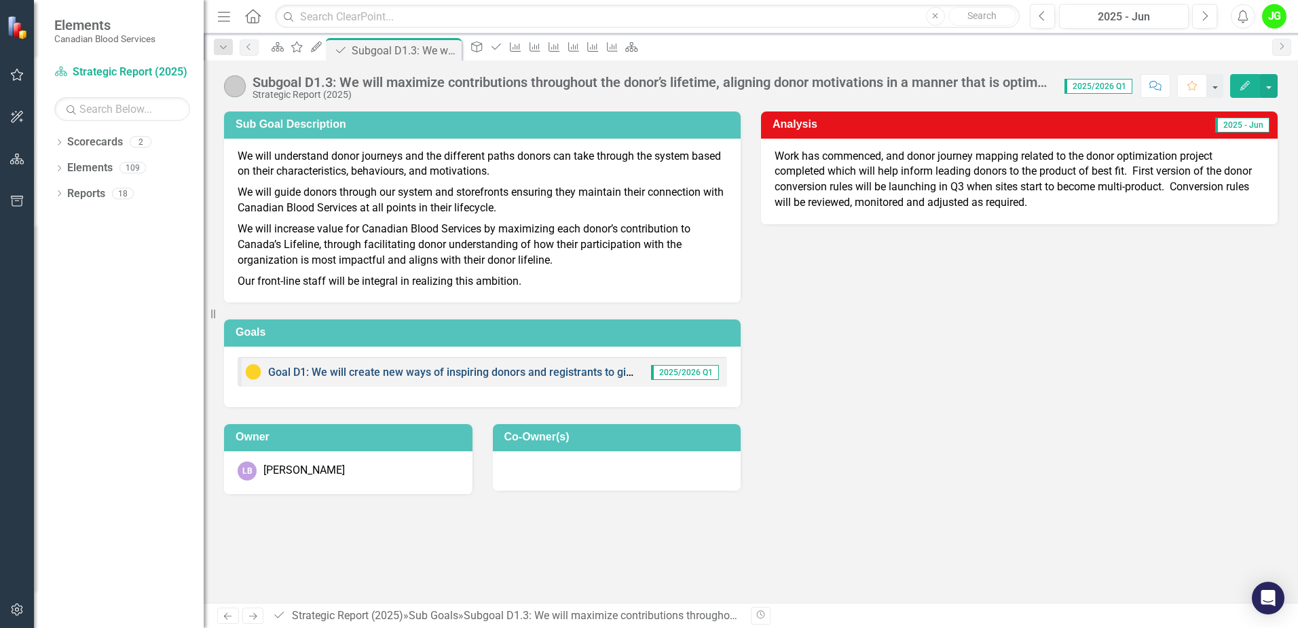
click at [422, 369] on link "Goal D1: We will create new ways of inspiring donors and registrants to give, a…" at bounding box center [666, 371] width 797 height 13
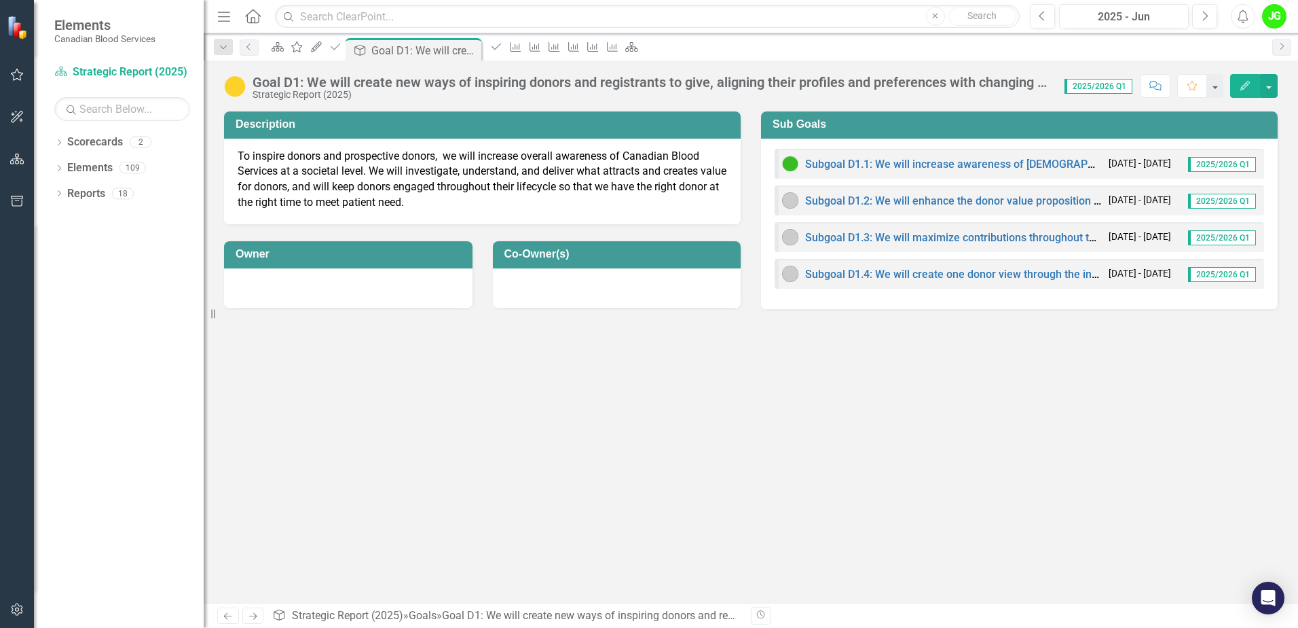
click at [886, 265] on div "Subgoal D1.4: We will create one donor view through the introduction of technol…" at bounding box center [1020, 274] width 490 height 30
click at [886, 270] on link "Subgoal D1.4: We will create one donor view through the introduction of technol…" at bounding box center [1248, 274] width 886 height 13
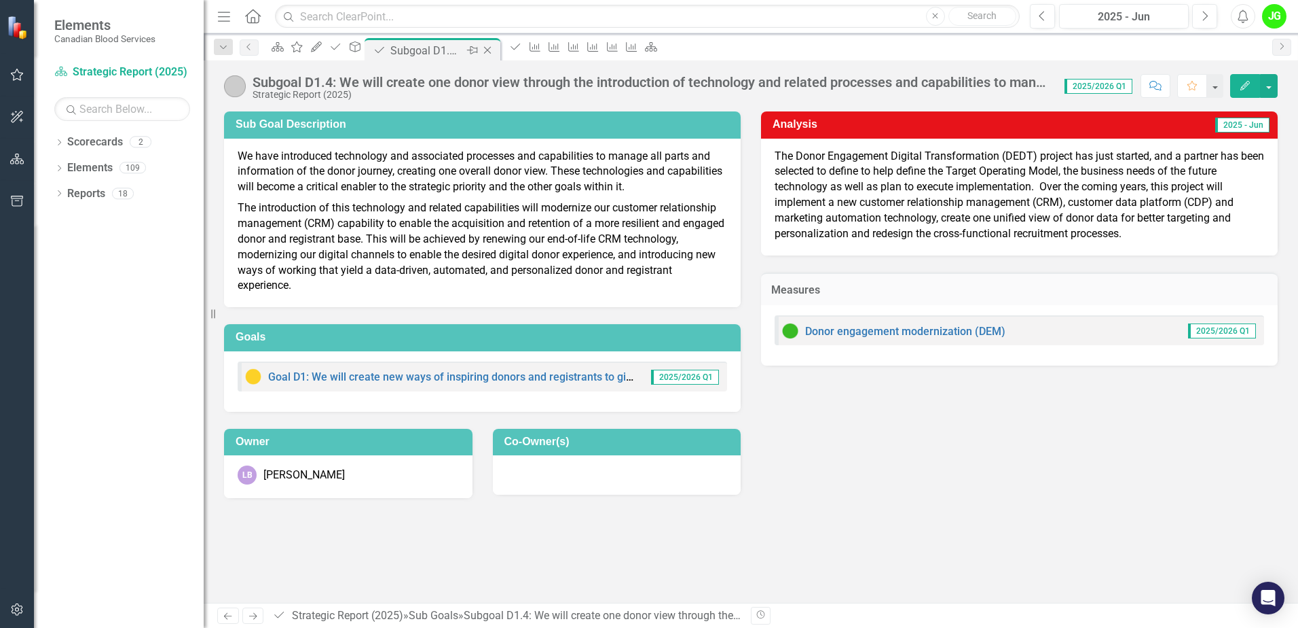
click at [494, 46] on icon "Close" at bounding box center [488, 50] width 14 height 11
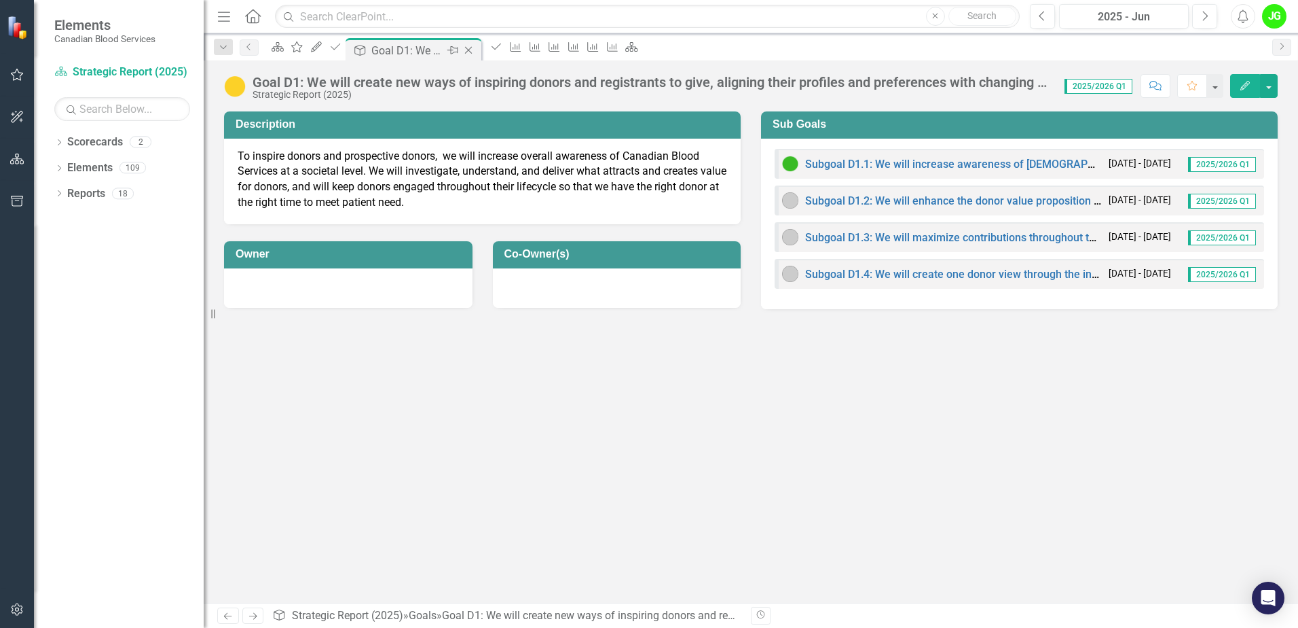
click at [475, 46] on icon "Close" at bounding box center [469, 50] width 14 height 11
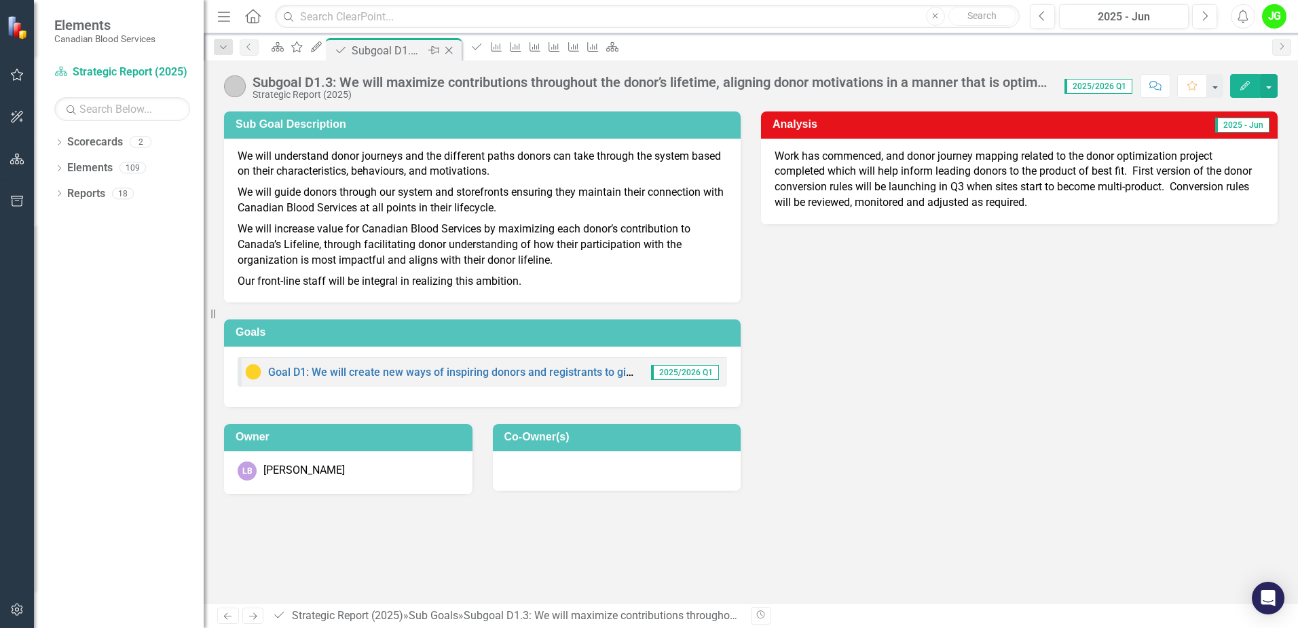
click at [456, 51] on icon "Close" at bounding box center [449, 50] width 14 height 11
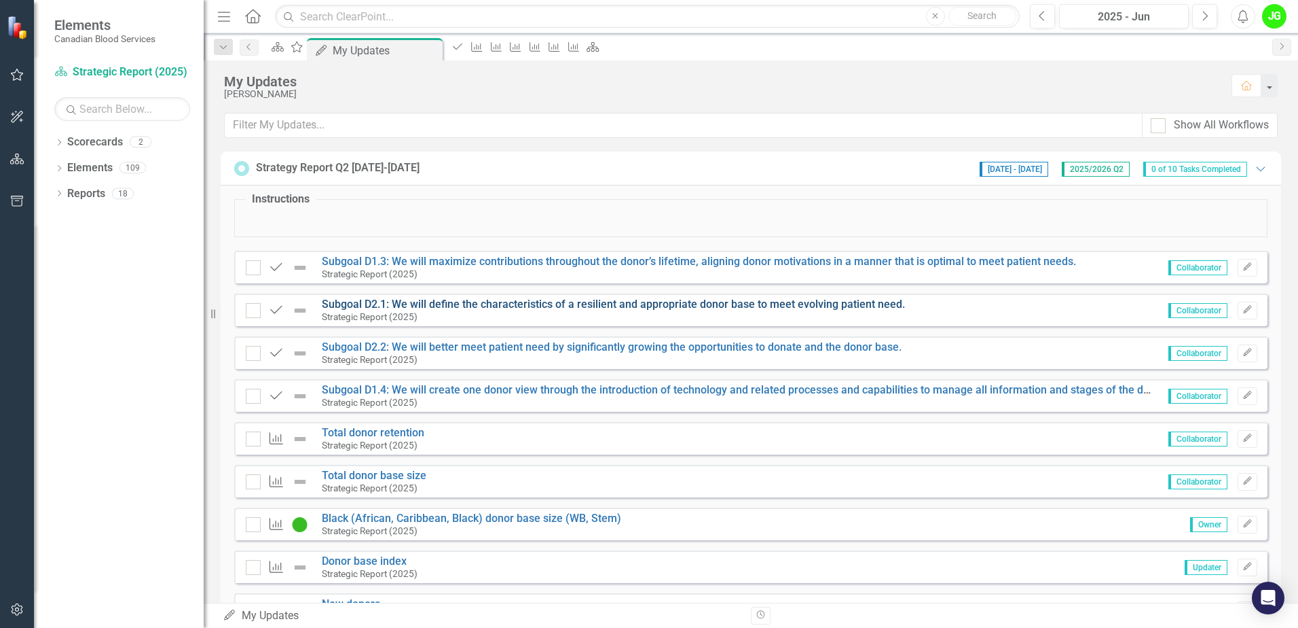
click at [465, 309] on link "Subgoal D2.1: We will define the characteristics of a resilient and appropriate…" at bounding box center [613, 303] width 583 height 13
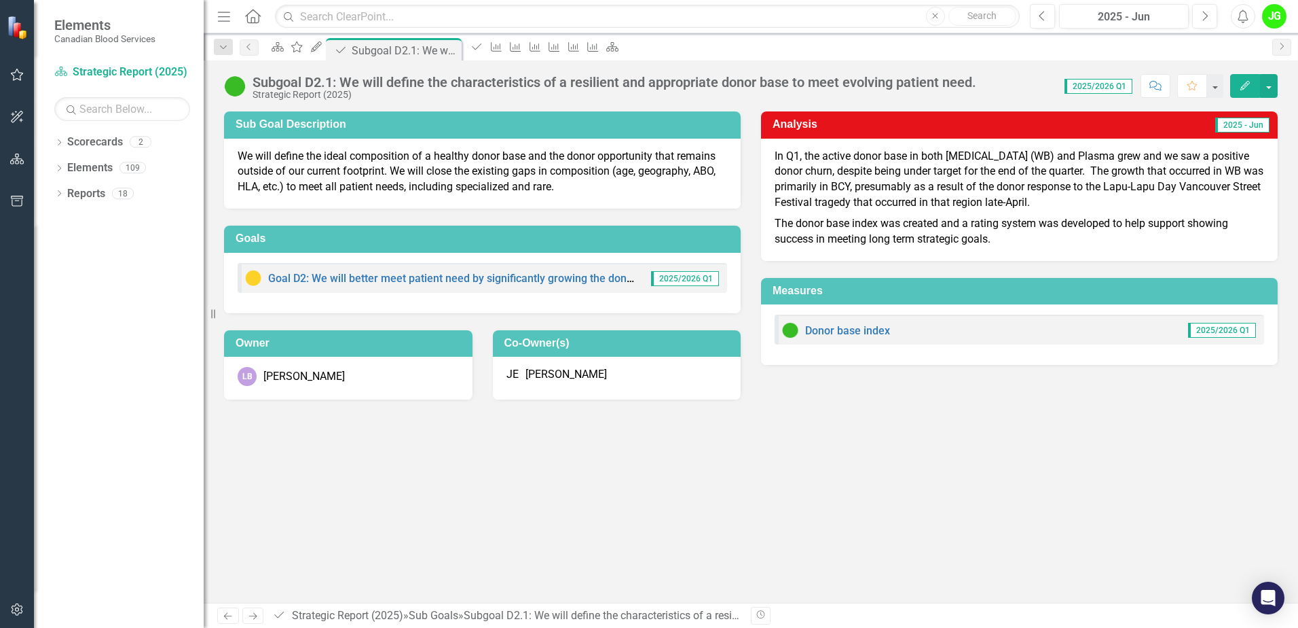
click at [515, 285] on div "Goal D2: We will better meet patient need by significantly growing the donor ba…" at bounding box center [439, 278] width 389 height 16
click at [519, 280] on link "Goal D2: We will better meet patient need by significantly growing the donor ba…" at bounding box center [535, 278] width 535 height 13
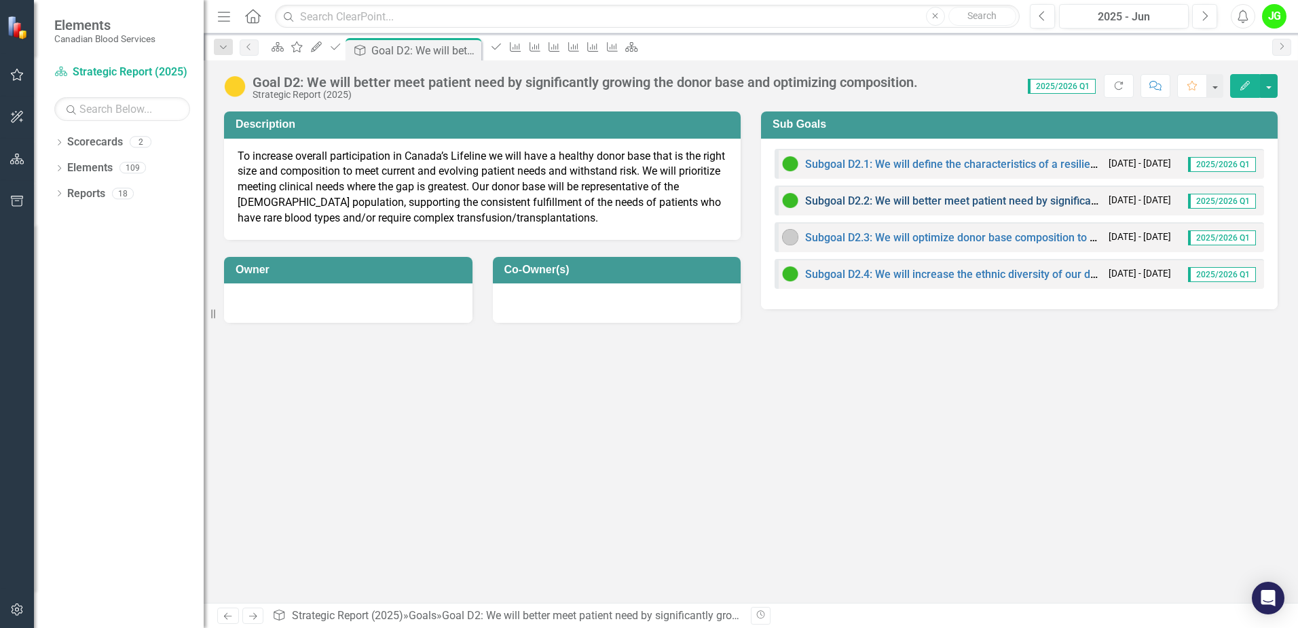
click at [915, 199] on link "Subgoal D2.2: We will better meet patient need by significantly growing the opp…" at bounding box center [1095, 200] width 580 height 13
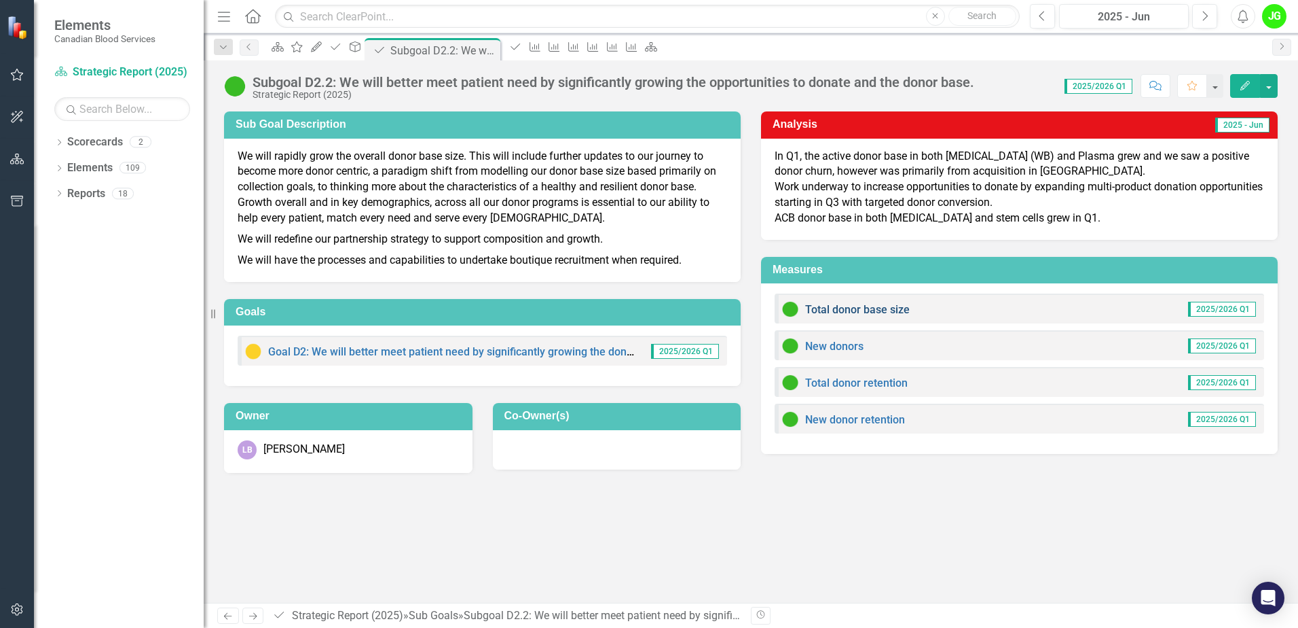
click at [879, 308] on link "Total donor base size" at bounding box center [857, 309] width 105 height 13
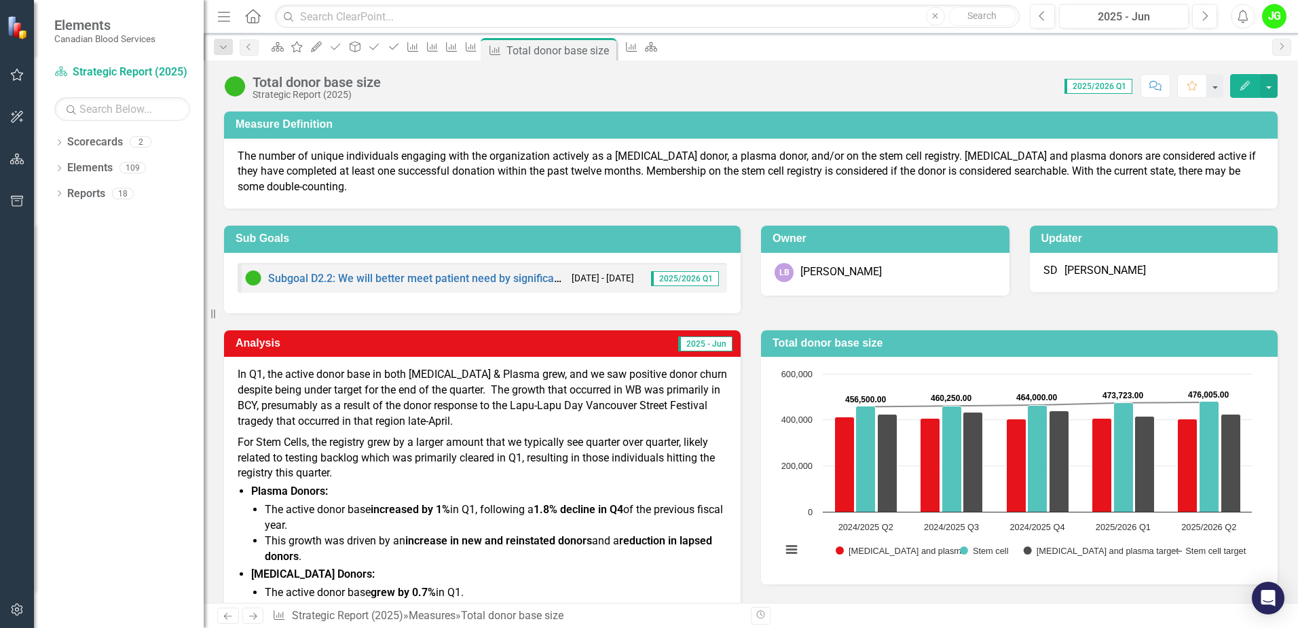
scroll to position [91, 0]
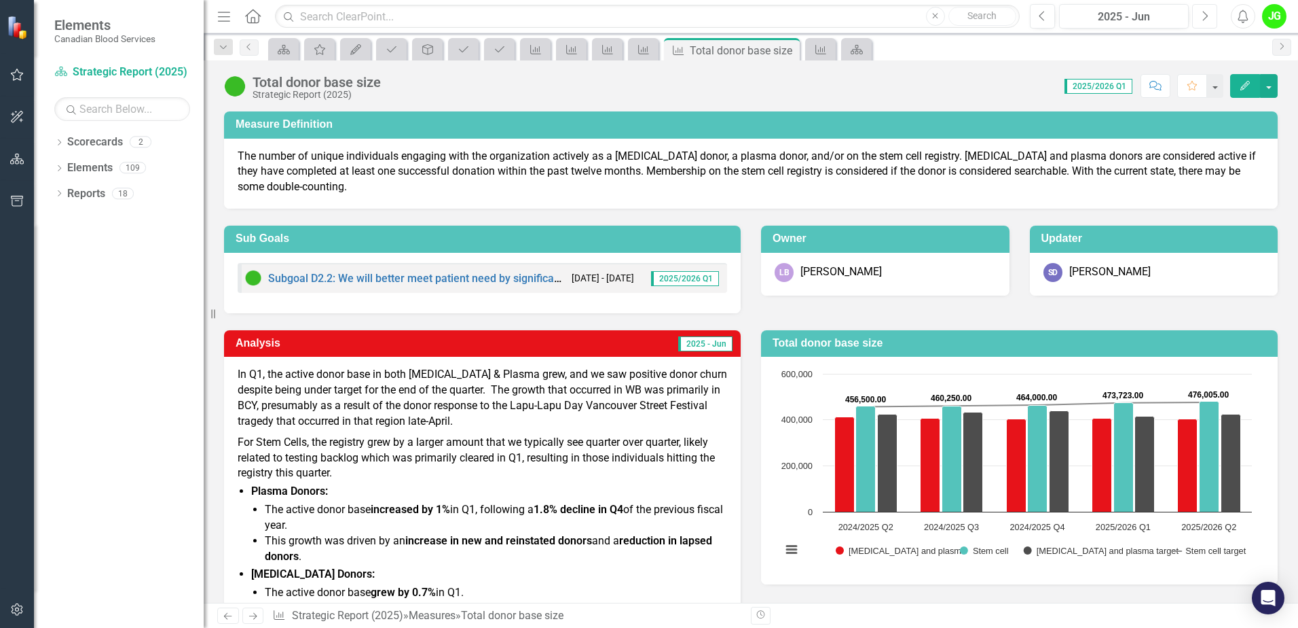
click at [1203, 13] on icon "Next" at bounding box center [1204, 16] width 7 height 12
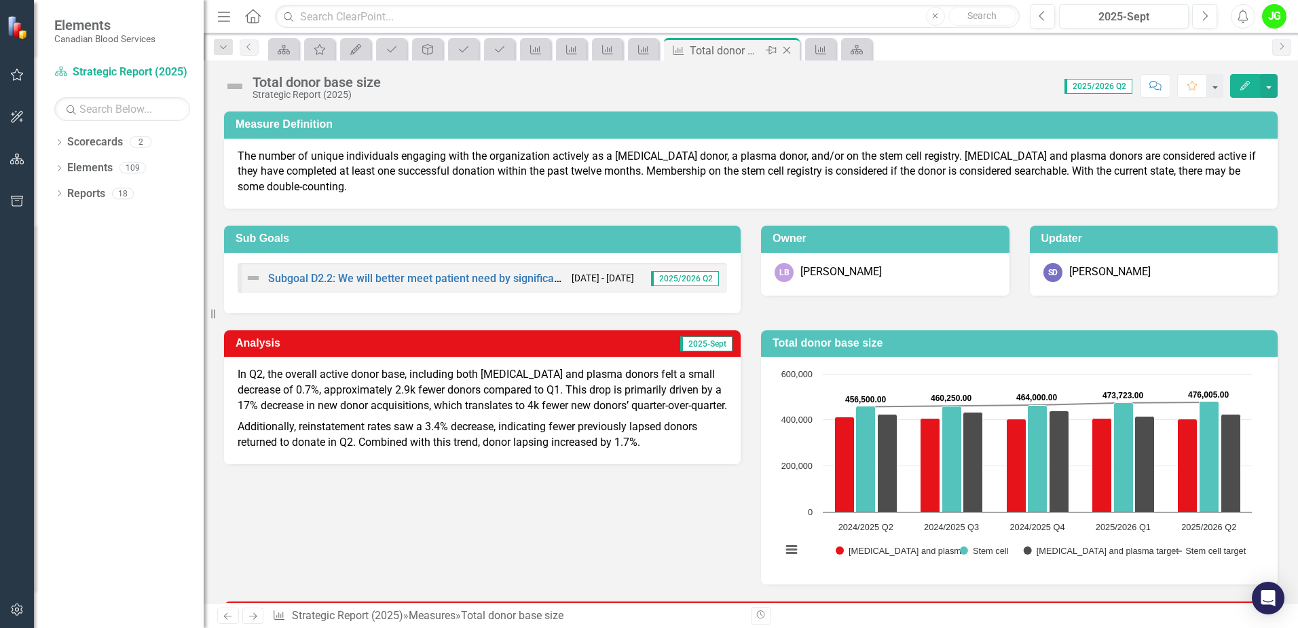
click at [796, 54] on div "Close" at bounding box center [788, 50] width 17 height 17
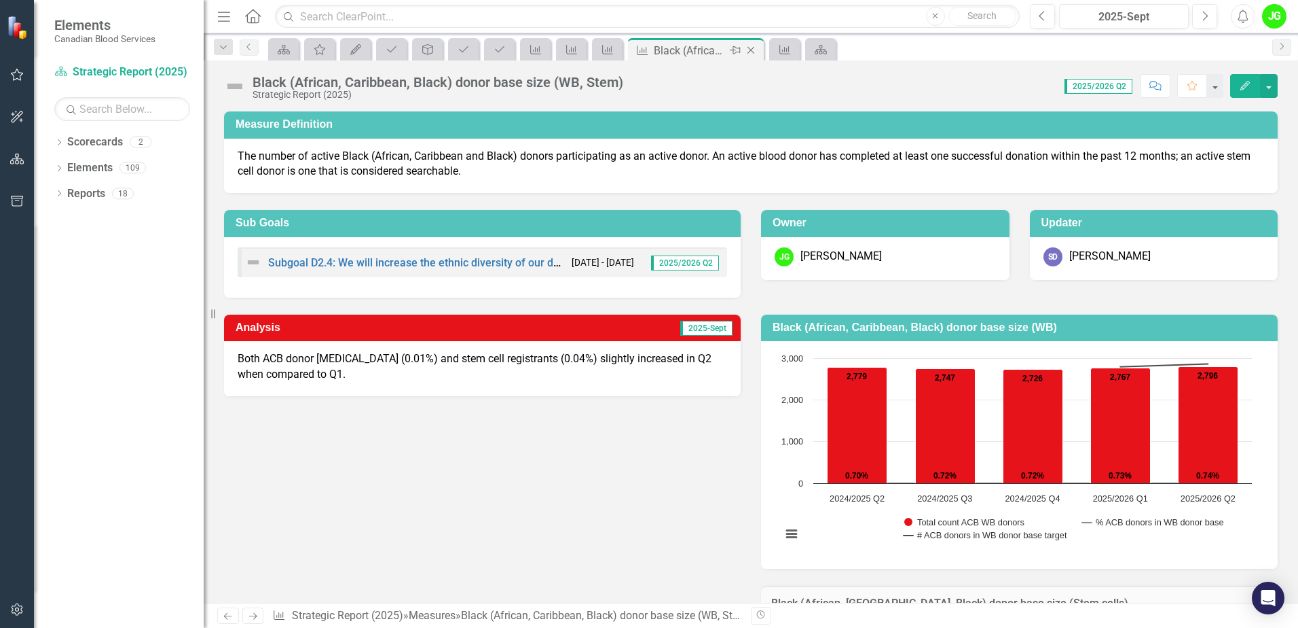
click at [751, 48] on icon "Close" at bounding box center [751, 50] width 14 height 11
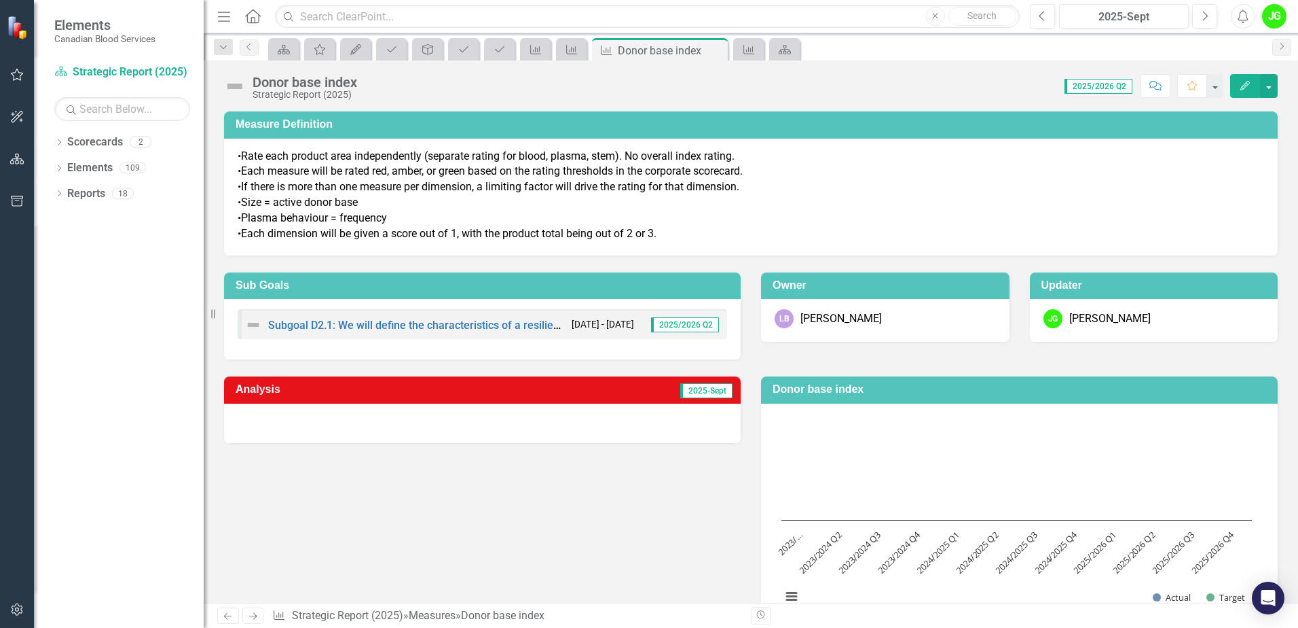
click at [14, 77] on icon "button" at bounding box center [17, 74] width 14 height 11
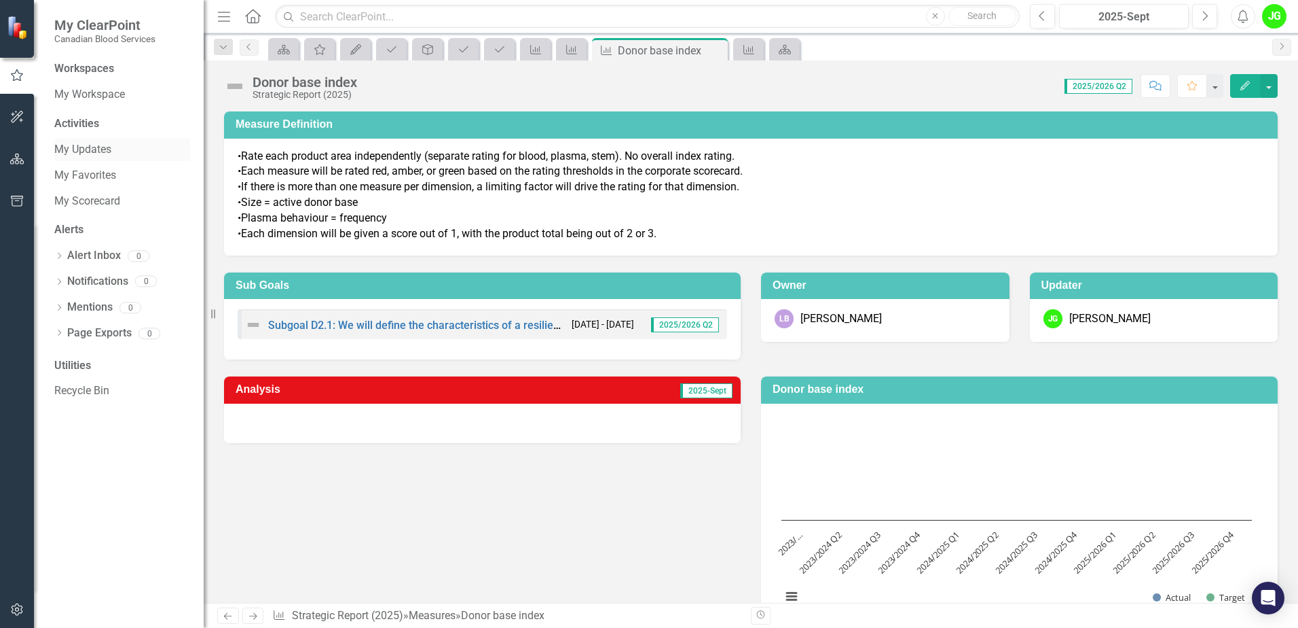
click at [92, 159] on div "My Updates" at bounding box center [122, 150] width 136 height 22
click at [104, 151] on link "My Updates" at bounding box center [122, 150] width 136 height 16
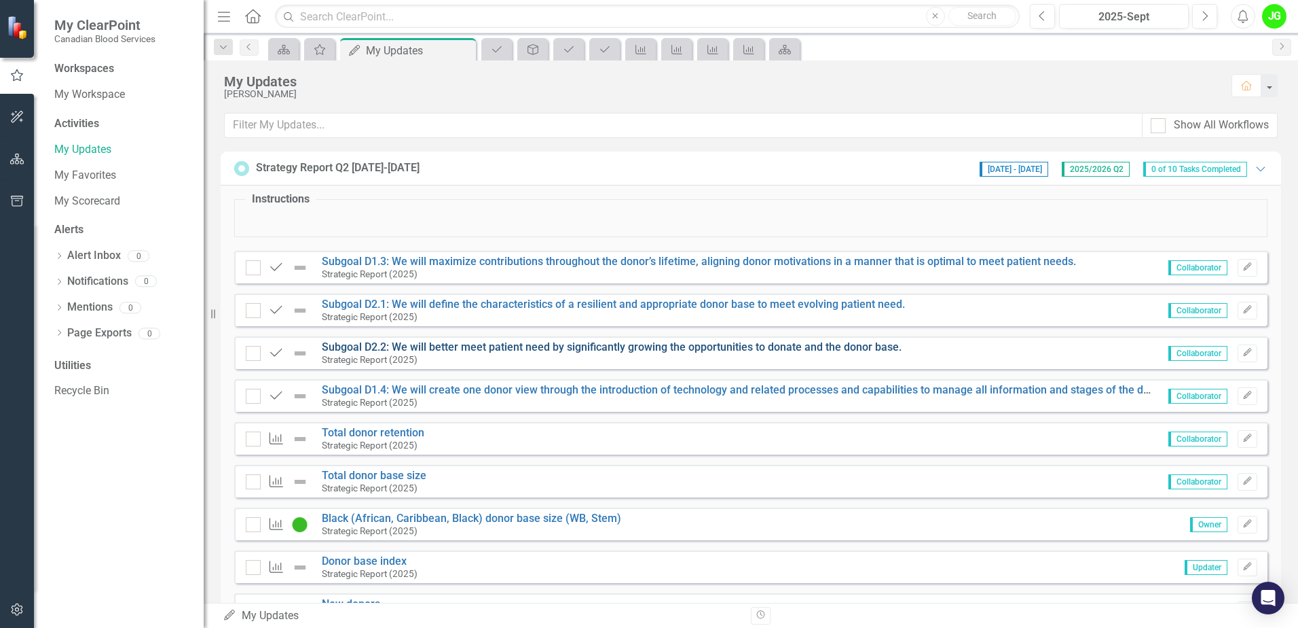
click at [462, 345] on link "Subgoal D2.2: We will better meet patient need by significantly growing the opp…" at bounding box center [612, 346] width 580 height 13
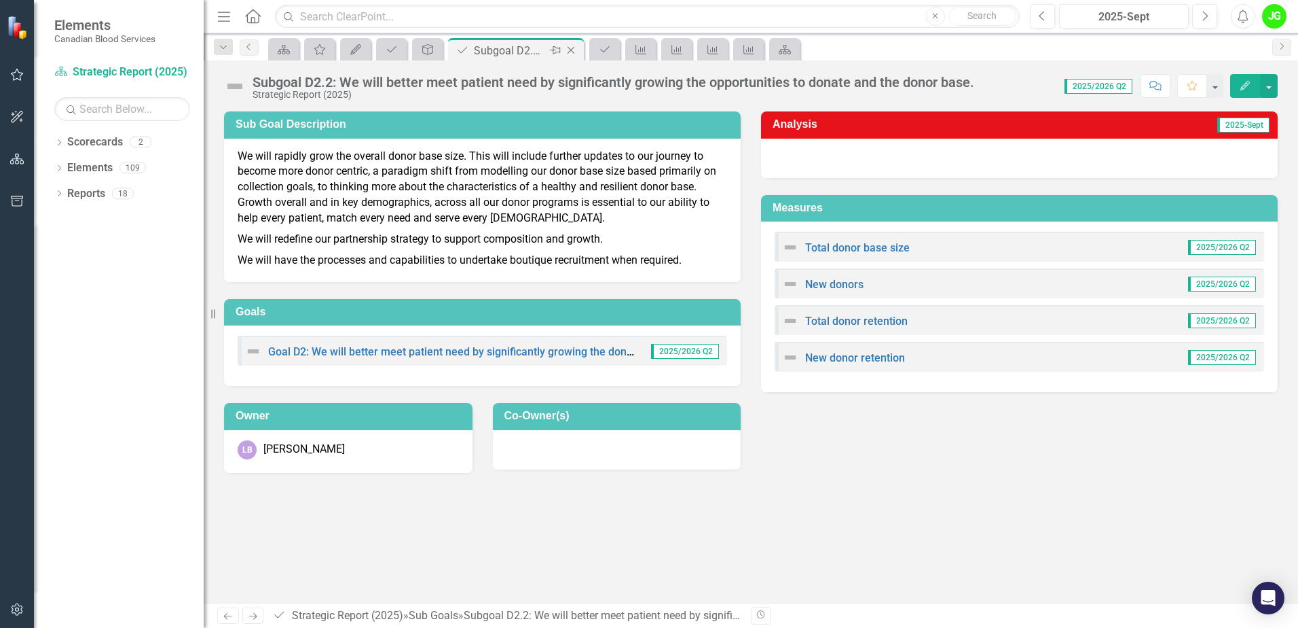
click at [573, 49] on icon "Close" at bounding box center [571, 50] width 14 height 11
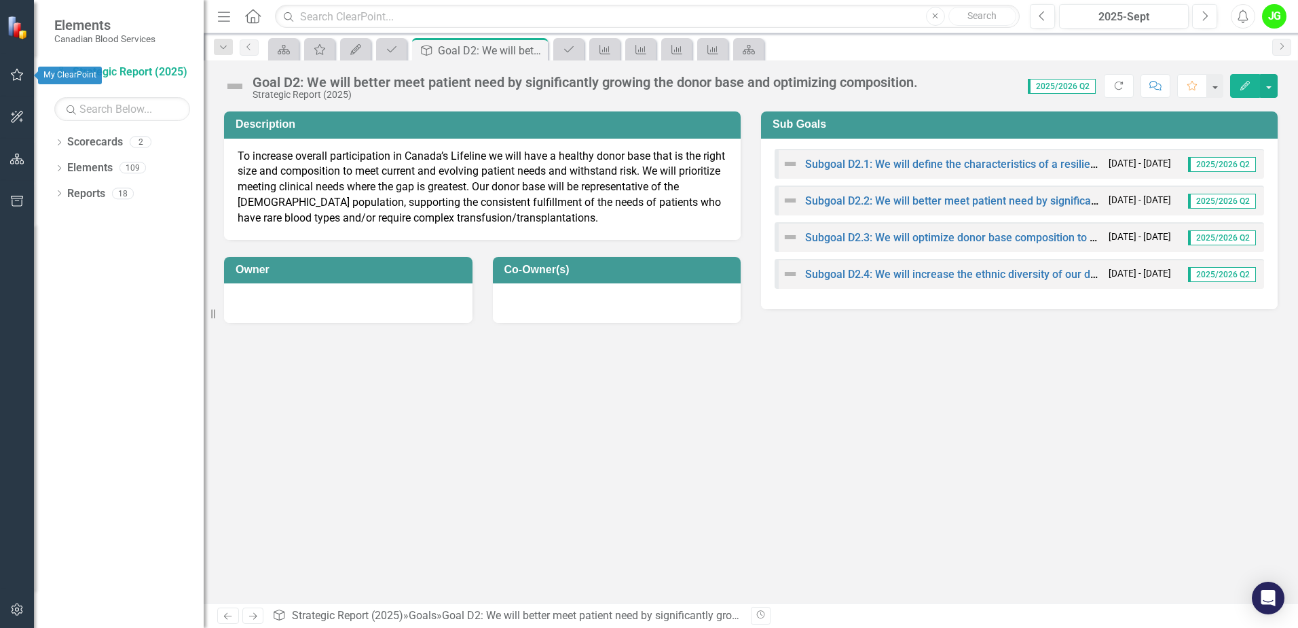
click at [9, 69] on button "button" at bounding box center [17, 75] width 31 height 29
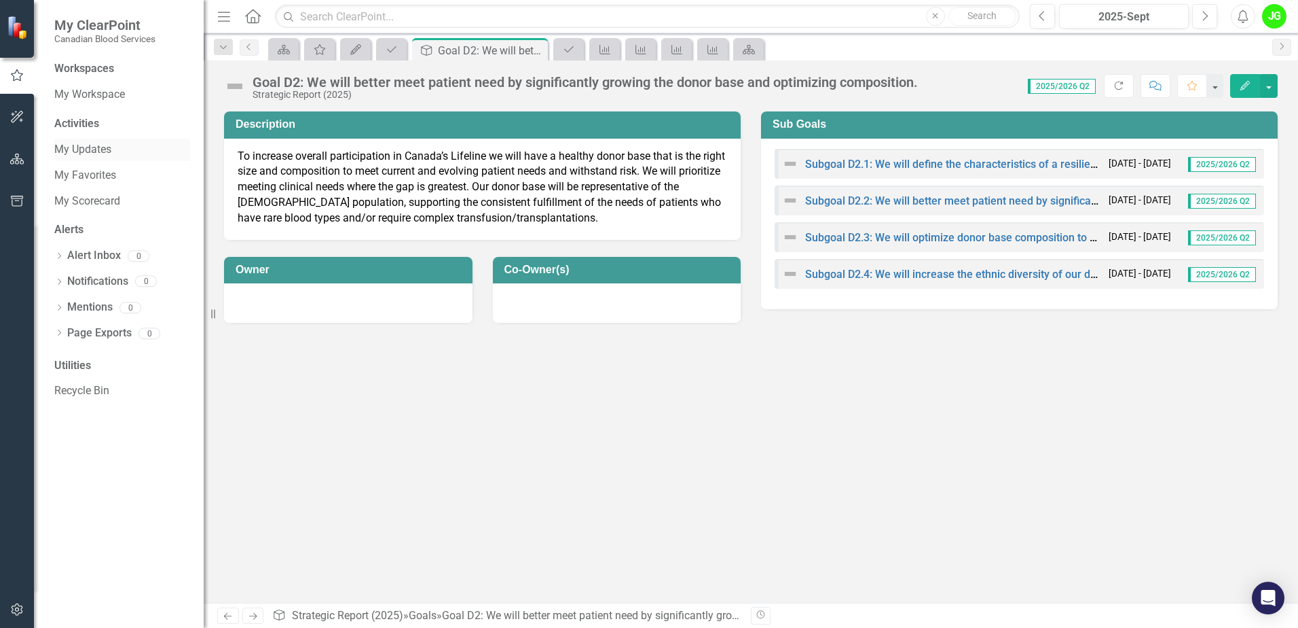
click at [107, 146] on link "My Updates" at bounding box center [122, 150] width 136 height 16
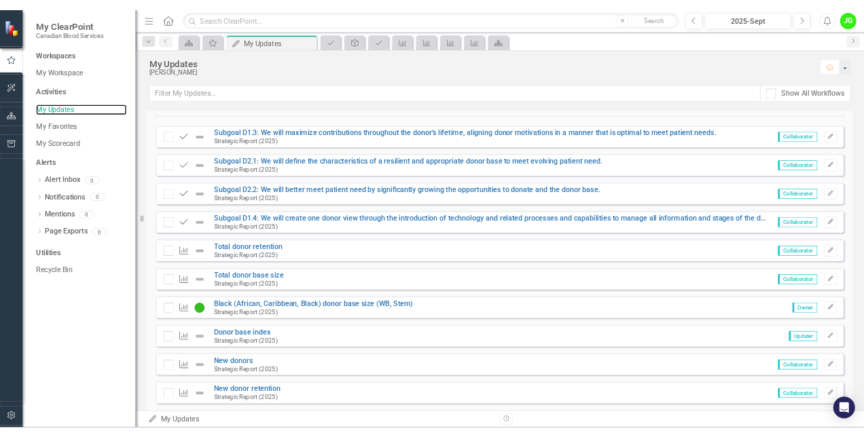
scroll to position [136, 0]
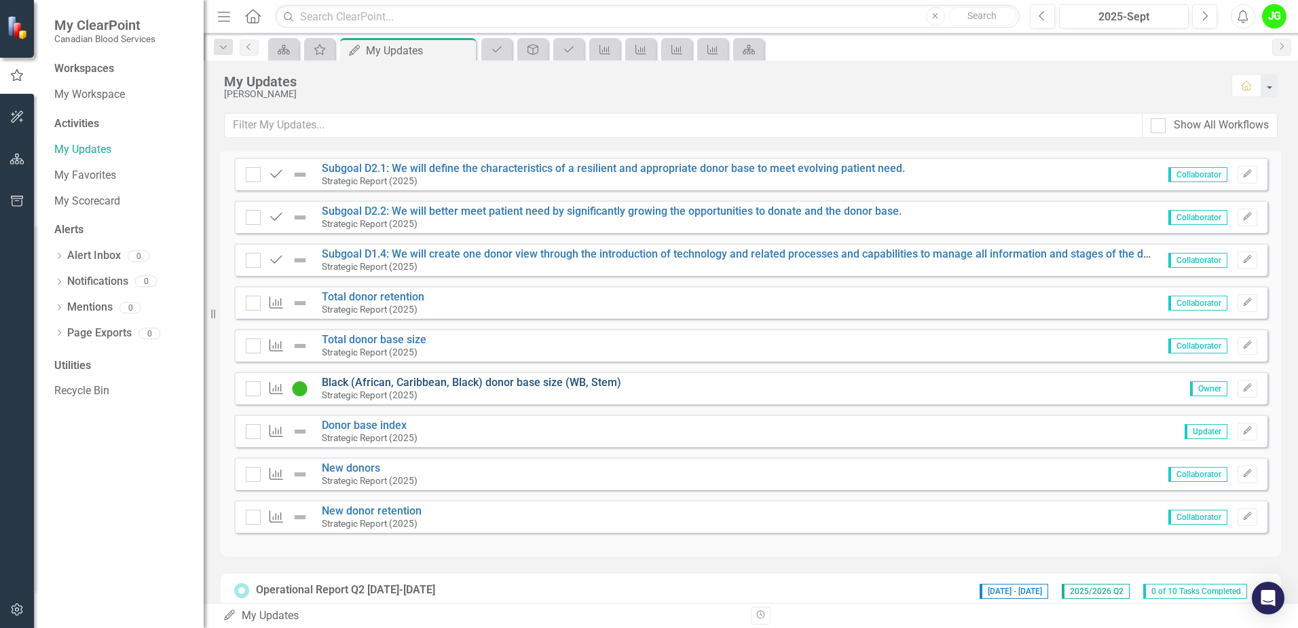
click at [540, 377] on link "Black (African, Caribbean, Black) donor base size (WB, Stem)" at bounding box center [471, 382] width 299 height 13
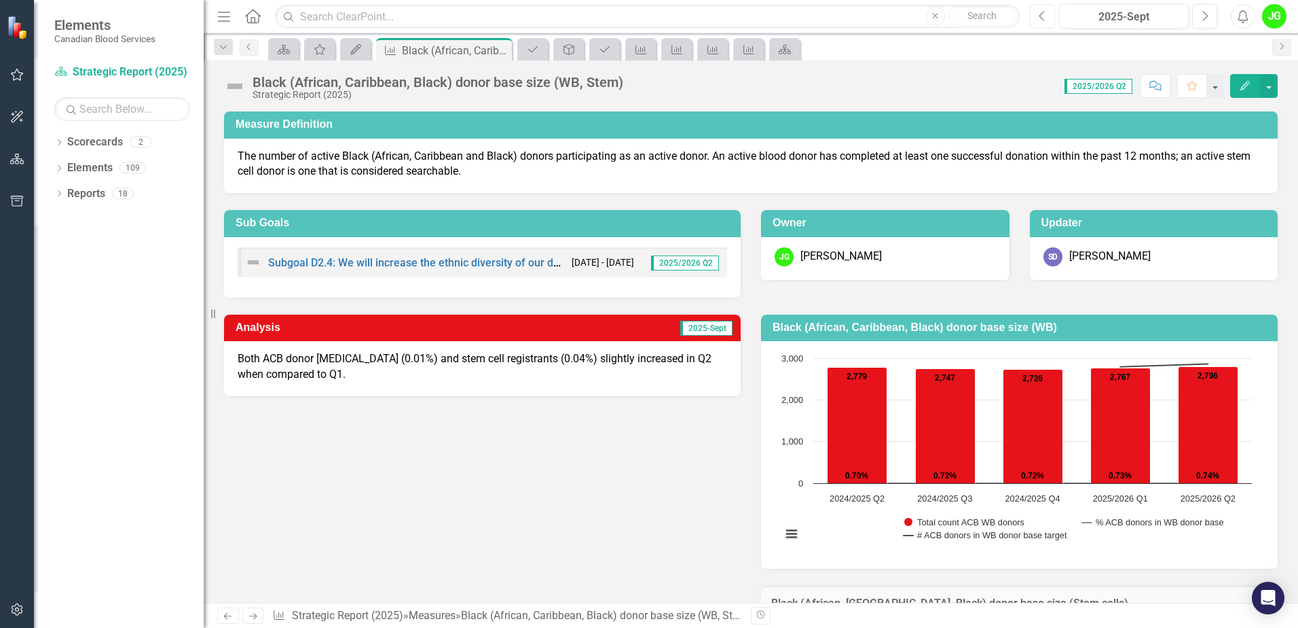
click at [1047, 20] on button "Previous" at bounding box center [1042, 16] width 25 height 24
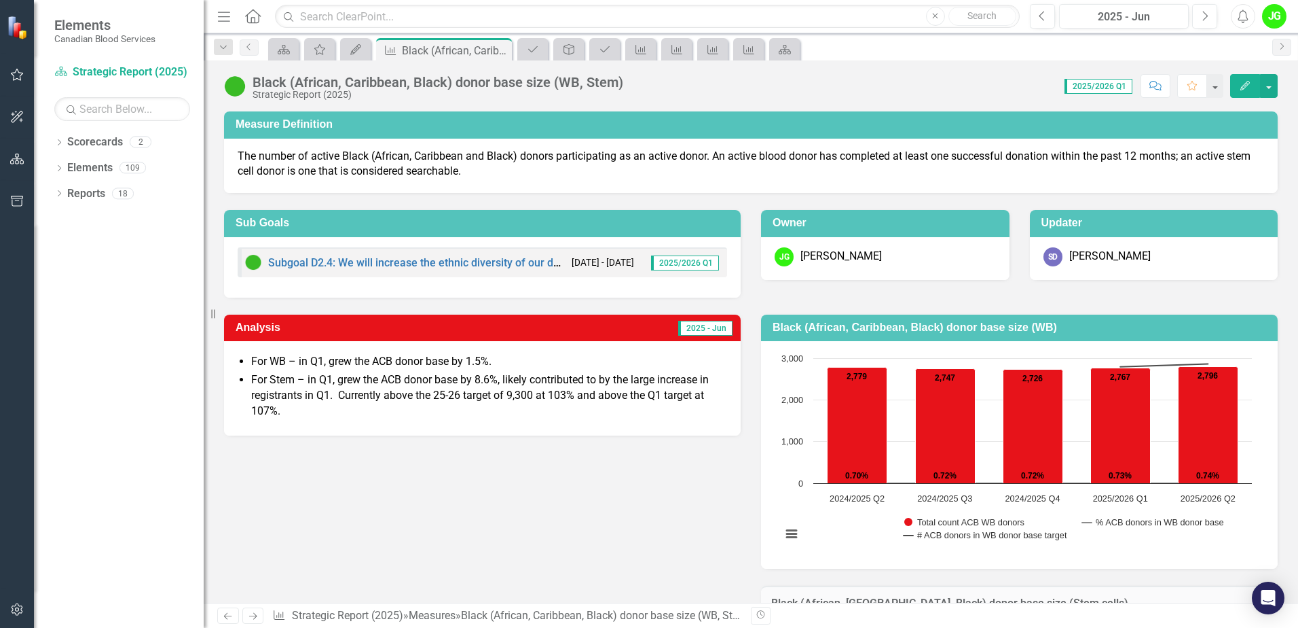
drag, startPoint x: 500, startPoint y: 50, endPoint x: 15, endPoint y: 192, distance: 505.2
click at [0, 0] on icon "Close" at bounding box center [0, 0] width 0 height 0
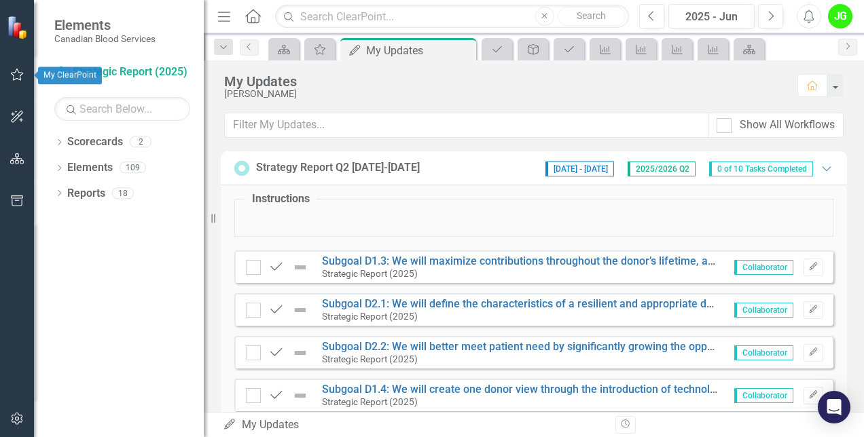
click at [21, 67] on button "button" at bounding box center [17, 75] width 31 height 29
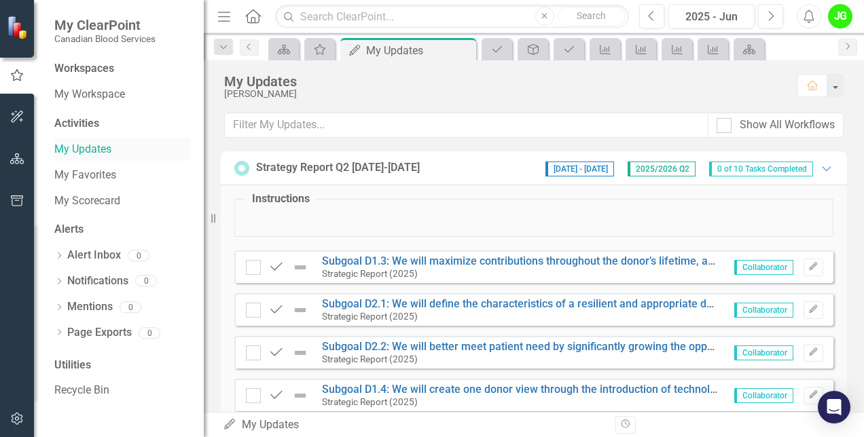
click at [88, 160] on div "My Updates" at bounding box center [122, 150] width 136 height 22
click at [525, 265] on link "Subgoal D1.3: We will maximize contributions throughout the donor’s lifetime, a…" at bounding box center [699, 261] width 755 height 13
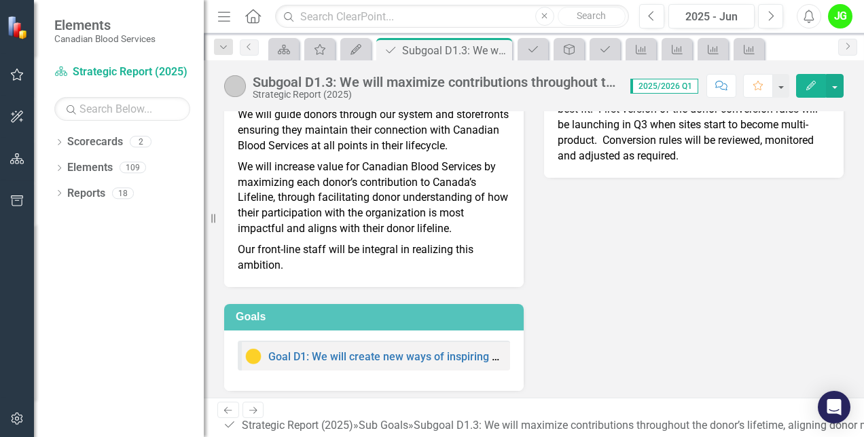
scroll to position [120, 0]
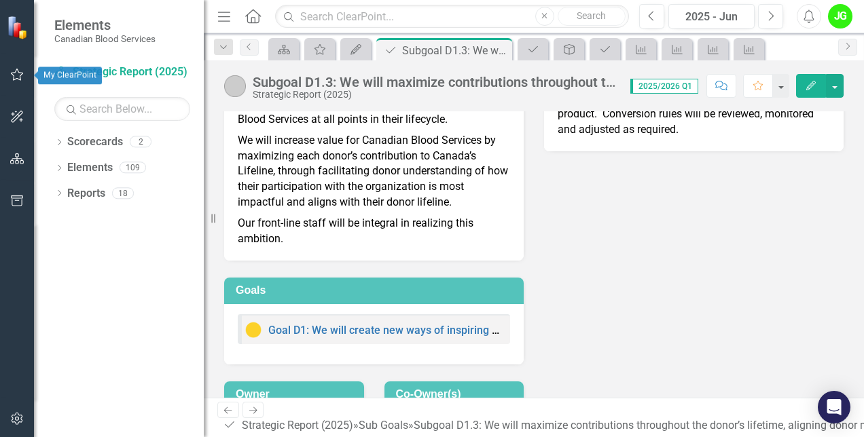
click at [16, 68] on button "button" at bounding box center [17, 75] width 31 height 29
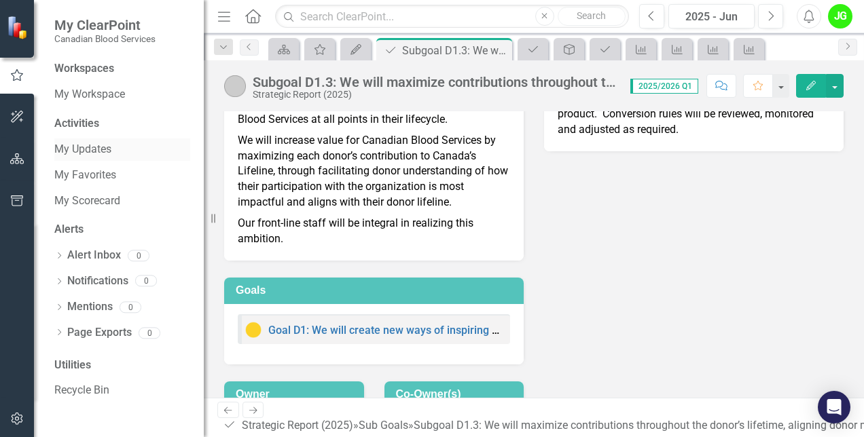
click at [92, 153] on link "My Updates" at bounding box center [122, 150] width 136 height 16
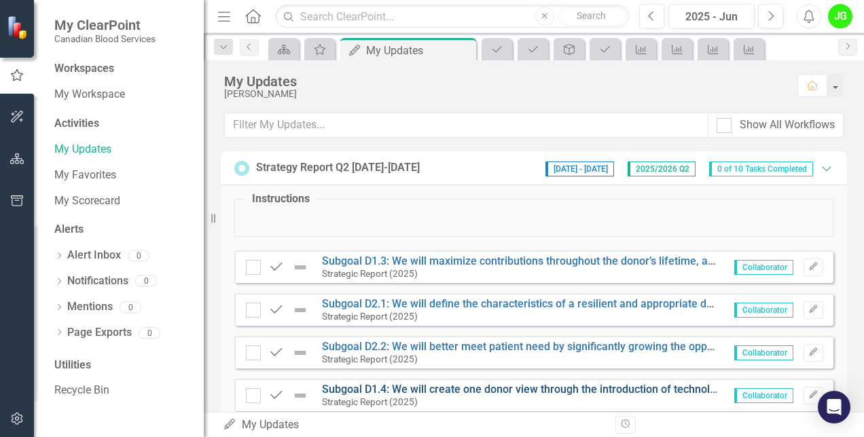
click at [490, 388] on link "Subgoal D1.4: We will create one donor view through the introduction of technol…" at bounding box center [765, 389] width 886 height 13
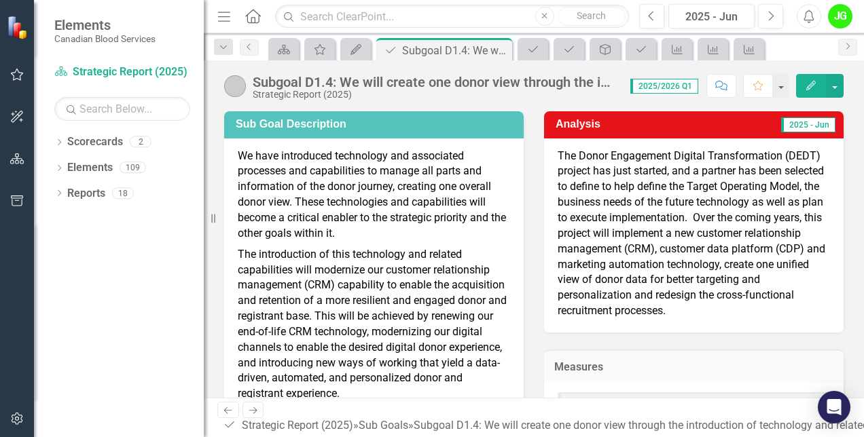
scroll to position [136, 0]
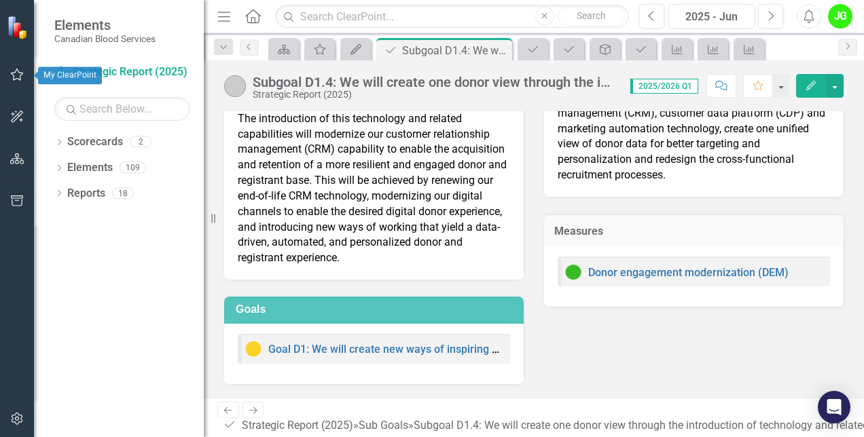
click at [18, 71] on icon "button" at bounding box center [17, 75] width 13 height 12
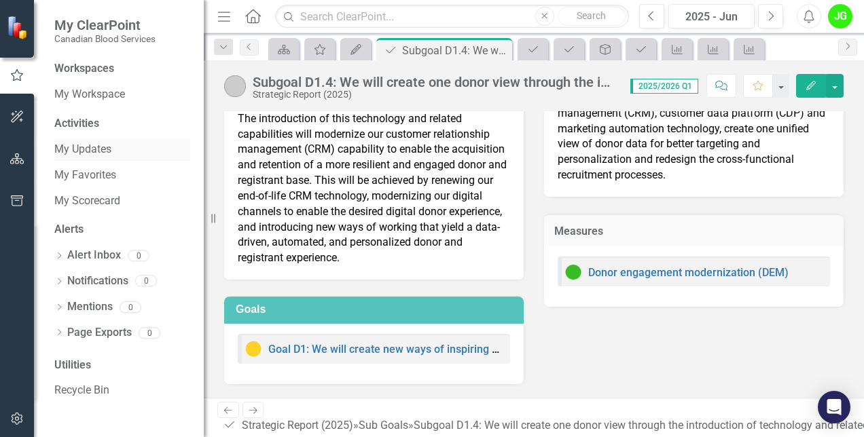
click at [99, 150] on link "My Updates" at bounding box center [122, 150] width 136 height 16
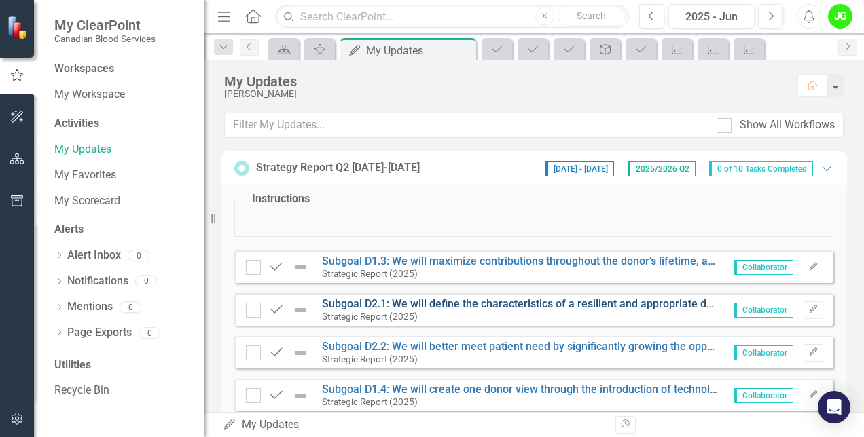
click at [456, 299] on link "Subgoal D2.1: We will define the characteristics of a resilient and appropriate…" at bounding box center [613, 303] width 583 height 13
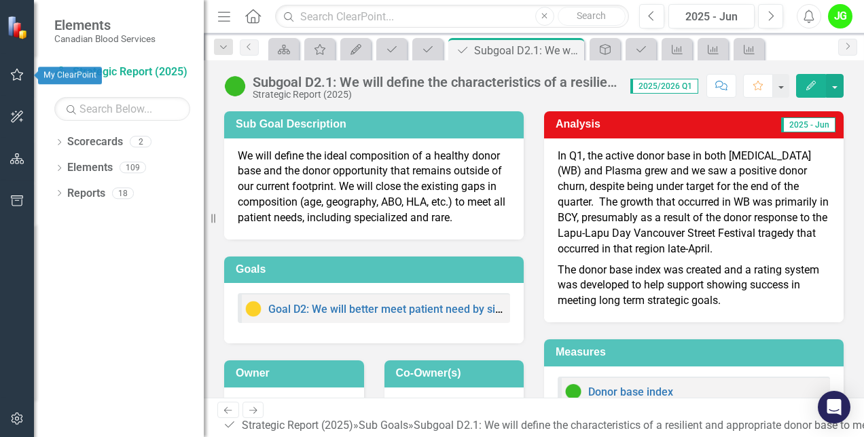
click at [26, 69] on button "button" at bounding box center [17, 75] width 31 height 29
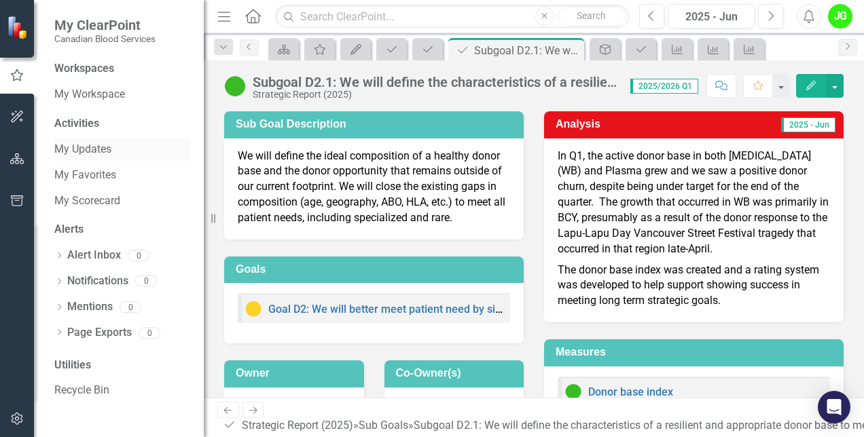
click at [100, 143] on link "My Updates" at bounding box center [122, 150] width 136 height 16
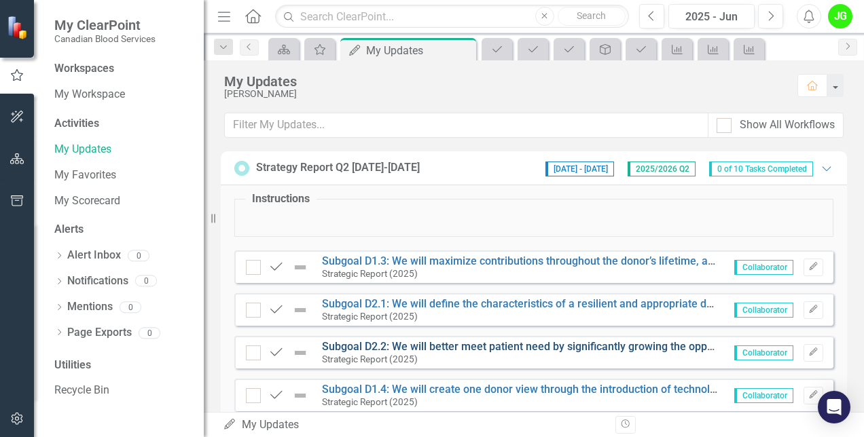
click at [421, 346] on link "Subgoal D2.2: We will better meet patient need by significantly growing the opp…" at bounding box center [612, 346] width 580 height 13
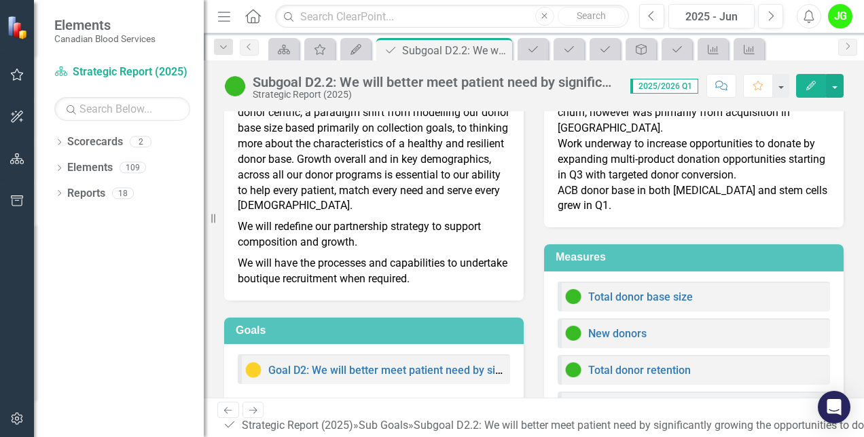
scroll to position [167, 0]
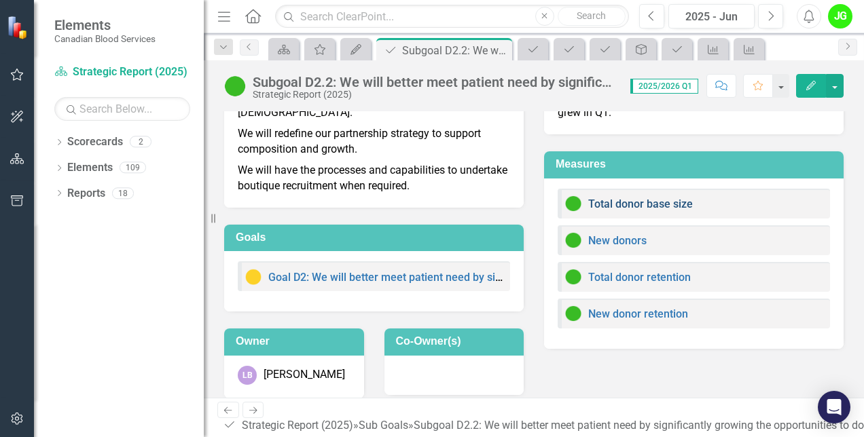
click at [651, 198] on link "Total donor base size" at bounding box center [640, 204] width 105 height 13
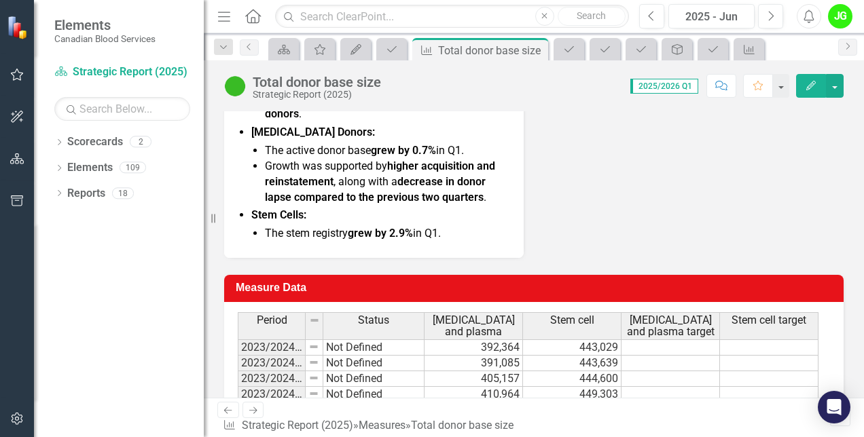
scroll to position [611, 0]
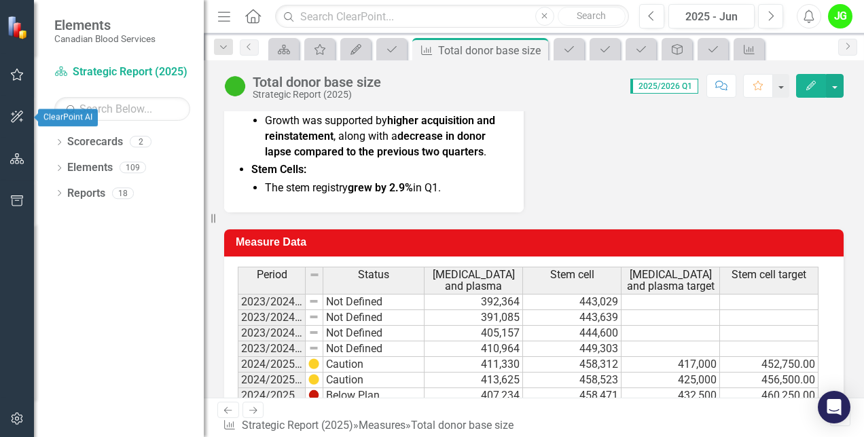
click at [12, 81] on button "button" at bounding box center [17, 75] width 31 height 29
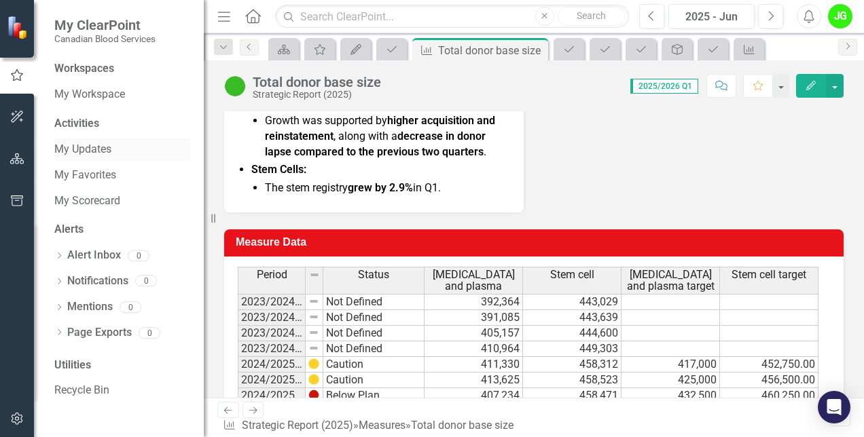
click at [79, 143] on link "My Updates" at bounding box center [122, 150] width 136 height 16
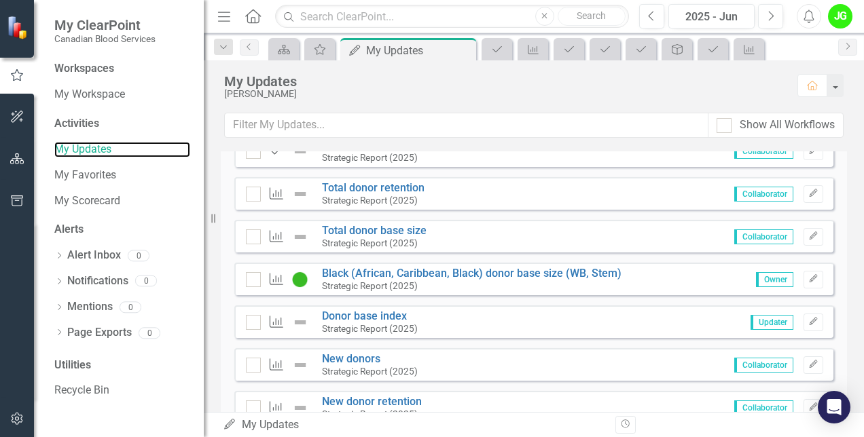
scroll to position [272, 0]
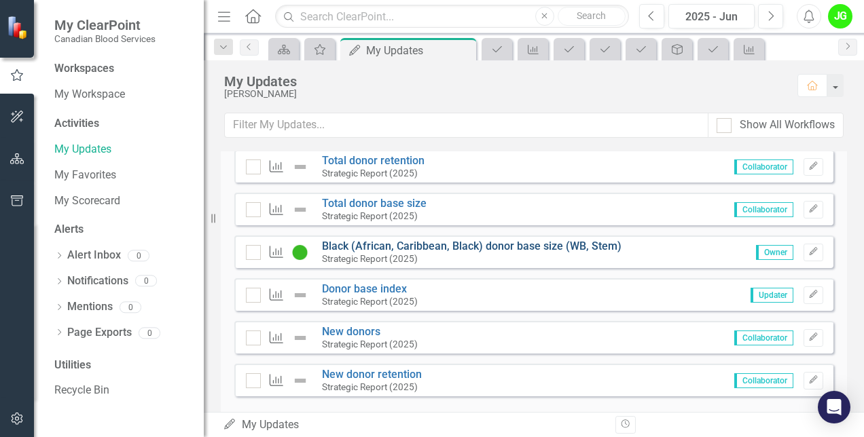
click at [527, 247] on link "Black (African, Caribbean, Black) donor base size (WB, Stem)" at bounding box center [471, 246] width 299 height 13
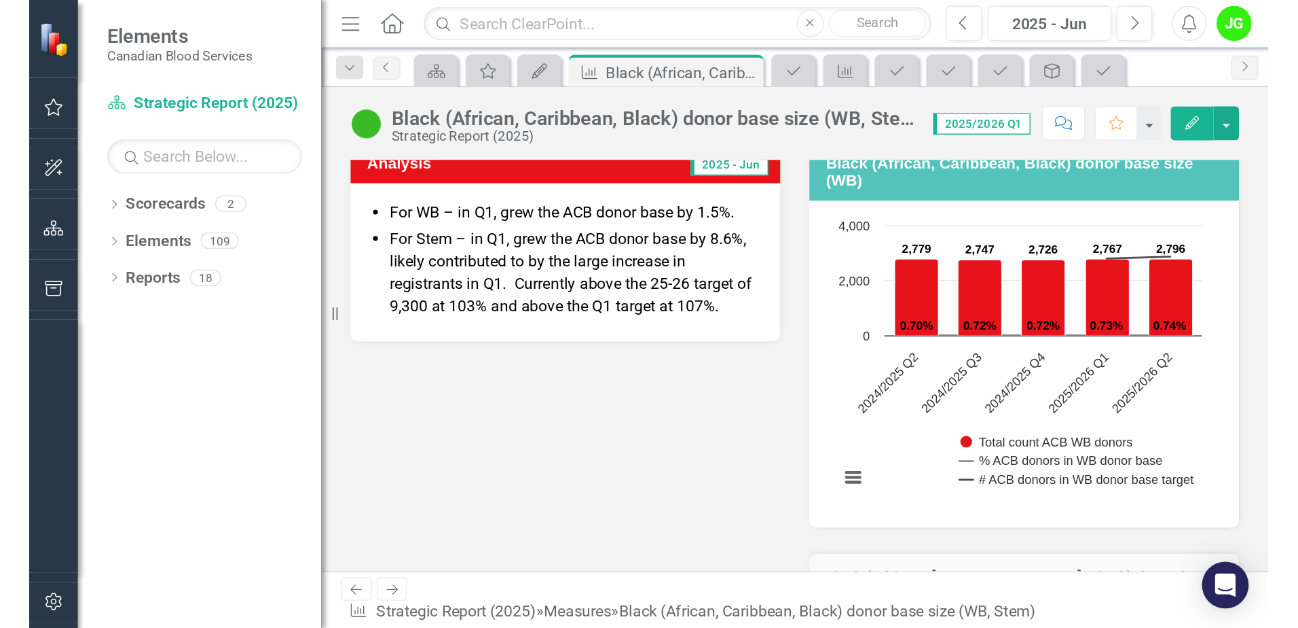
scroll to position [204, 0]
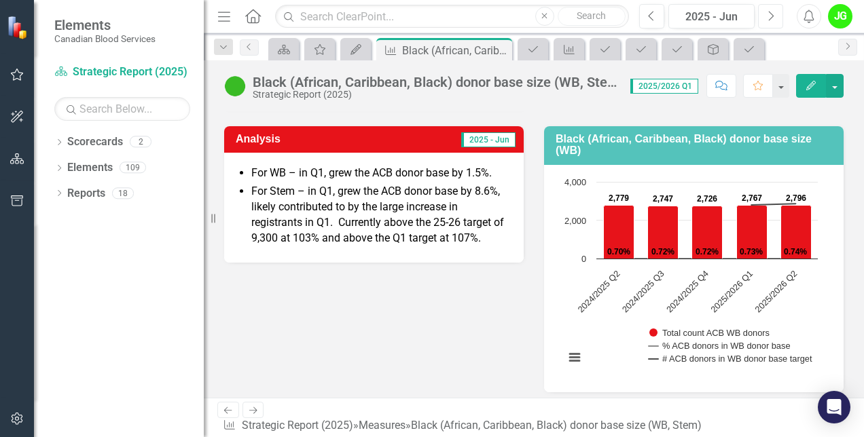
click at [771, 24] on button "Next" at bounding box center [770, 16] width 25 height 24
click at [776, 18] on button "Next" at bounding box center [770, 16] width 25 height 24
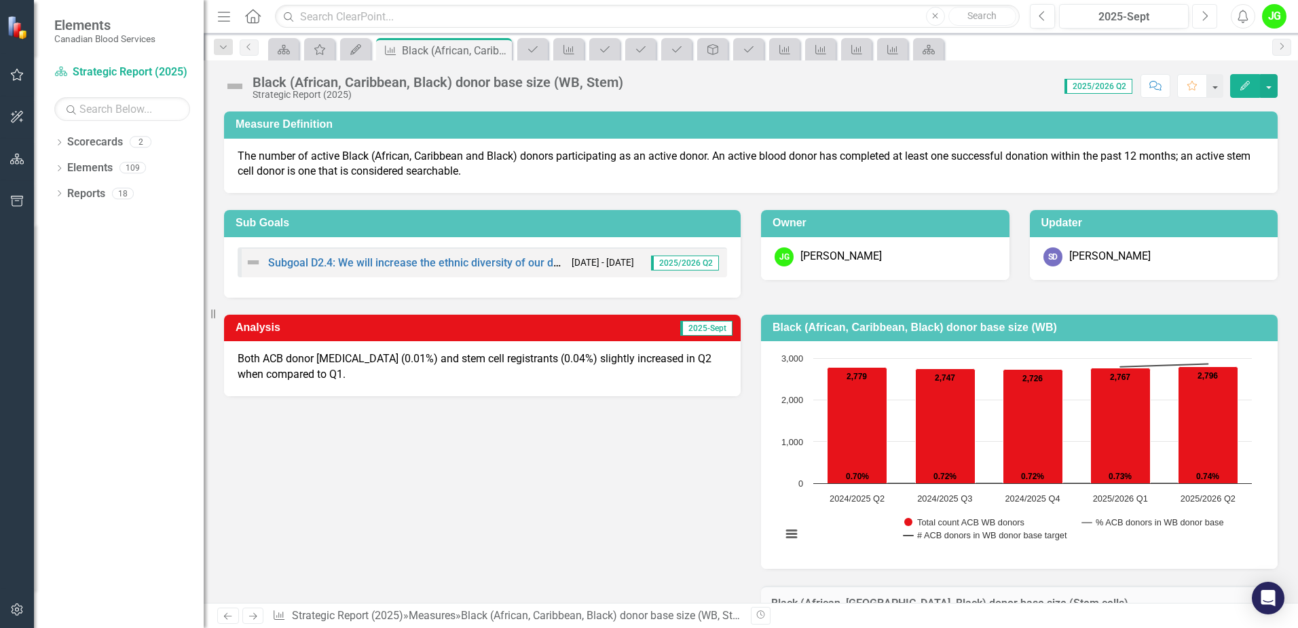
click at [1209, 16] on button "Next" at bounding box center [1205, 16] width 25 height 24
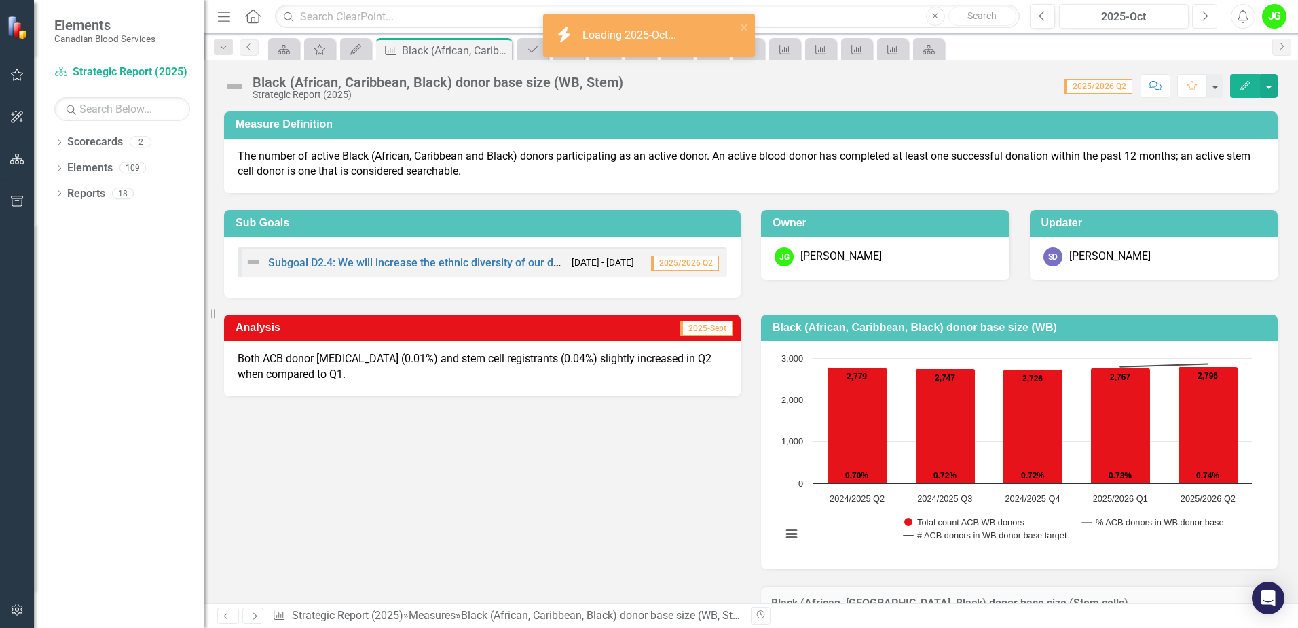
click at [1209, 16] on button "Next" at bounding box center [1205, 16] width 25 height 24
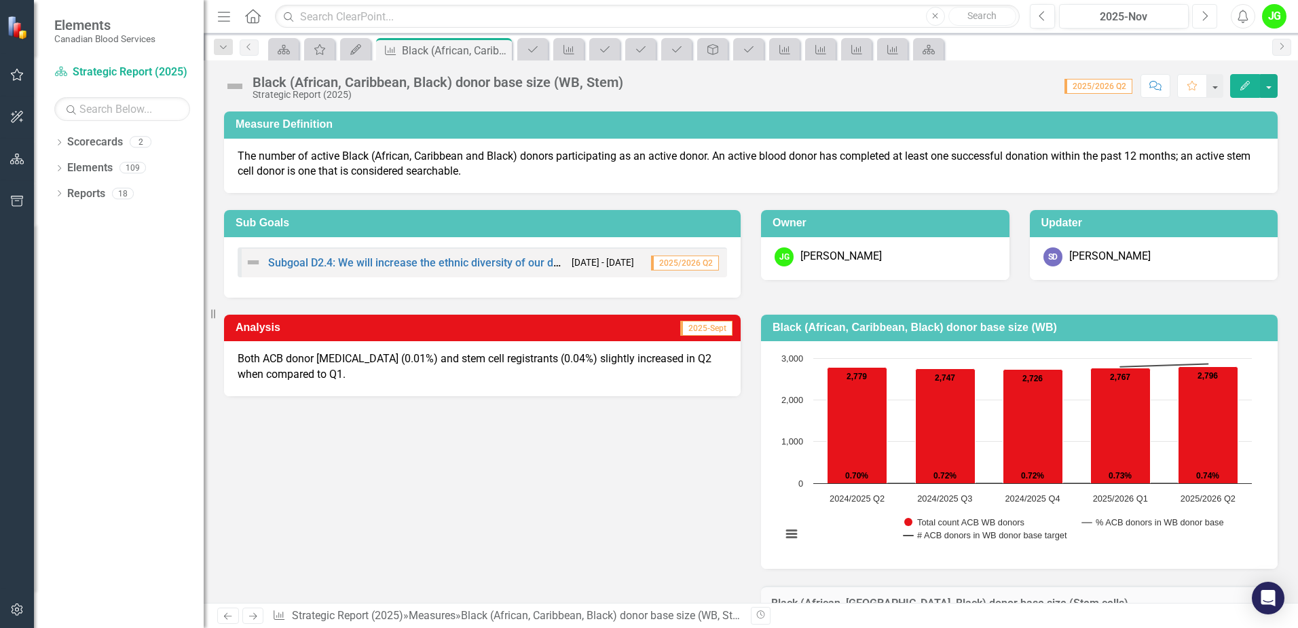
click at [1216, 18] on button "Next" at bounding box center [1205, 16] width 25 height 24
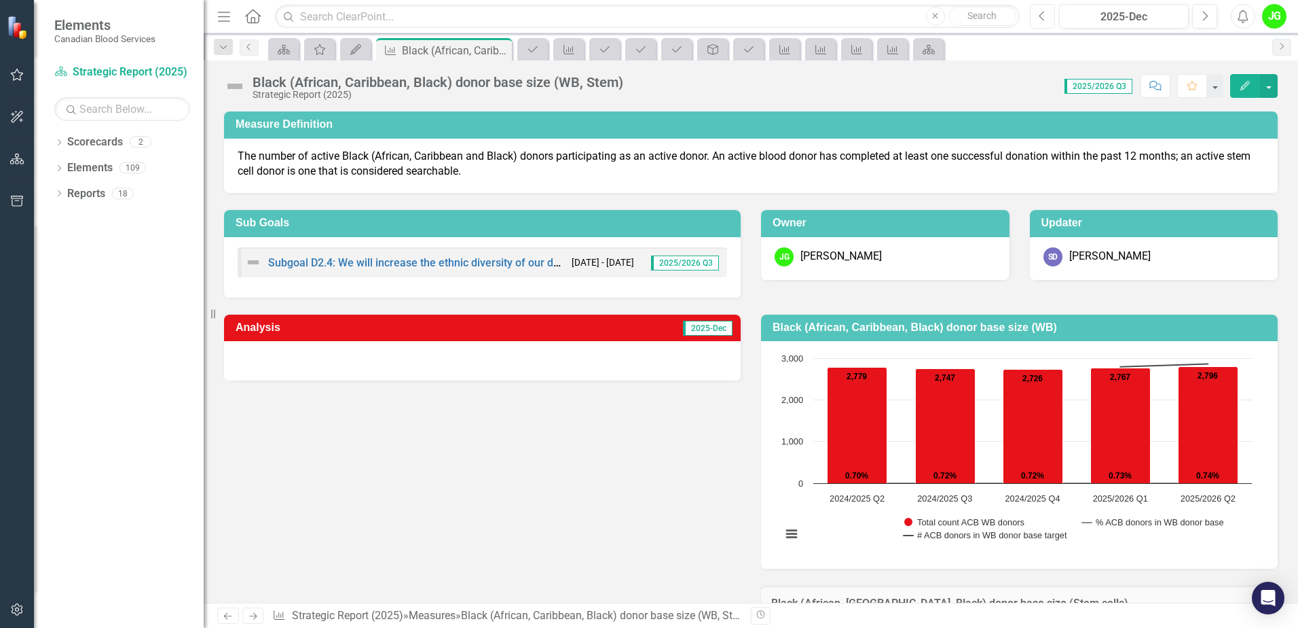
click at [1038, 9] on button "Previous" at bounding box center [1042, 16] width 25 height 24
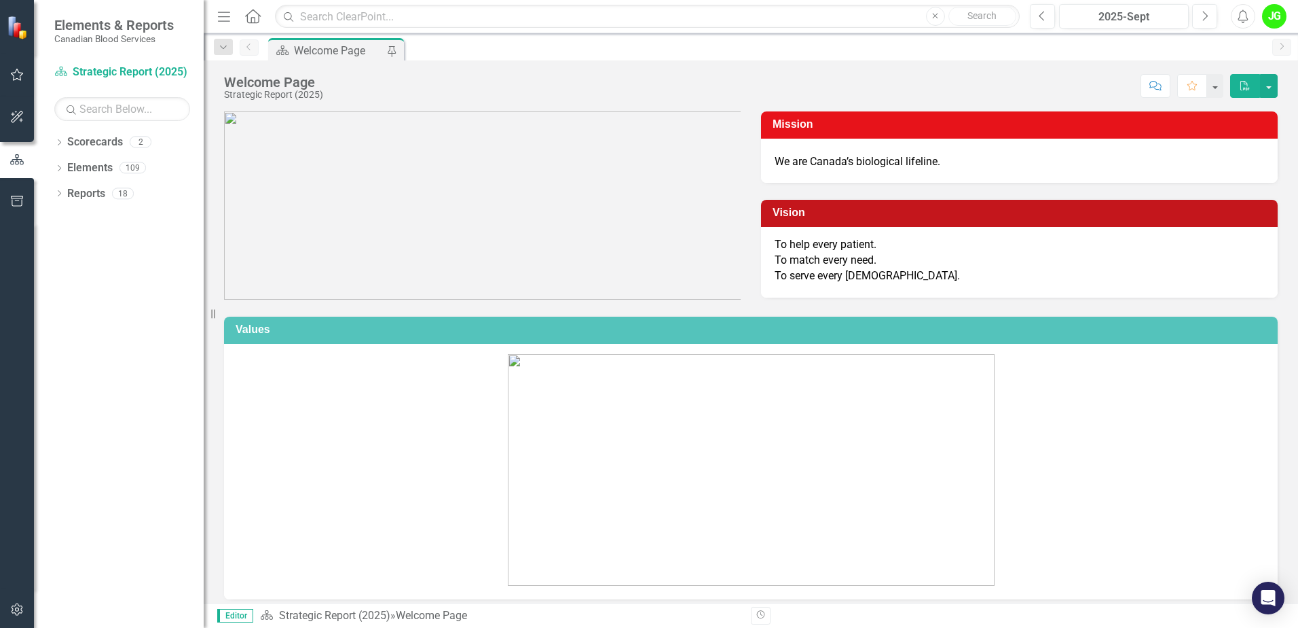
click at [26, 68] on button "button" at bounding box center [17, 75] width 31 height 29
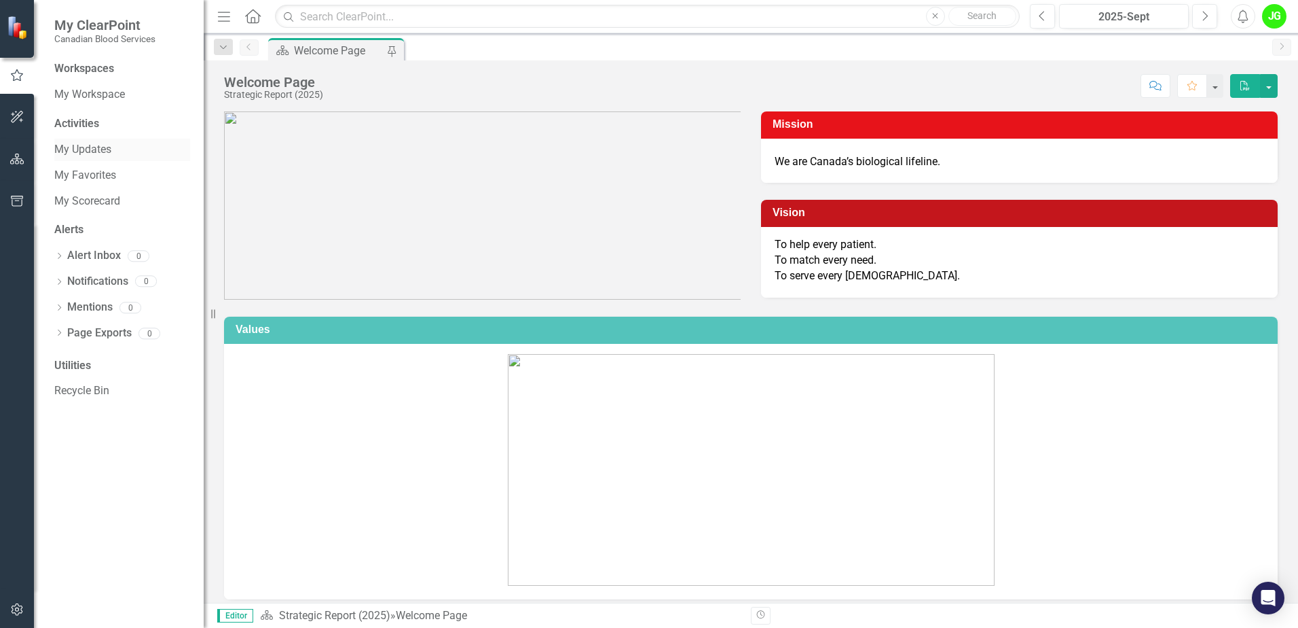
click at [98, 148] on link "My Updates" at bounding box center [122, 150] width 136 height 16
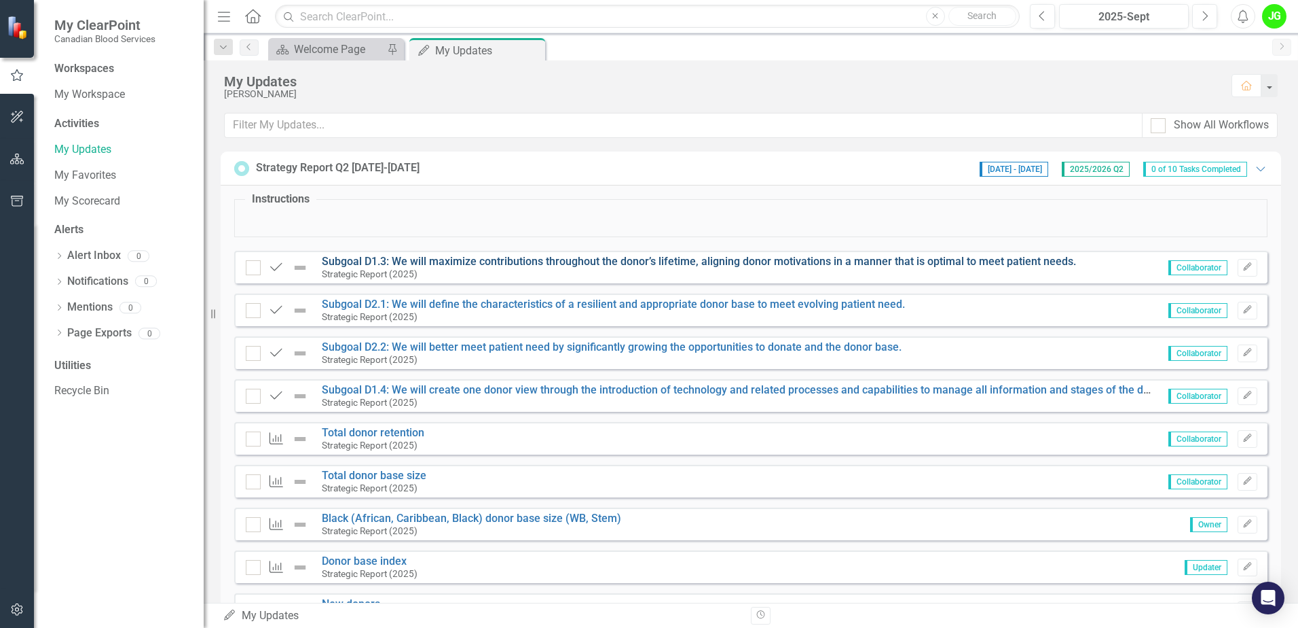
click at [796, 259] on link "Subgoal D1.3: We will maximize contributions throughout the donor’s lifetime, a…" at bounding box center [699, 261] width 755 height 13
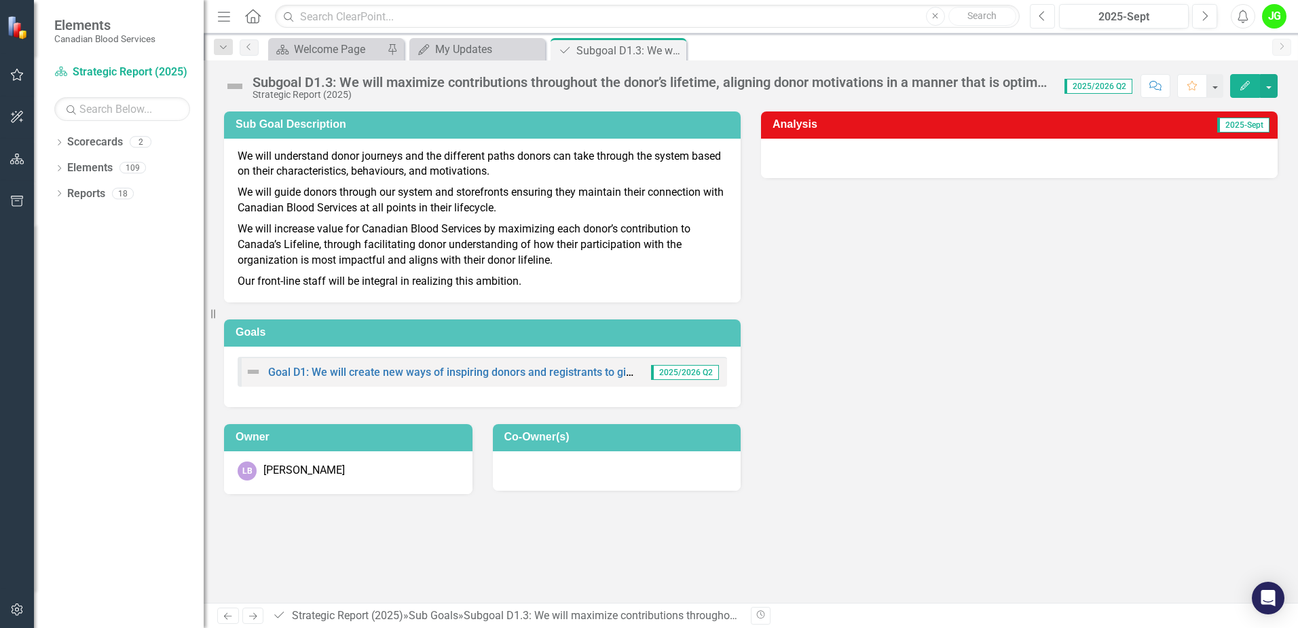
click at [1049, 11] on button "Previous" at bounding box center [1042, 16] width 25 height 24
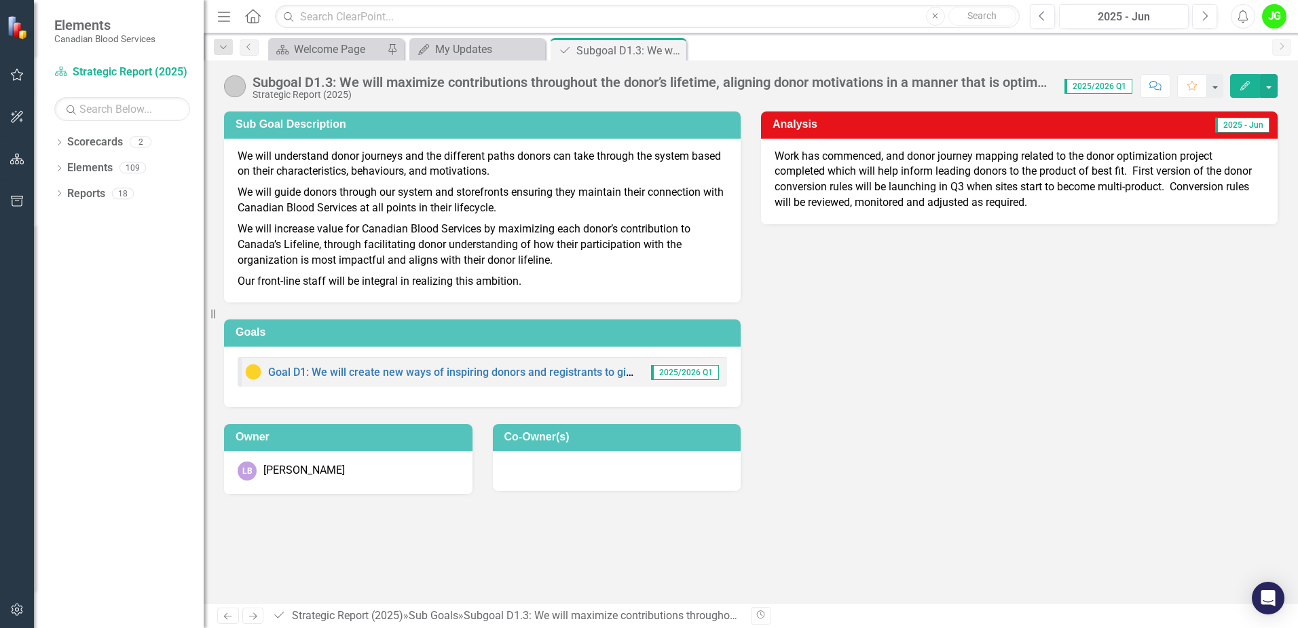
click at [913, 81] on div "Subgoal D1.3: We will maximize contributions throughout the donor’s lifetime, a…" at bounding box center [652, 82] width 799 height 15
click at [1002, 77] on div "Subgoal D1.3: We will maximize contributions throughout the donor’s lifetime, a…" at bounding box center [652, 82] width 799 height 15
click at [501, 369] on link "Goal D1: We will create new ways of inspiring donors and registrants to give, a…" at bounding box center [666, 371] width 797 height 13
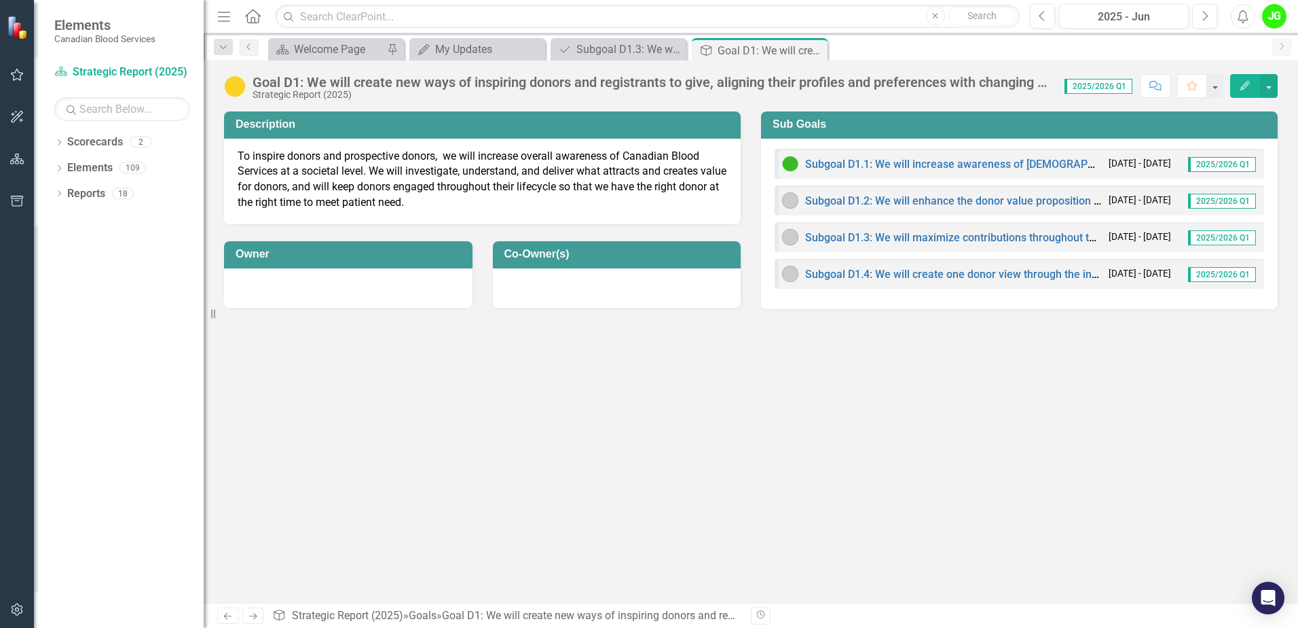
click at [16, 73] on icon "button" at bounding box center [17, 74] width 14 height 11
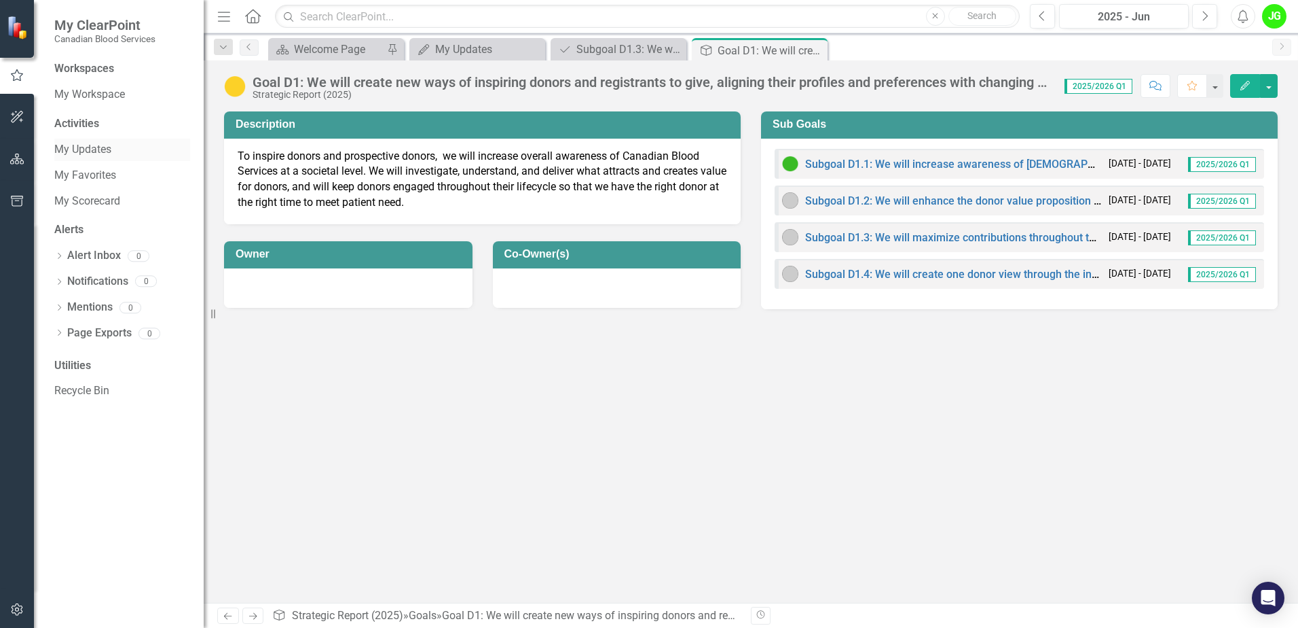
click at [87, 156] on link "My Updates" at bounding box center [122, 150] width 136 height 16
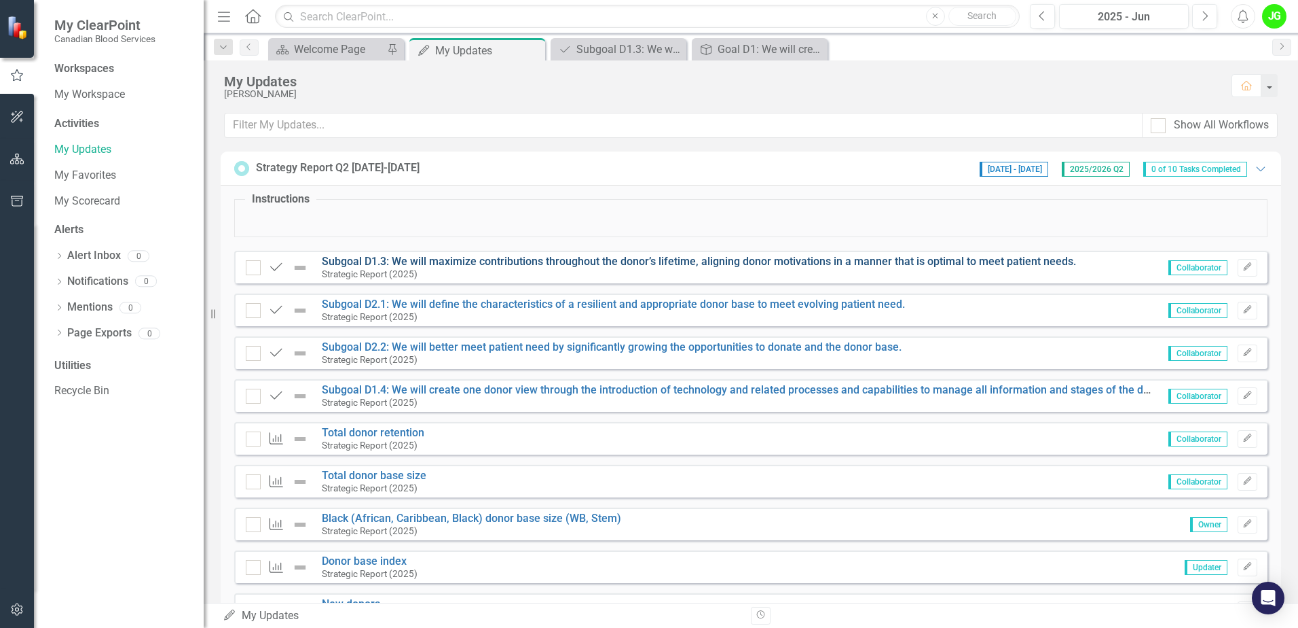
click at [433, 255] on link "Subgoal D1.3: We will maximize contributions throughout the donor’s lifetime, a…" at bounding box center [699, 261] width 755 height 13
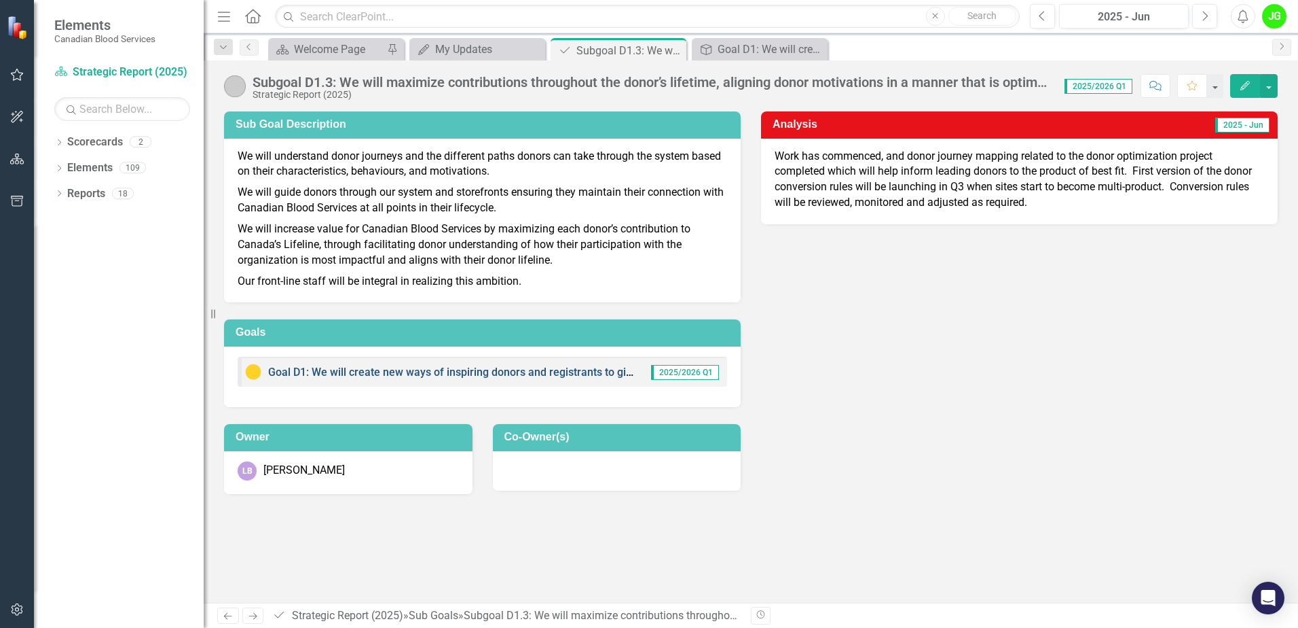
click at [450, 372] on link "Goal D1: We will create new ways of inspiring donors and registrants to give, a…" at bounding box center [666, 371] width 797 height 13
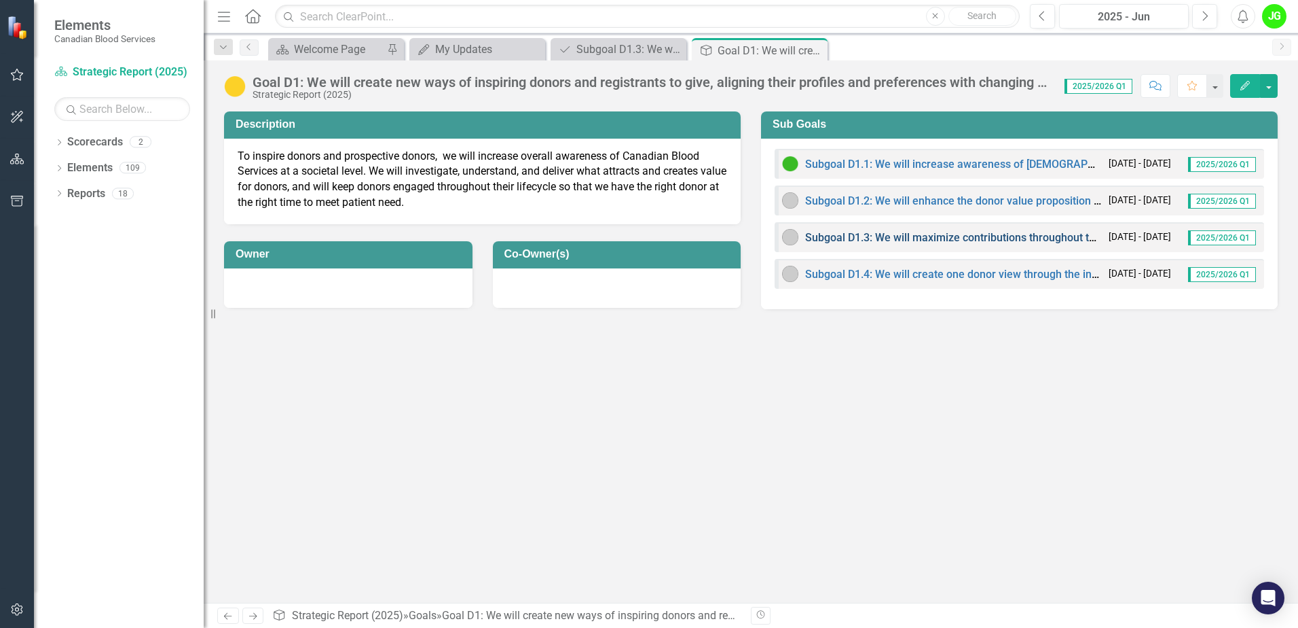
click at [920, 238] on link "Subgoal D1.3: We will maximize contributions throughout the donor’s lifetime, a…" at bounding box center [1182, 237] width 755 height 13
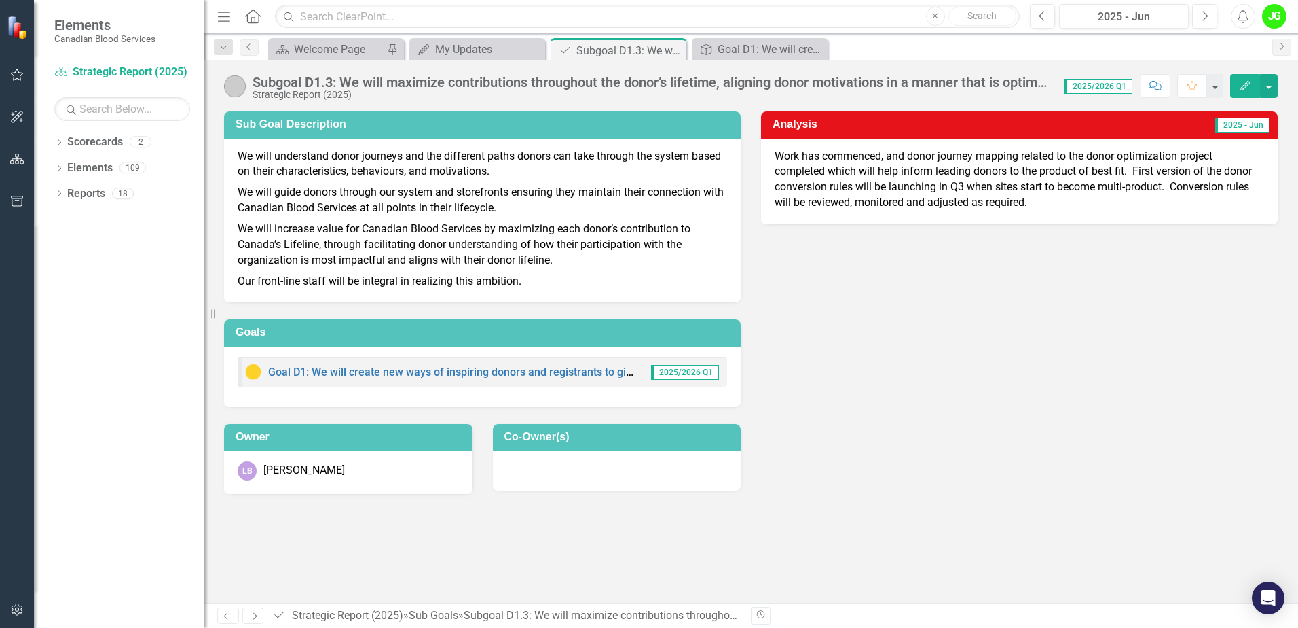
click at [1033, 83] on div "Subgoal D1.3: We will maximize contributions throughout the donor’s lifetime, a…" at bounding box center [652, 82] width 799 height 15
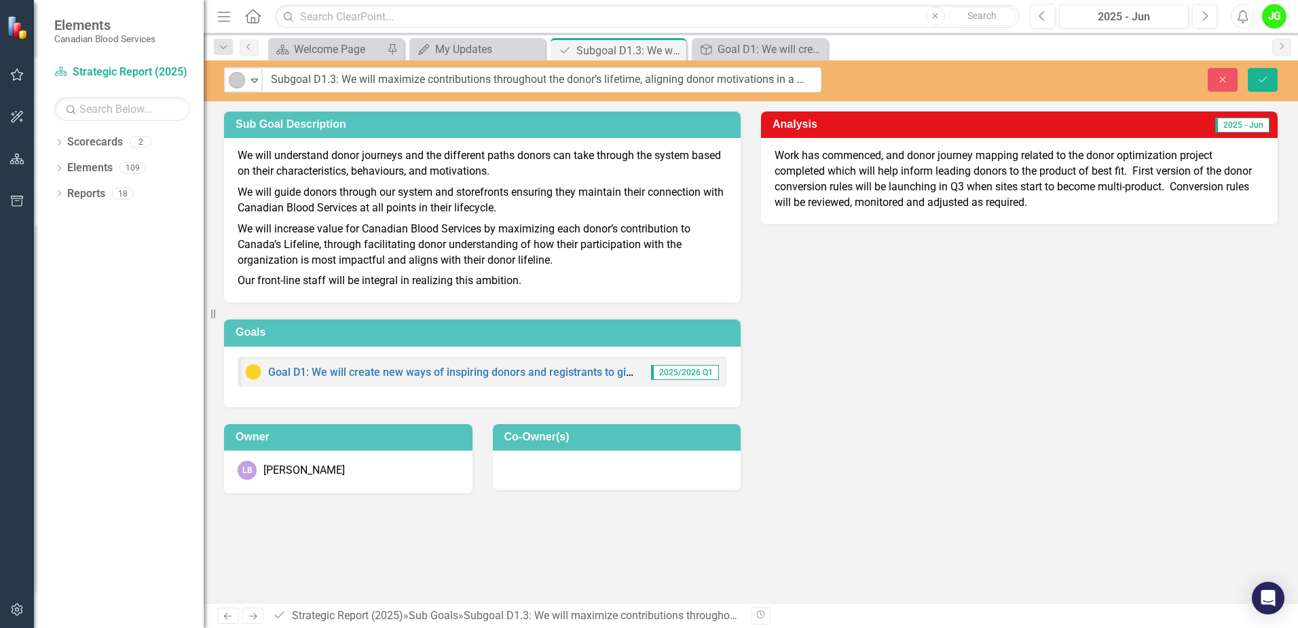
click at [1138, 357] on div "Sub Goal Description We will understand donor journeys and the different paths …" at bounding box center [751, 293] width 1074 height 399
click at [1218, 81] on icon "Close" at bounding box center [1223, 80] width 12 height 10
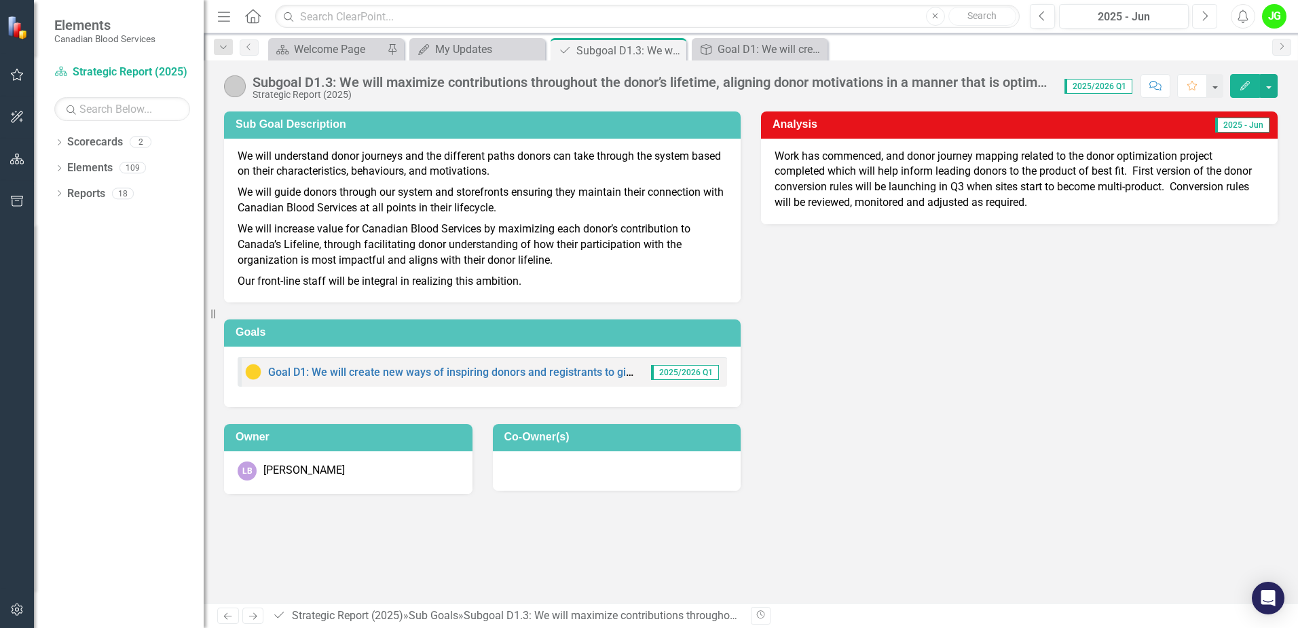
click at [1210, 16] on button "Next" at bounding box center [1205, 16] width 25 height 24
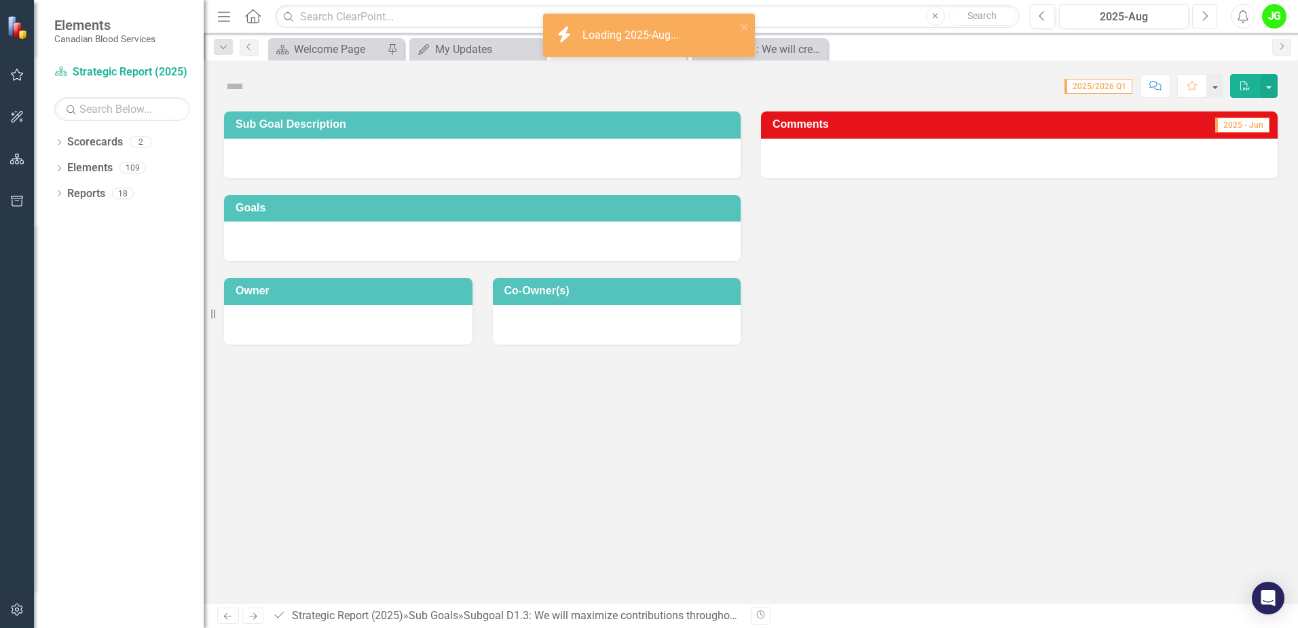
click at [1210, 16] on button "Next" at bounding box center [1205, 16] width 25 height 24
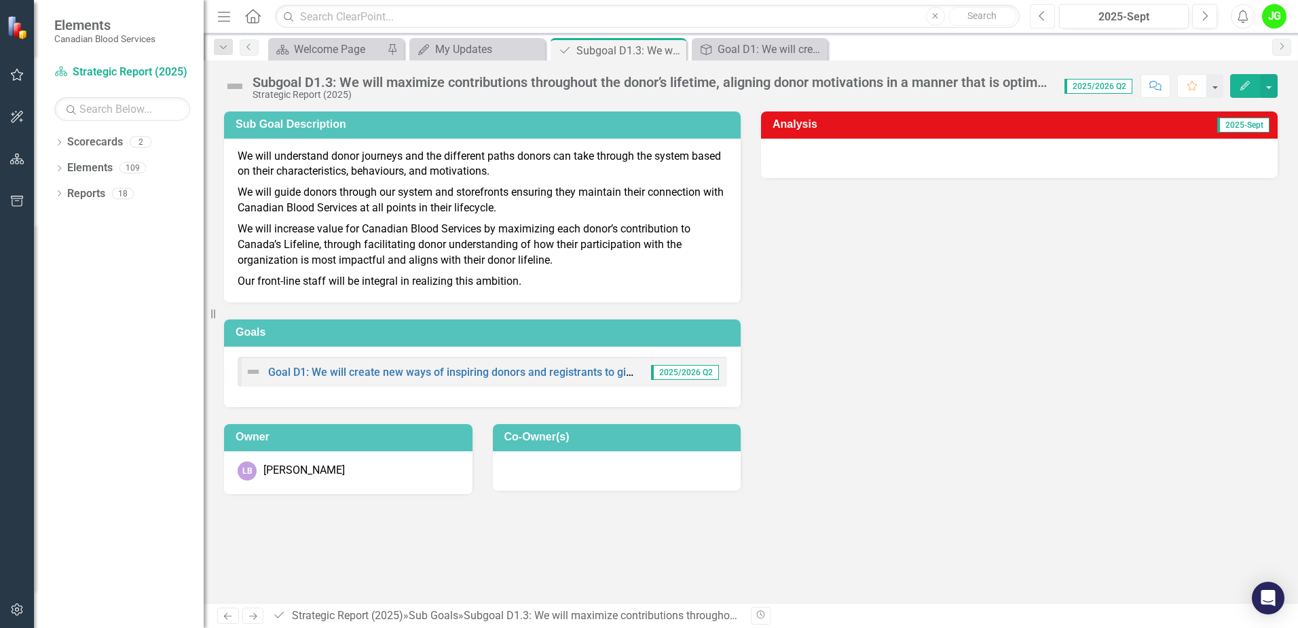
click at [1044, 16] on icon "Previous" at bounding box center [1042, 16] width 7 height 12
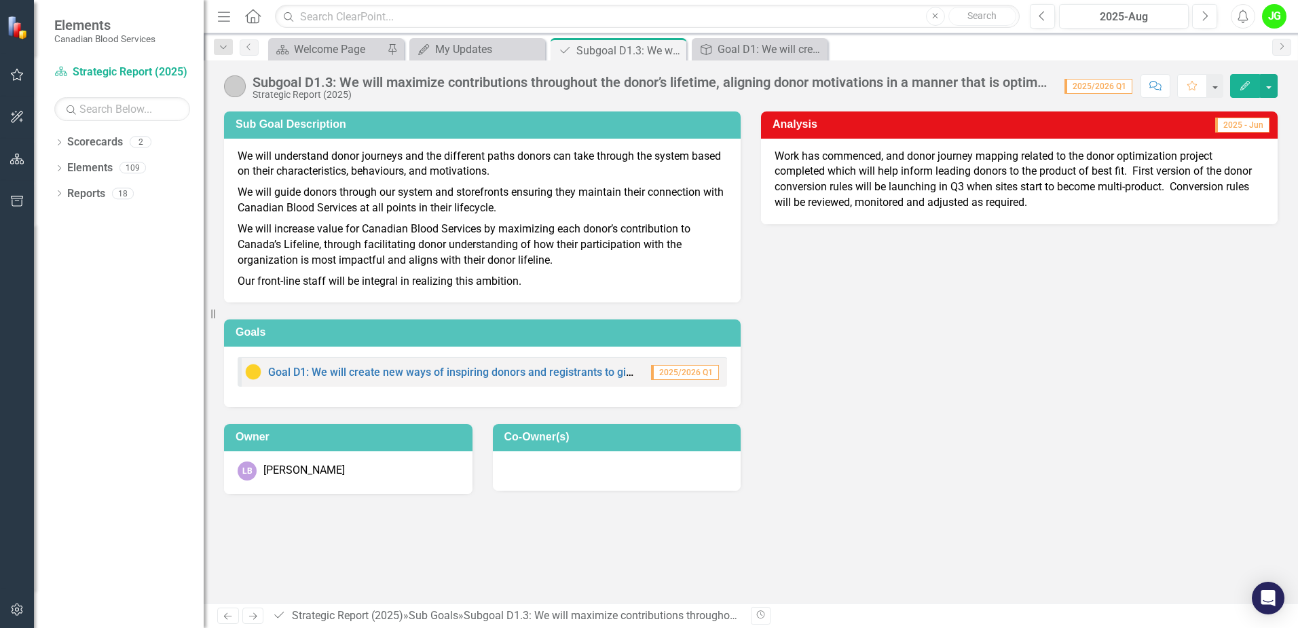
drag, startPoint x: 883, startPoint y: 172, endPoint x: 1140, endPoint y: 171, distance: 256.7
click at [1140, 171] on span "Work has commenced, and donor journey mapping related to the donor optimization…" at bounding box center [1013, 179] width 477 height 60
click at [1022, 168] on span "Work has commenced, and donor journey mapping related to the donor optimization…" at bounding box center [1013, 179] width 477 height 60
click at [1210, 22] on button "Next" at bounding box center [1205, 16] width 25 height 24
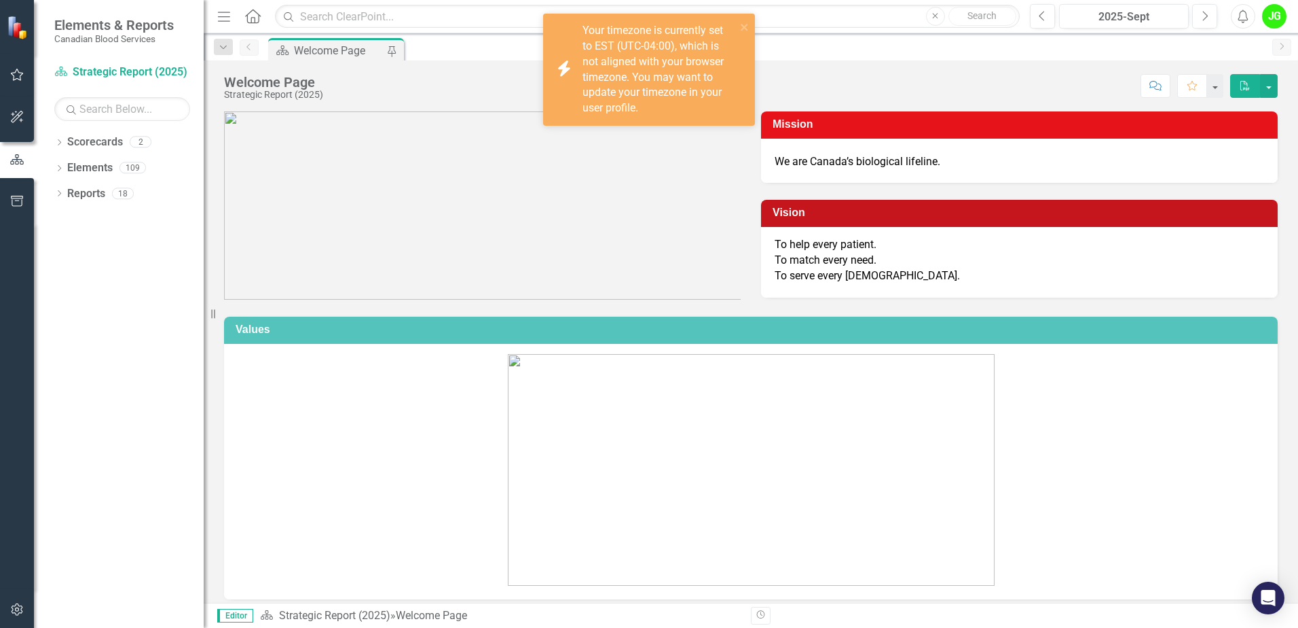
click at [18, 77] on icon "button" at bounding box center [17, 74] width 14 height 11
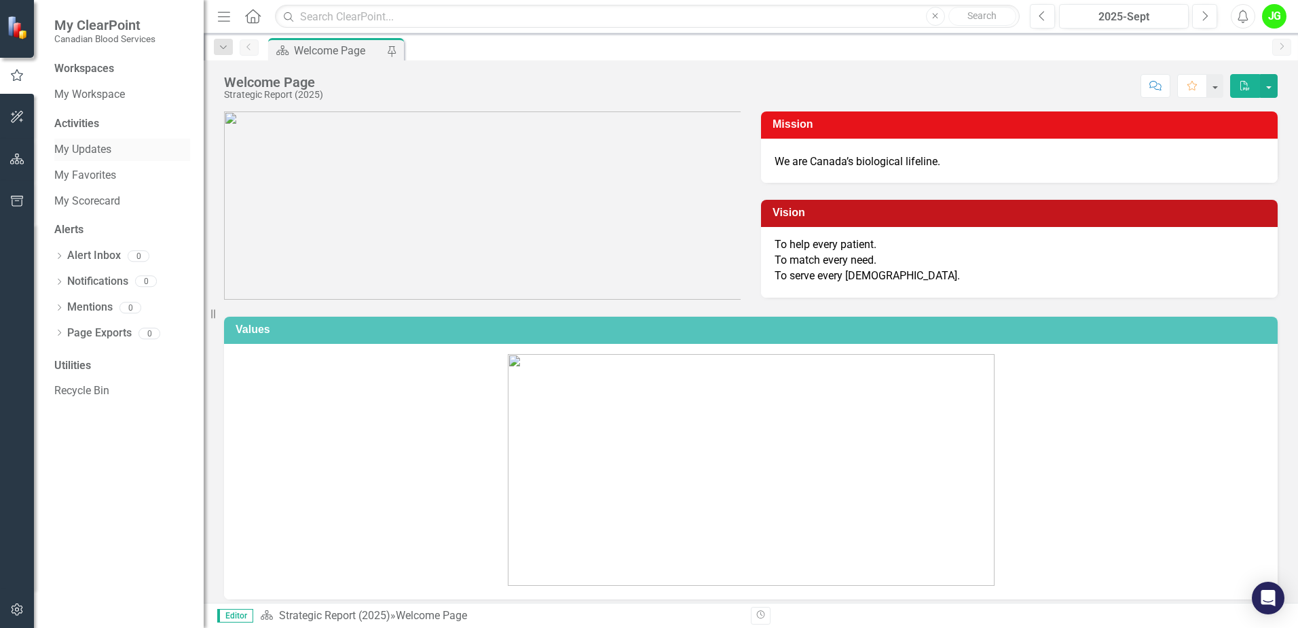
click at [84, 157] on link "My Updates" at bounding box center [122, 150] width 136 height 16
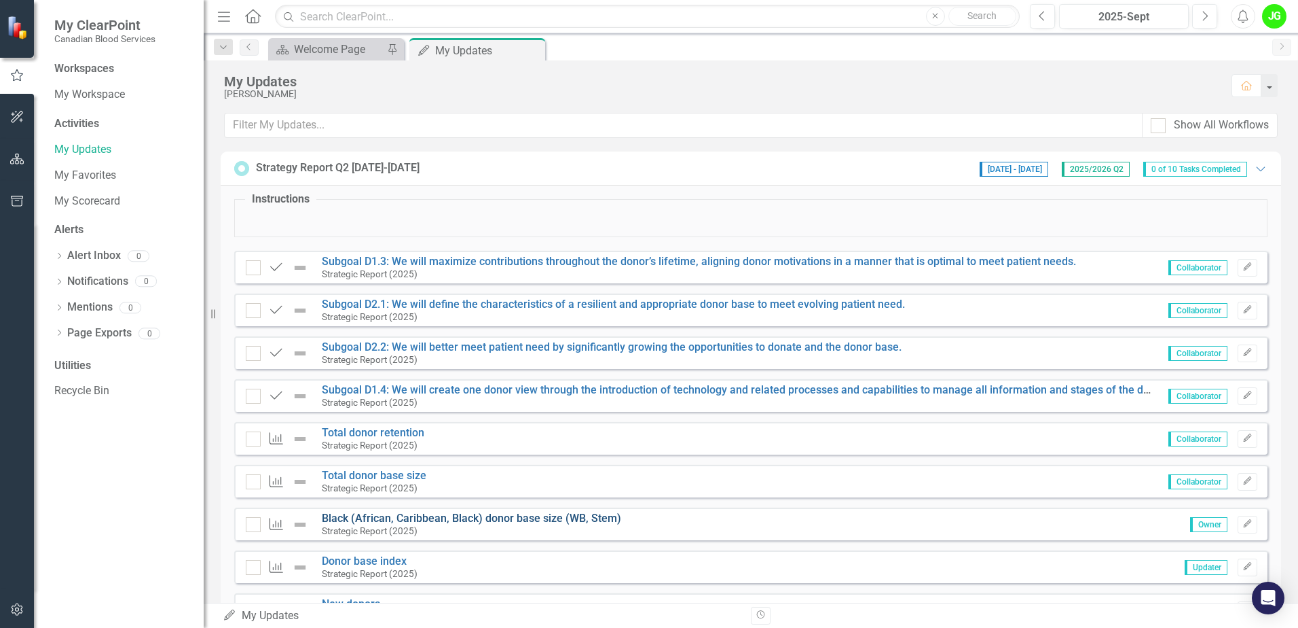
click at [483, 521] on link "Black (African, Caribbean, Black) donor base size (WB, Stem)" at bounding box center [471, 517] width 299 height 13
